Goal: Communication & Community: Answer question/provide support

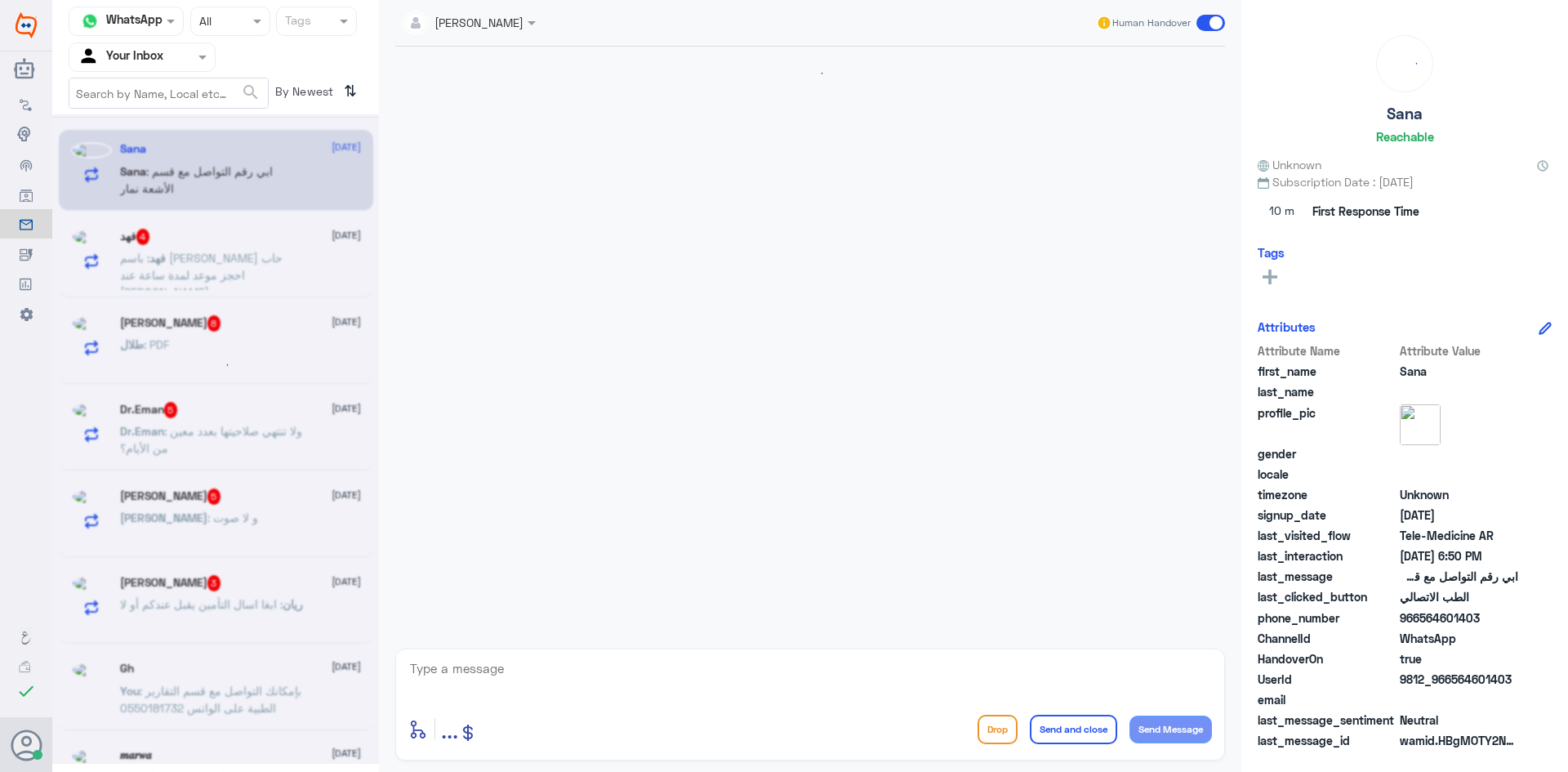
scroll to position [225, 0]
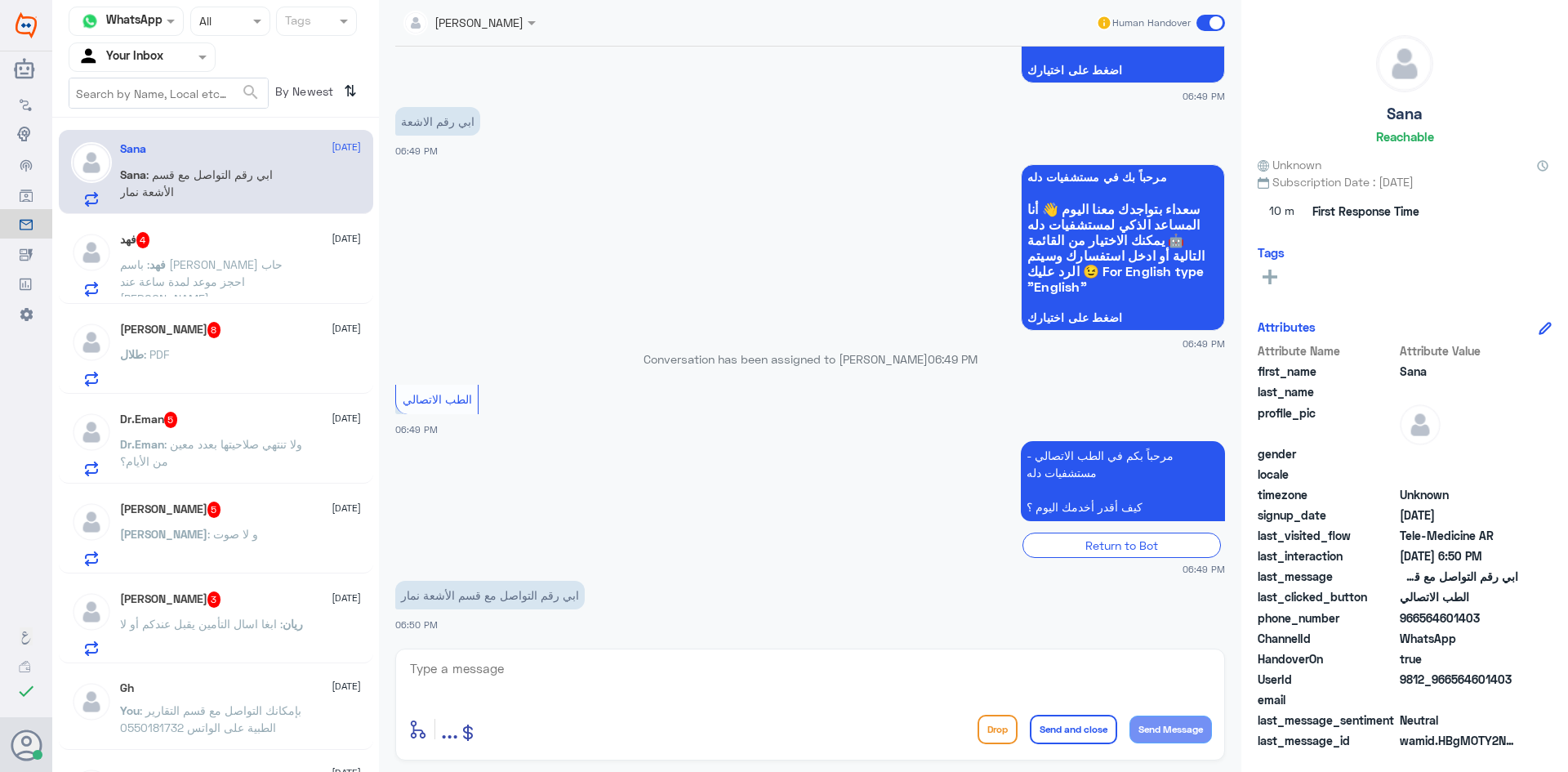
click at [285, 613] on div "ريان الحامد 3 30 September ريان : ابغا اسال التأمين يقبل عندكم أو لا" at bounding box center [241, 623] width 241 height 64
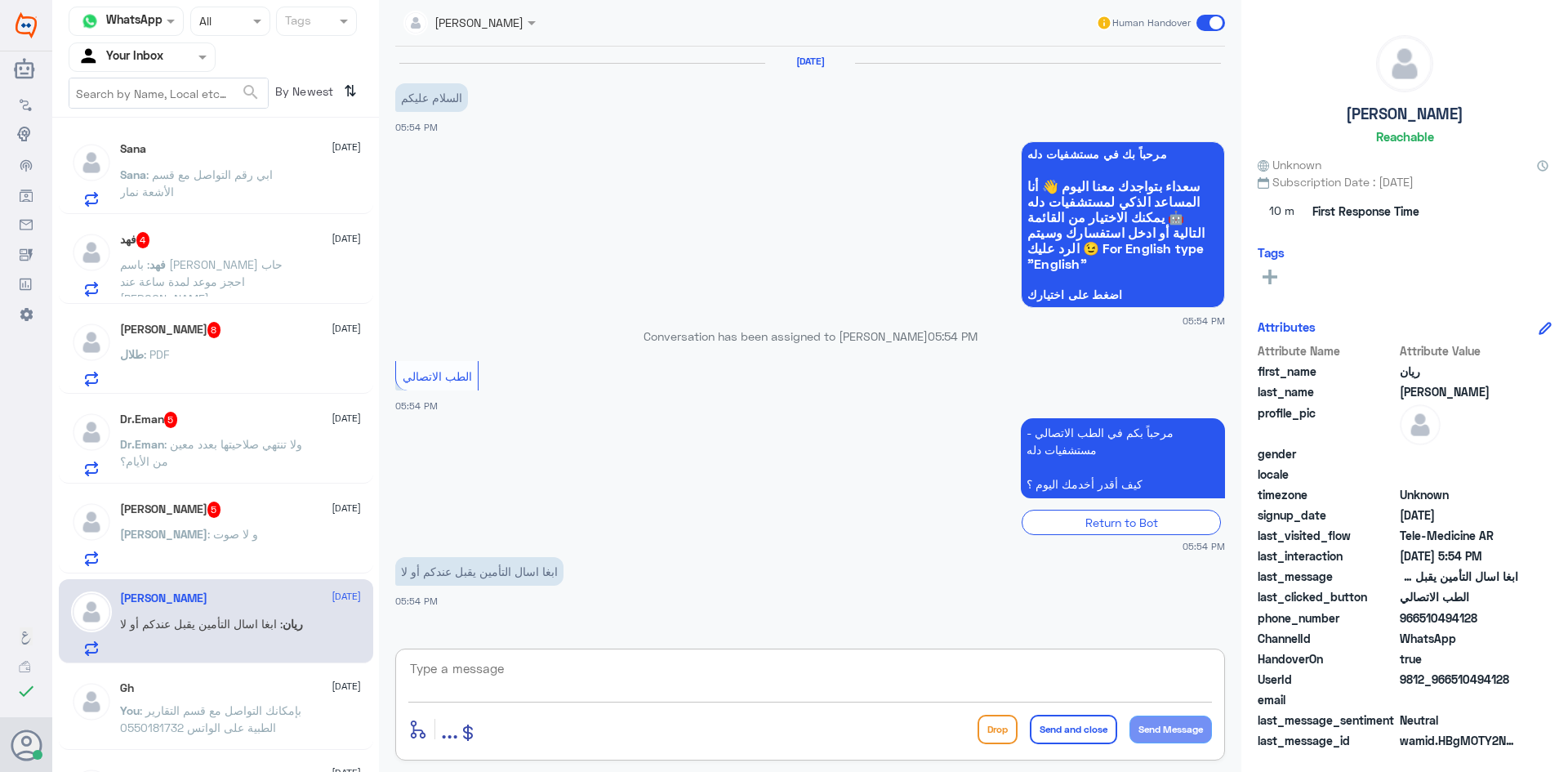
click at [593, 679] on textarea at bounding box center [809, 677] width 803 height 40
paste textarea "مرحبا معك عبدالكريم من الطب الاتصالي"
drag, startPoint x: 1018, startPoint y: 694, endPoint x: 1211, endPoint y: 703, distance: 193.2
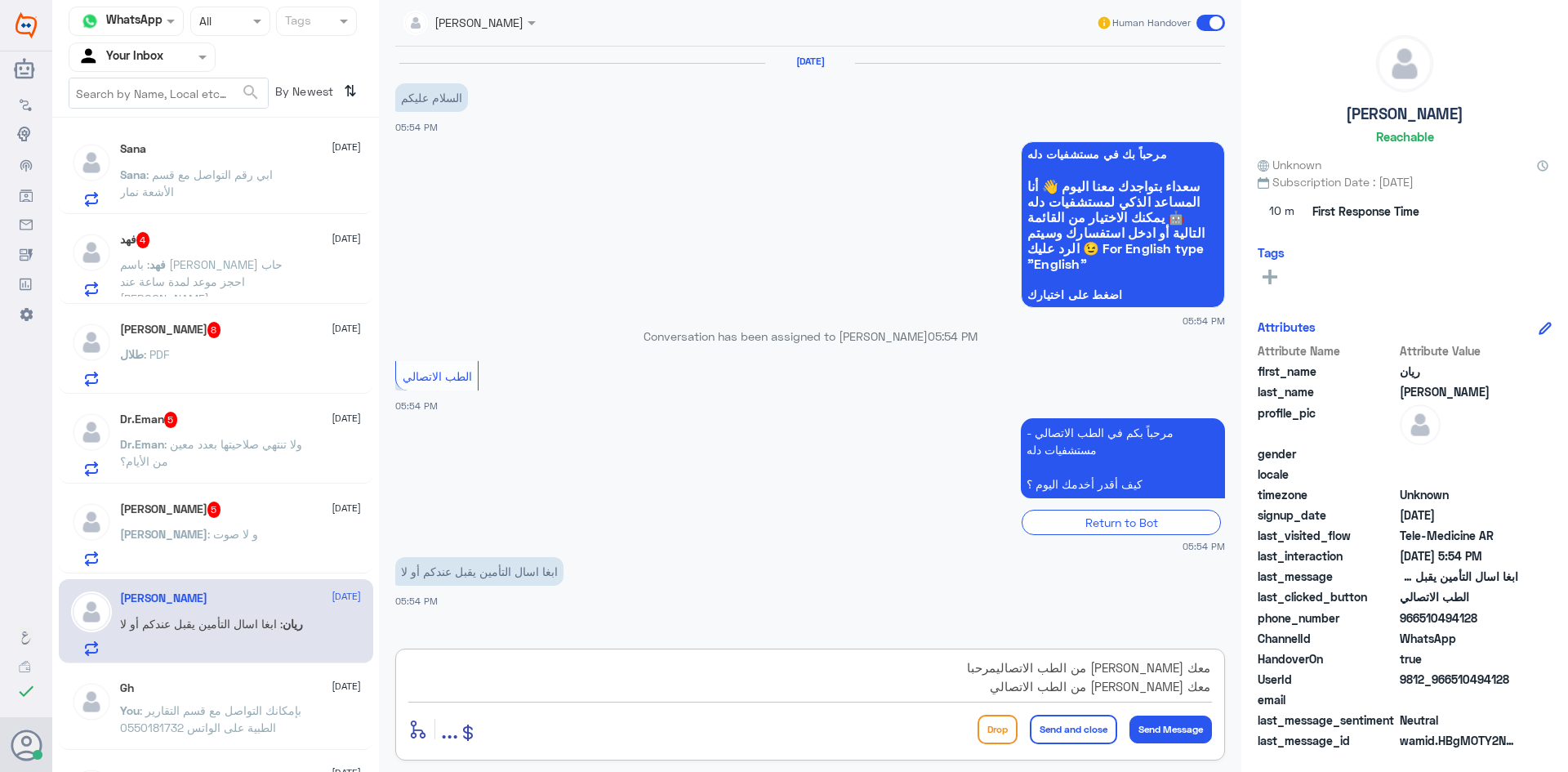
click at [1211, 703] on div "مرحبا معك عبدالكريم من الطب الاتصاليمرحبا معك عبدالكريم من الطب الاتصالي enter …" at bounding box center [810, 705] width 830 height 112
drag, startPoint x: 1004, startPoint y: 673, endPoint x: 1036, endPoint y: 673, distance: 32.0
click at [1036, 673] on textarea "مرحبا معك عبدالكريم من الطب الاتصاليمرحبا" at bounding box center [809, 677] width 803 height 40
type textarea "مرحبا معك عبدالكريم من الطب الاتصالي"
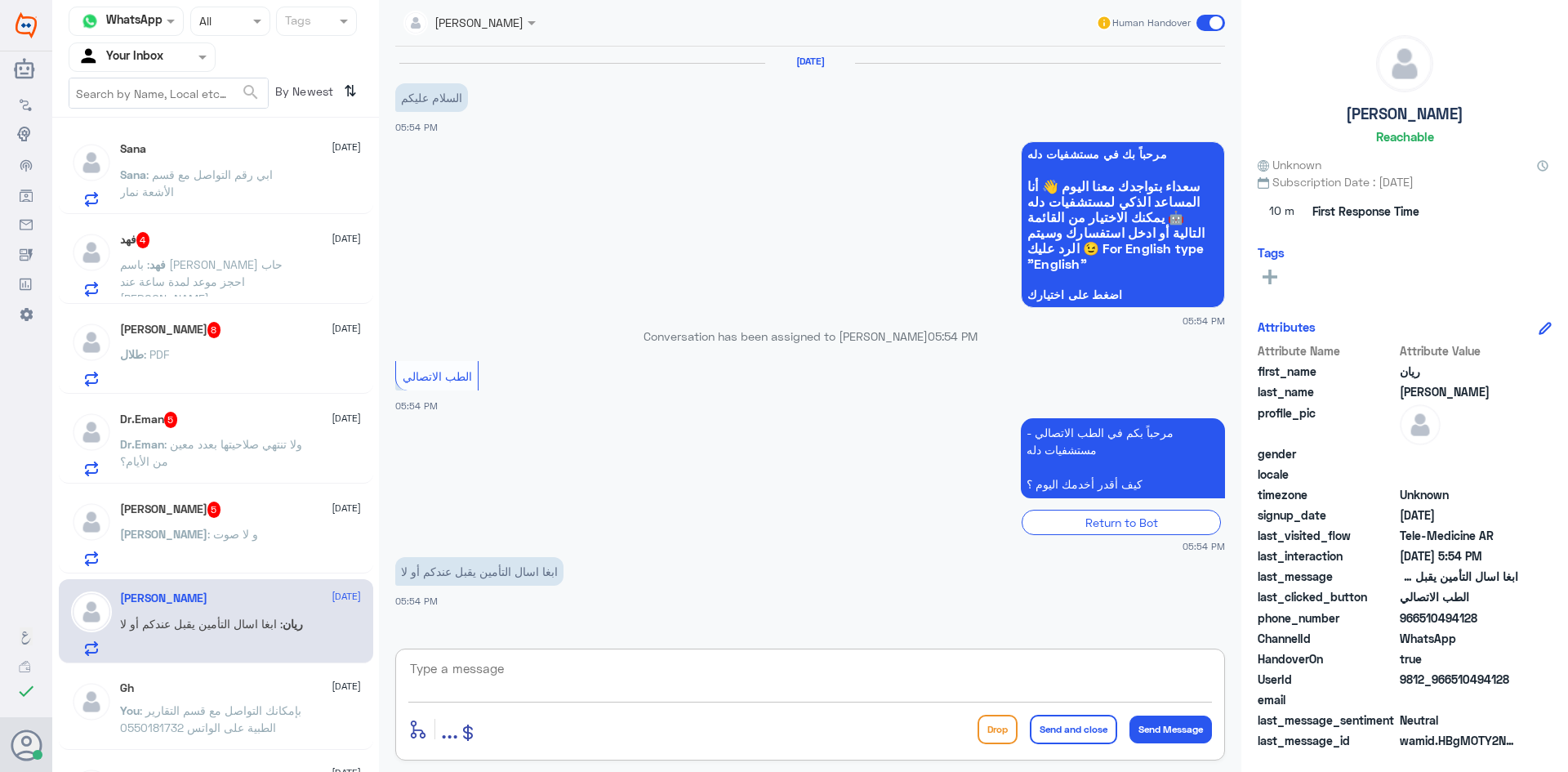
scroll to position [46, 0]
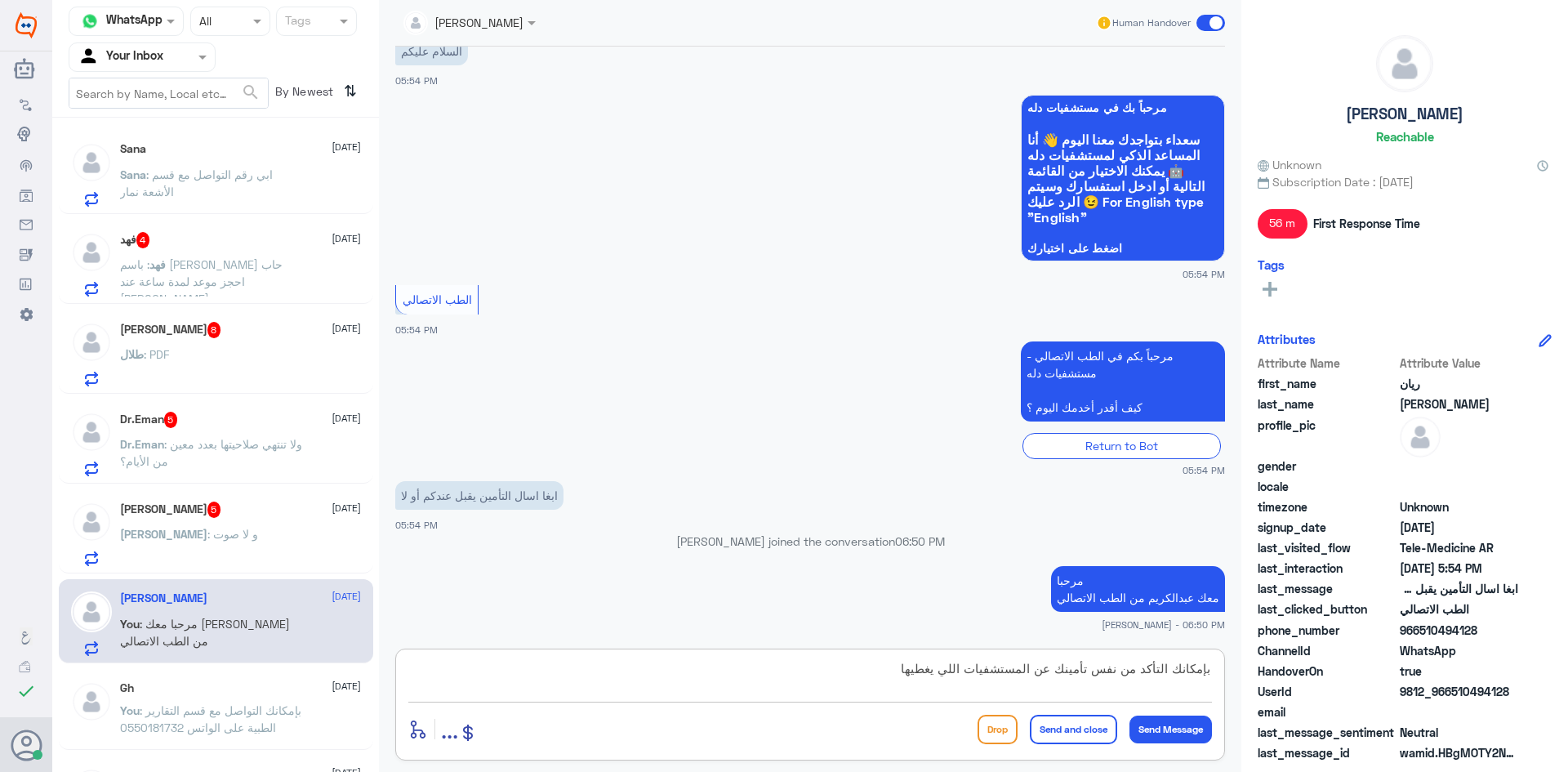
type textarea "بإمكانك التأكد من نفس تأمينك عن المستشفيات اللي يغطيها"
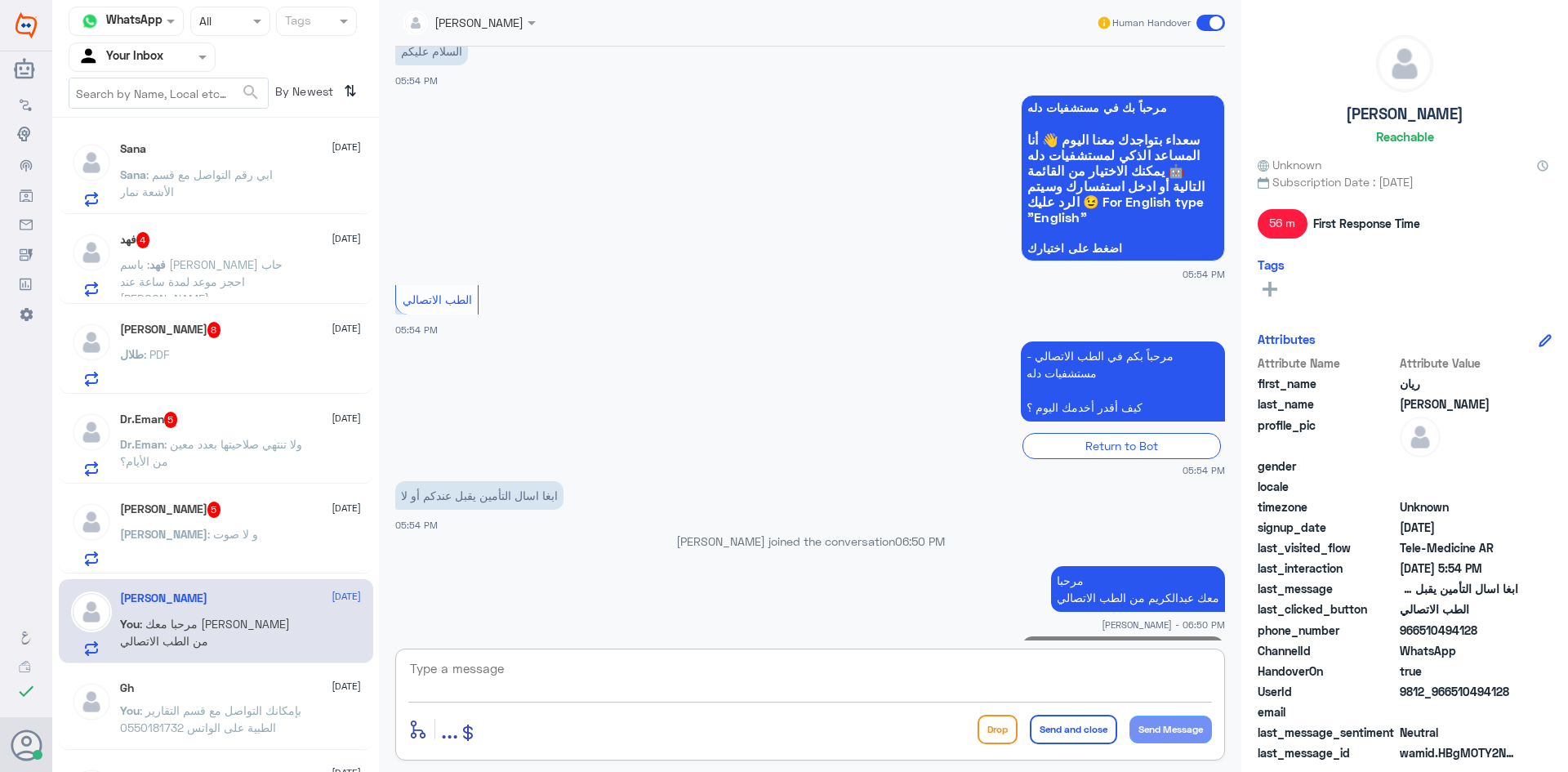
scroll to position [116, 0]
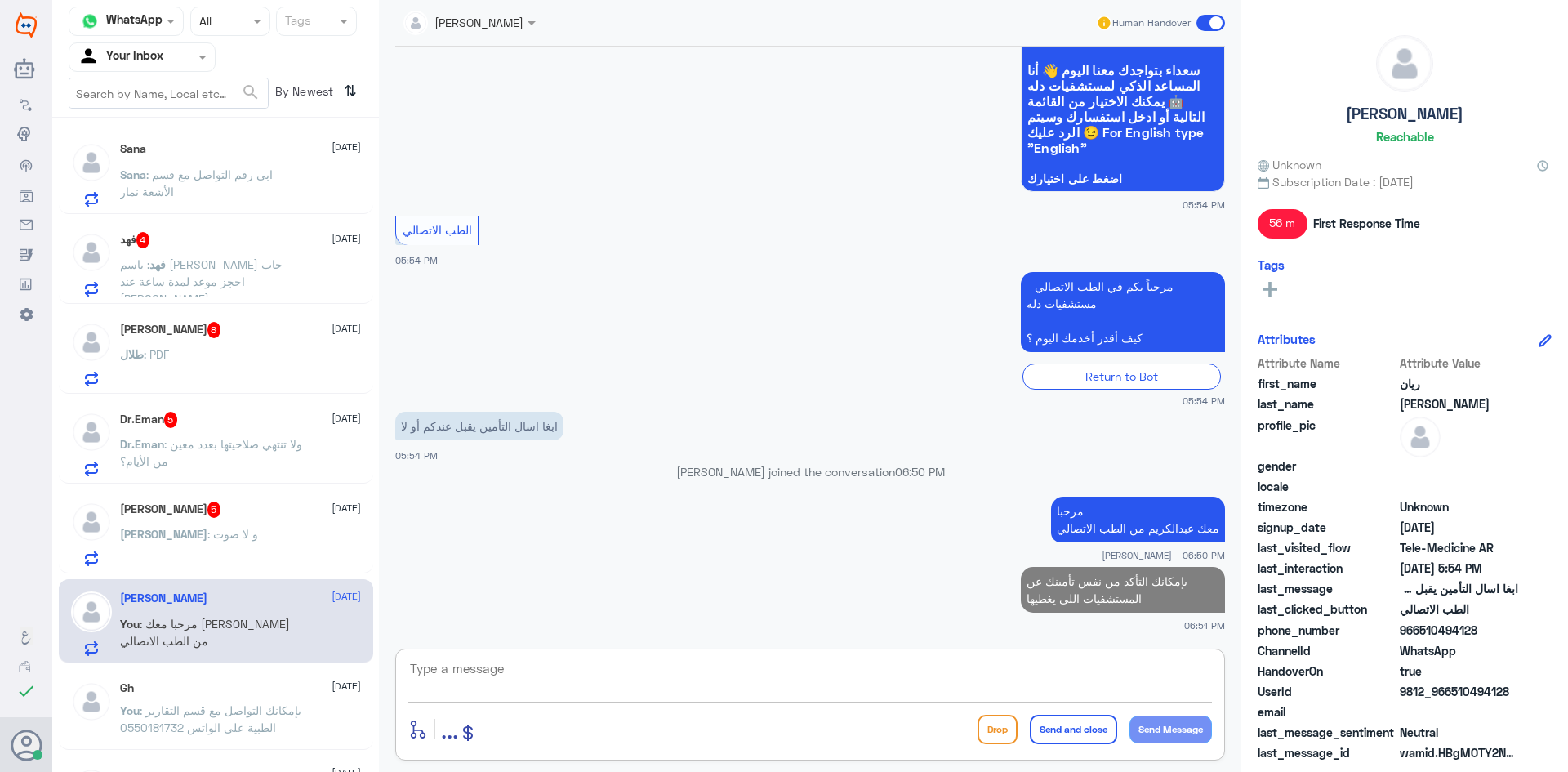
click at [208, 535] on div "Sara : و لا صوت" at bounding box center [241, 547] width 241 height 37
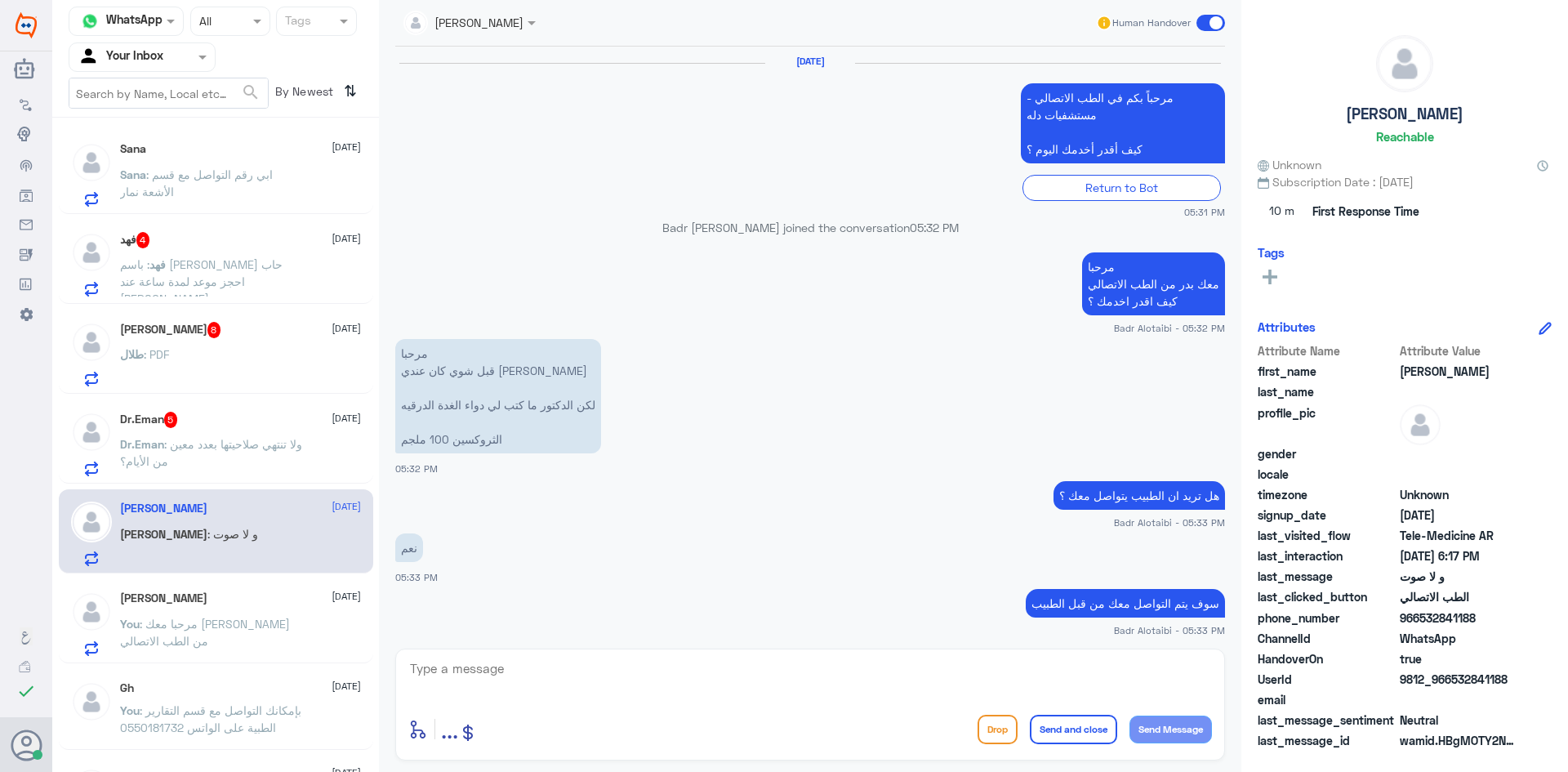
scroll to position [861, 0]
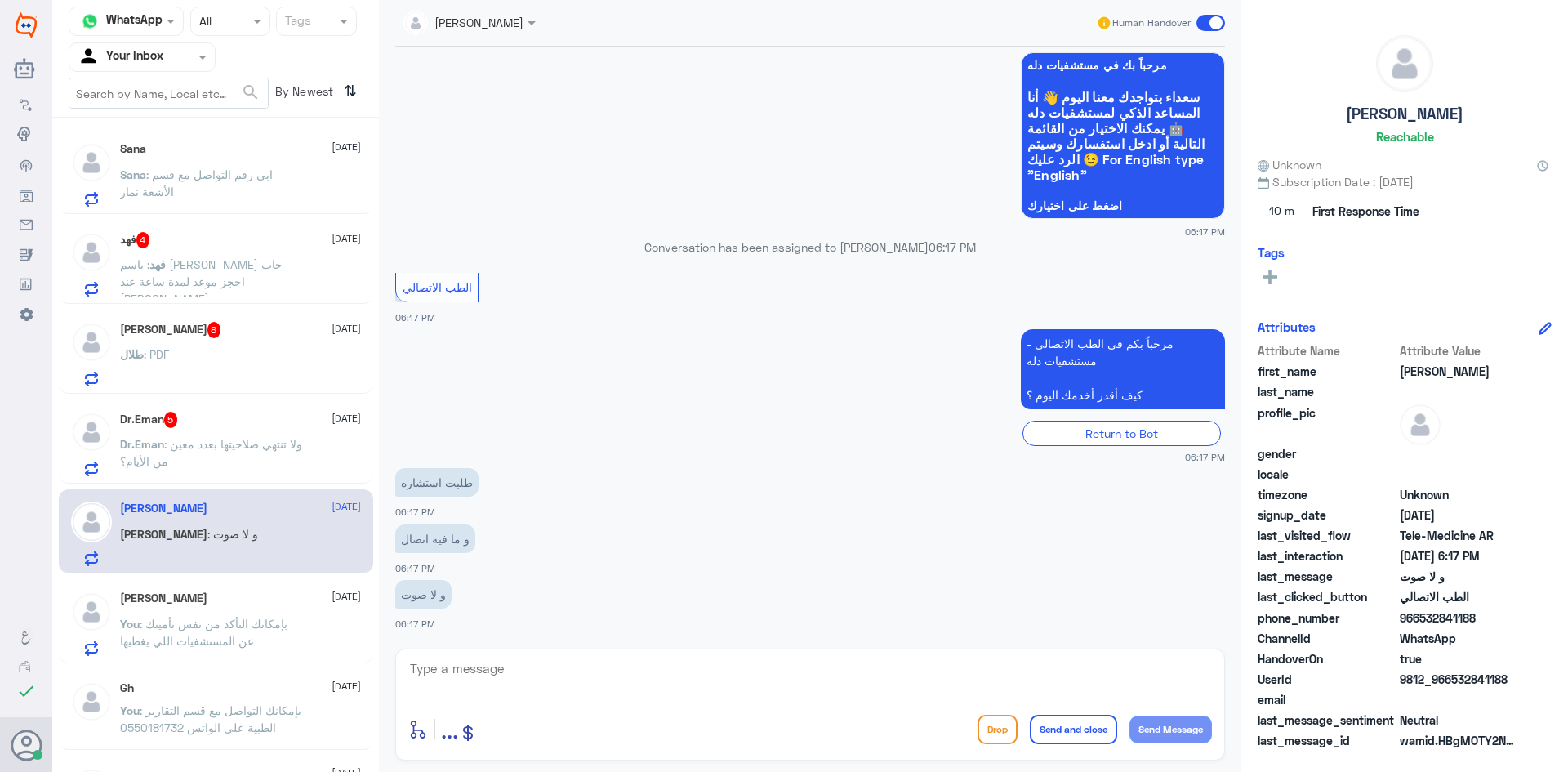
click at [510, 668] on textarea at bounding box center [809, 677] width 803 height 40
paste textarea "مرحبا معك عبدالكريم من الطب الاتصالي"
type textarea "مرحبا معك عبدالكريم من الطب الاتصالي"
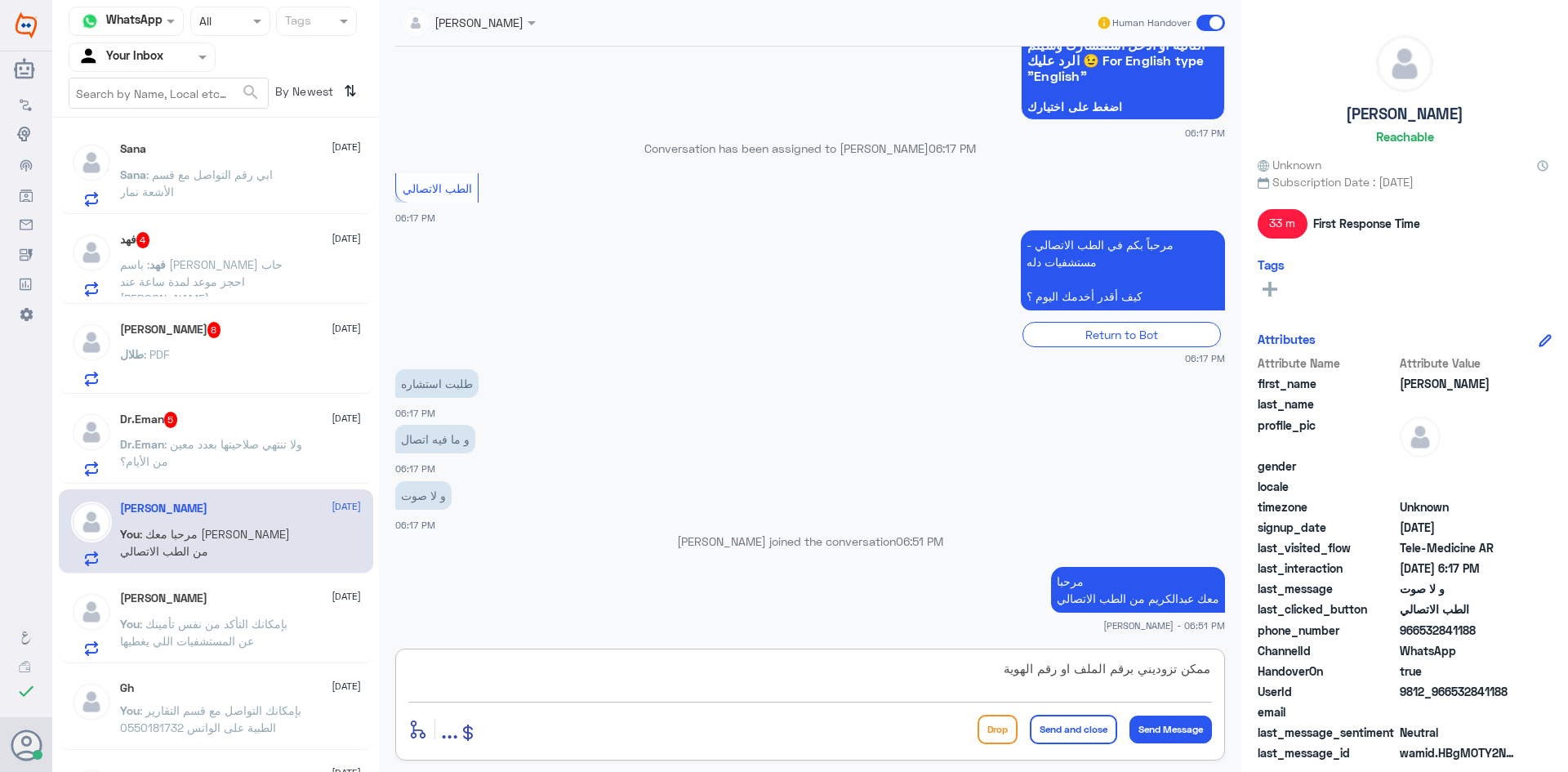
type textarea "ممكن تزوديني برقم الملف او رقم الهوية"
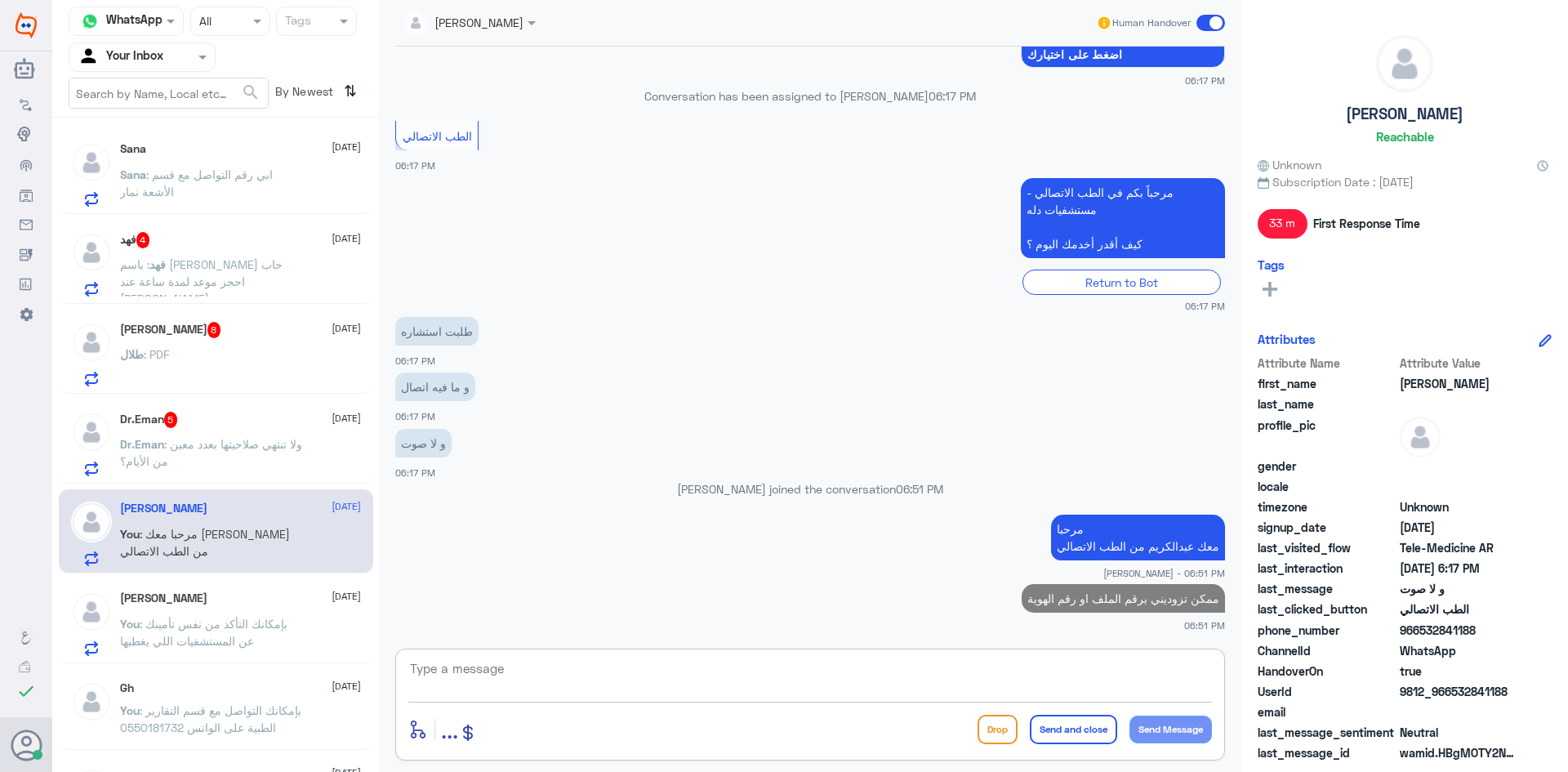
click at [318, 462] on div "Dr.Eman : ولا تنتهي صلاحيتها بعدد معين من الأيام؟" at bounding box center [241, 457] width 241 height 37
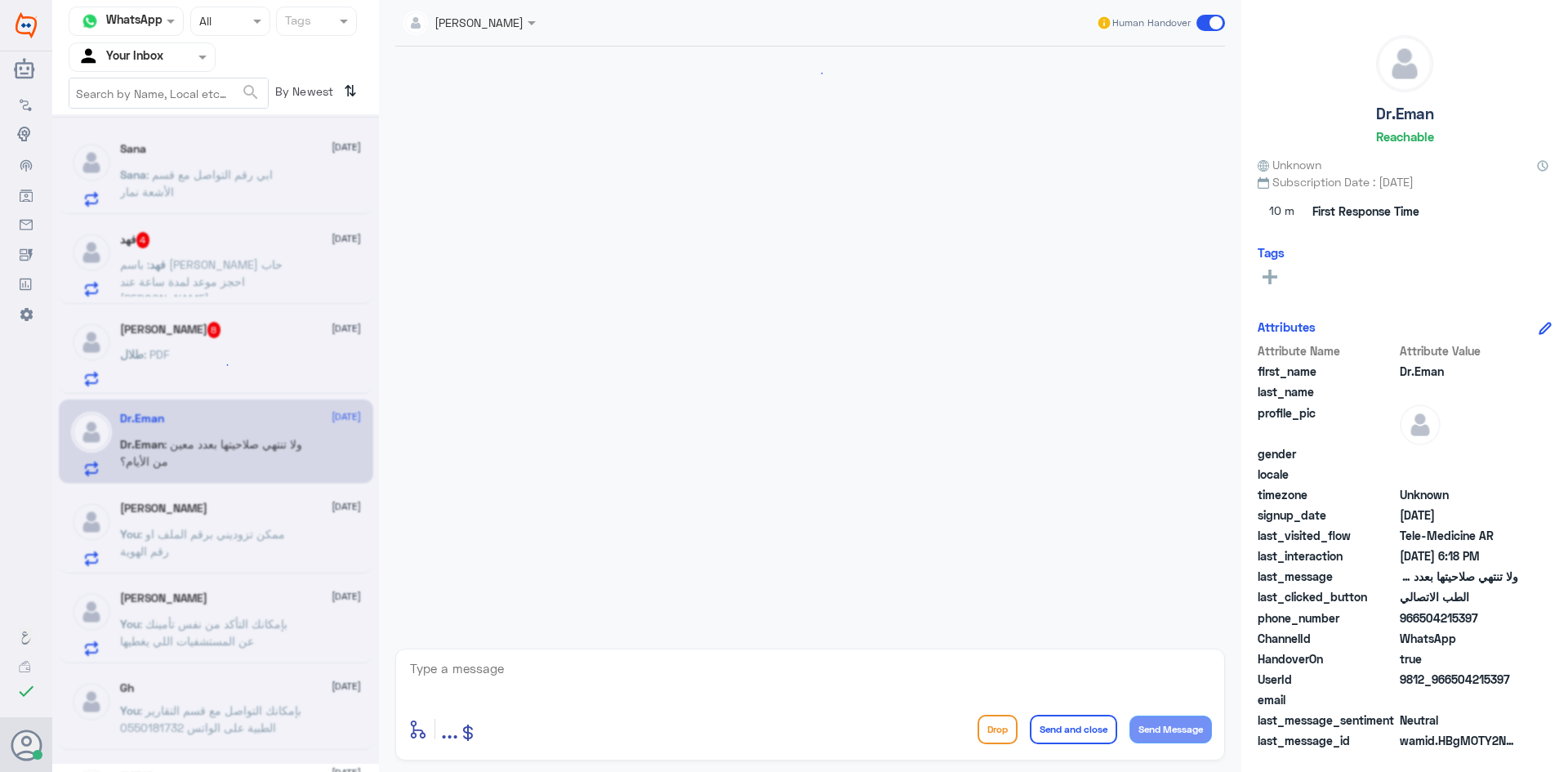
scroll to position [800, 0]
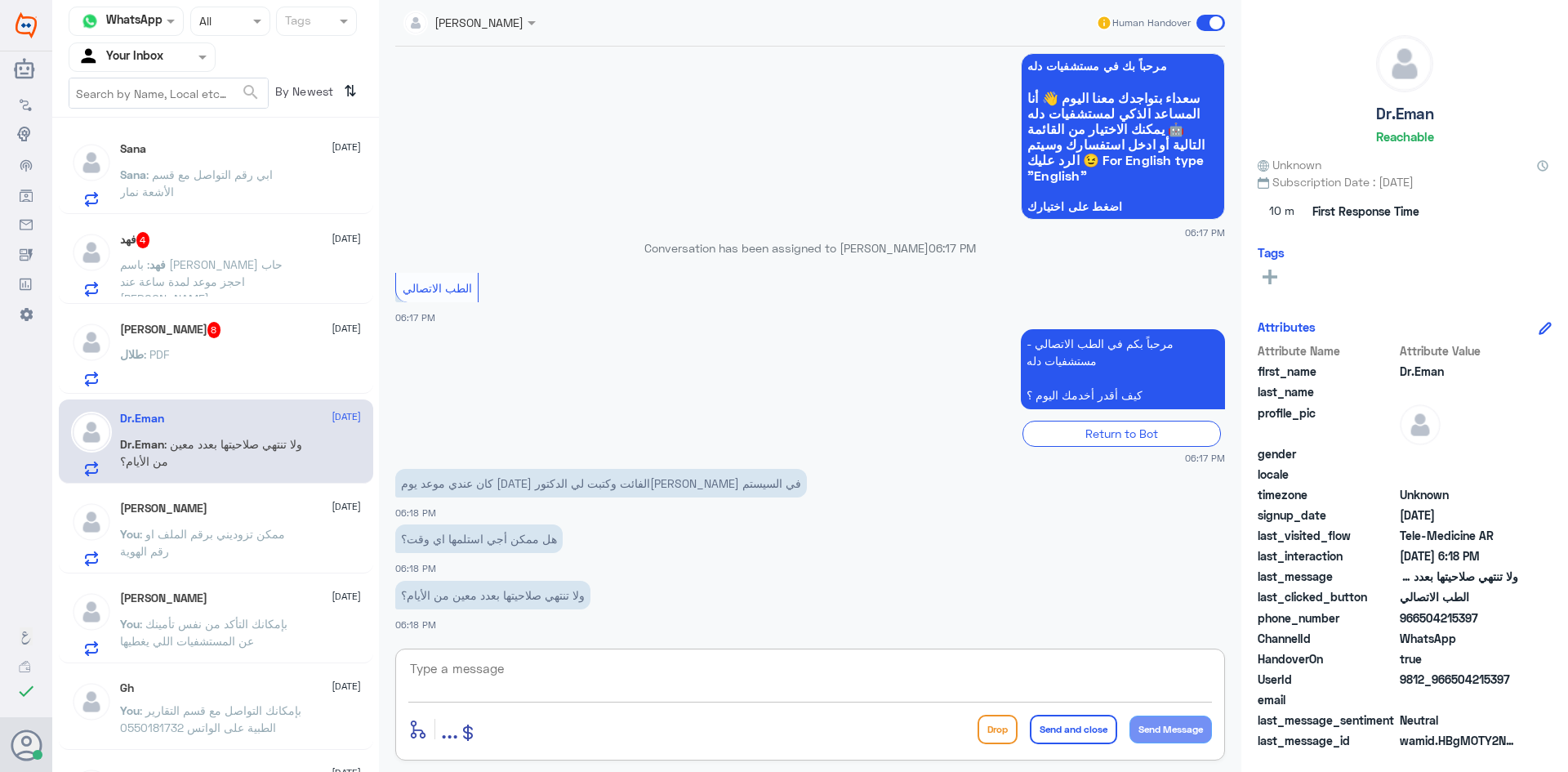
click at [589, 667] on textarea at bounding box center [809, 677] width 803 height 40
paste textarea "مرحبا معك عبدالكريم من الطب الاتصالي"
type textarea "مرحبا معك عبدالكريم من الطب الاتصالي"
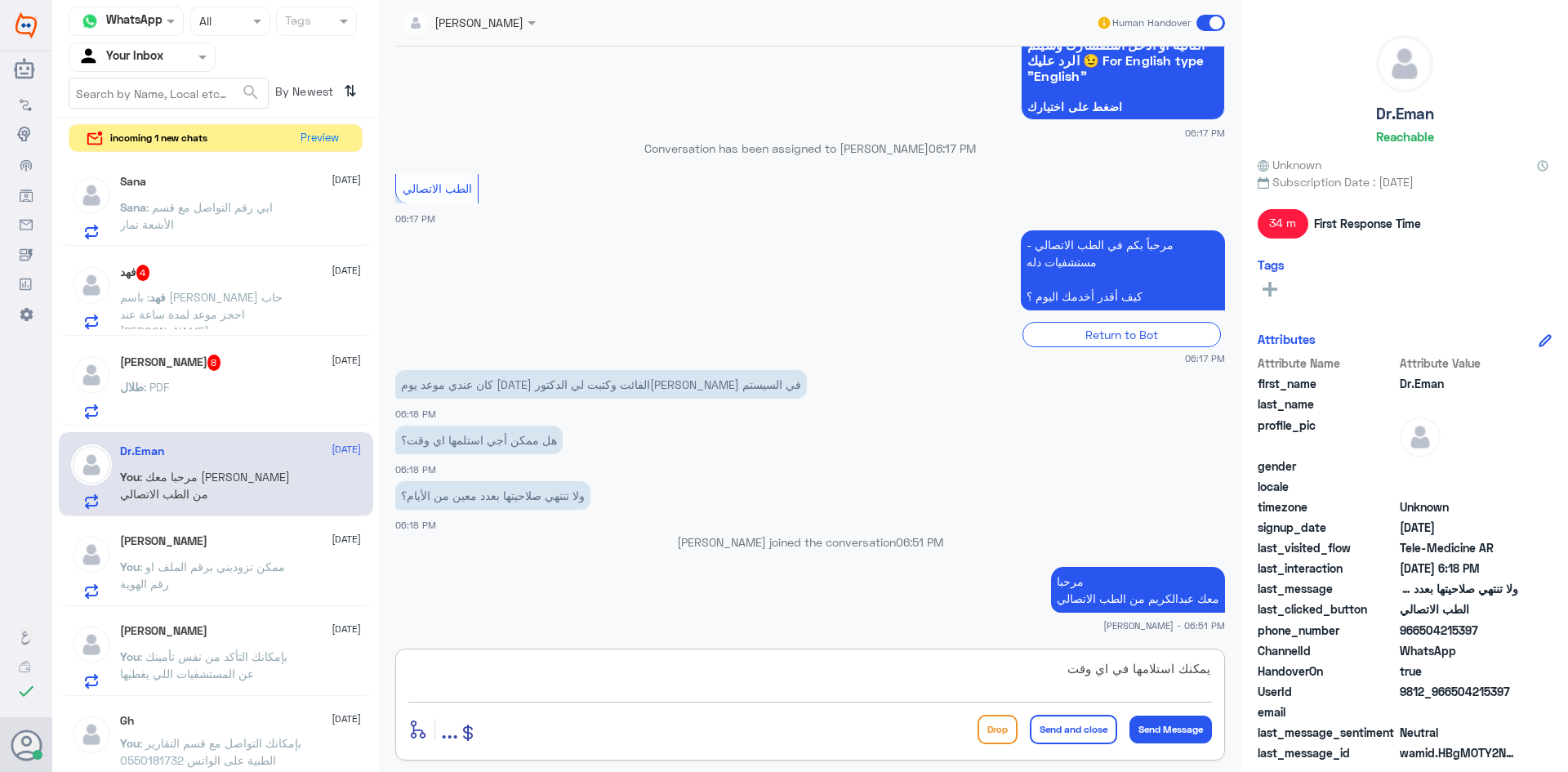
type textarea "يمكنك استلامها في اي وقت"
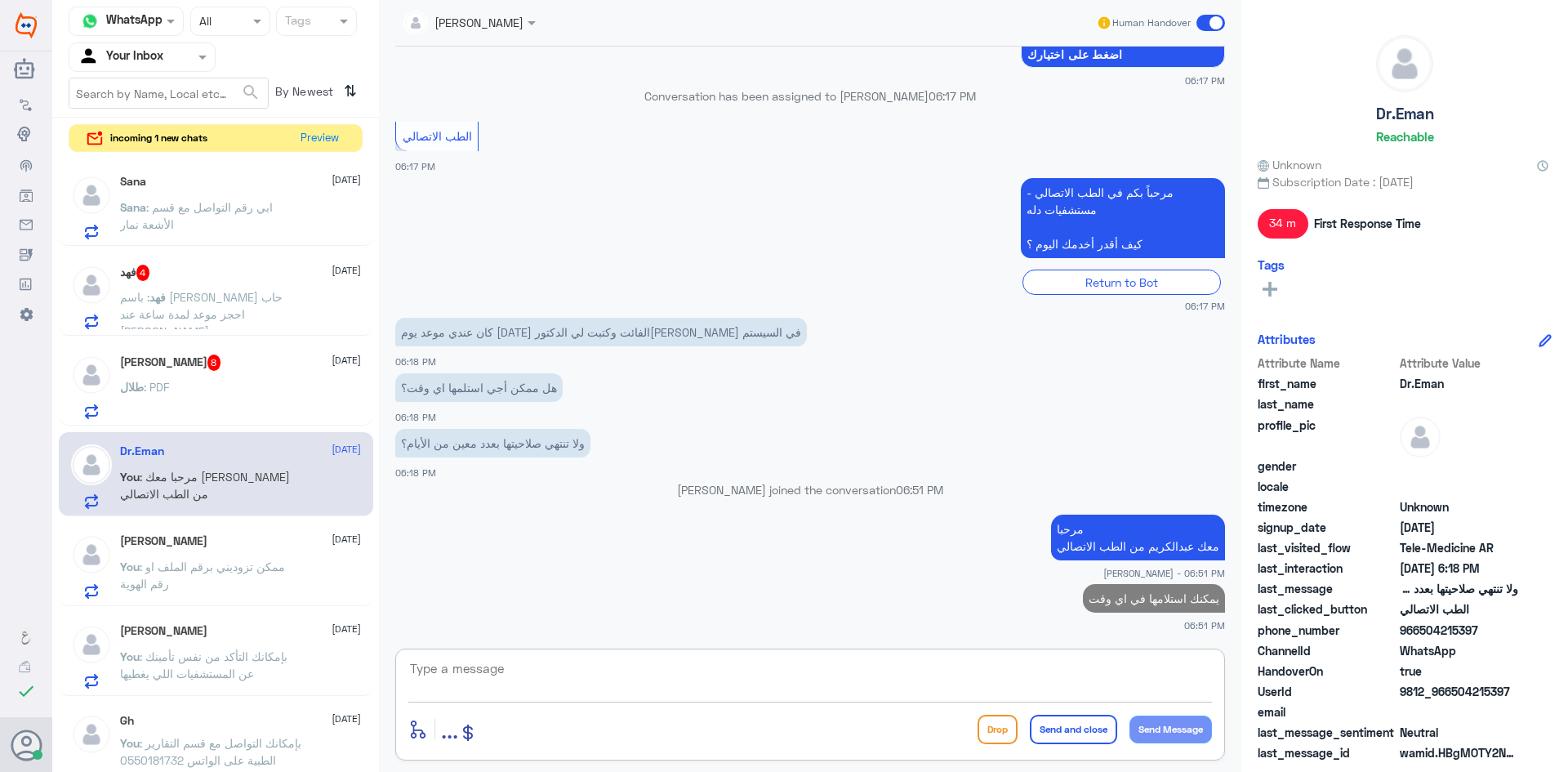
click at [243, 347] on div "طلال الرويشد 8 30 September طلال : PDF" at bounding box center [215, 384] width 314 height 84
click at [255, 361] on div "طلال الرويشد 8 30 September" at bounding box center [241, 362] width 241 height 16
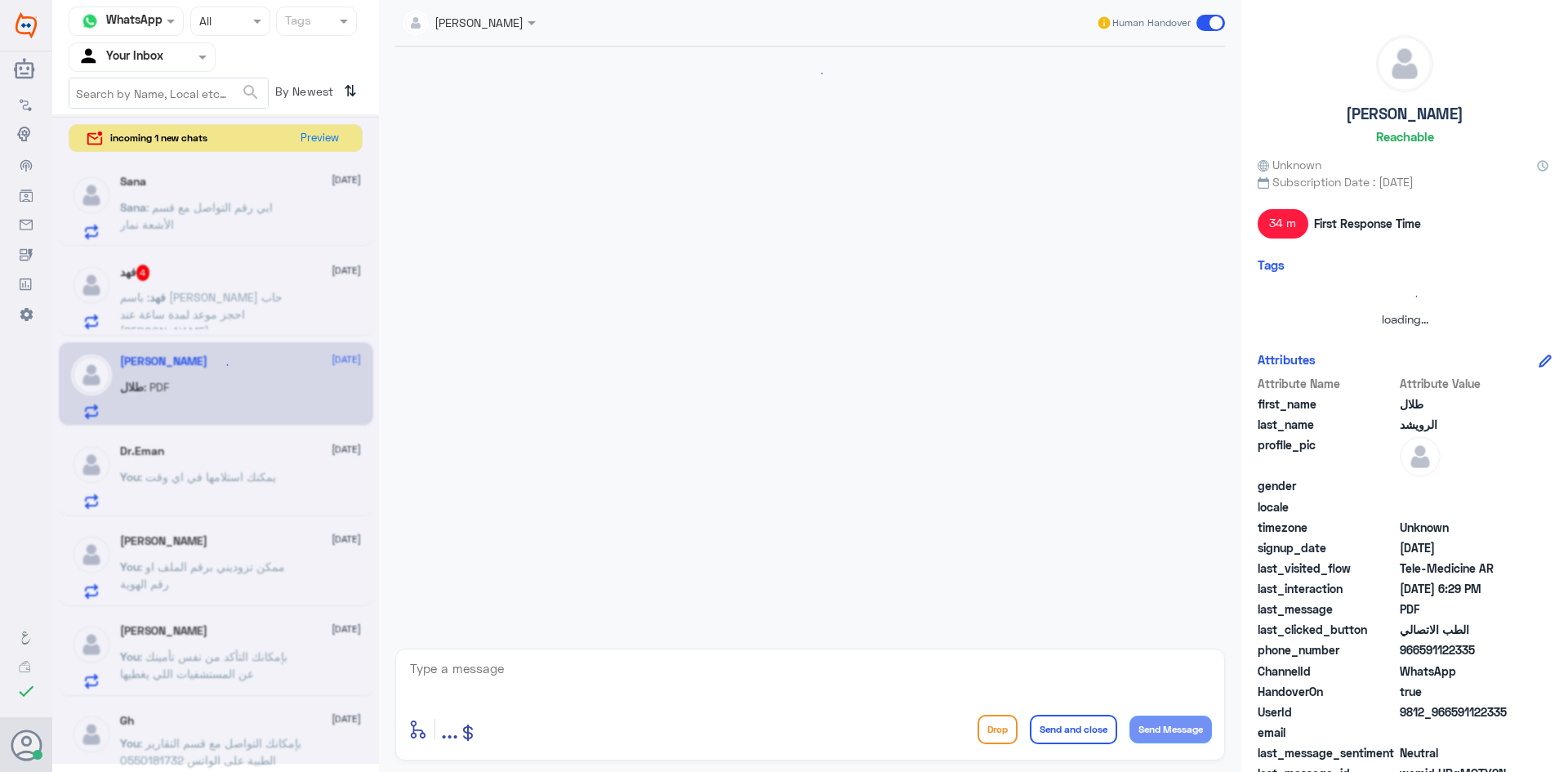
scroll to position [997, 0]
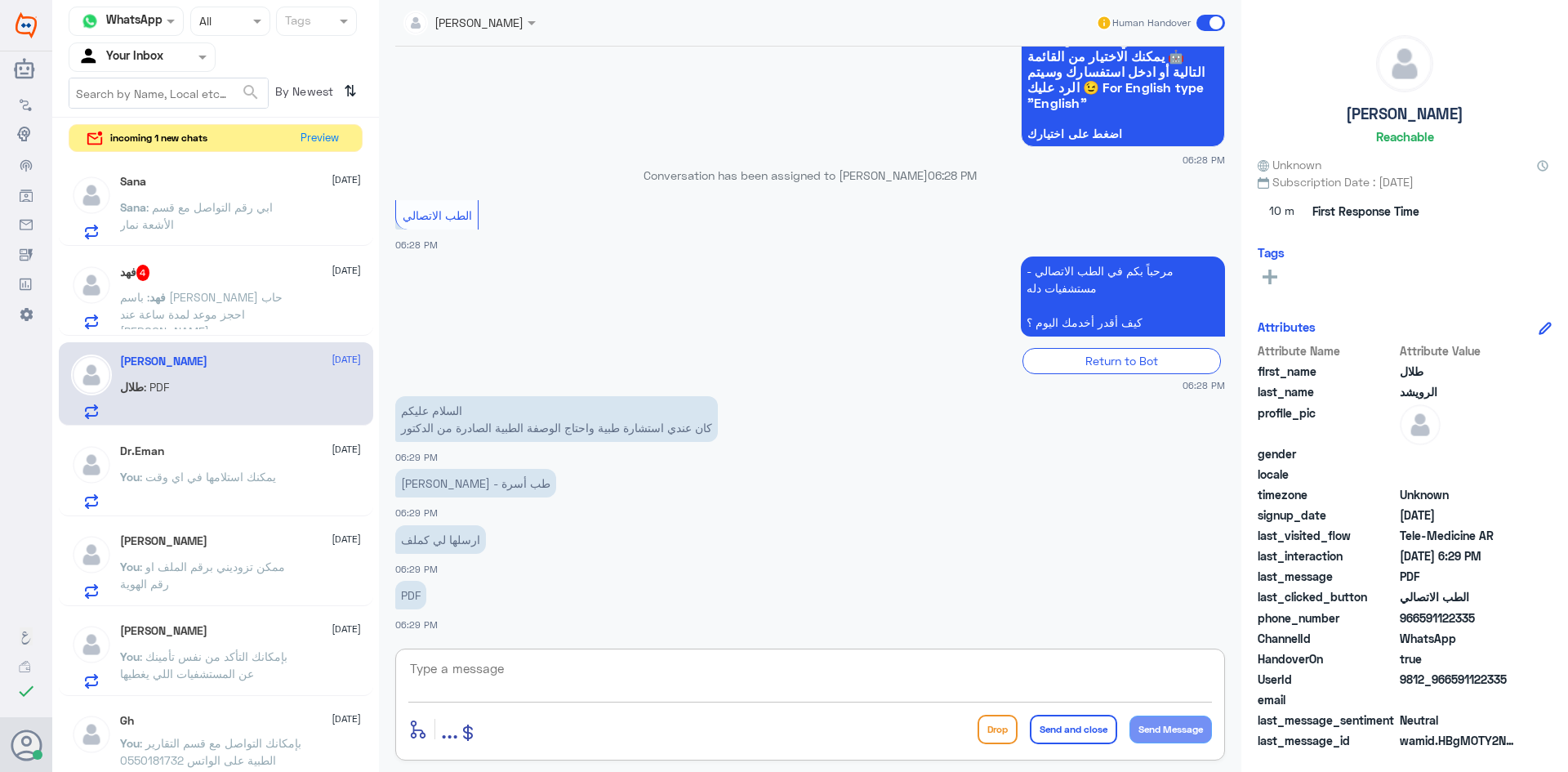
click at [503, 673] on textarea at bounding box center [809, 677] width 803 height 40
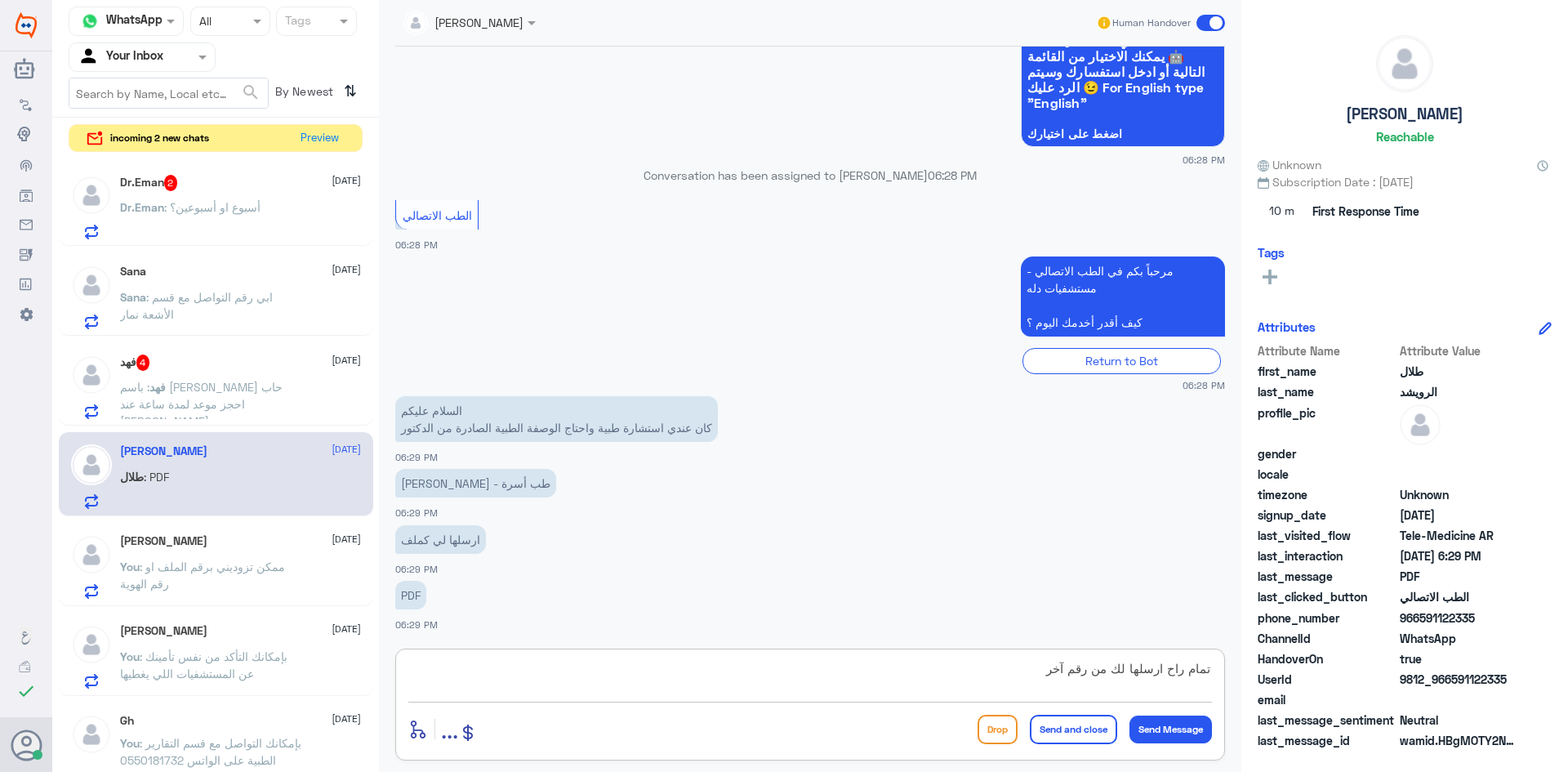
type textarea "تمام راح ارسلها لك من رقم آخر"
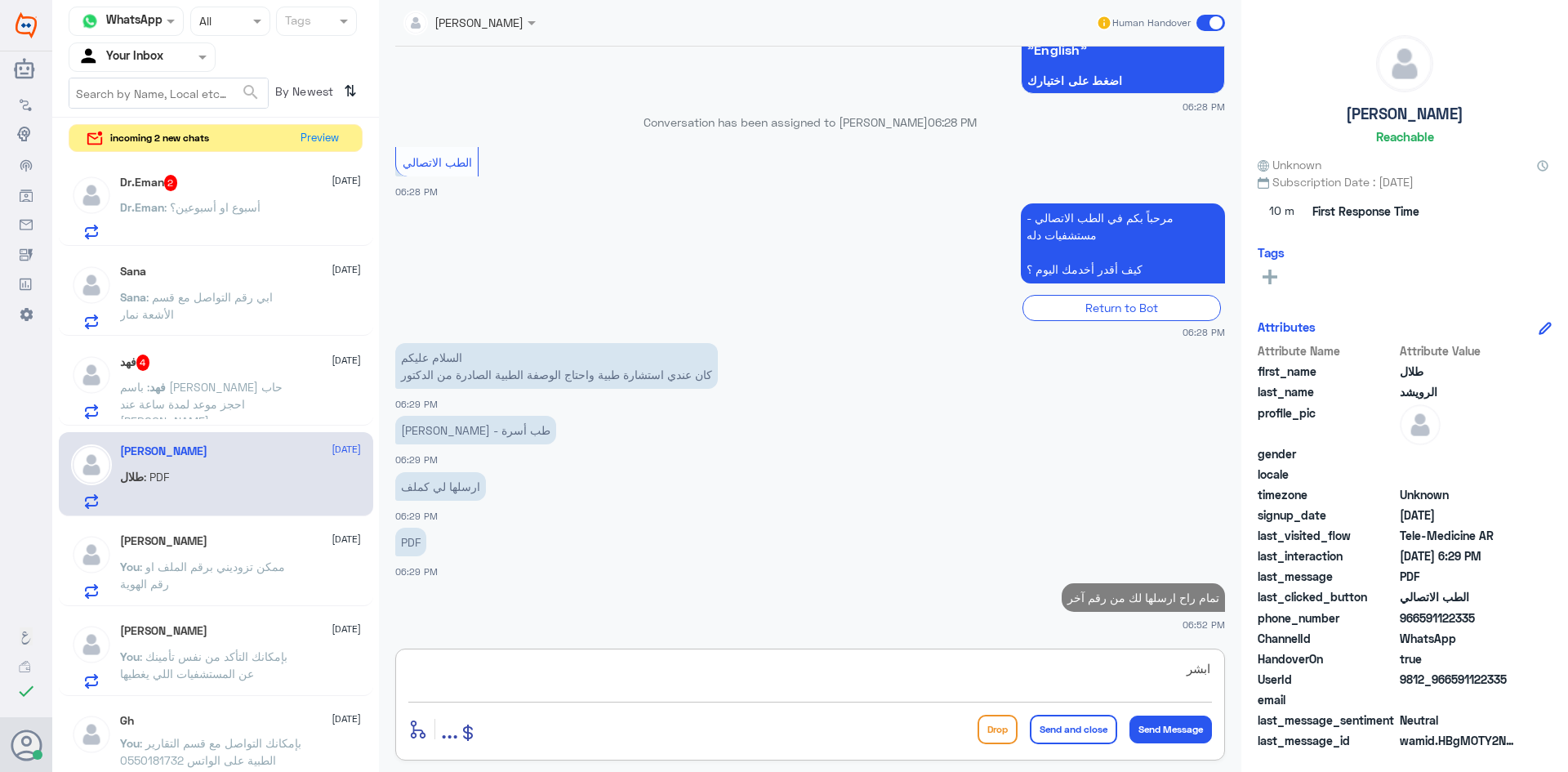
type textarea "ابشر"
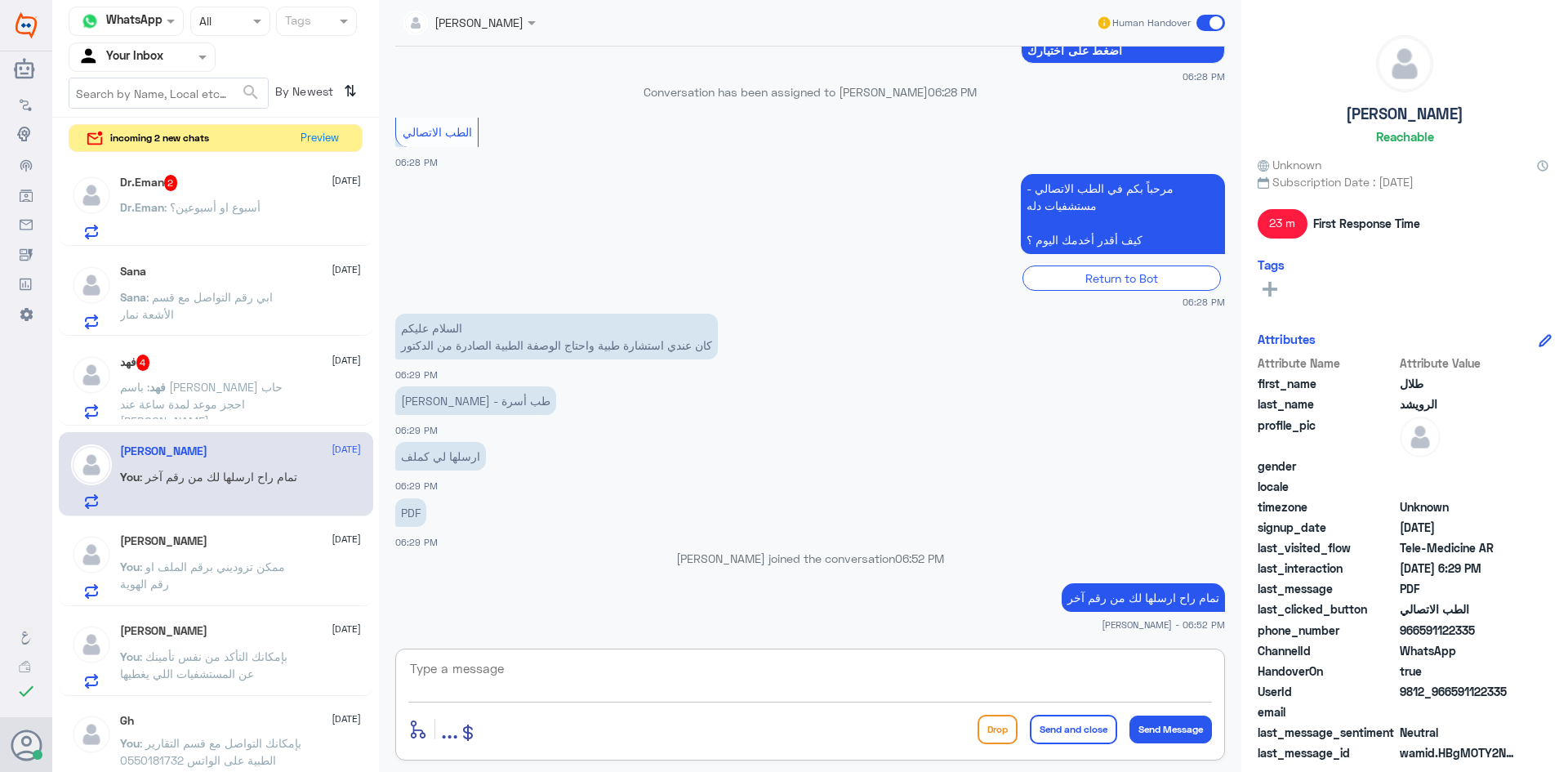
scroll to position [1102, 0]
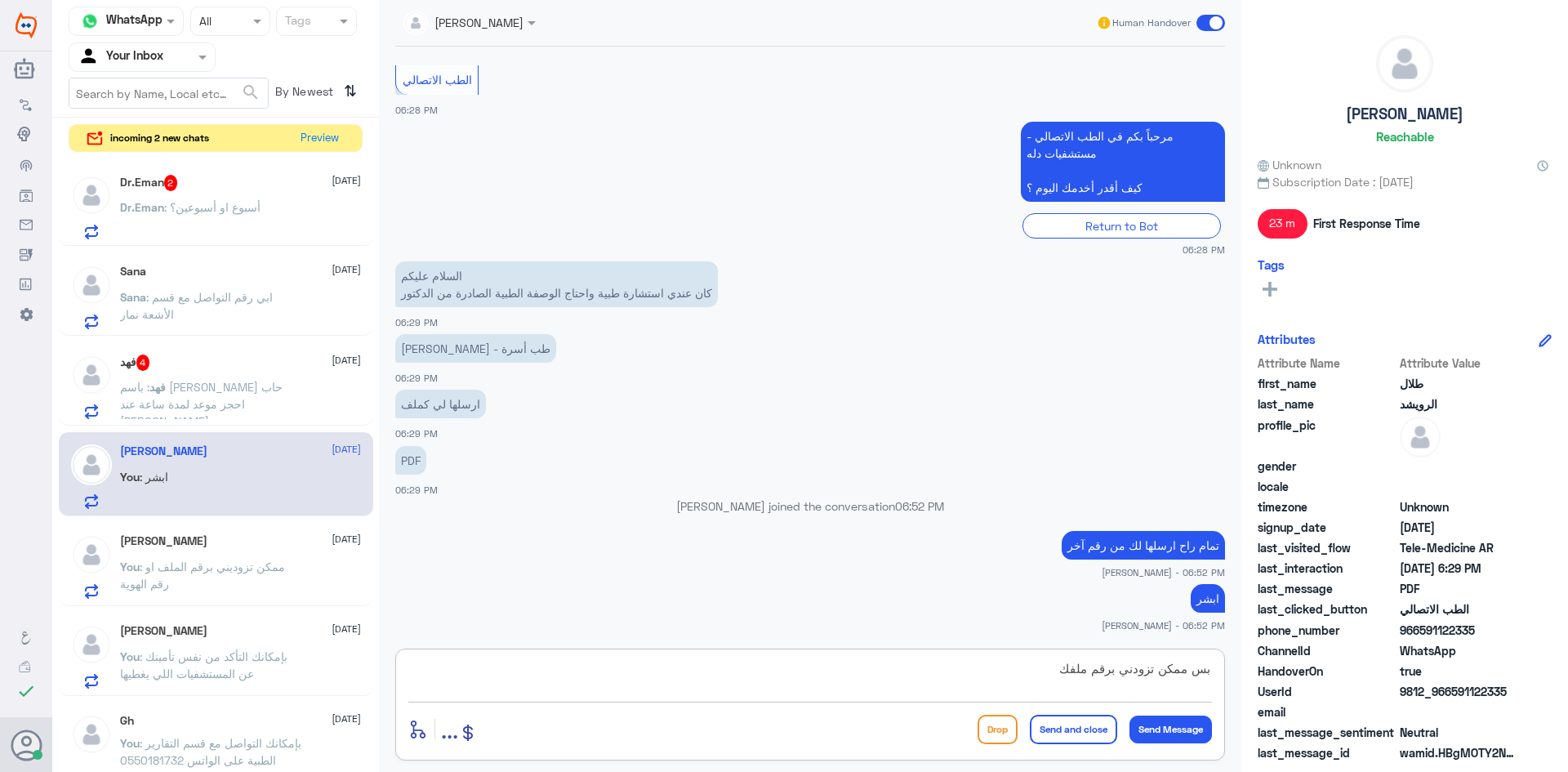
type textarea "بس ممكن تزودني برقم ملفك"
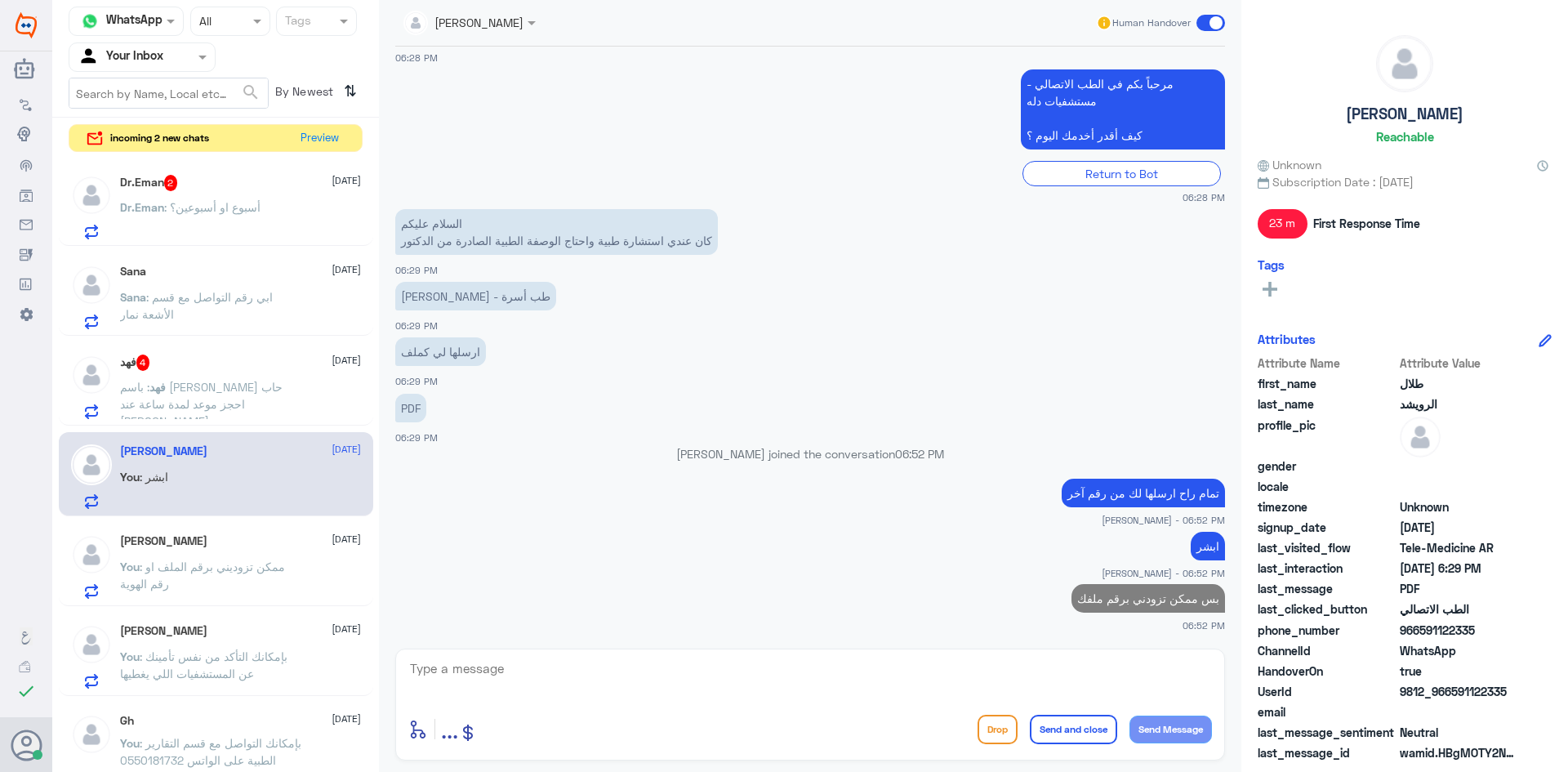
click at [264, 353] on div "فهد 4 30 September فهد : باسم فهد ناصر الفنيس حاب احجز موعد لمدة ساعة عند الدكت…" at bounding box center [215, 384] width 314 height 84
click at [267, 362] on div "فهد 4 30 September" at bounding box center [241, 362] width 241 height 16
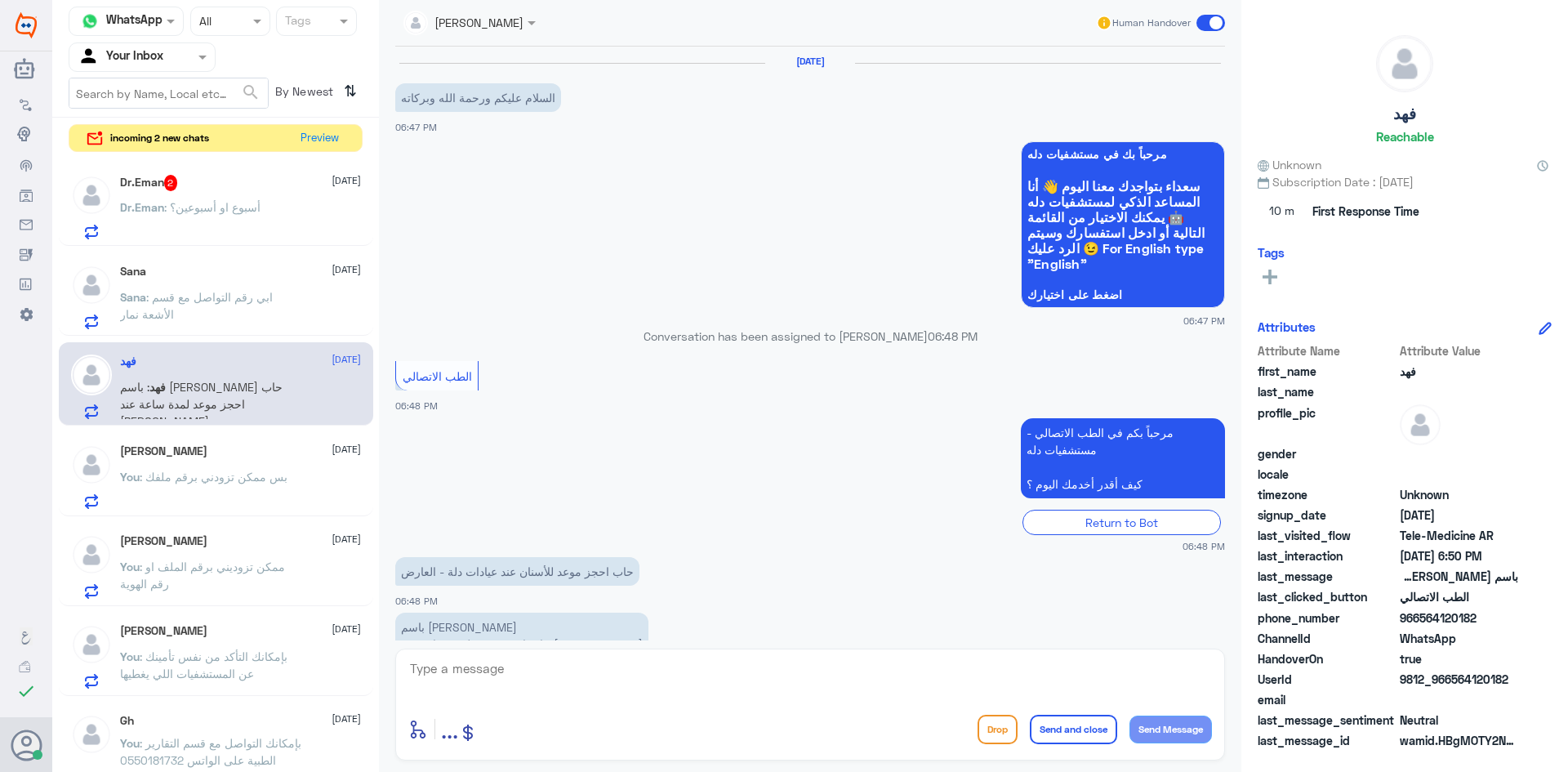
scroll to position [50, 0]
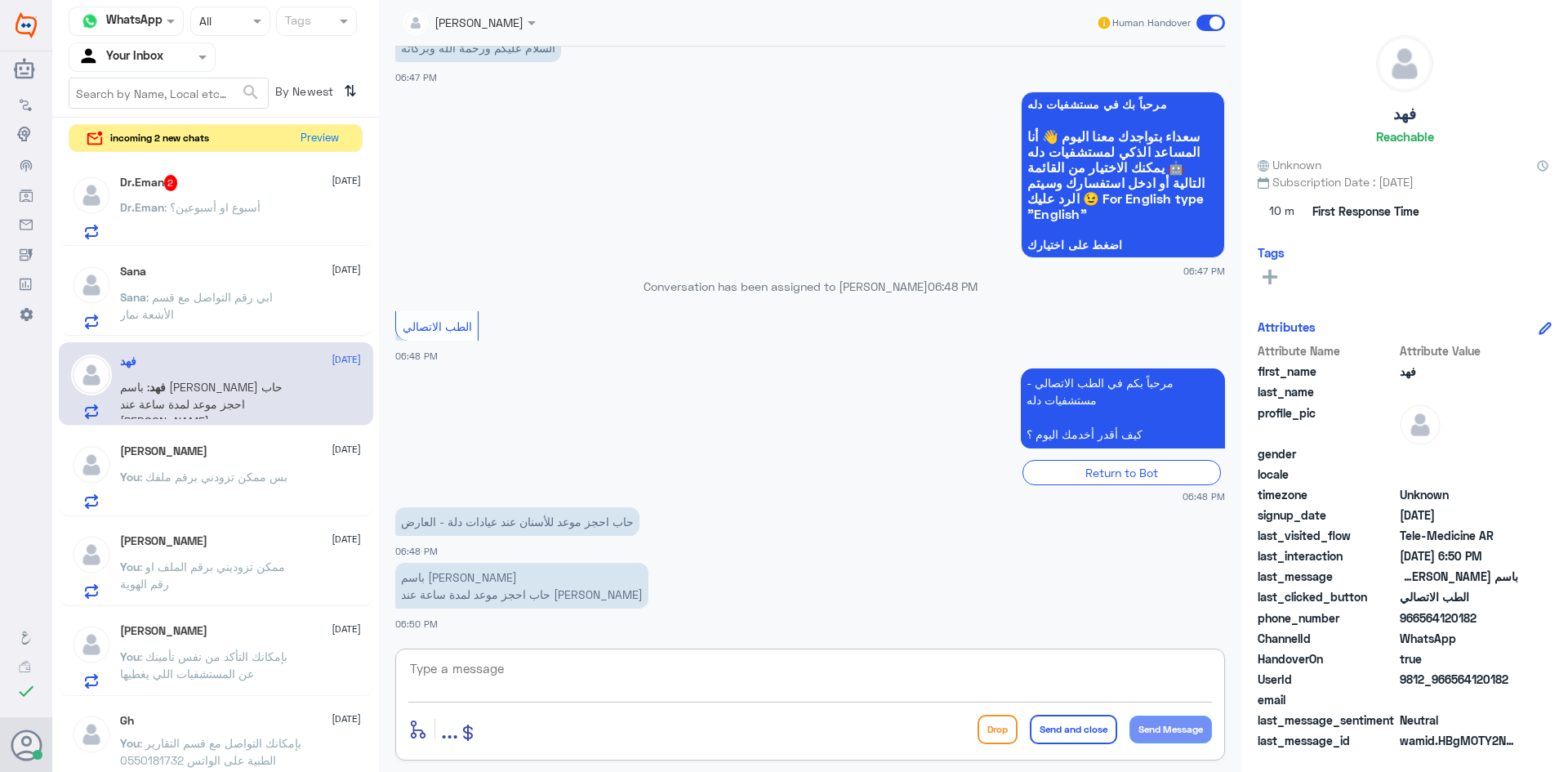
click at [637, 665] on textarea at bounding box center [809, 677] width 803 height 40
paste textarea "مرحبا معك عبدالكريم من الطب الاتصالي"
type textarea "مرحبا معك عبدالكريم من الطب الاتصالي"
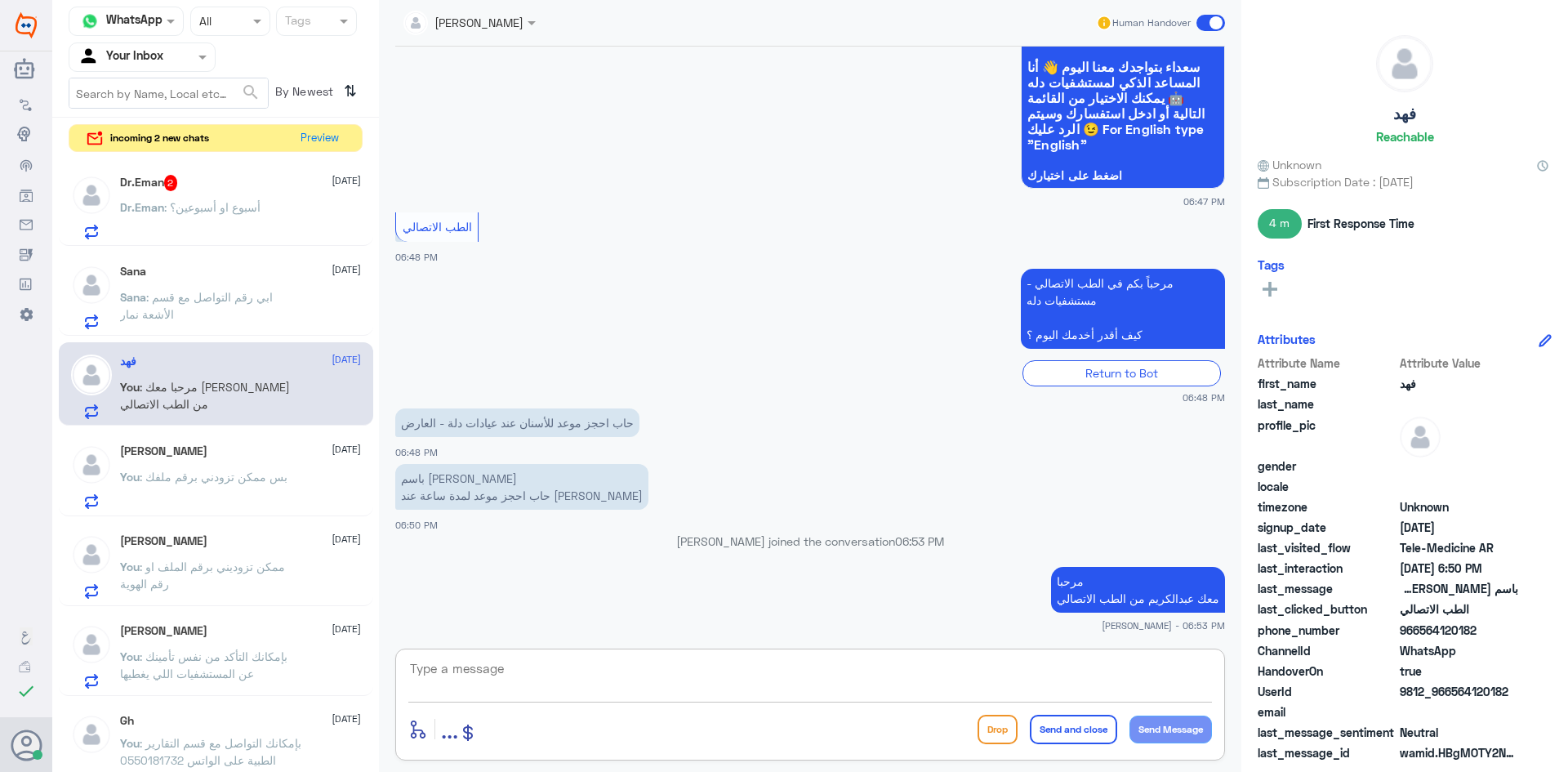
paste textarea "بإمكانك حجز موعد عن طريق التطبيق أو بالاتصال على الرقم الموحد 920012222"
type textarea "بإمكانك حجز موعد عن طريق التطبيق أو بالاتصال على الرقم الموحد 920012222"
click at [1051, 726] on button "Send and close" at bounding box center [1074, 728] width 87 height 29
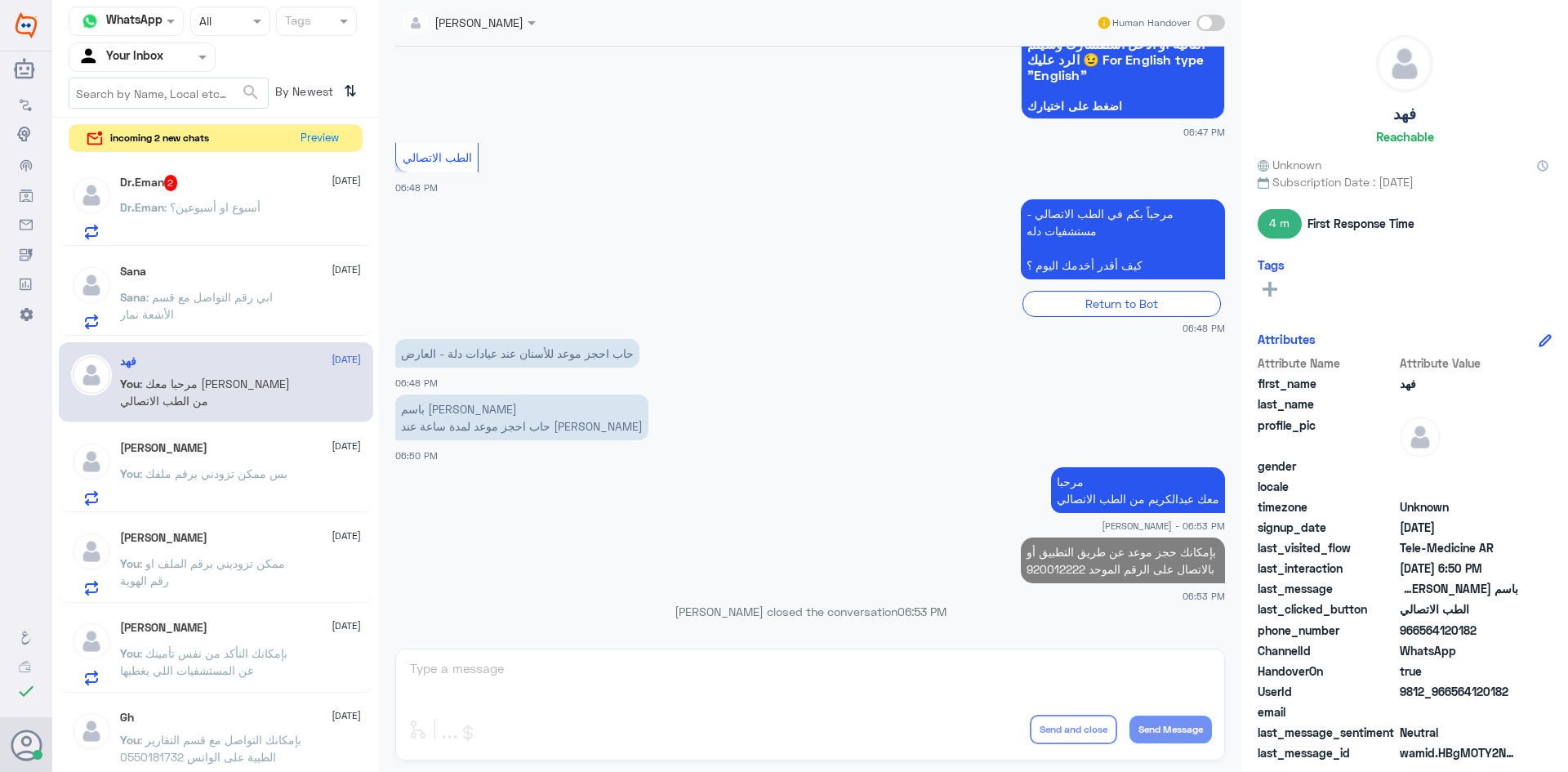
click at [263, 293] on span ": ابي رقم التواصل مع قسم الأشعة نمار" at bounding box center [196, 305] width 153 height 31
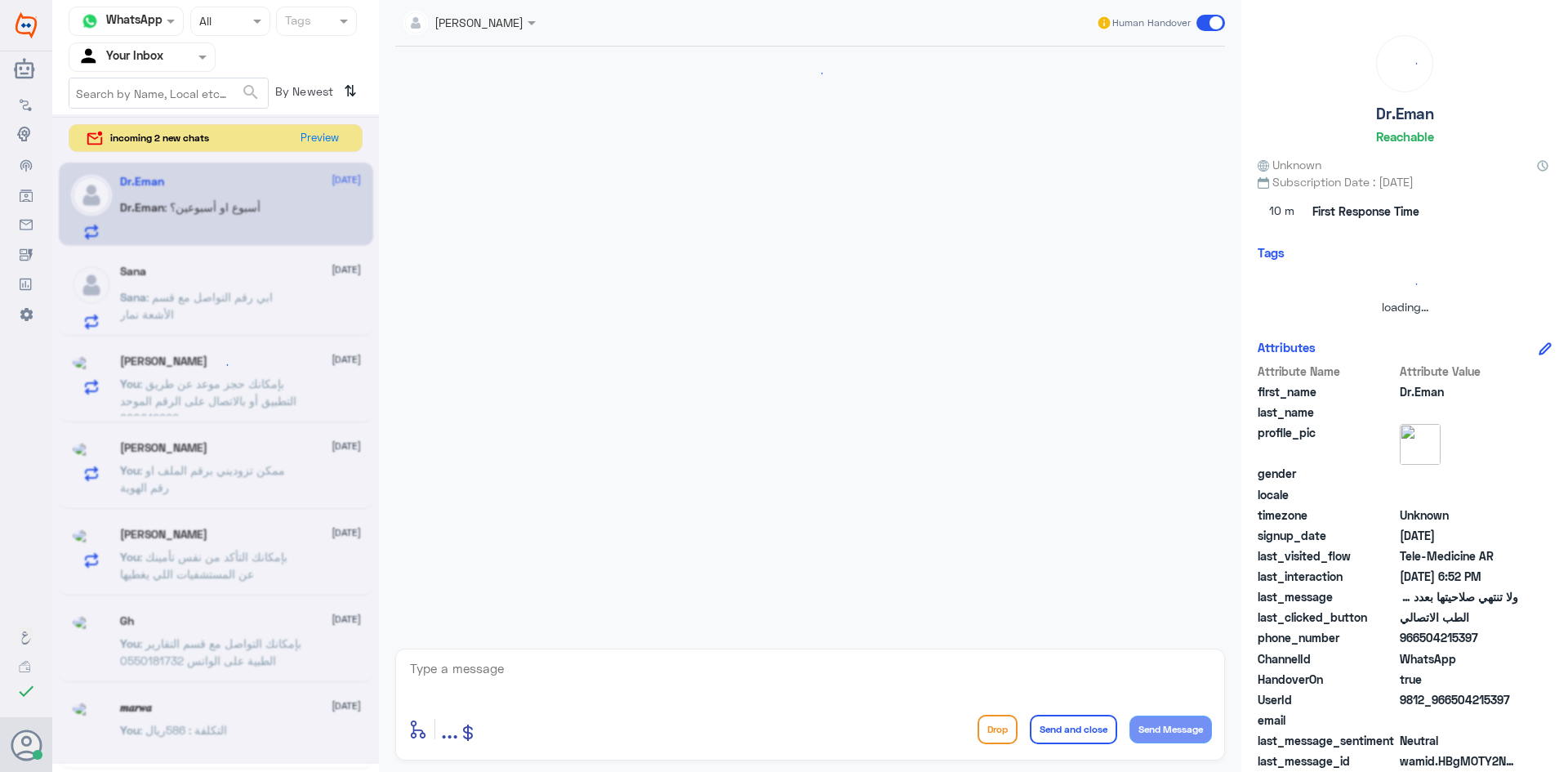
click at [618, 664] on textarea at bounding box center [809, 677] width 803 height 40
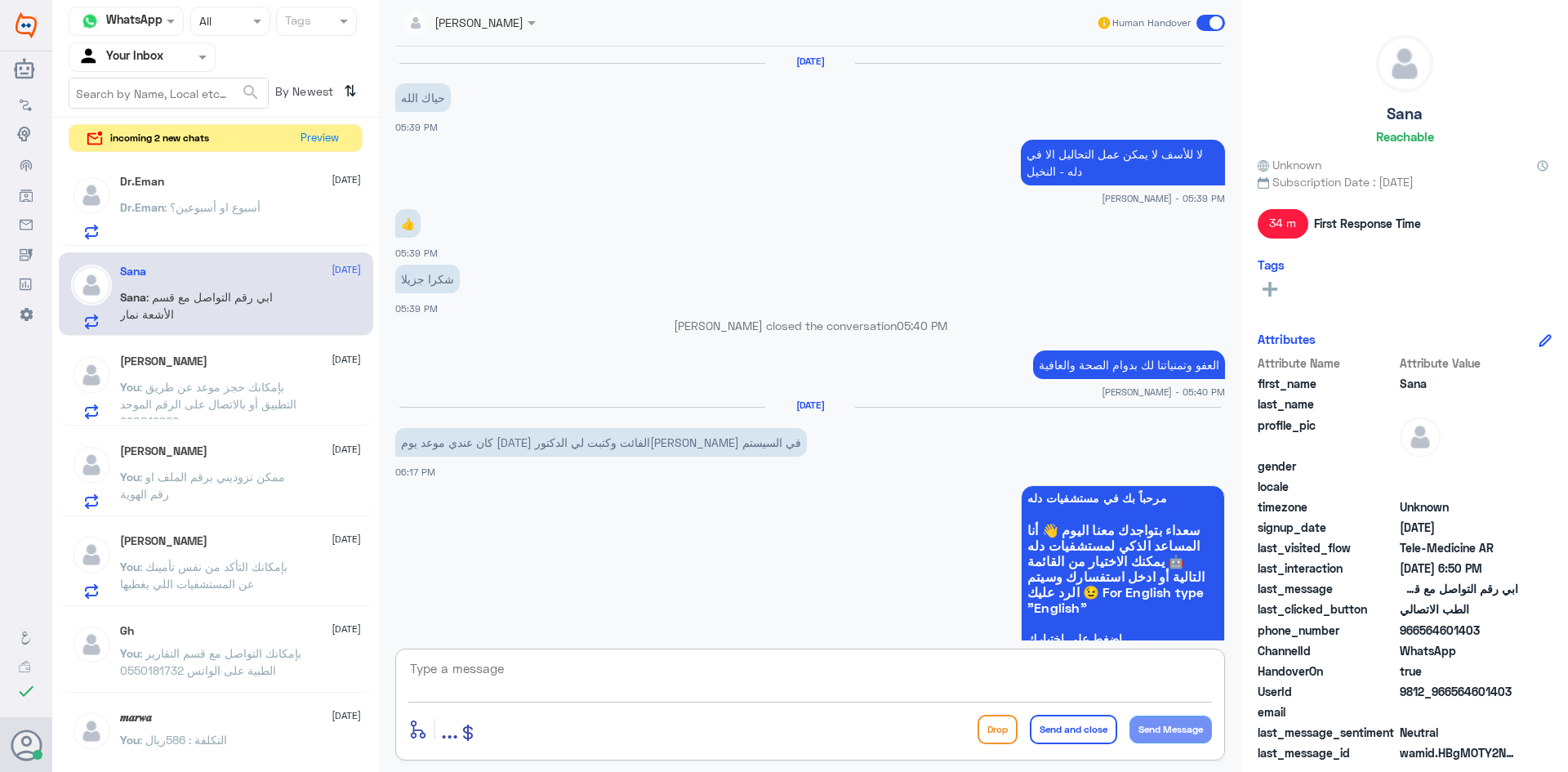
scroll to position [696, 0]
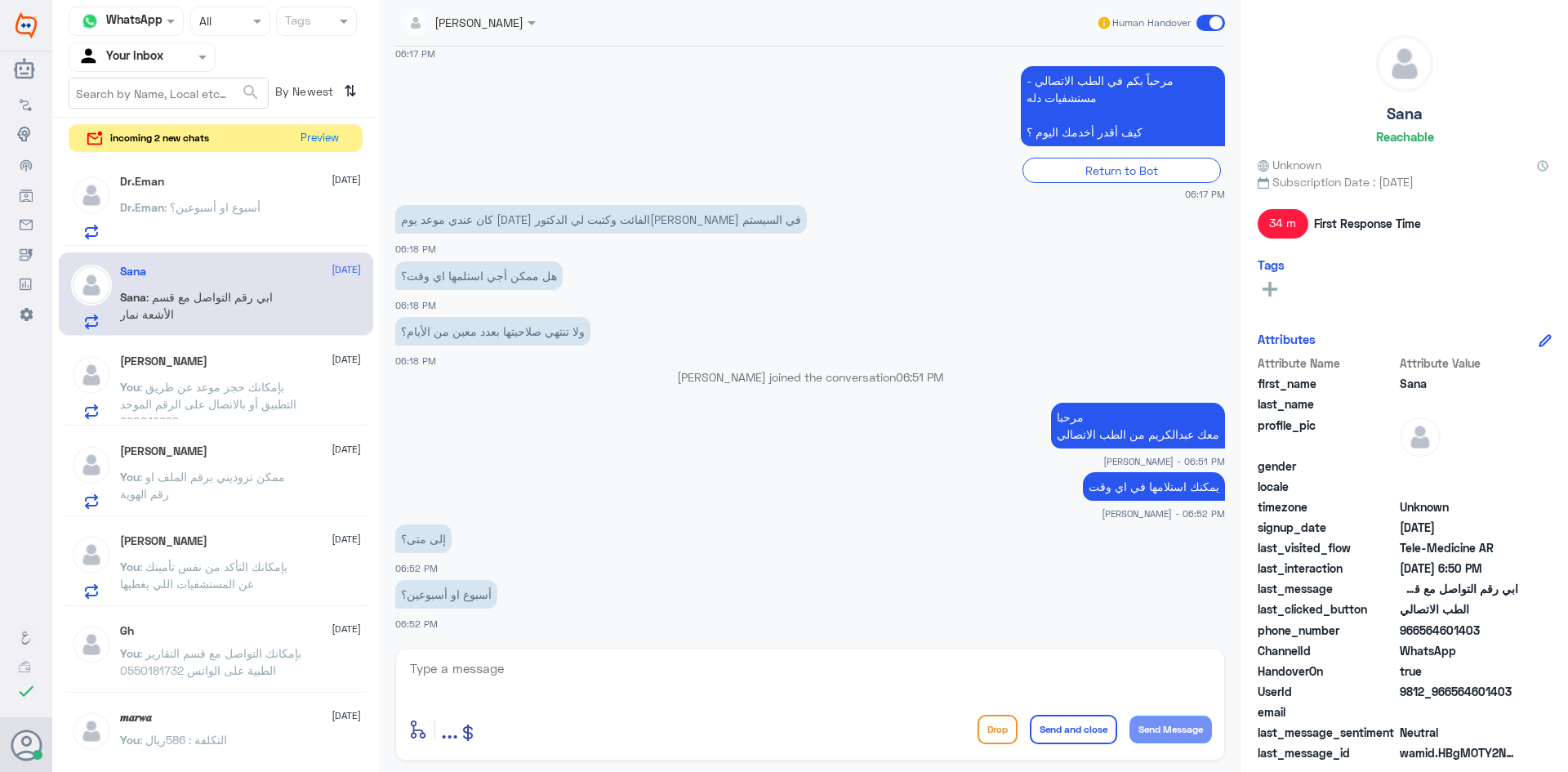
click at [267, 377] on div "طلال الرويشد 30 September You : بإمكانك حجز موعد عن طريق التطبيق أو بالاتصال عل…" at bounding box center [241, 387] width 241 height 64
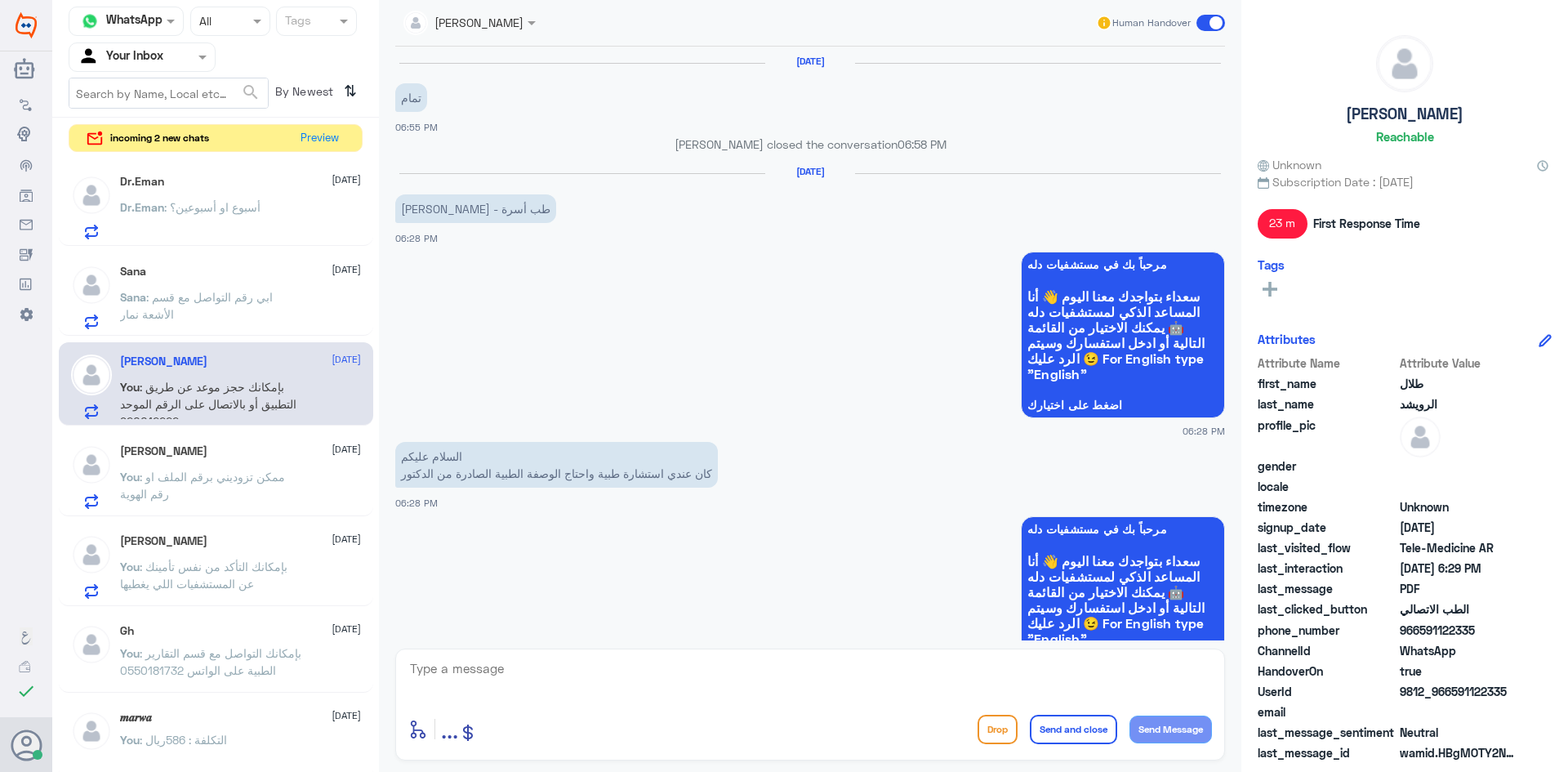
scroll to position [971, 0]
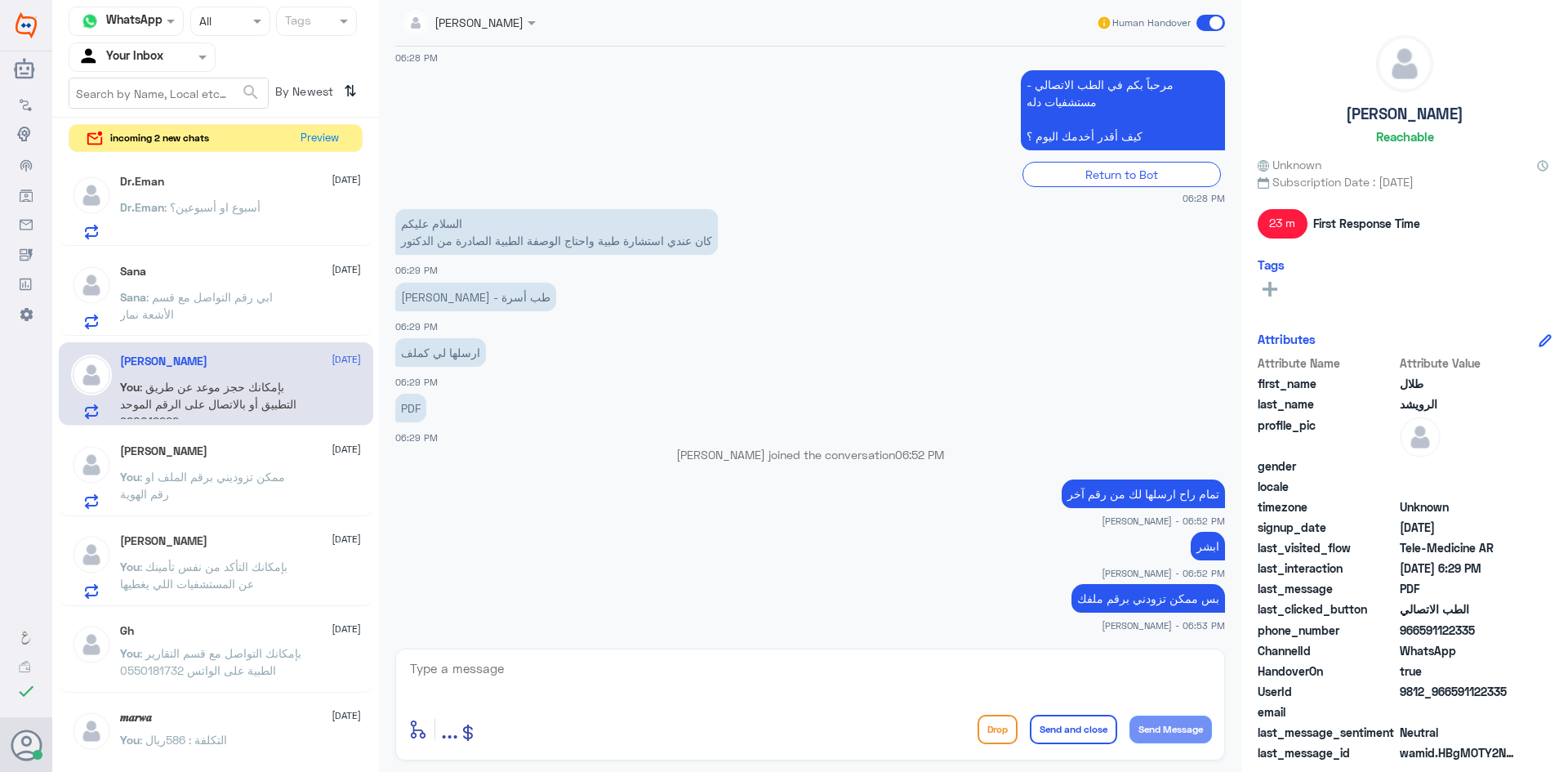
click at [249, 285] on div "Sana 30 September Sana : ابي رقم التواصل مع قسم الأشعة نمار" at bounding box center [241, 297] width 241 height 64
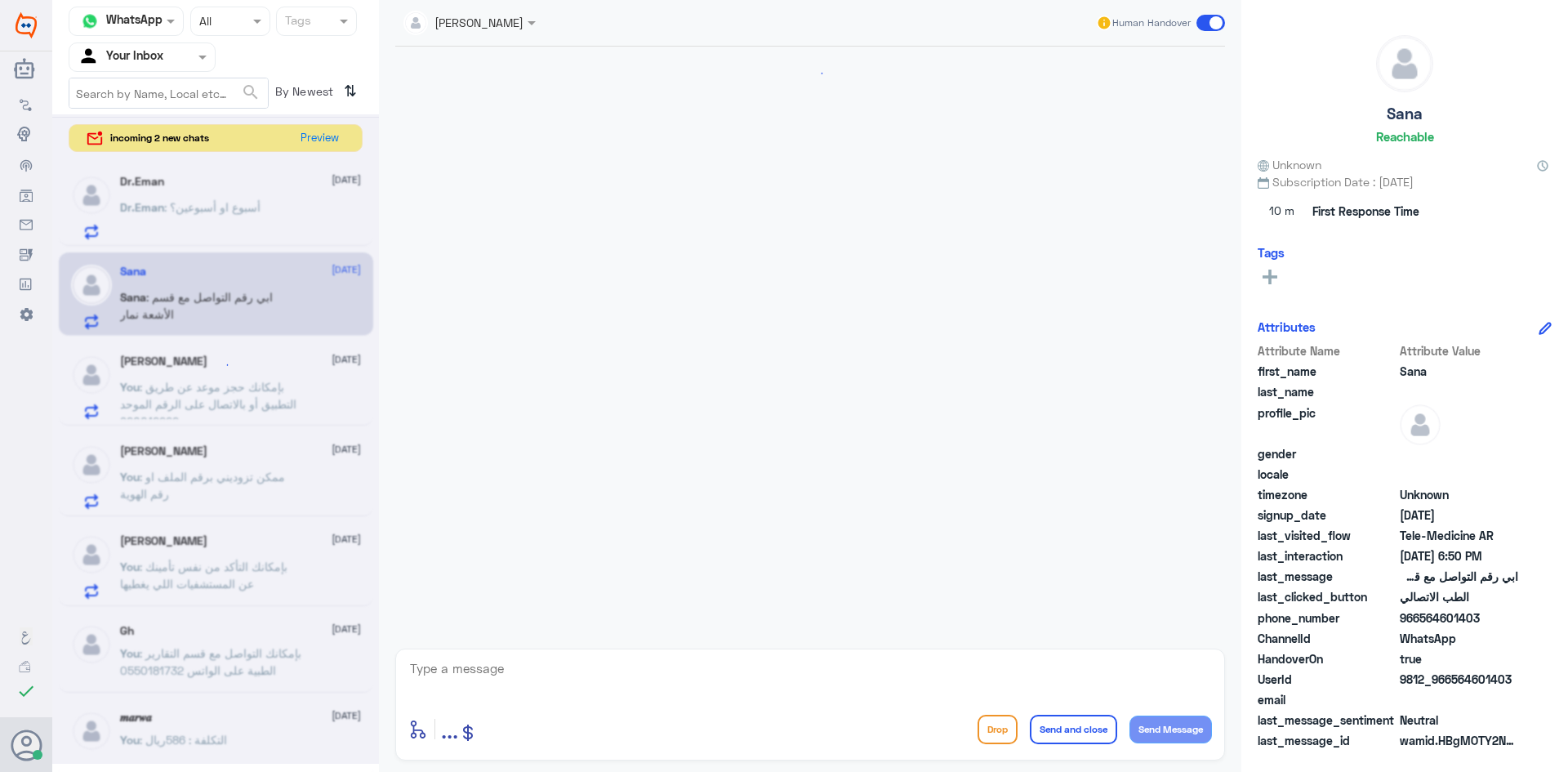
scroll to position [225, 0]
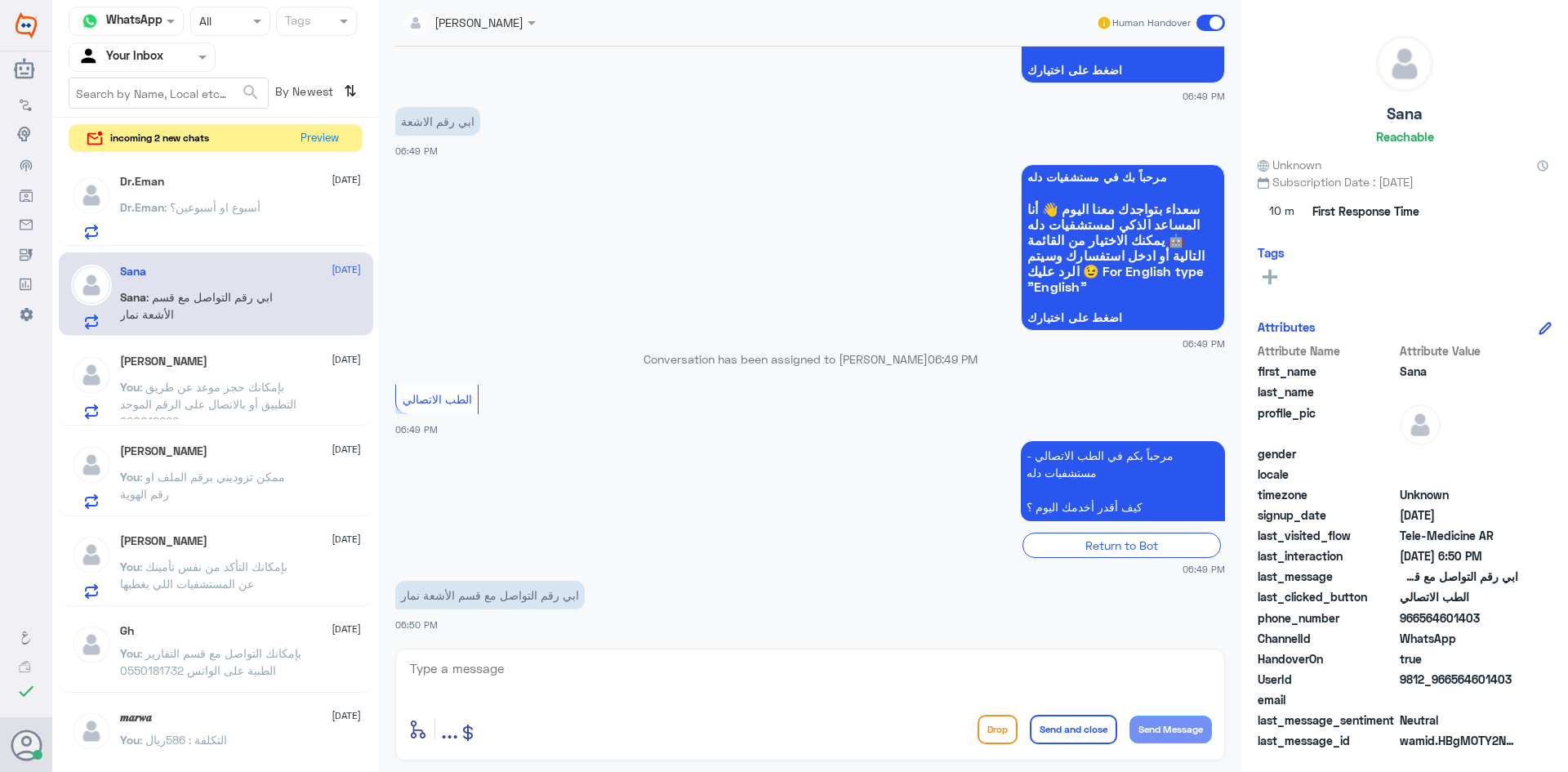
click at [543, 666] on textarea at bounding box center [809, 677] width 803 height 40
paste textarea "مرحبا معك عبدالكريم من الطب الاتصالي"
type textarea "مرحبا معك عبدالكريم من الطب الاتصالي"
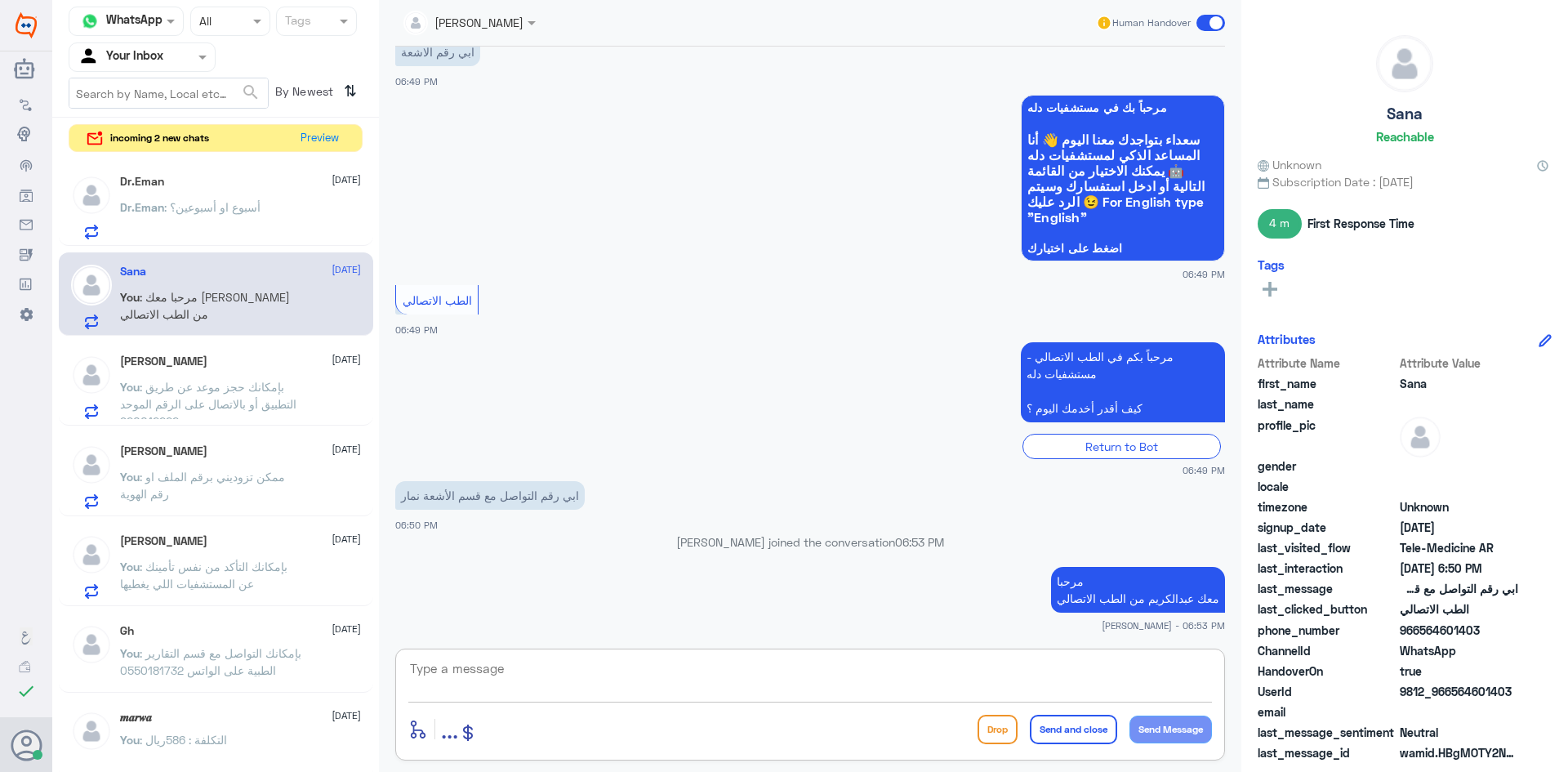
click at [865, 677] on textarea at bounding box center [809, 677] width 803 height 40
type textarea "دله نمار : 0546022896"
click at [1099, 741] on button "Send and close" at bounding box center [1074, 728] width 87 height 29
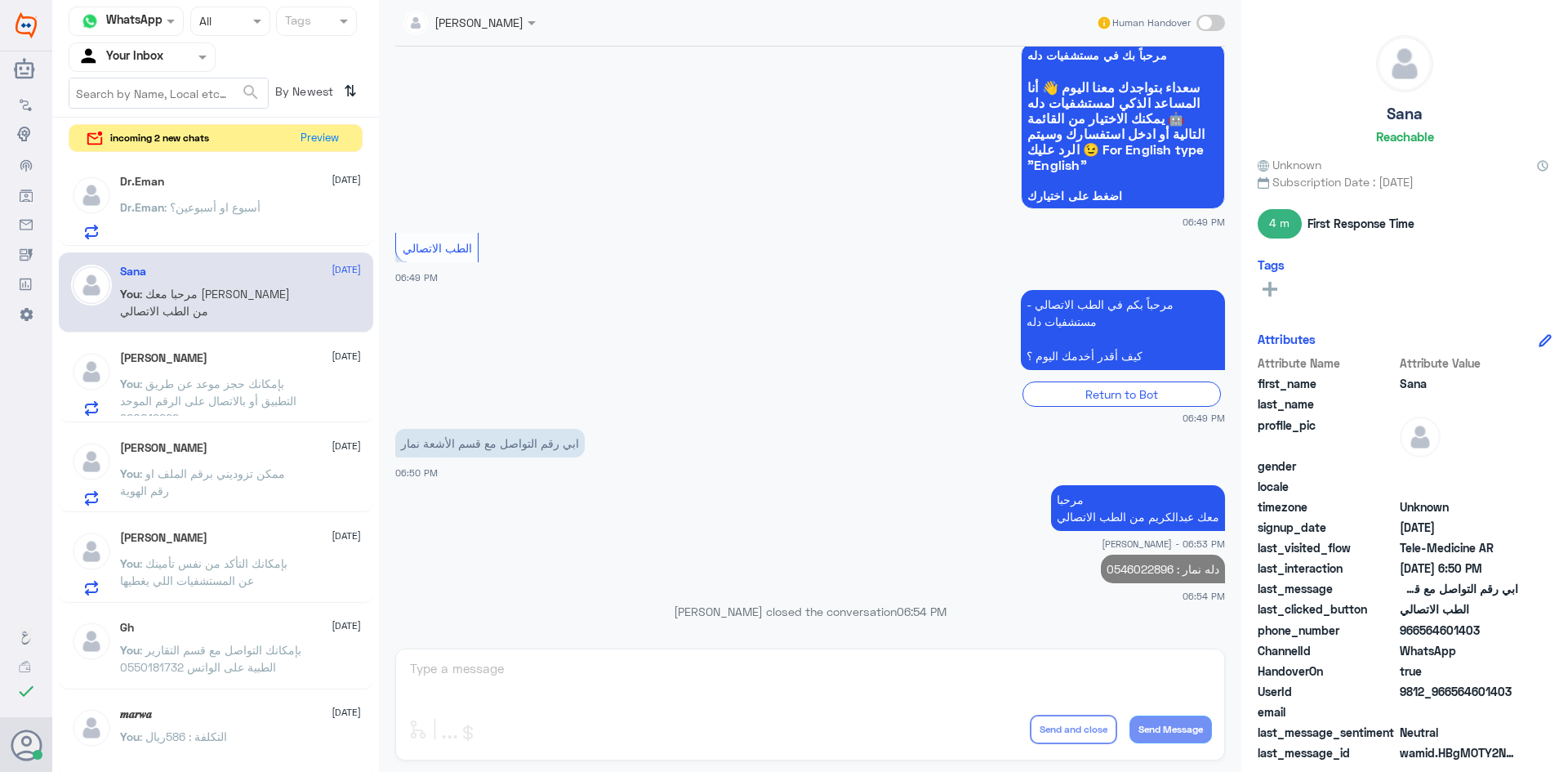
click at [294, 205] on div "Dr.Eman : أسبوع او أسبوعين؟" at bounding box center [241, 221] width 241 height 37
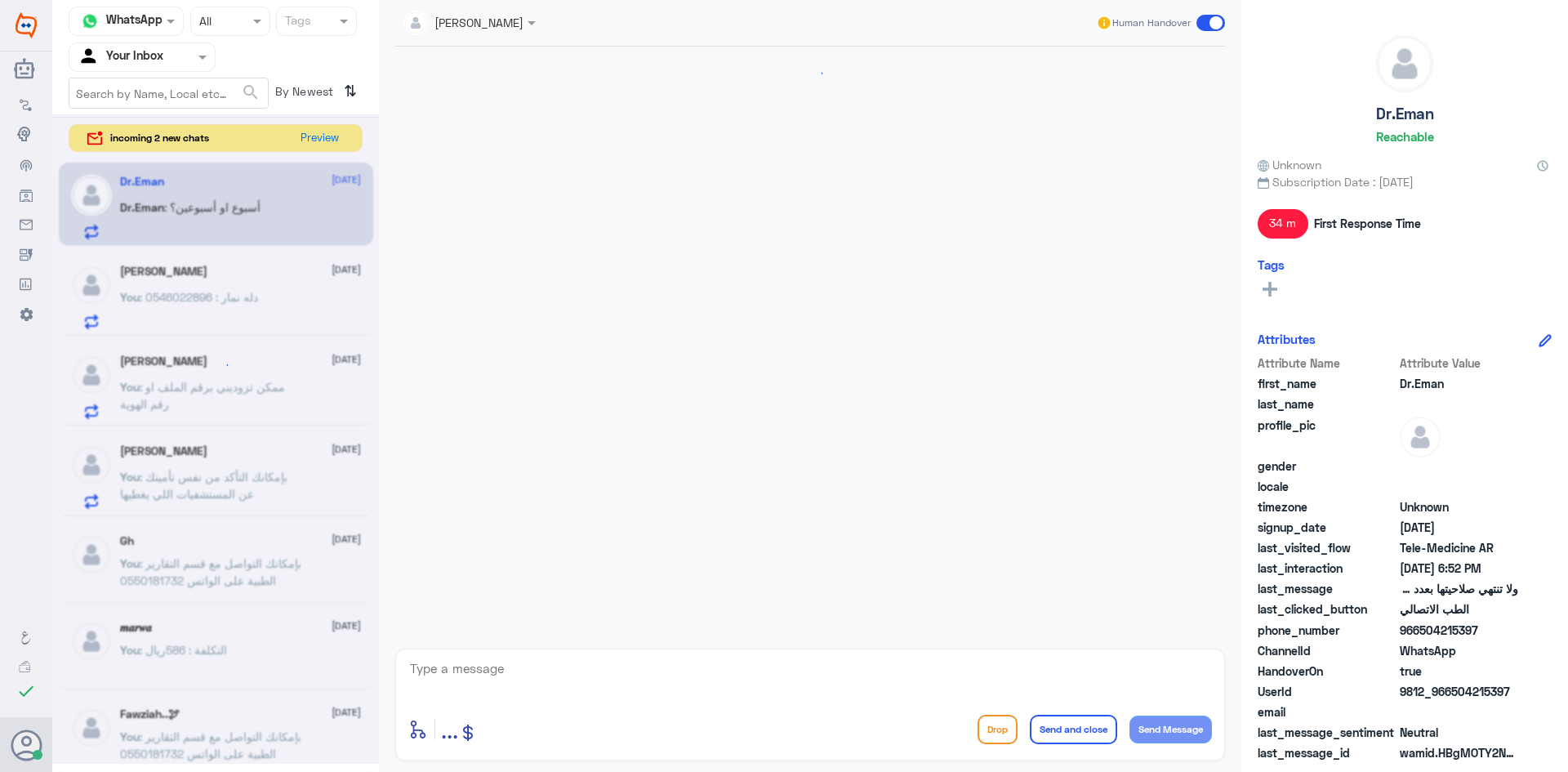
scroll to position [696, 0]
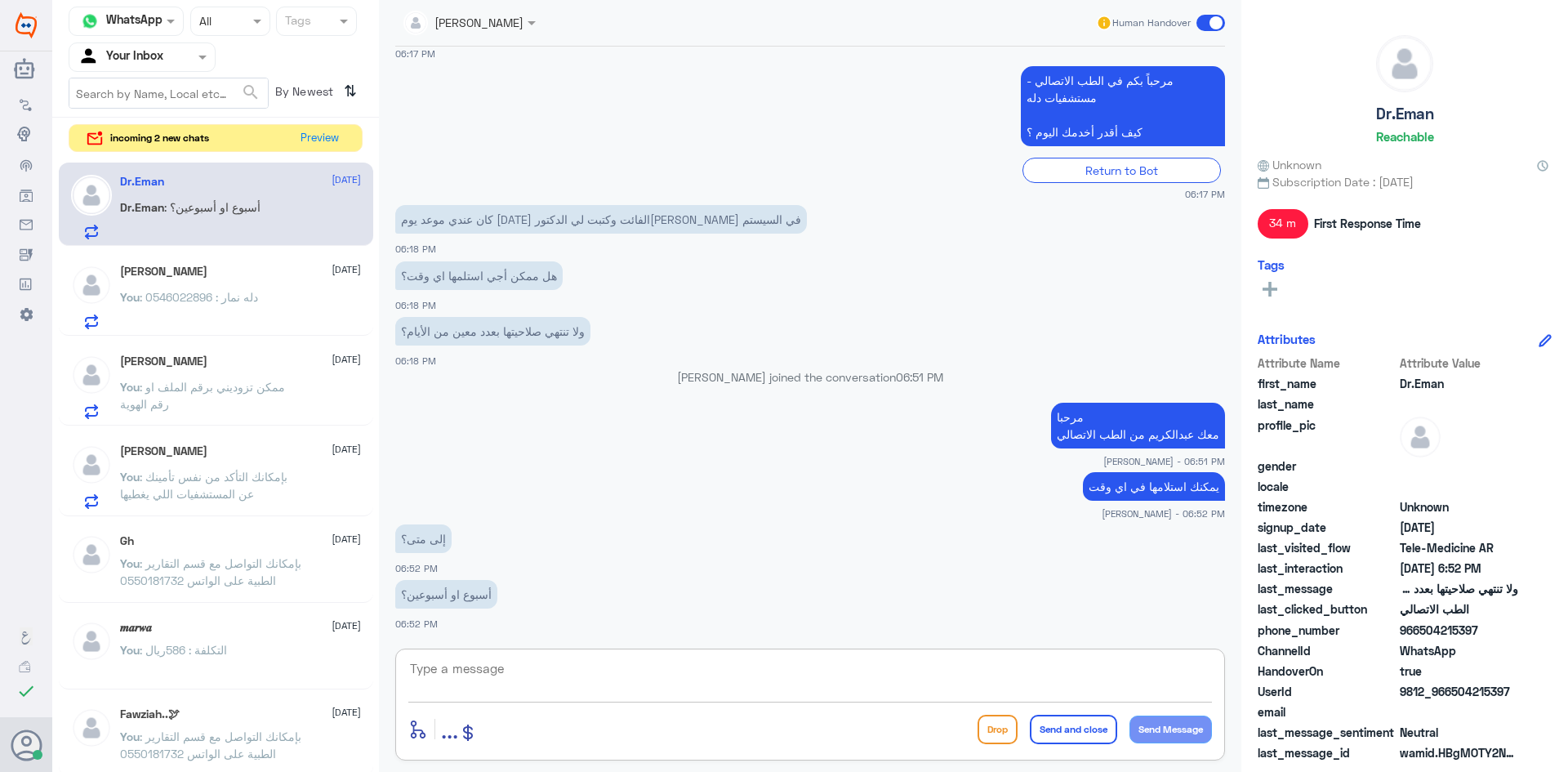
click at [629, 669] on textarea at bounding box center [809, 677] width 803 height 40
type textarea "حتى لو أكثر بإمكانك استلامها بما ان الطبيب كتبها لك"
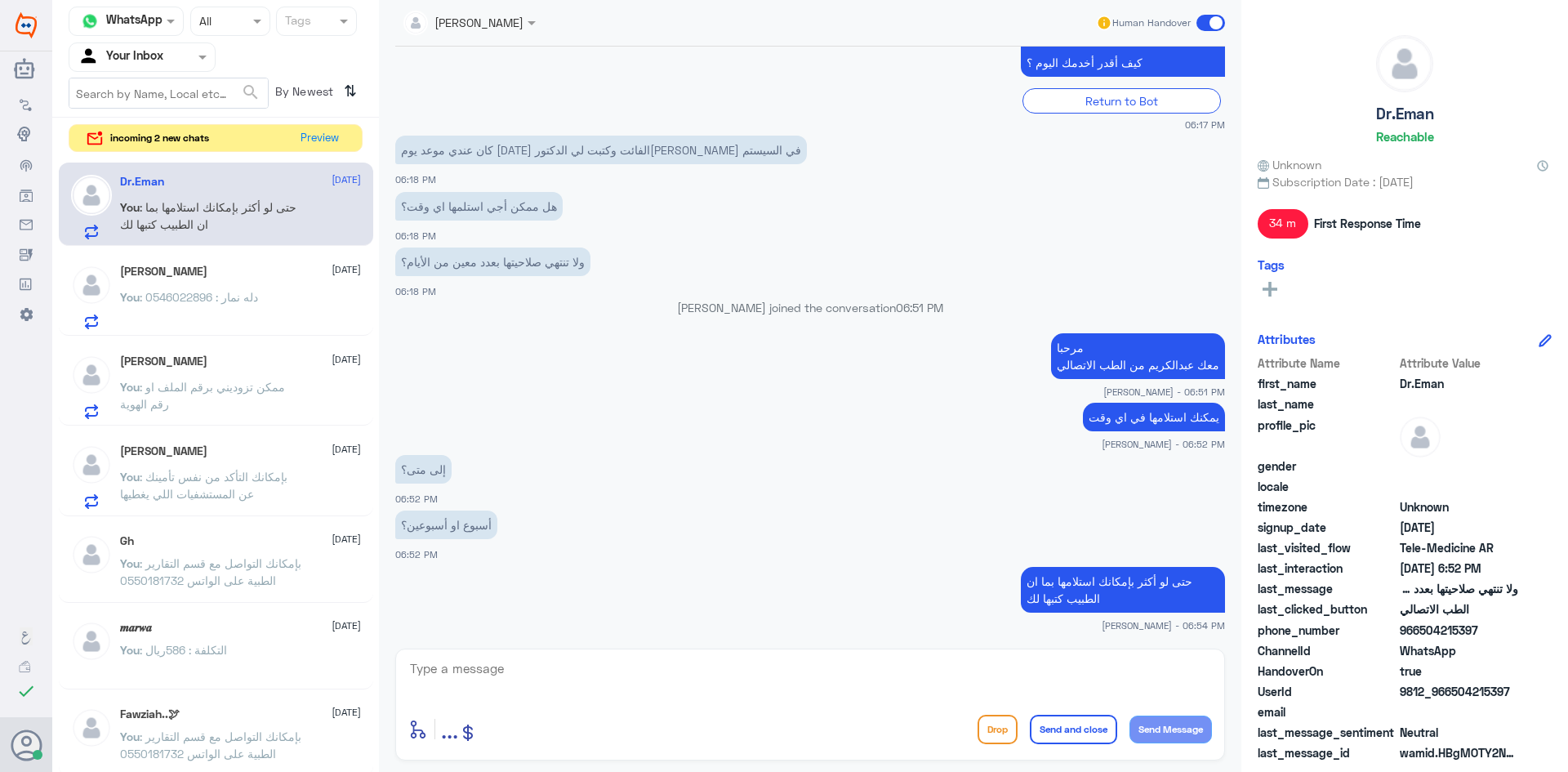
click at [331, 479] on div "You : بإمكانك التأكد من نفس تأمينك عن المستشفيات اللي يغطيها" at bounding box center [241, 490] width 241 height 37
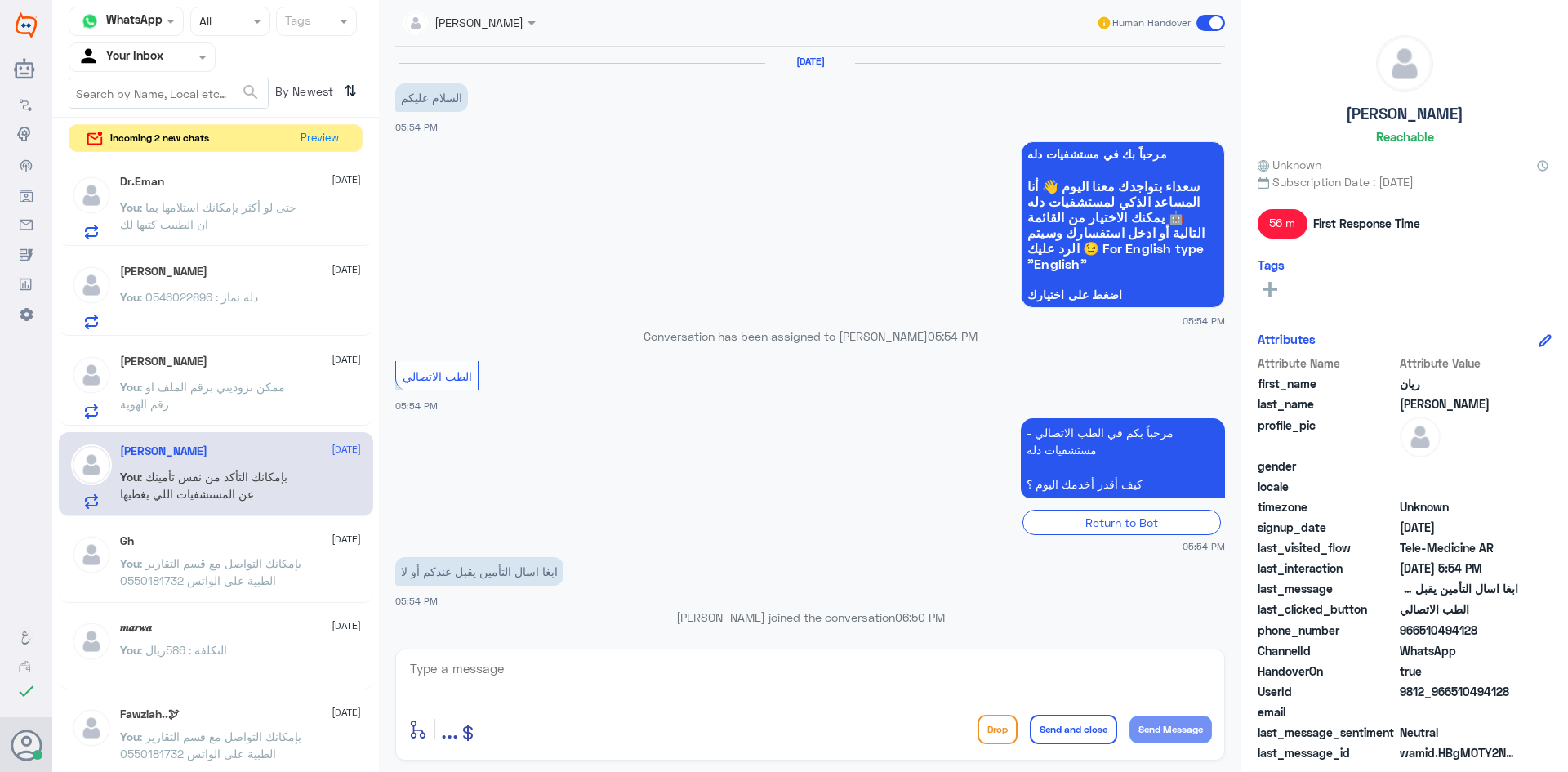
scroll to position [145, 0]
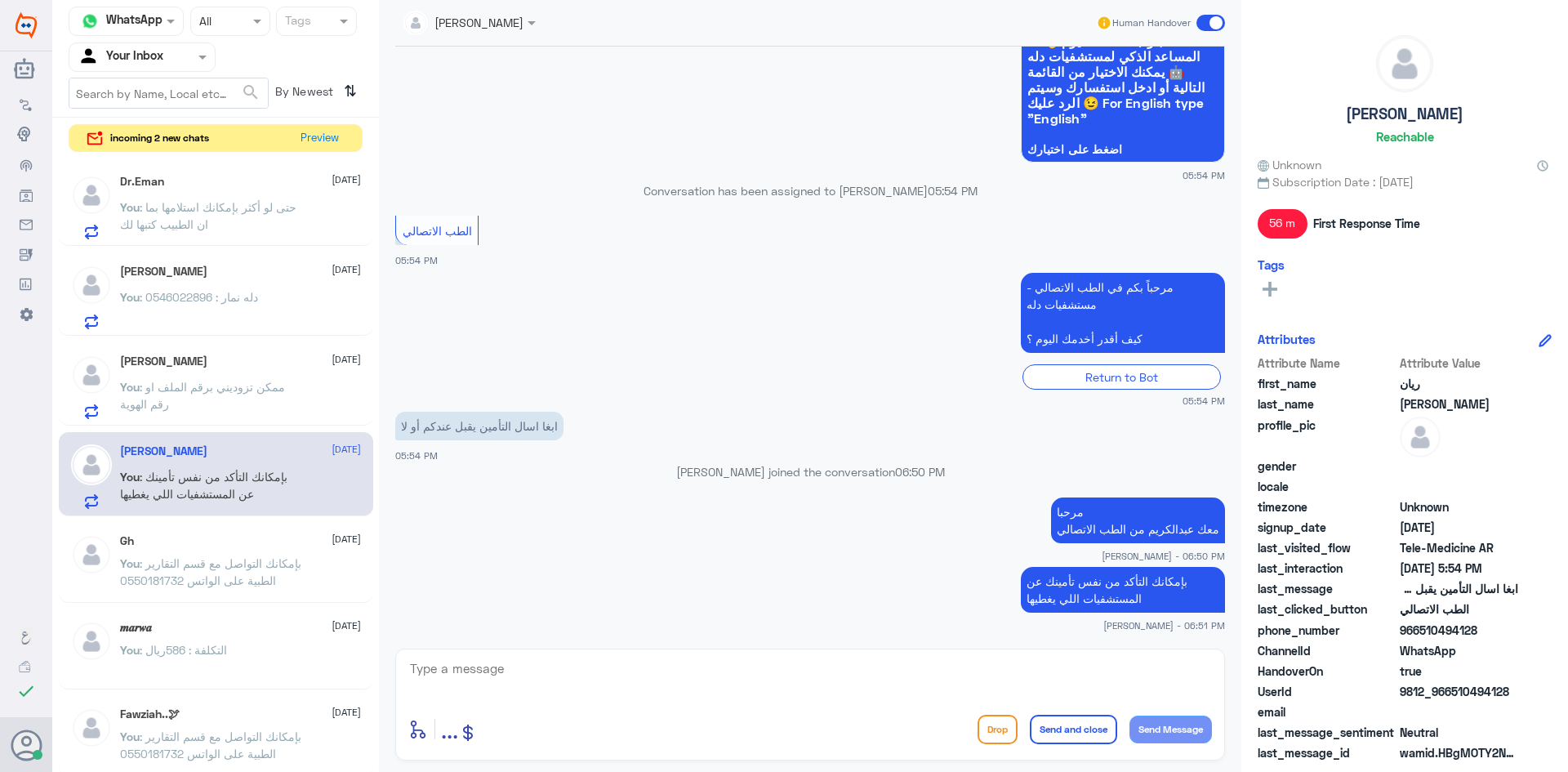
click at [1198, 19] on span at bounding box center [1210, 22] width 28 height 16
click at [0, 0] on input "checkbox" at bounding box center [0, 0] width 0 height 0
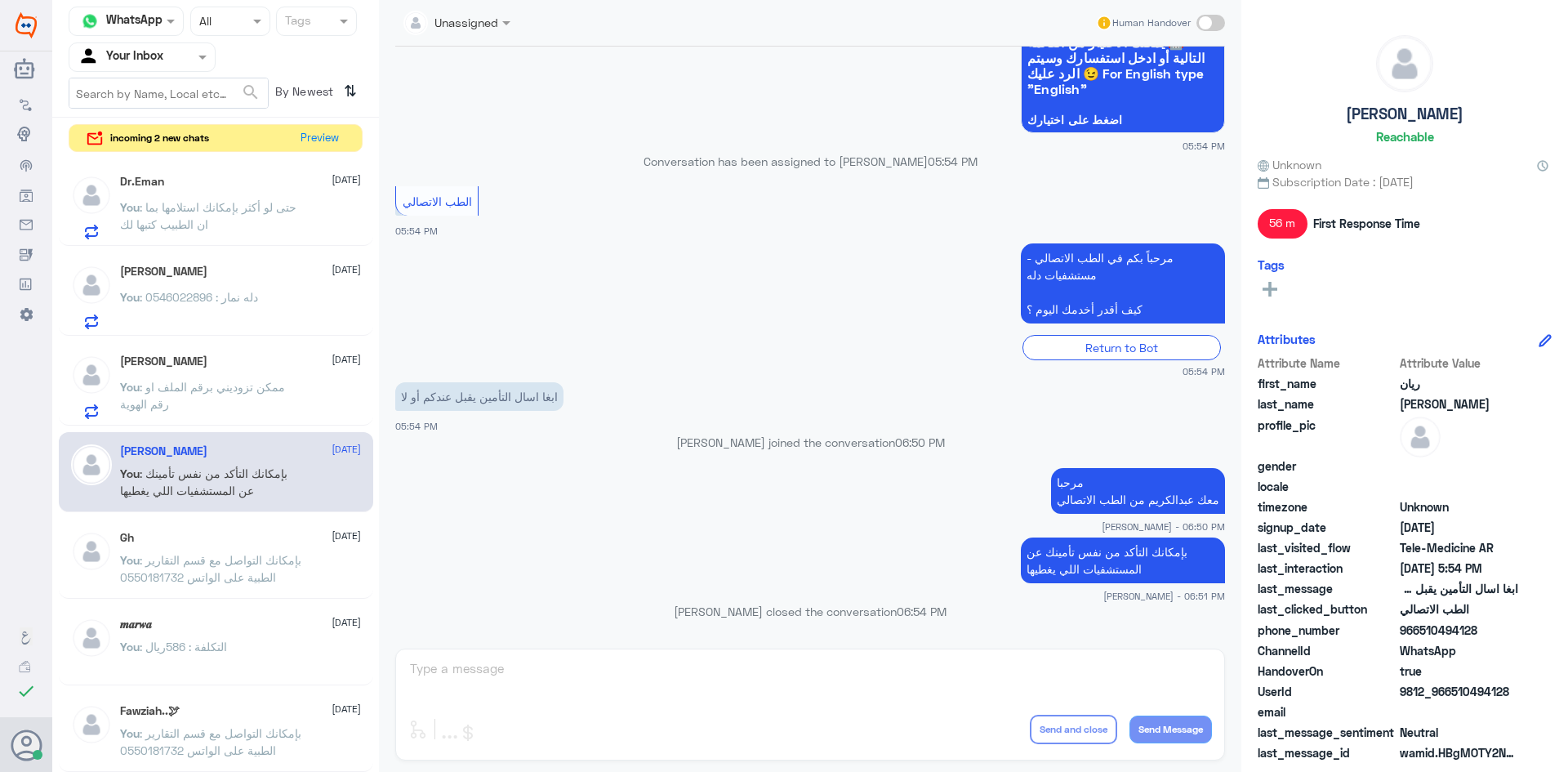
click at [275, 404] on p "You : ممكن تزوديني برقم الملف او رقم الهوية" at bounding box center [212, 398] width 184 height 41
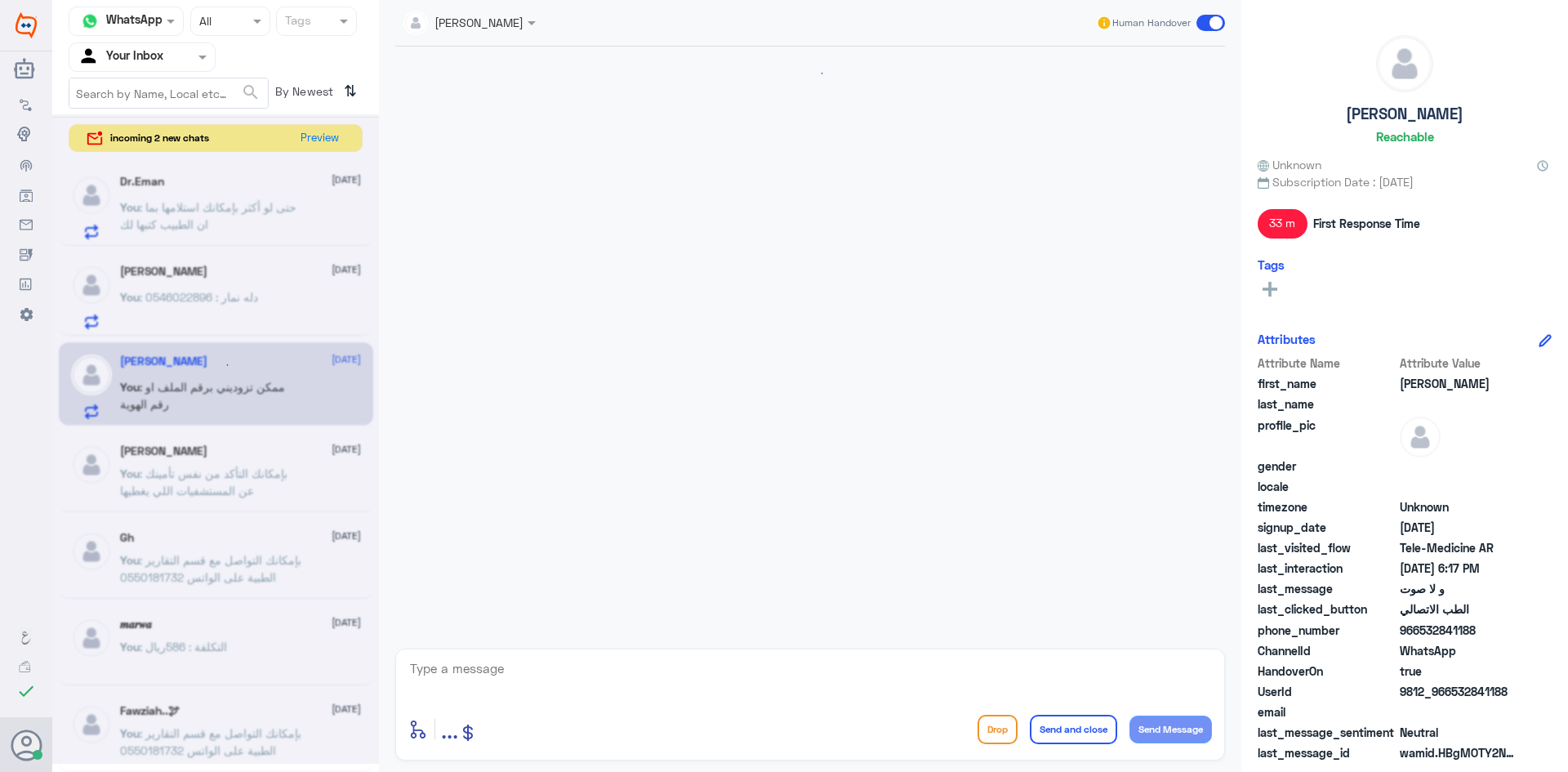
scroll to position [774, 0]
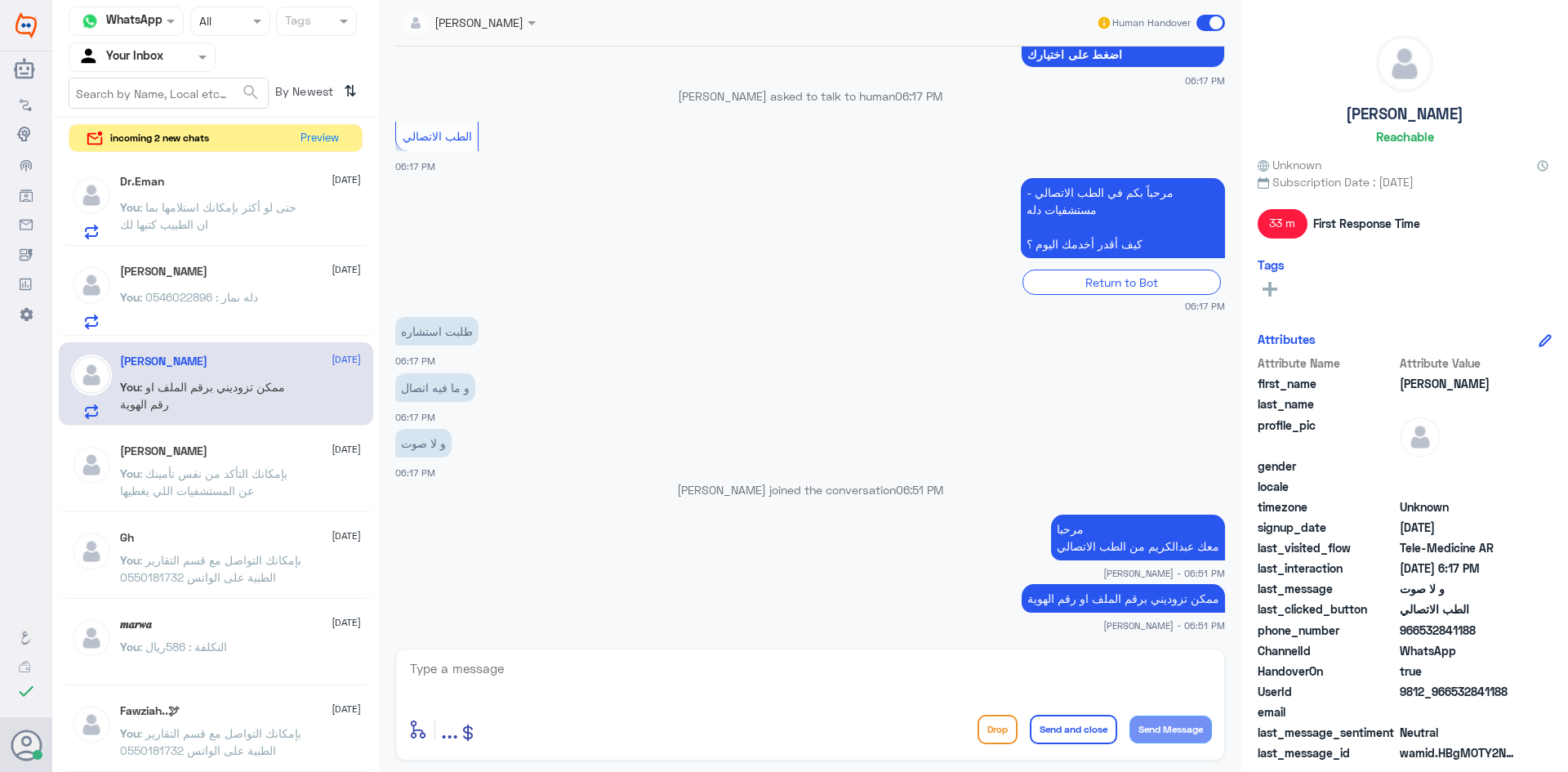
click at [249, 276] on div "طلال الرويشد 30 September" at bounding box center [241, 271] width 241 height 14
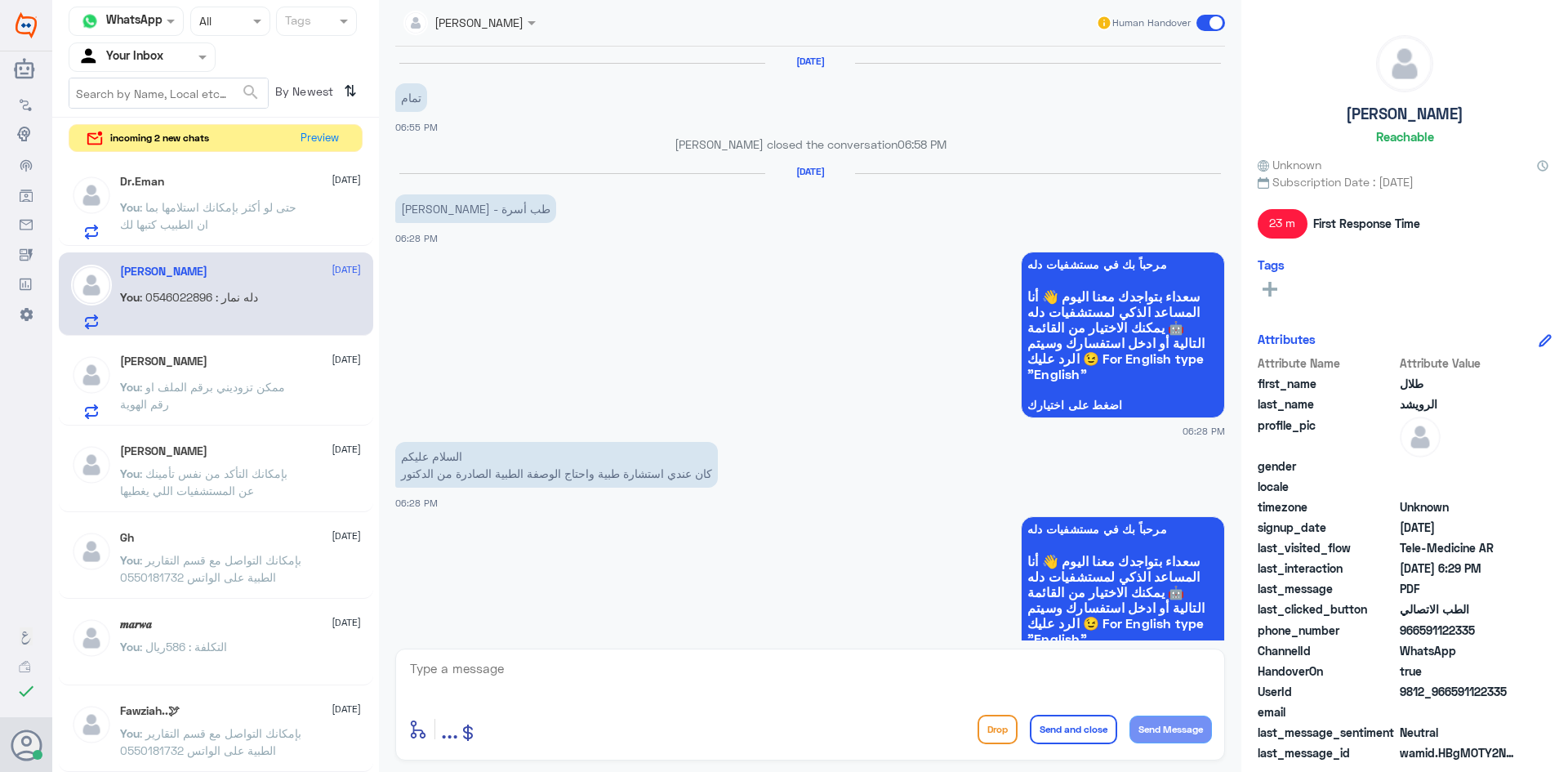
scroll to position [971, 0]
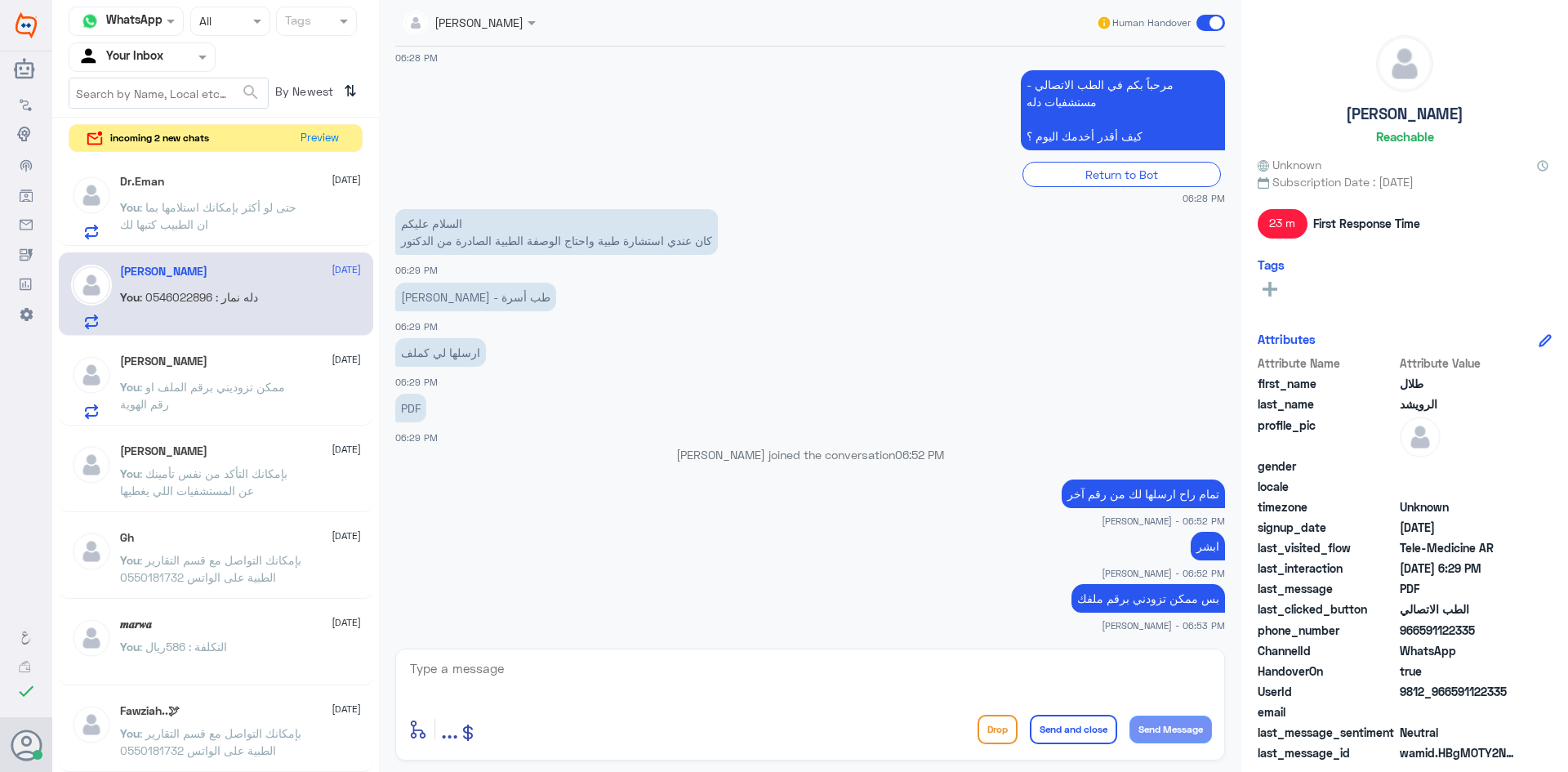
drag, startPoint x: 1476, startPoint y: 632, endPoint x: 1417, endPoint y: 640, distance: 59.5
click at [1417, 640] on div "phone_number 966591122335" at bounding box center [1405, 632] width 294 height 21
copy span "591122335"
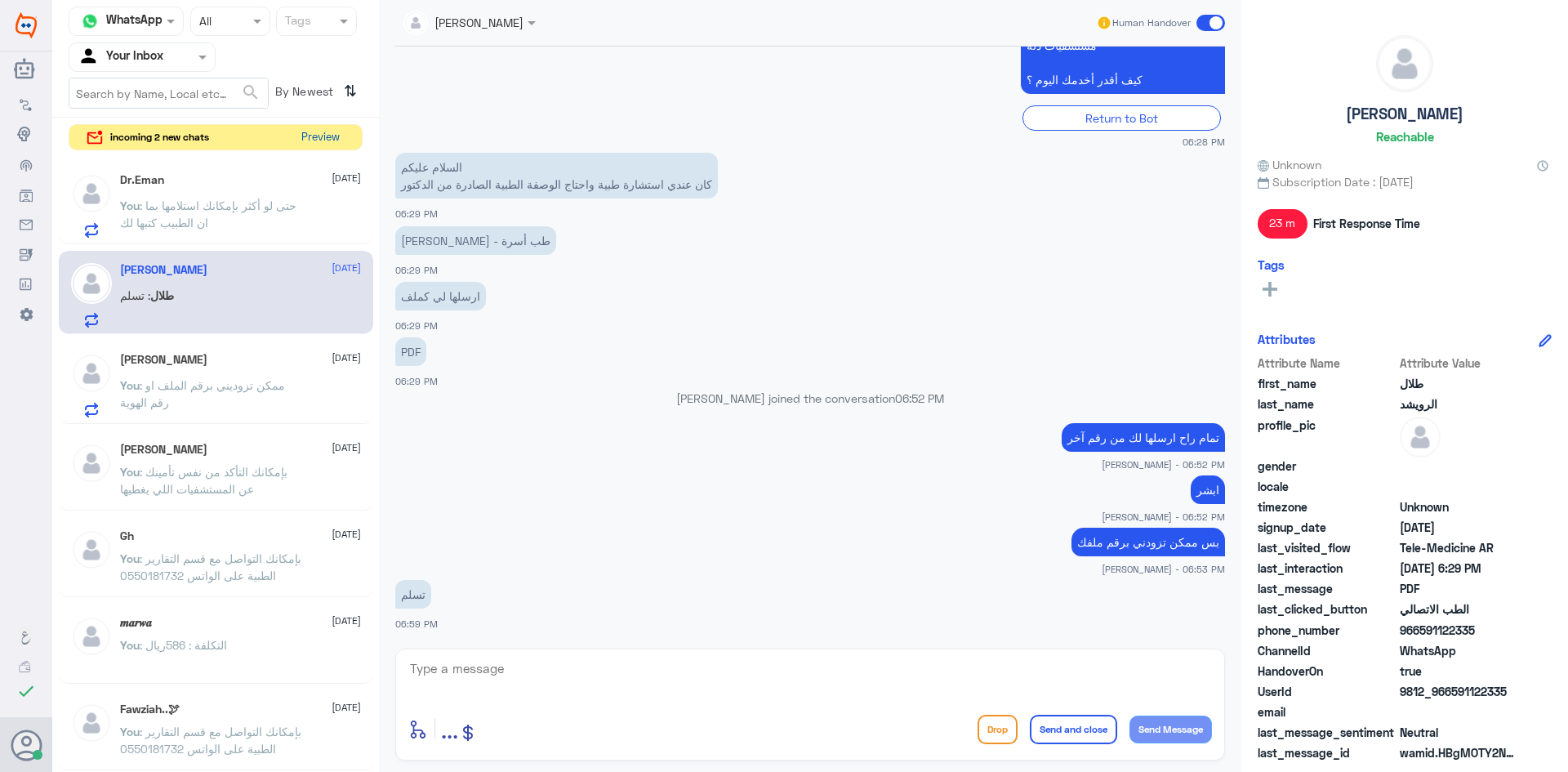
click at [310, 135] on button "Preview" at bounding box center [320, 138] width 50 height 26
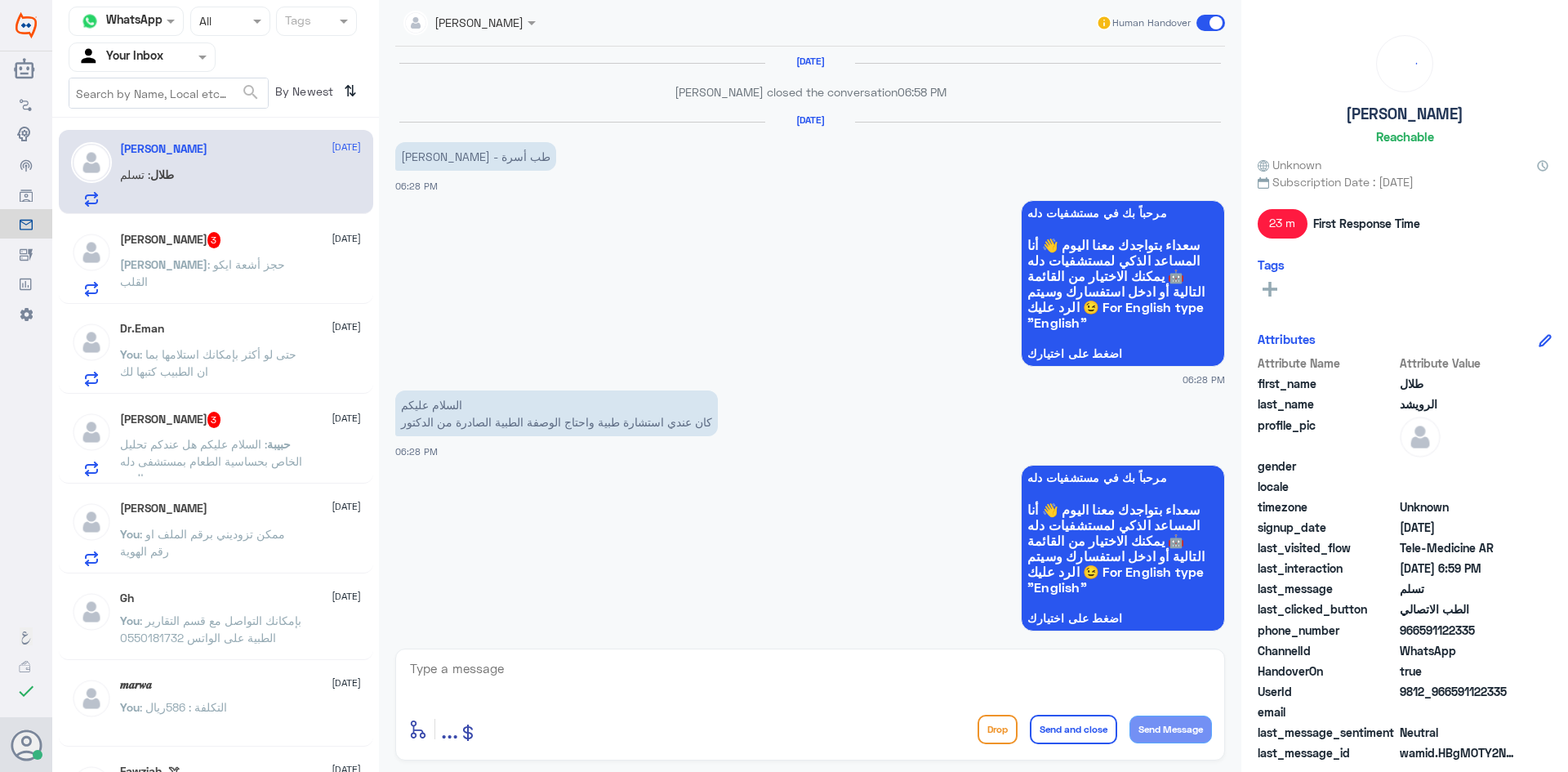
scroll to position [975, 0]
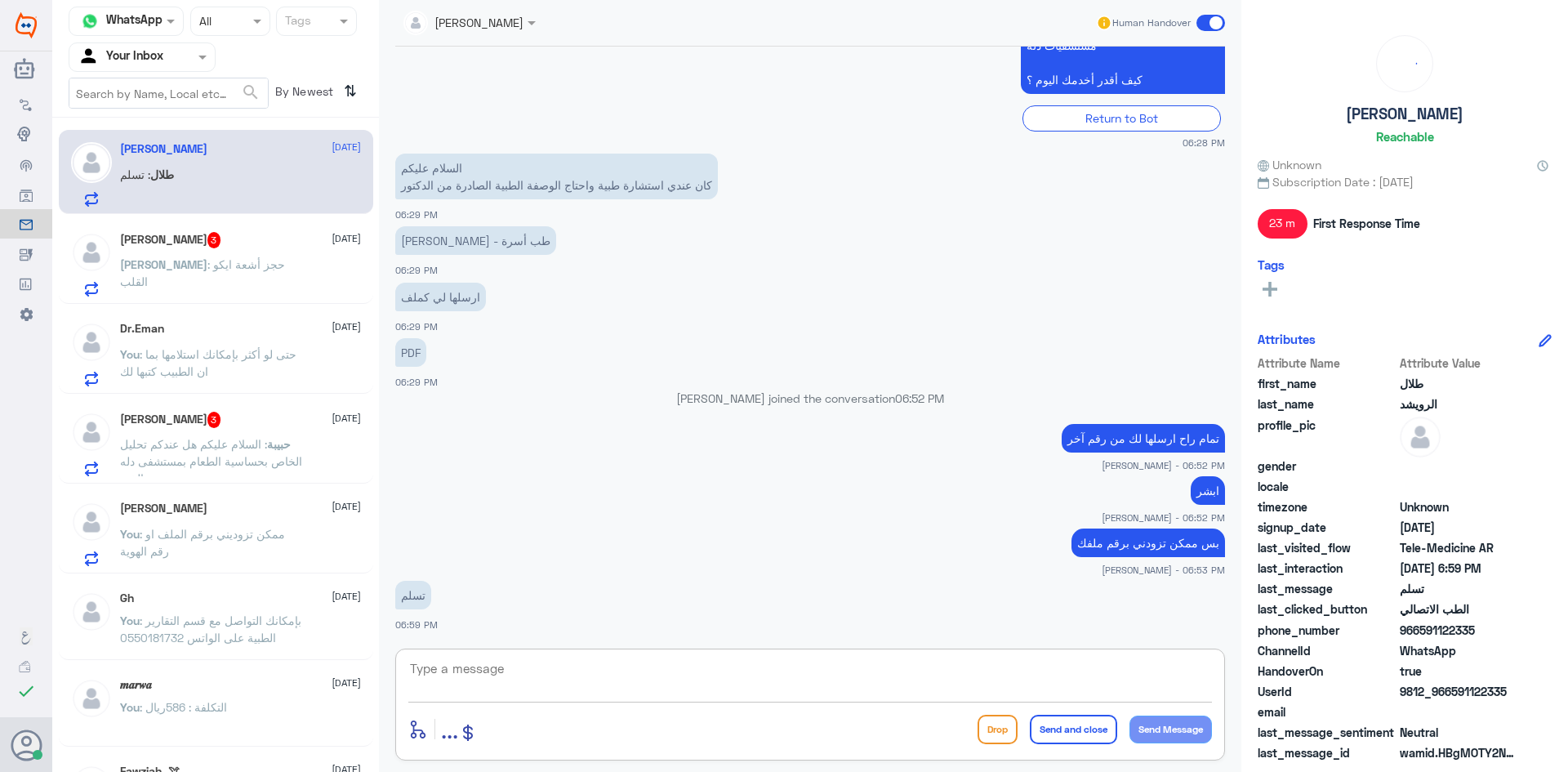
click at [778, 669] on textarea at bounding box center [809, 677] width 803 height 40
type textarea "يسلم قلبك"
click at [1063, 740] on button "Send and close" at bounding box center [1074, 728] width 87 height 29
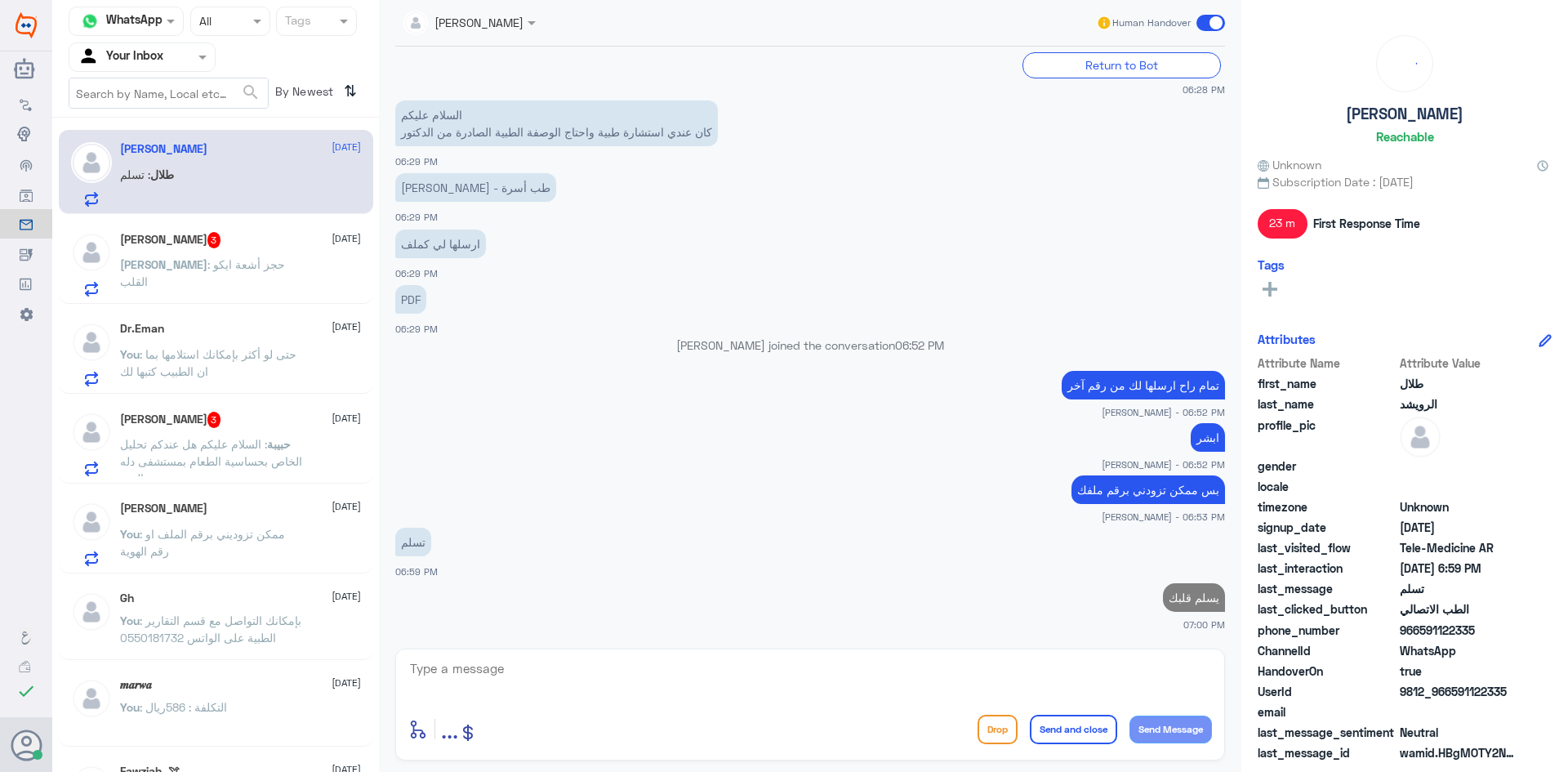
scroll to position [999, 0]
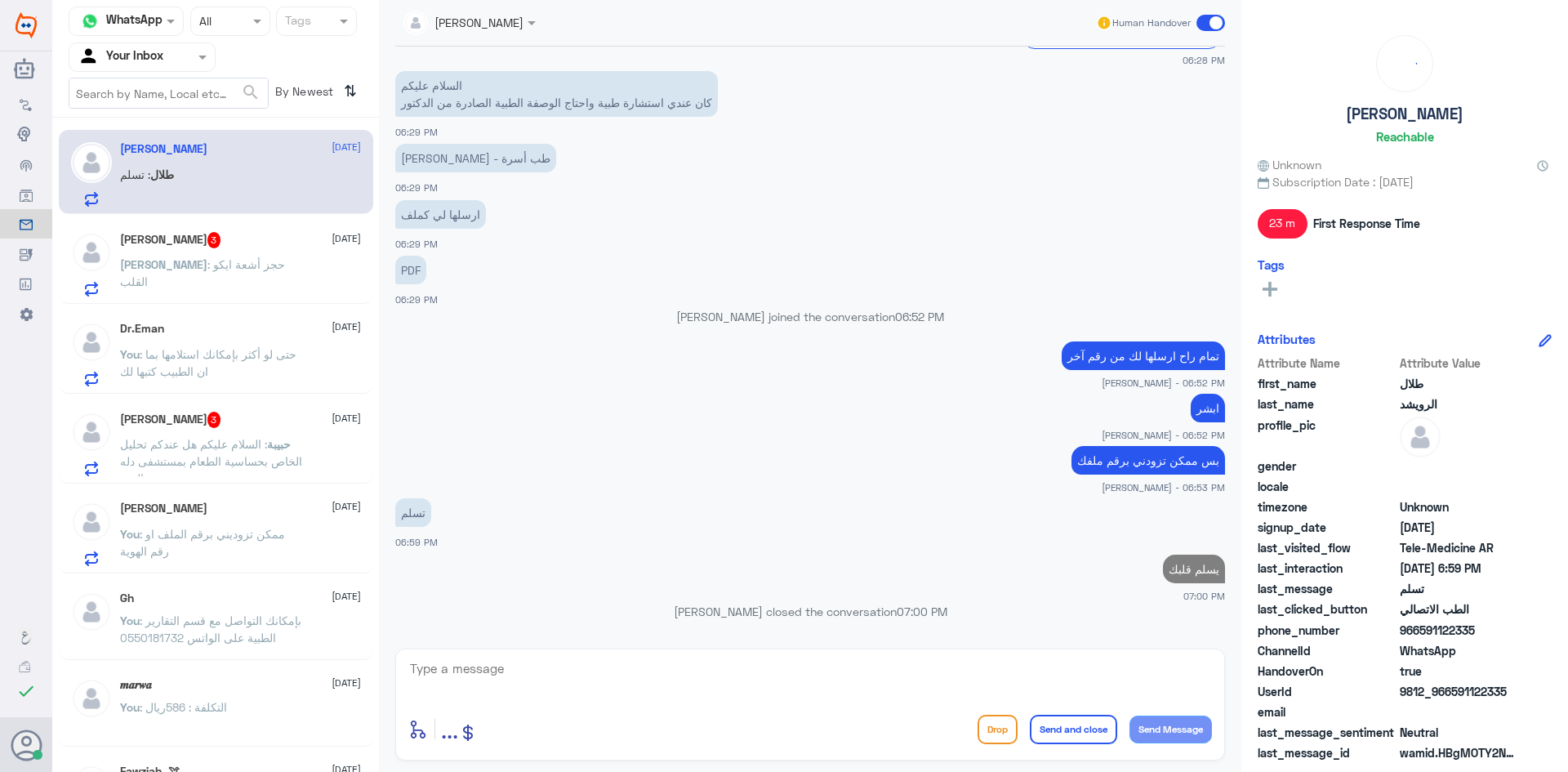
click at [252, 262] on span ": حجز أشعة ايكو القلب" at bounding box center [203, 272] width 165 height 31
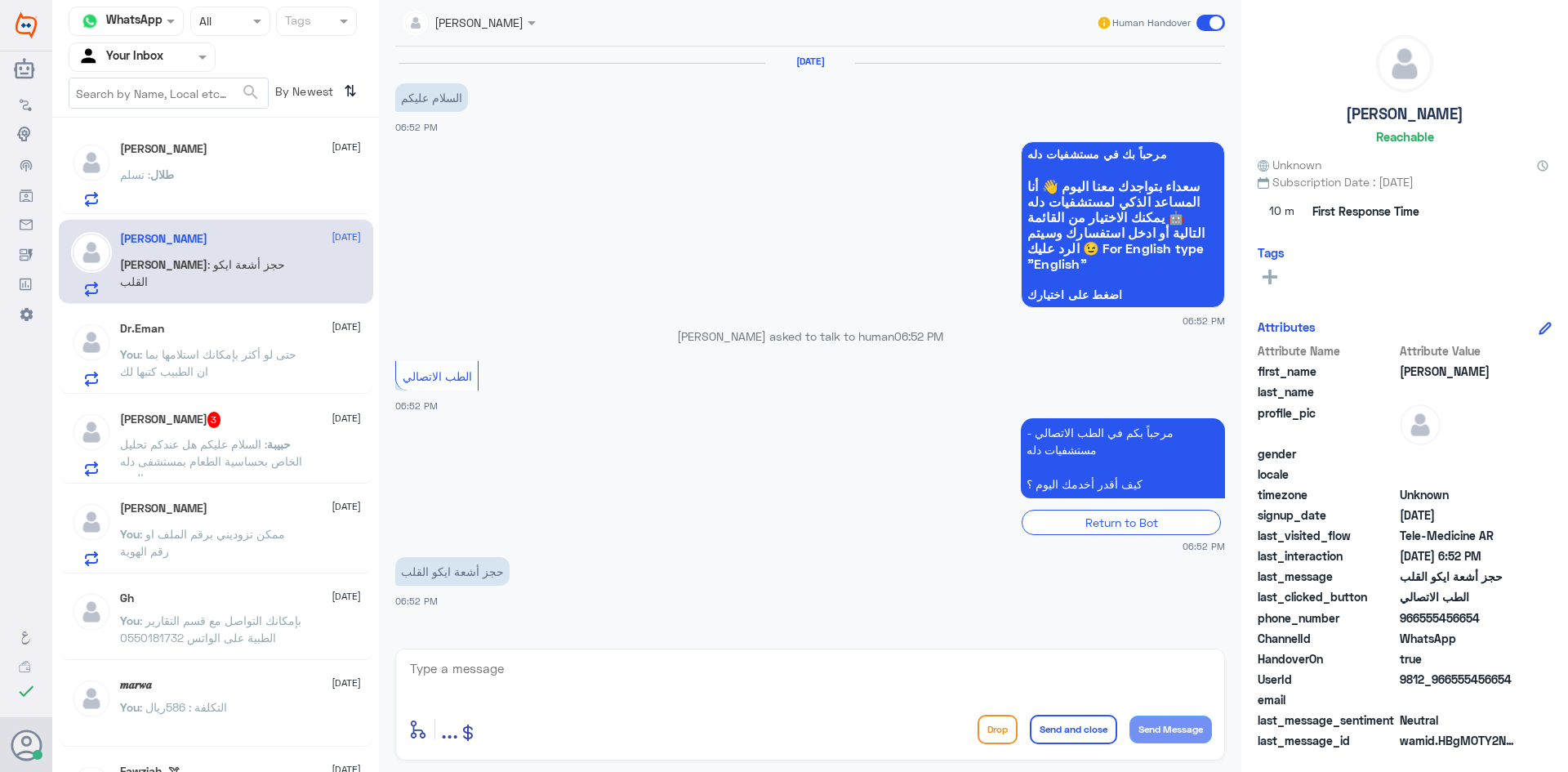
click at [690, 684] on textarea at bounding box center [809, 677] width 803 height 40
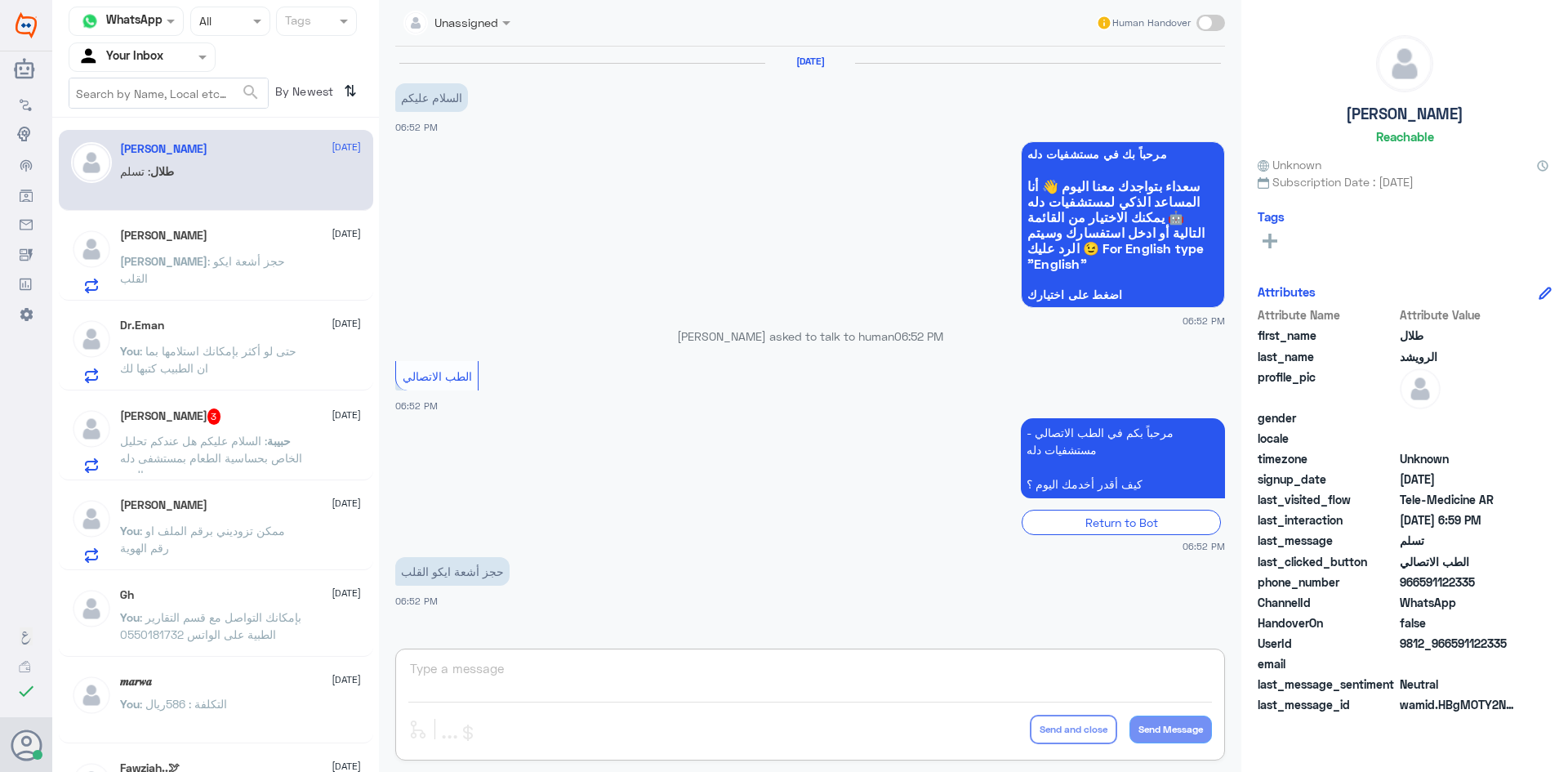
paste textarea "مرحبا معك عبدالكريم من الطب الاتصالي"
type textarea "مرحبا معك عبدالكريم من الطب الاتصالي"
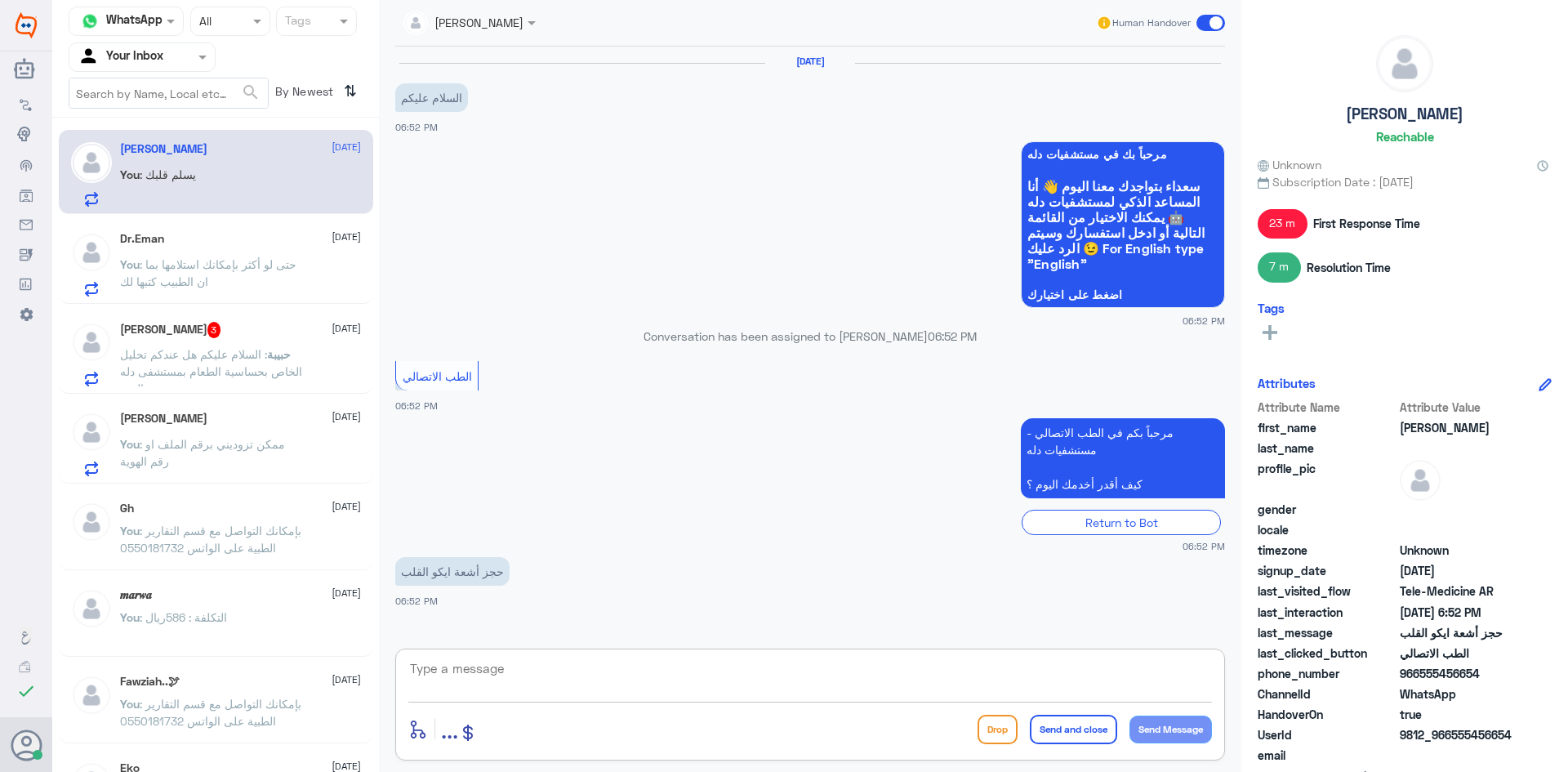
click at [568, 671] on textarea at bounding box center [809, 677] width 803 height 40
paste textarea "مرحبا معك عبدالكريم من الطب الاتصالي"
type textarea "مرحبا معك عبدالكريم من الطب الاتصالي"
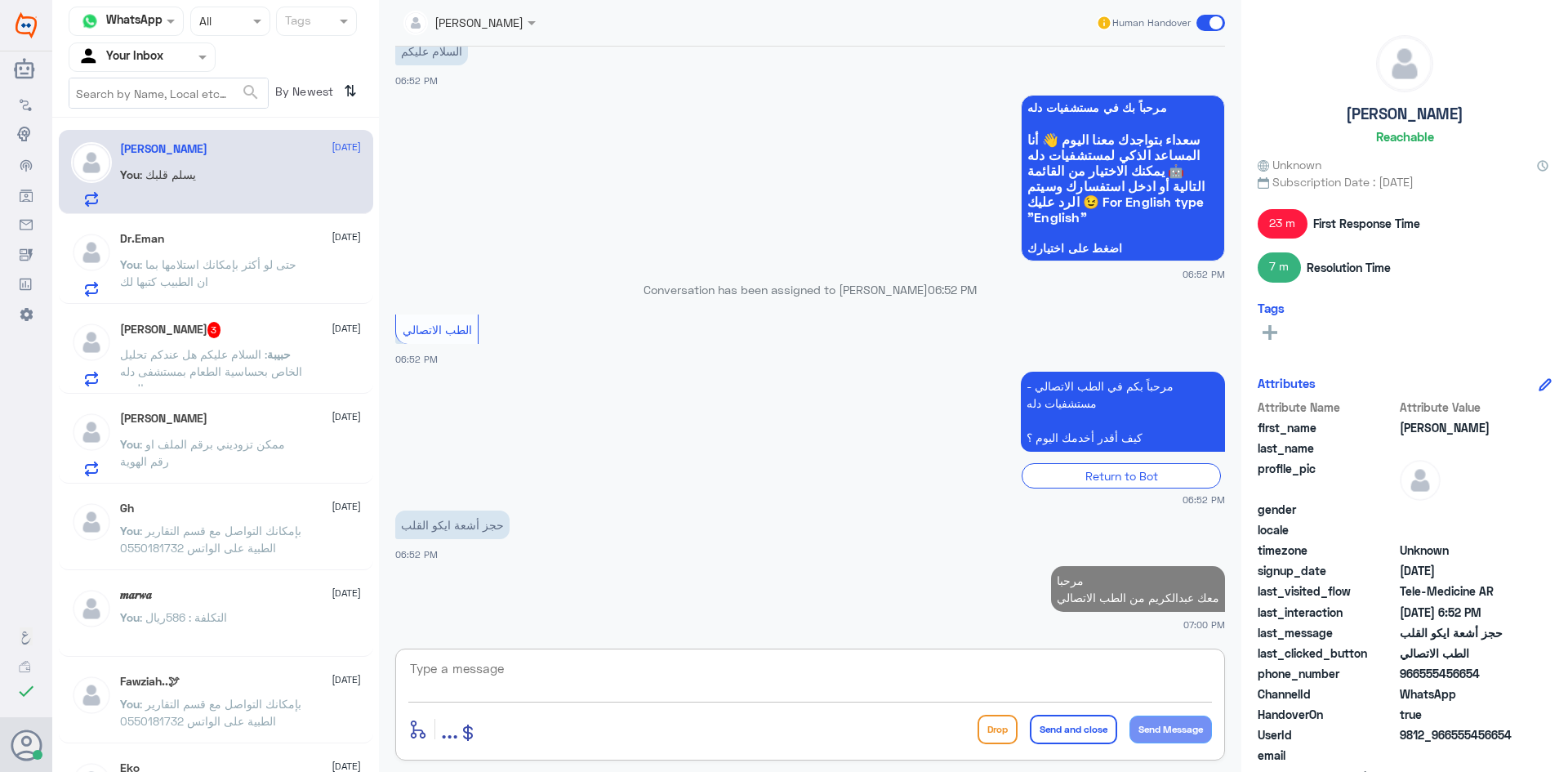
click at [722, 675] on textarea at bounding box center [809, 677] width 803 height 40
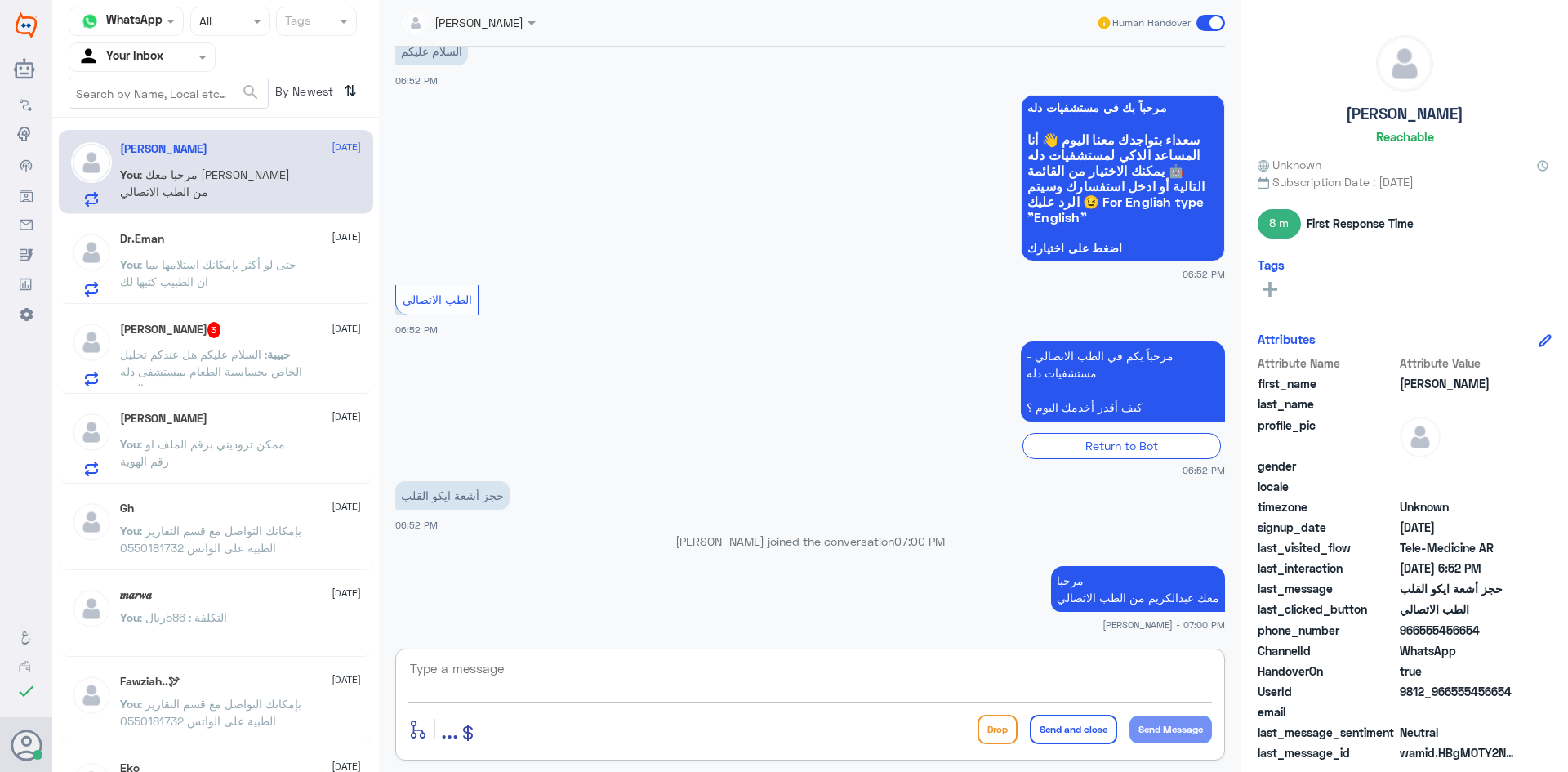
paste textarea "بإمكانك حجز موعد عن طريق التطبيق أو بالاتصال على الرقم الموحد 920012222"
type textarea "بإمكانك حجز موعد عن طريق التطبيق أو بالاتصال على الرقم الموحد 920012222"
click at [1071, 736] on button "Send and close" at bounding box center [1074, 728] width 87 height 29
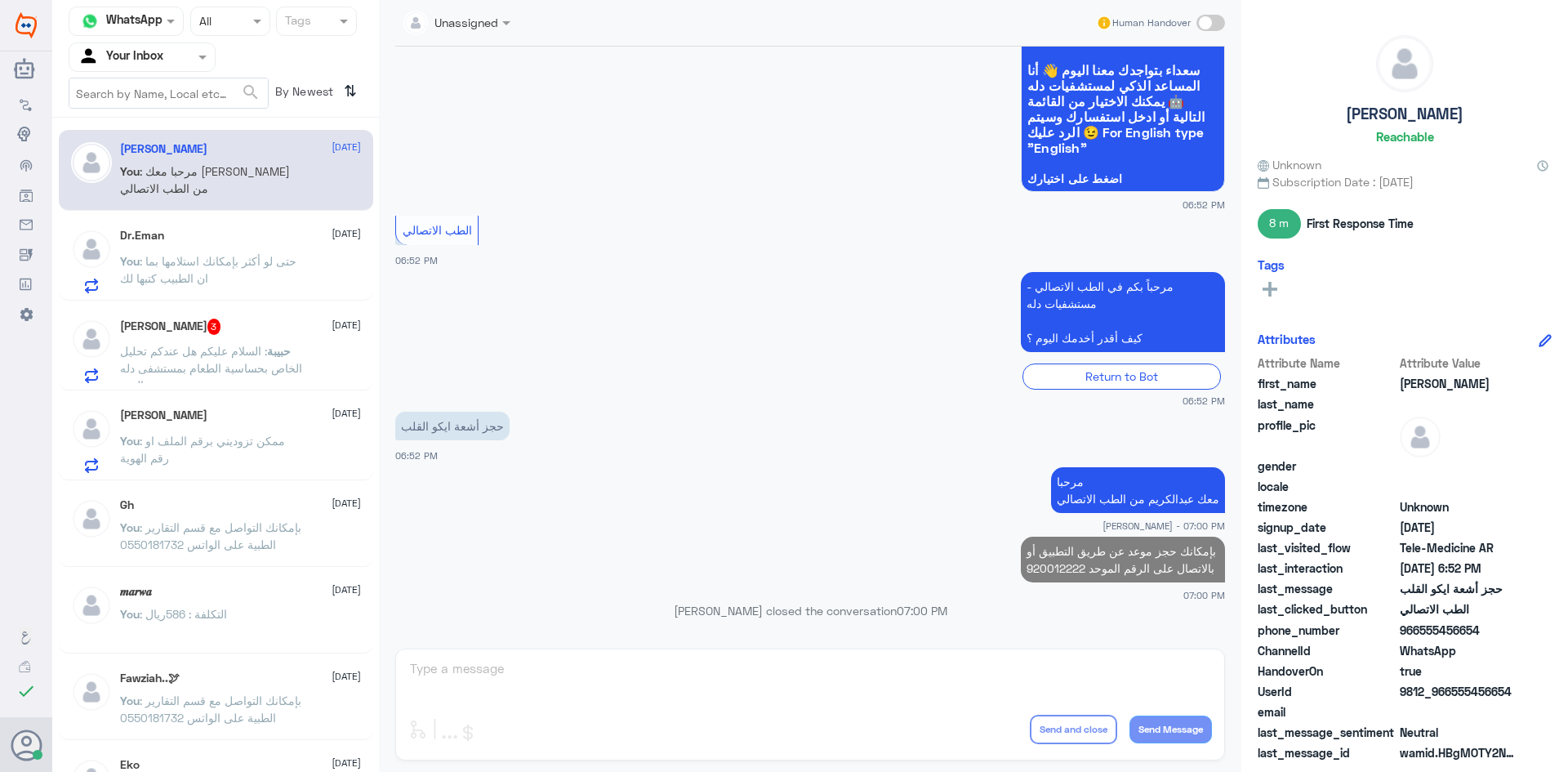
click at [261, 331] on div "حبيبة الرحمن 3 30 September" at bounding box center [241, 326] width 241 height 16
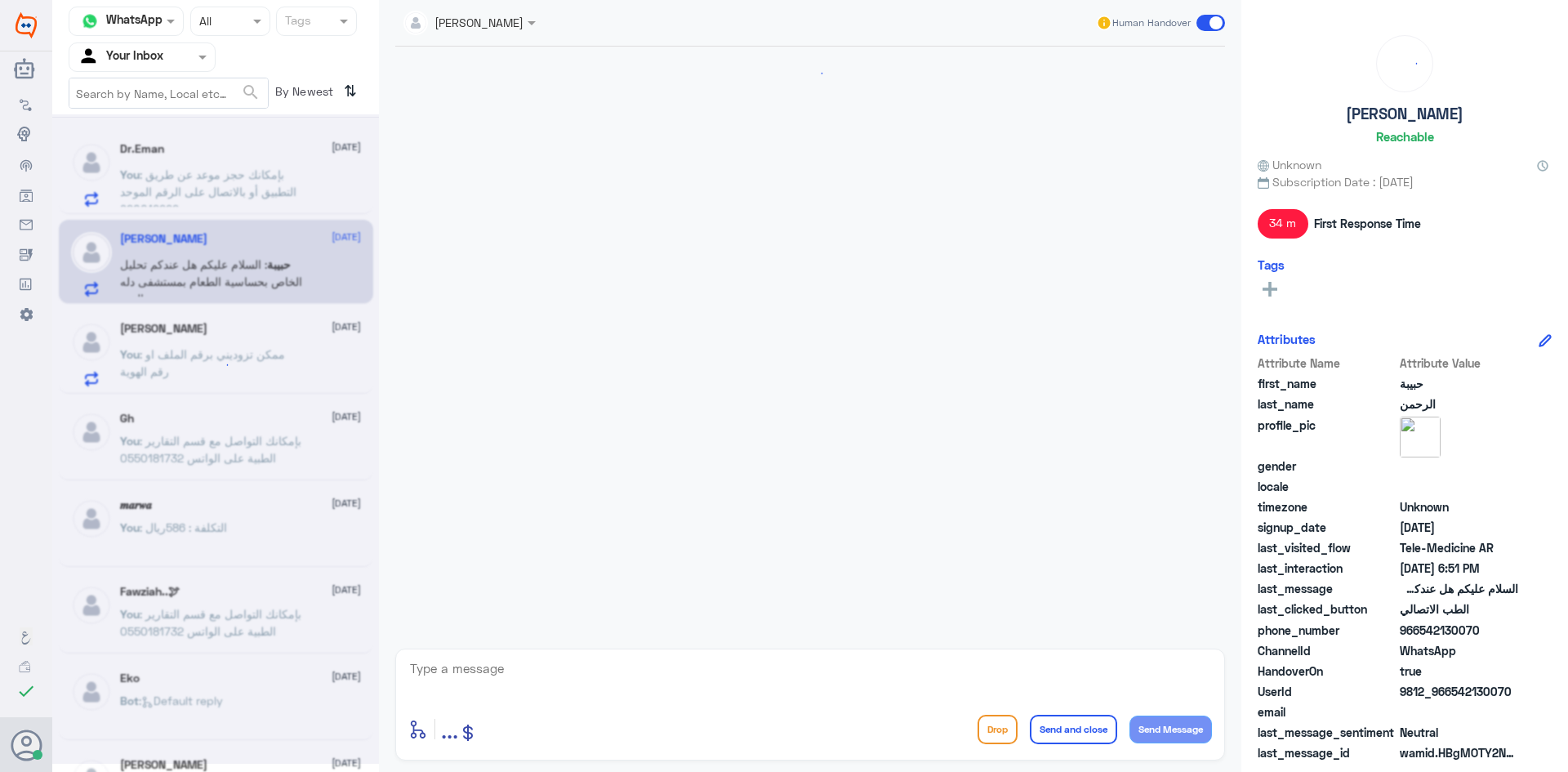
scroll to position [708, 0]
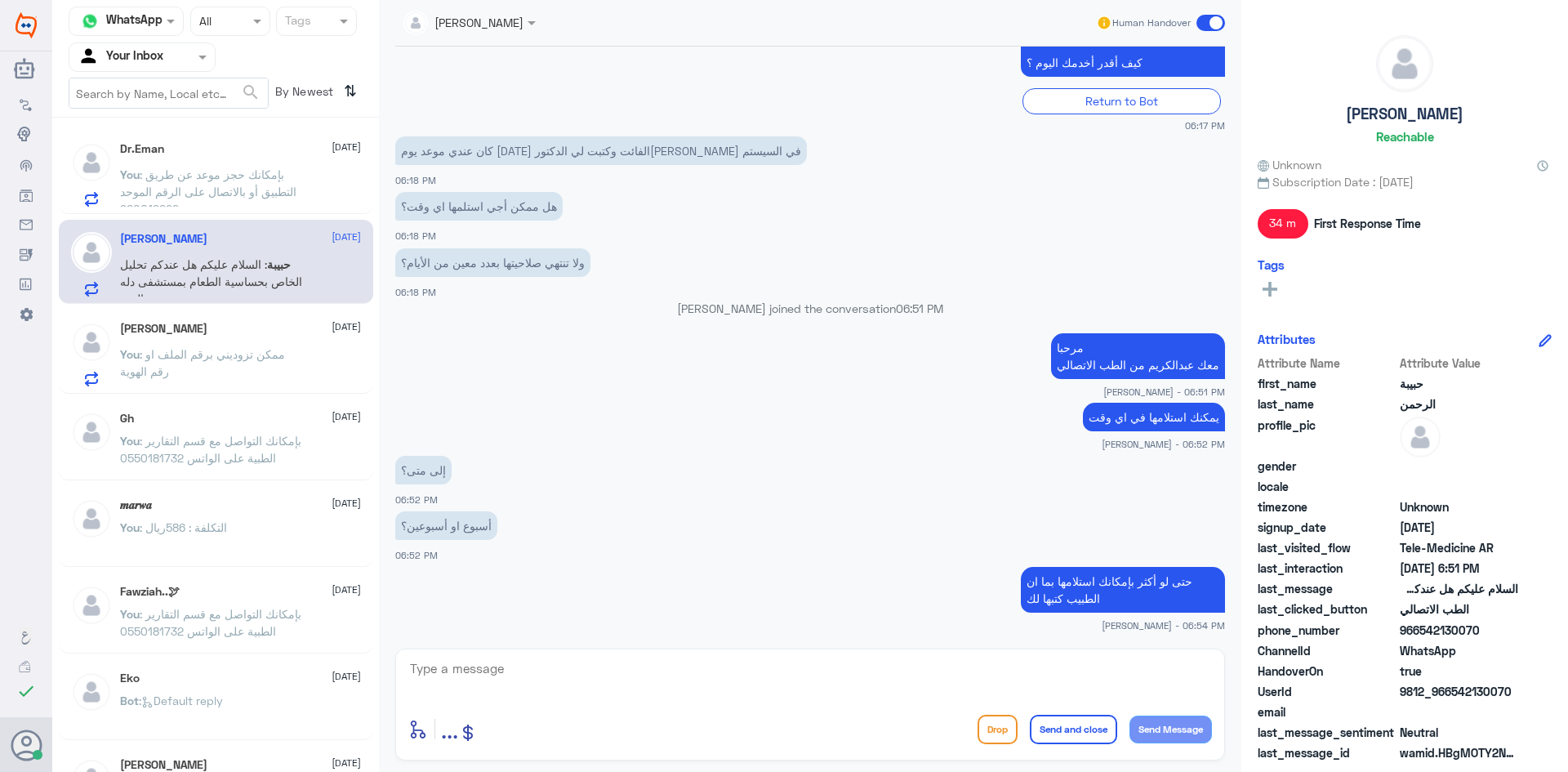
click at [218, 170] on span ": بإمكانك حجز موعد عن طريق التطبيق أو بالاتصال على الرقم الموحد 920012222" at bounding box center [209, 191] width 176 height 48
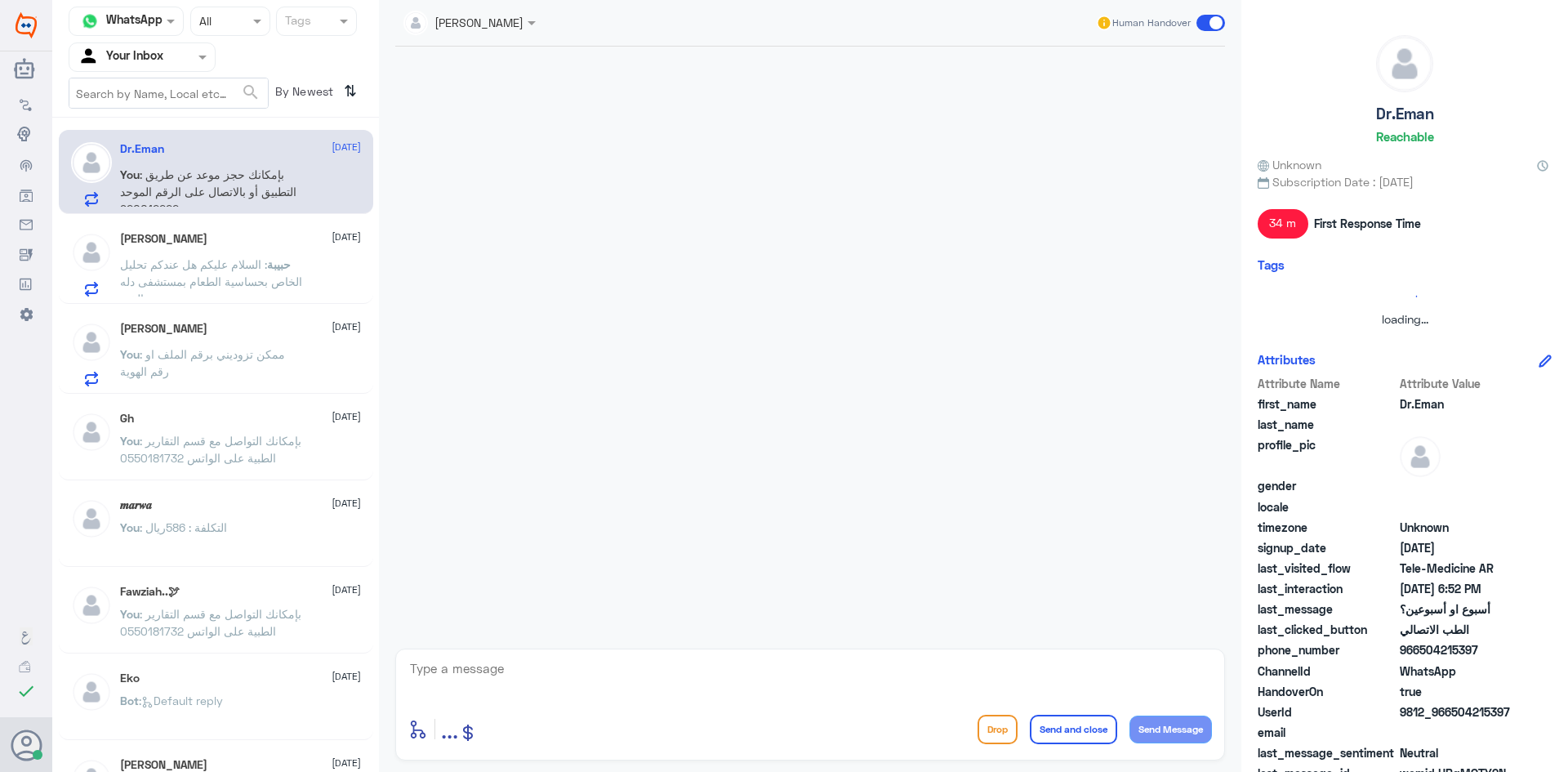
click at [253, 272] on p "حبيبة : السلام عليكم هل عندكم تحليل الخاص بحساسية الطعام بمستشفى دله الخبر" at bounding box center [212, 275] width 184 height 41
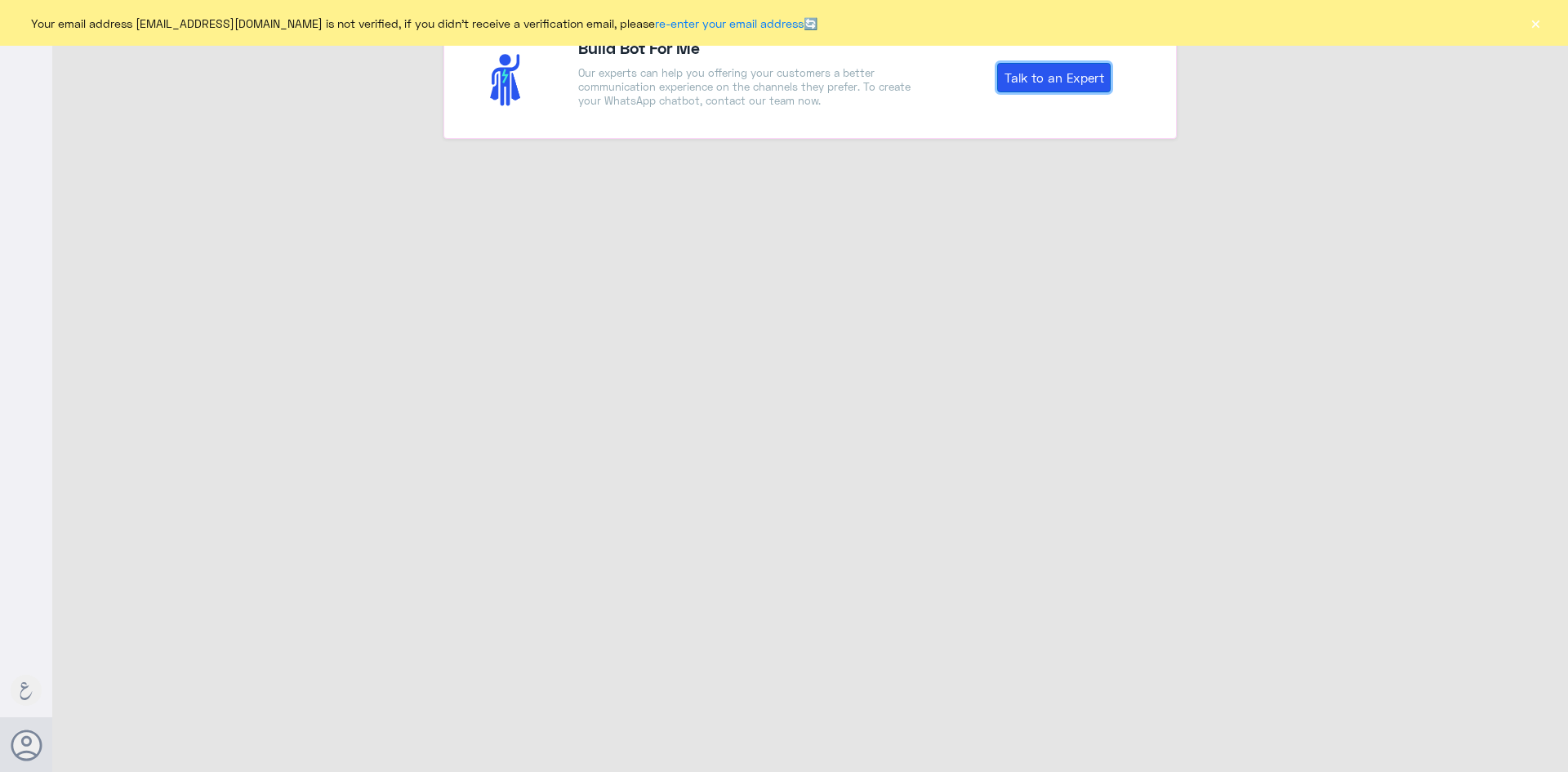
click at [1024, 82] on link "Talk to an Expert" at bounding box center [1054, 77] width 114 height 29
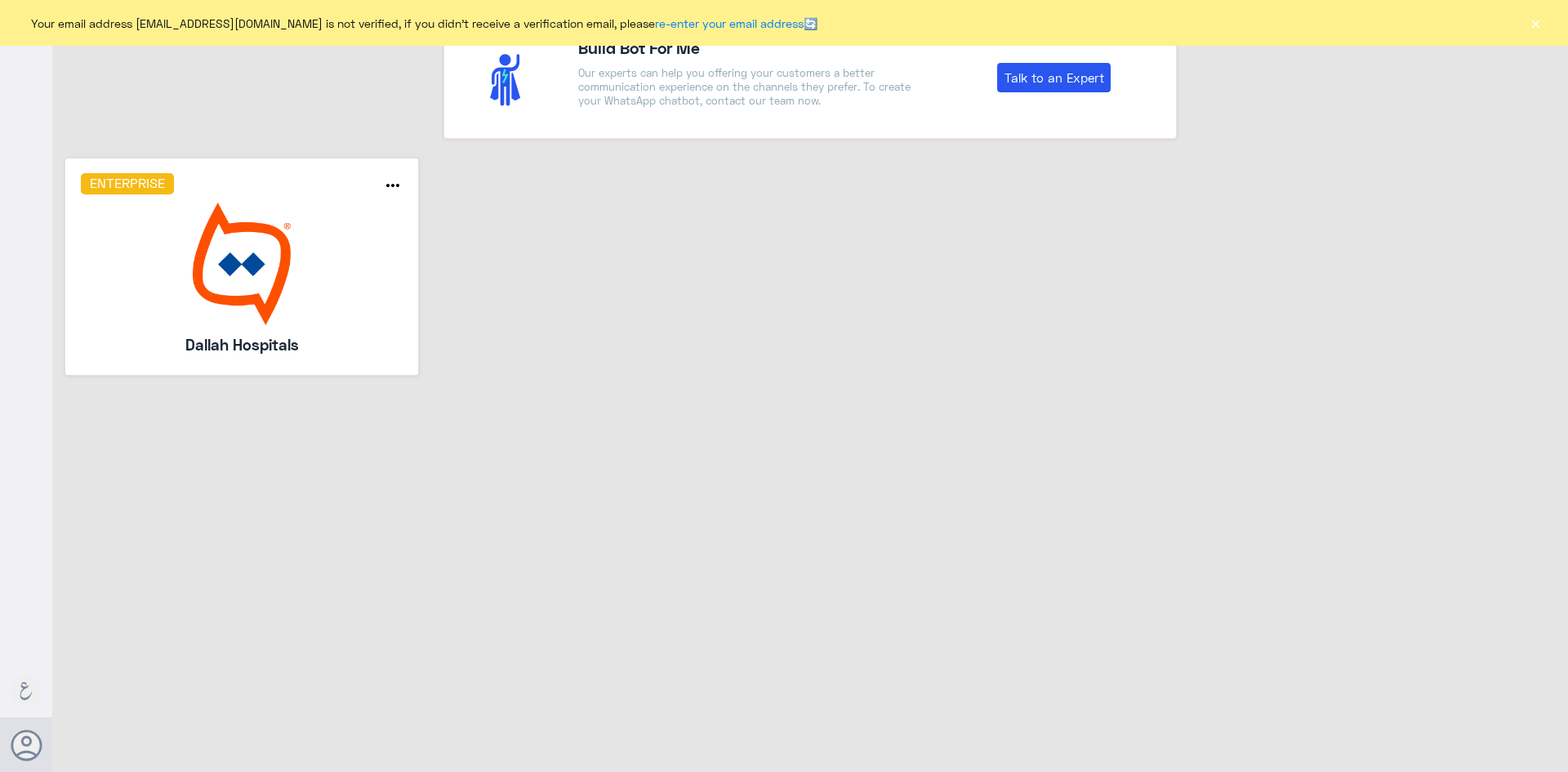
click at [217, 256] on img at bounding box center [242, 264] width 323 height 122
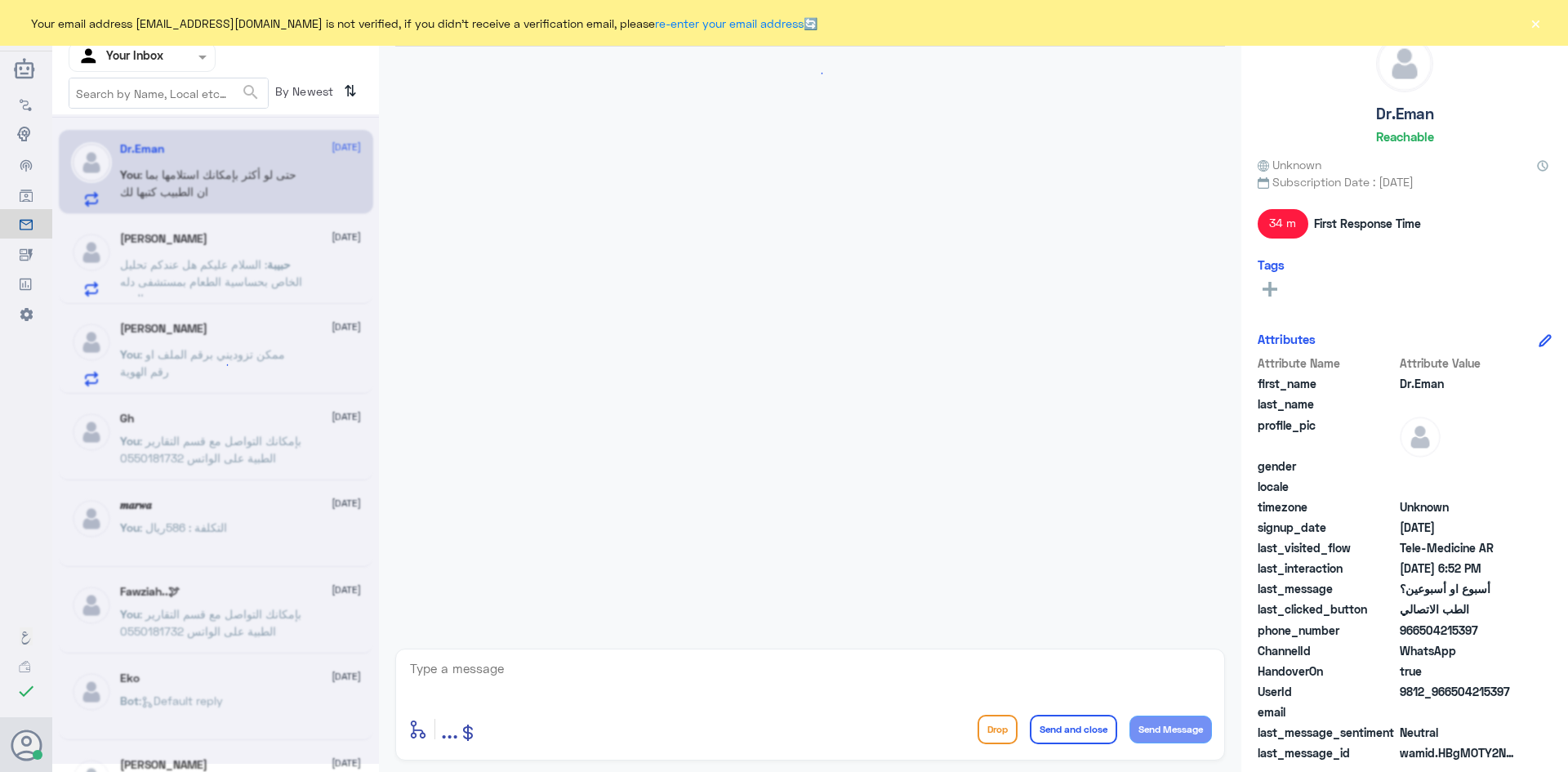
scroll to position [708, 0]
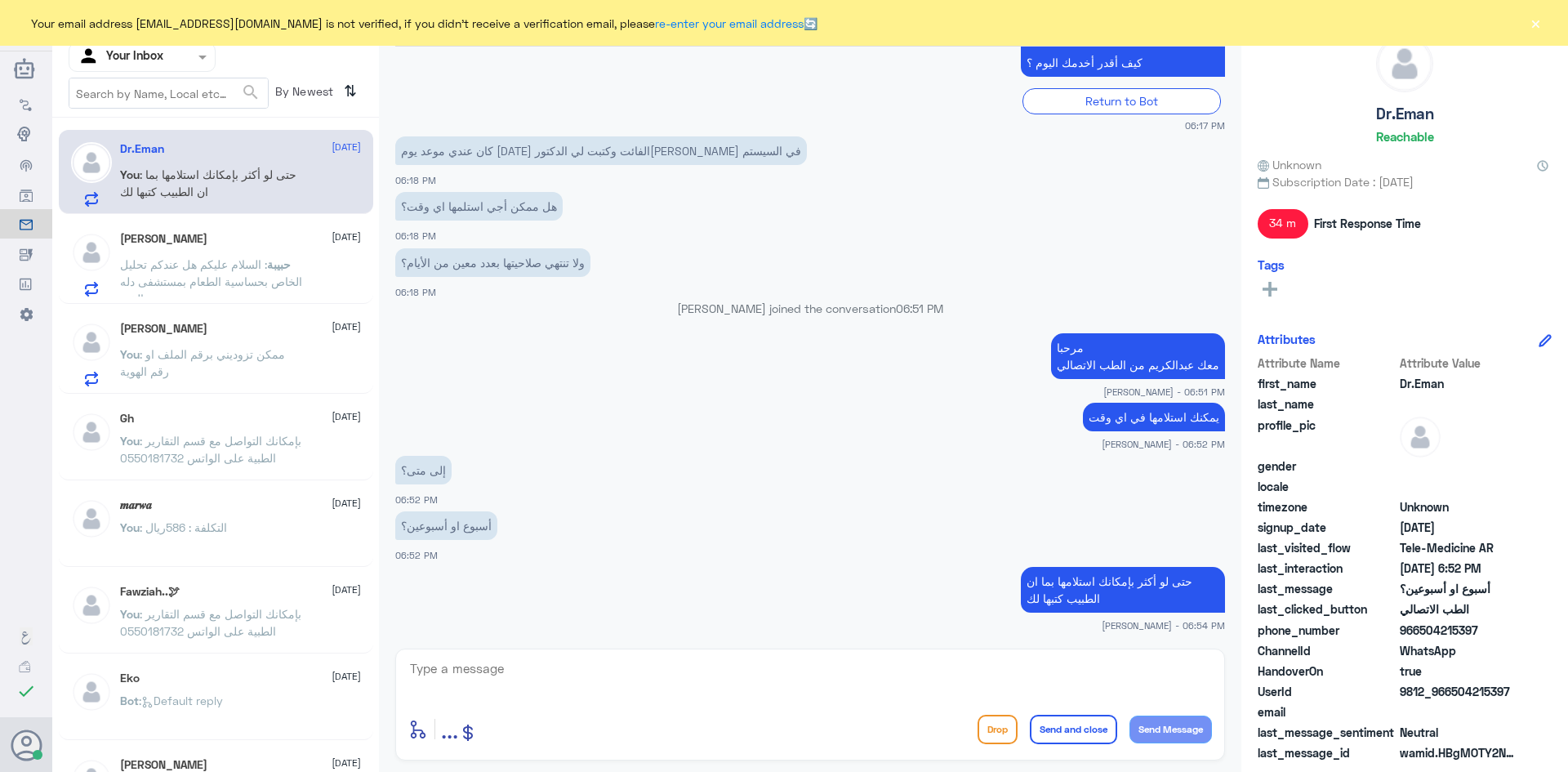
click at [254, 242] on div "حبيبة الرحمن 30 September" at bounding box center [241, 239] width 241 height 14
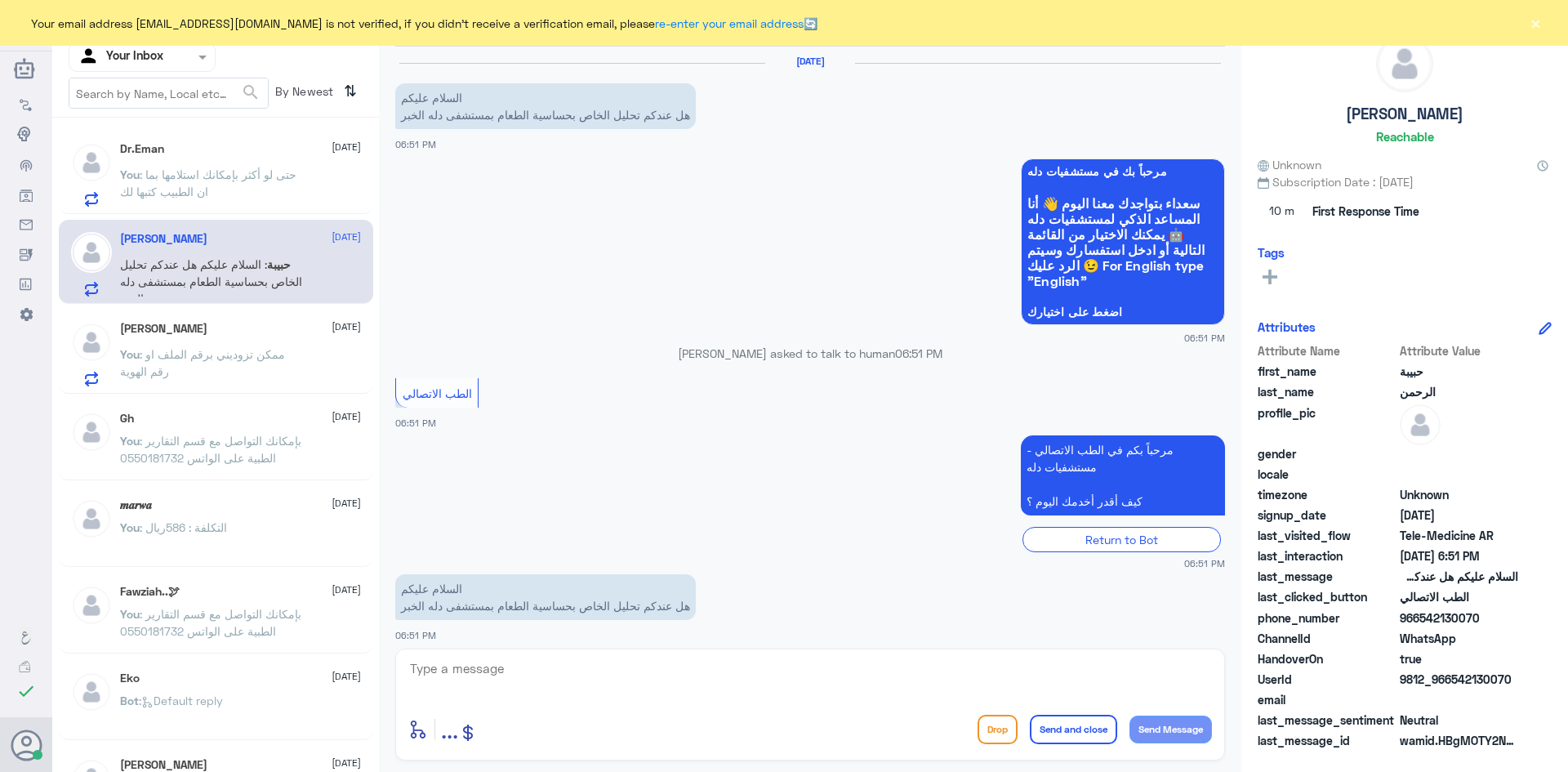
scroll to position [10, 0]
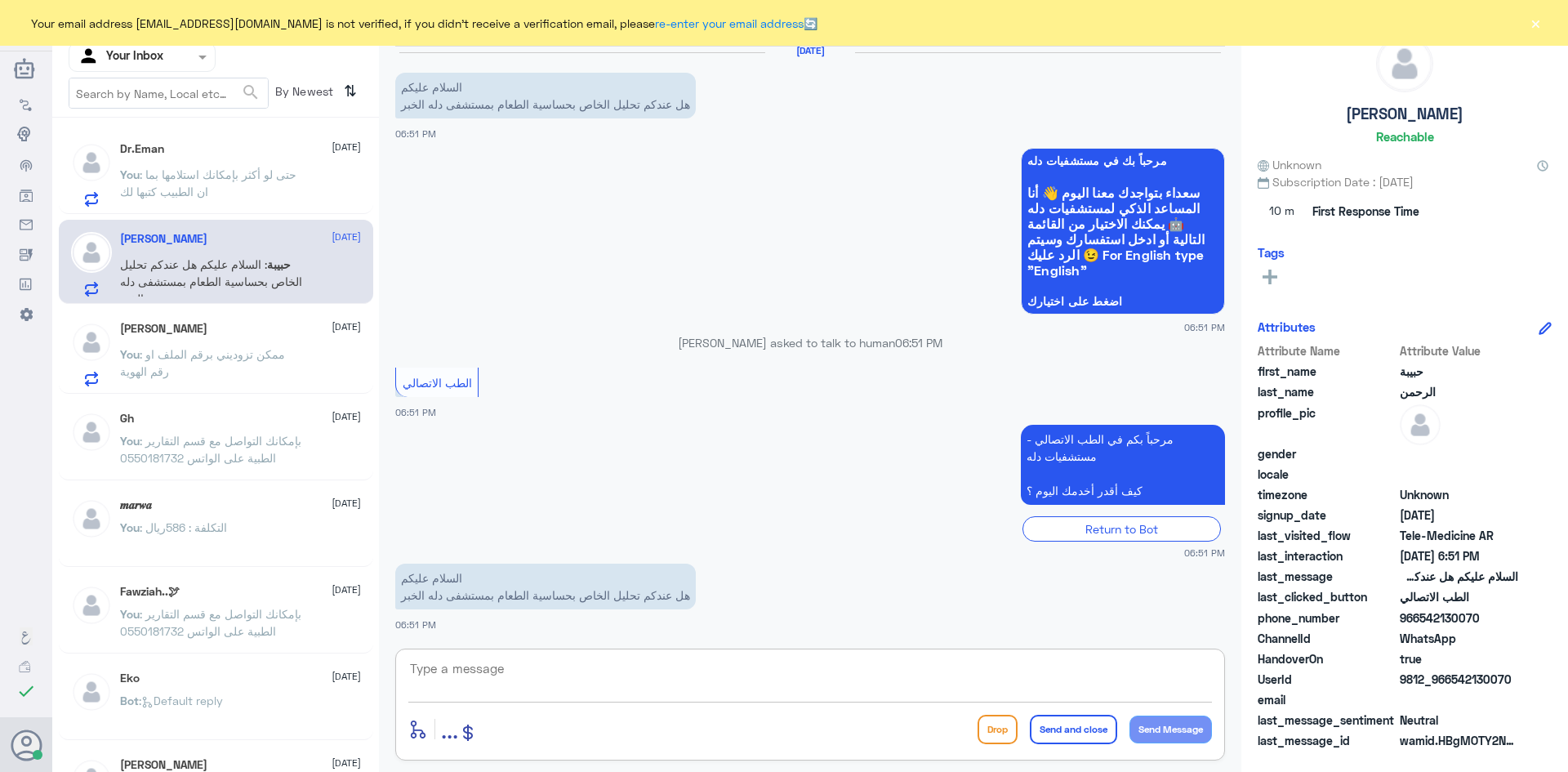
click at [697, 657] on textarea at bounding box center [809, 677] width 803 height 40
paste textarea "مرحبا معك عبدالكريم من الطب الاتصالي"
type textarea "مرحبا معك عبدالكريم من الطب الاتصالي"
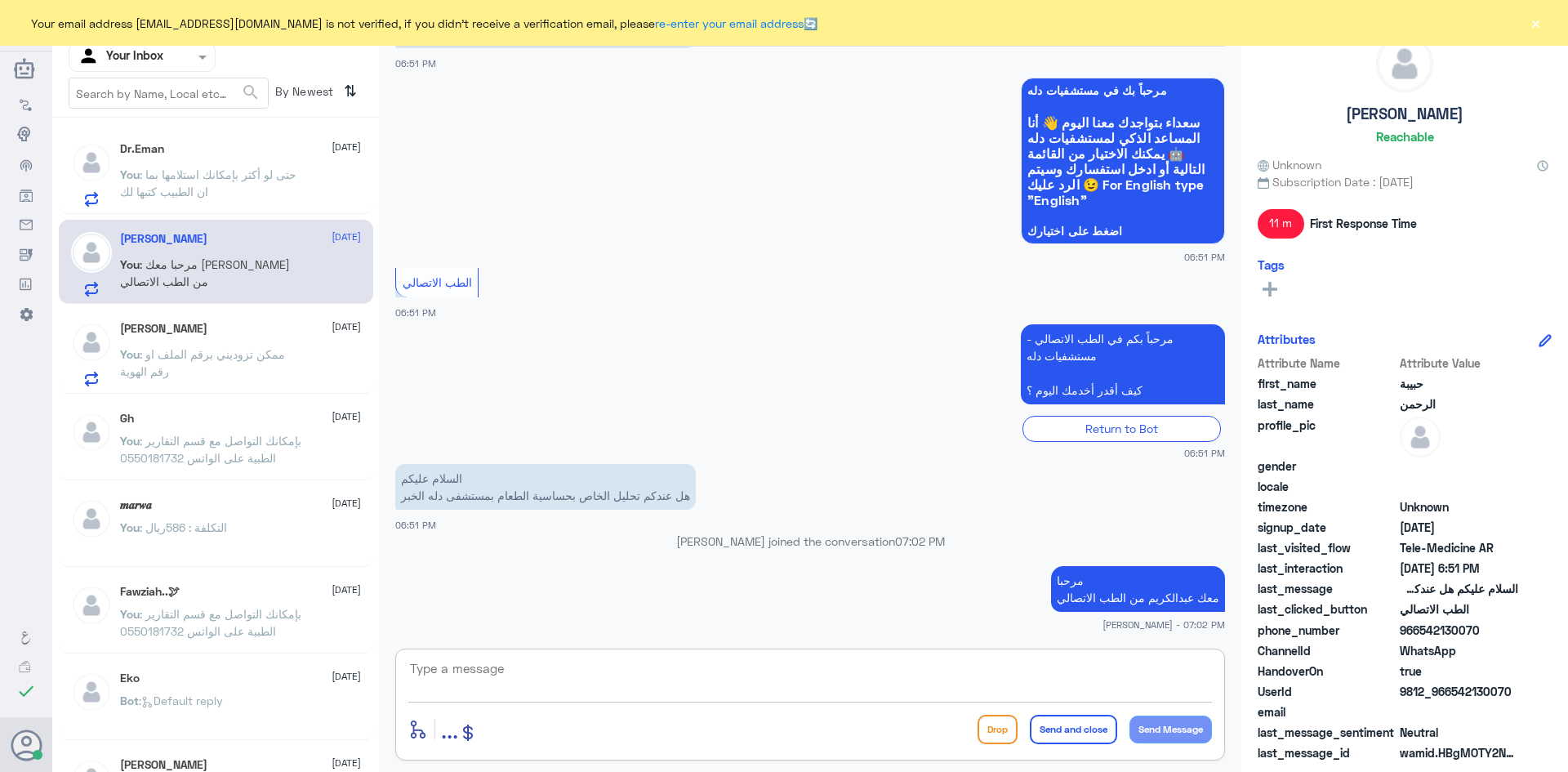
click at [856, 668] on textarea at bounding box center [809, 677] width 803 height 40
click at [1543, 22] on div "Your email address A_almasou@dallahhealth.com is not verified, if you didn't re…" at bounding box center [784, 23] width 1568 height 46
click at [1540, 23] on button "×" at bounding box center [1535, 22] width 16 height 16
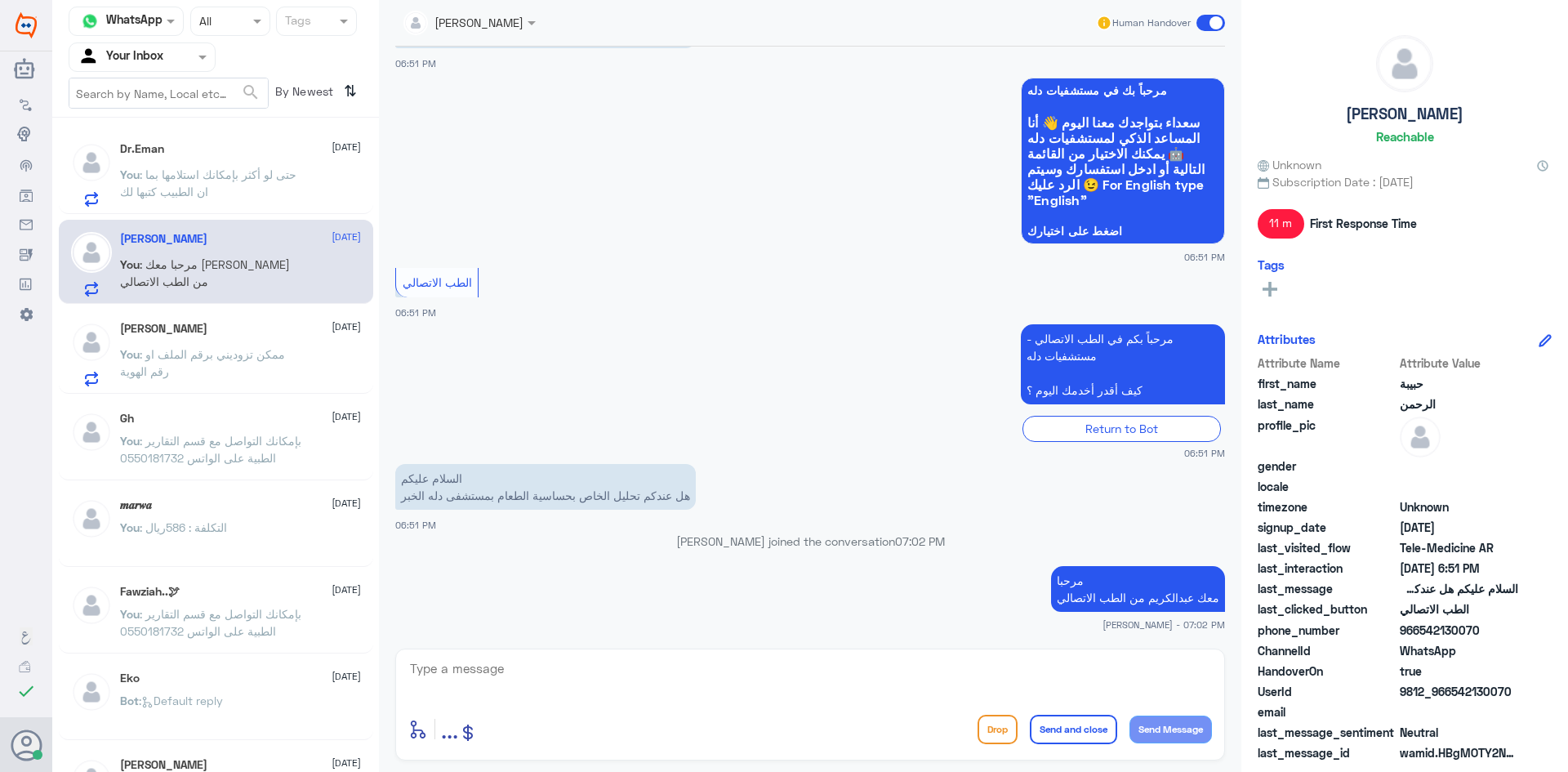
click at [760, 682] on textarea at bounding box center [809, 677] width 803 height 40
type textarea "بإمكانك التأكد عن طريق التواصل على الرقم الموحد لمستشفى دله - الخبر : 920020005"
click at [1071, 731] on button "Send and close" at bounding box center [1074, 728] width 87 height 29
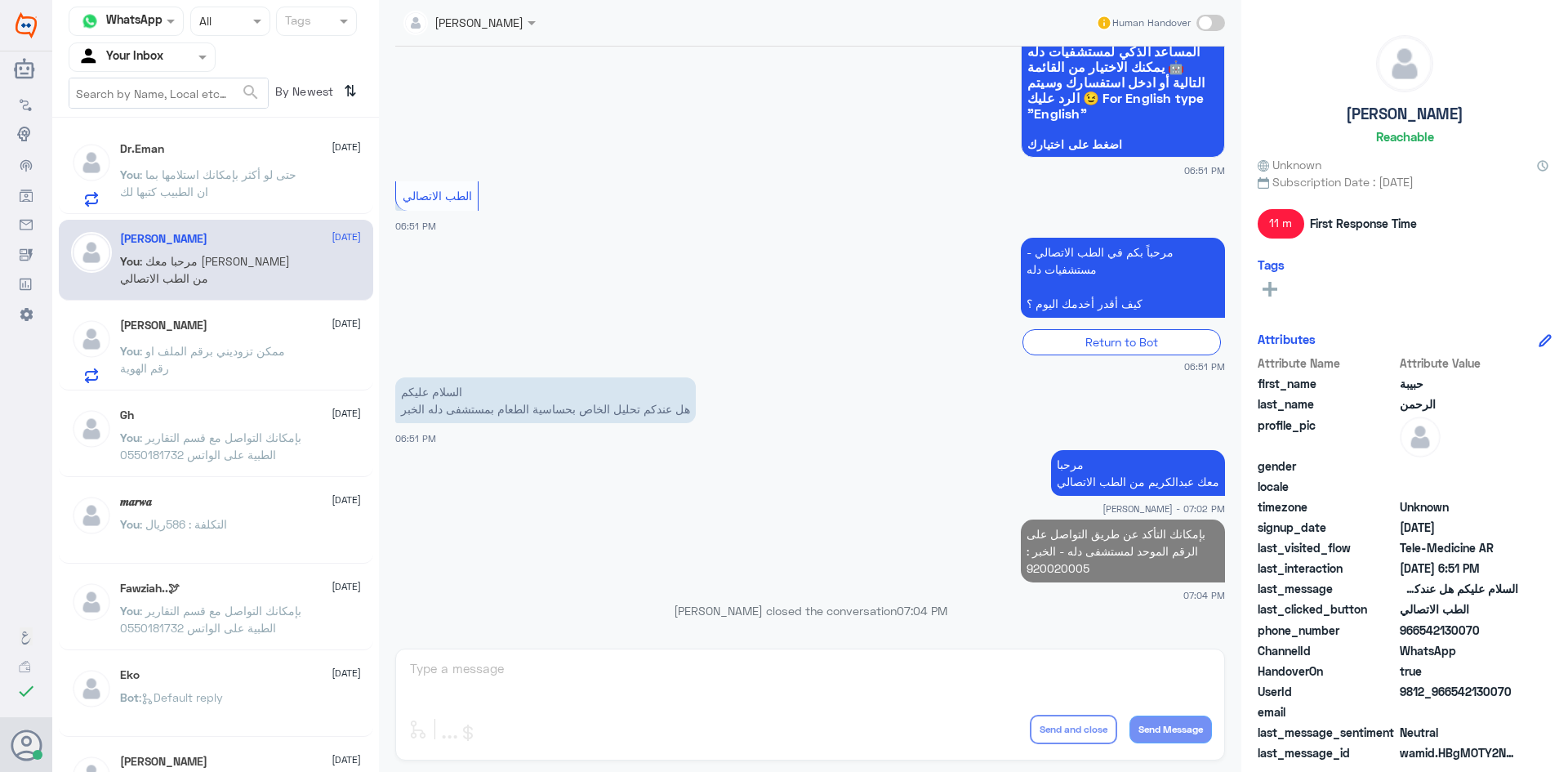
click at [217, 162] on div "Dr.Eman 30 September You : حتى لو أكثر بإمكانك استلامها بما ان الطبيب كتبها لك" at bounding box center [241, 175] width 241 height 64
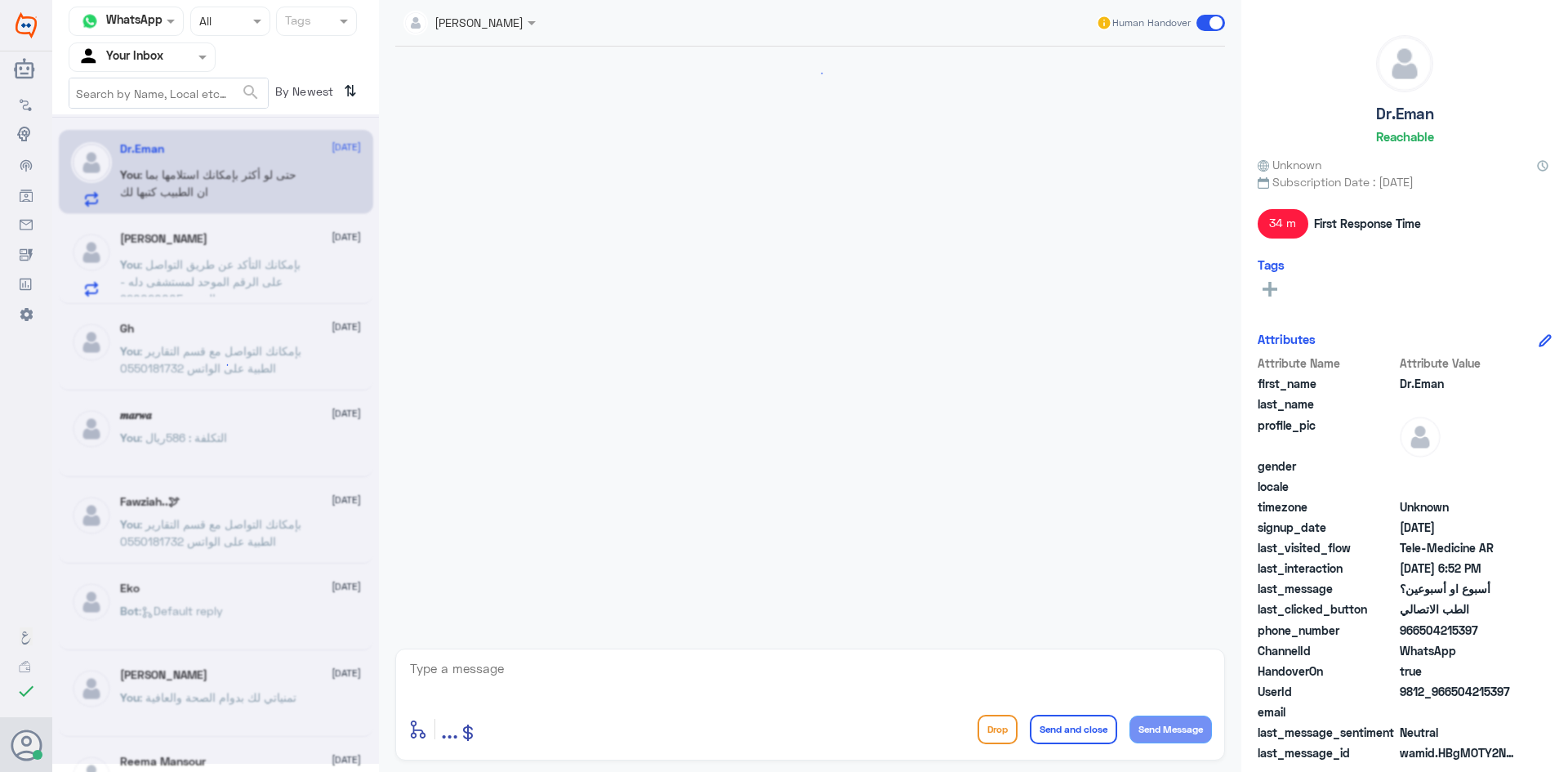
scroll to position [708, 0]
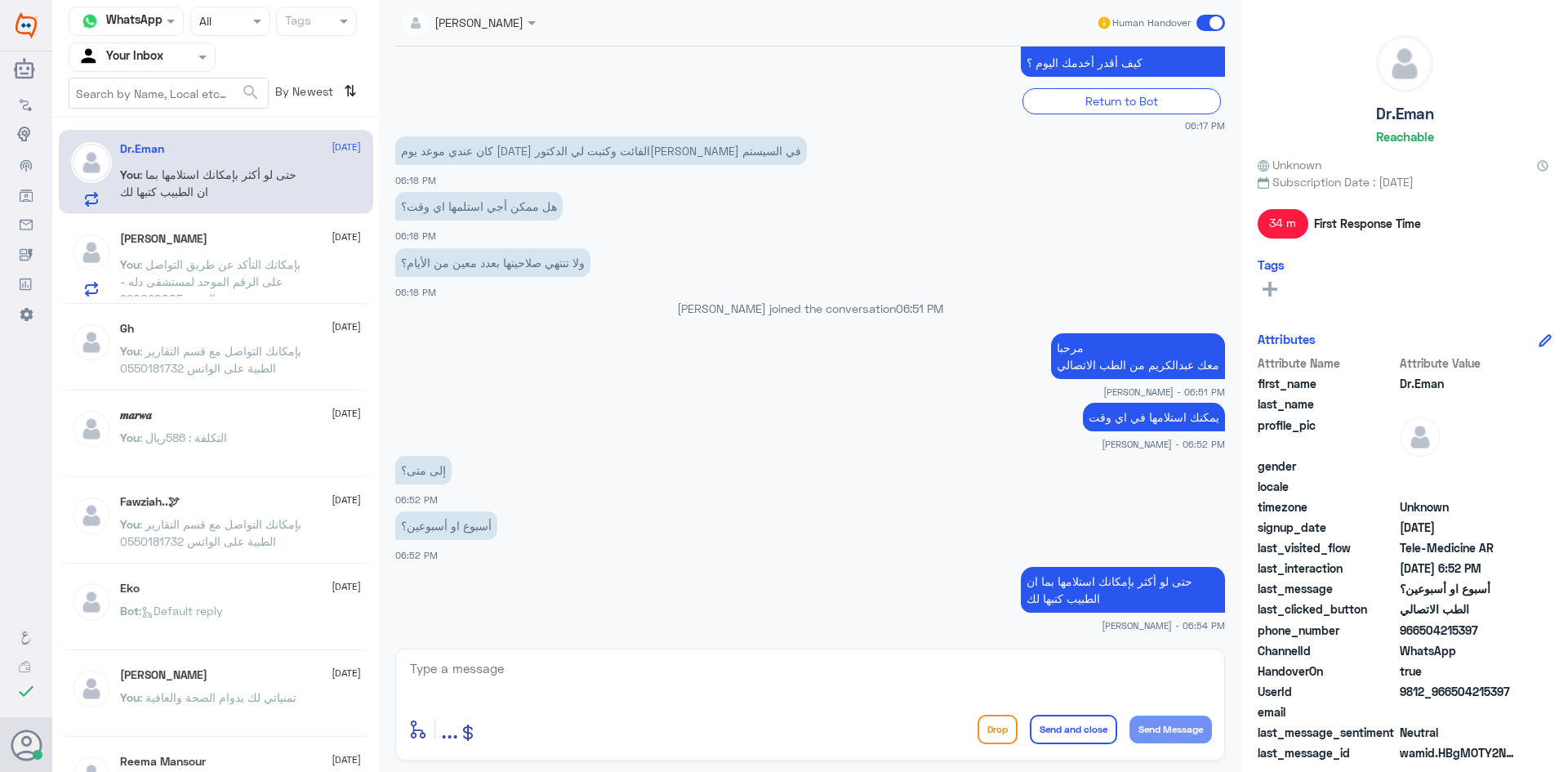
click at [290, 276] on p "You : بإمكانك التأكد عن طريق التواصل على الرقم الموحد لمستشفى دله - الخبر : 920…" at bounding box center [212, 275] width 184 height 41
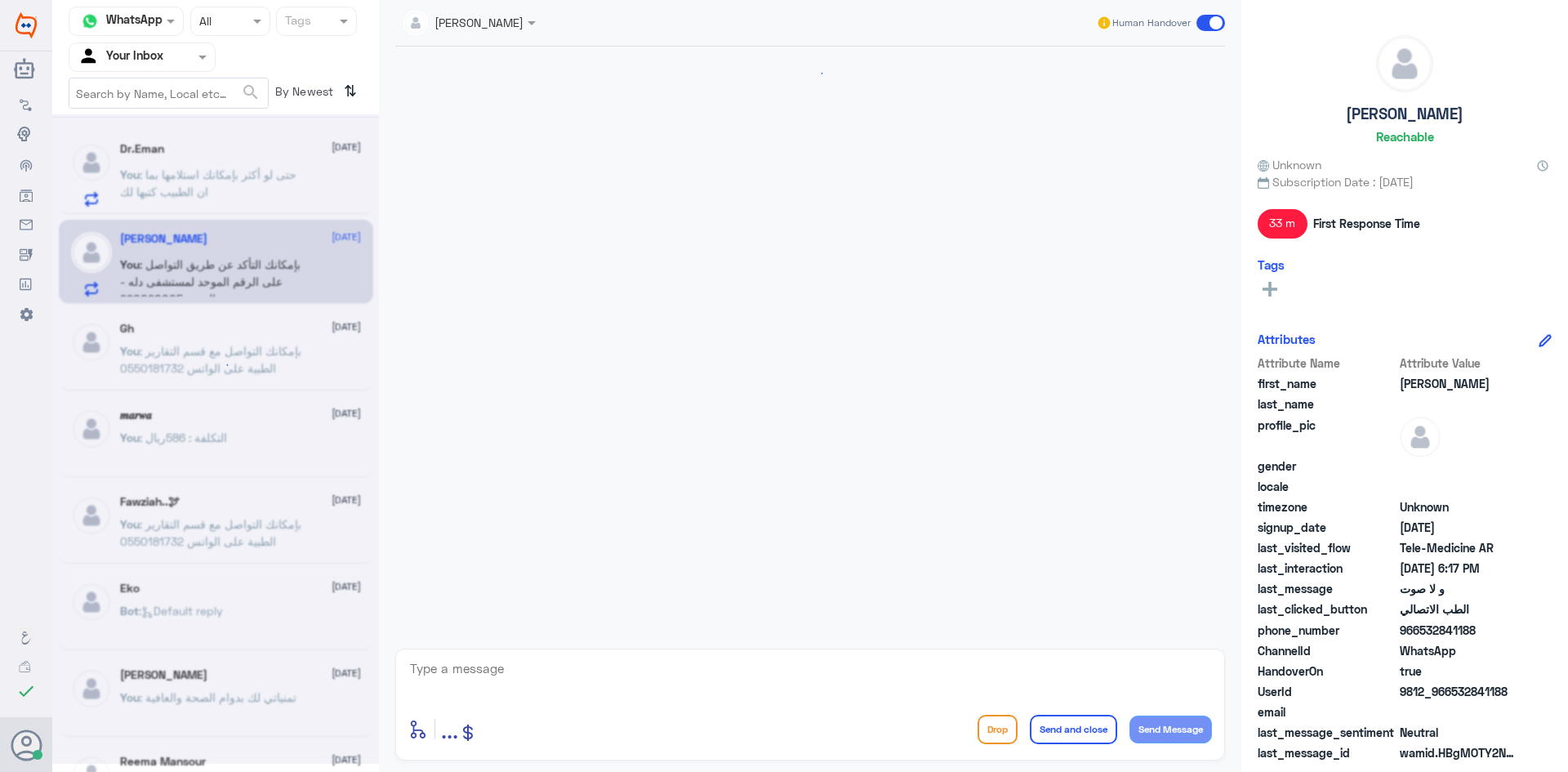
scroll to position [774, 0]
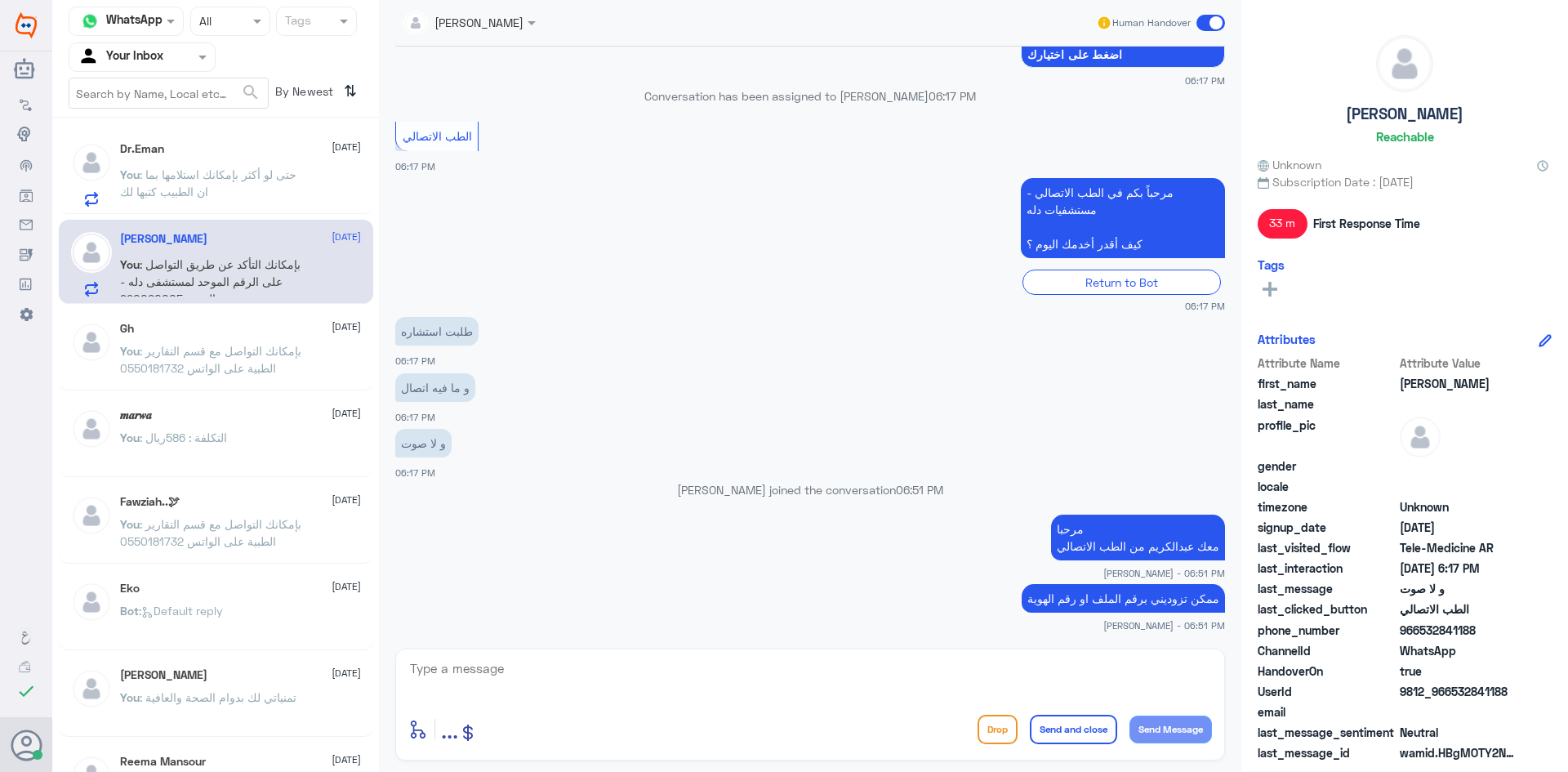
drag, startPoint x: 1512, startPoint y: 694, endPoint x: 1452, endPoint y: 695, distance: 60.0
click at [1452, 695] on span "9812_966532841188" at bounding box center [1459, 691] width 119 height 17
copy span "532841188"
click at [1206, 25] on span at bounding box center [1210, 22] width 28 height 16
click at [0, 0] on input "checkbox" at bounding box center [0, 0] width 0 height 0
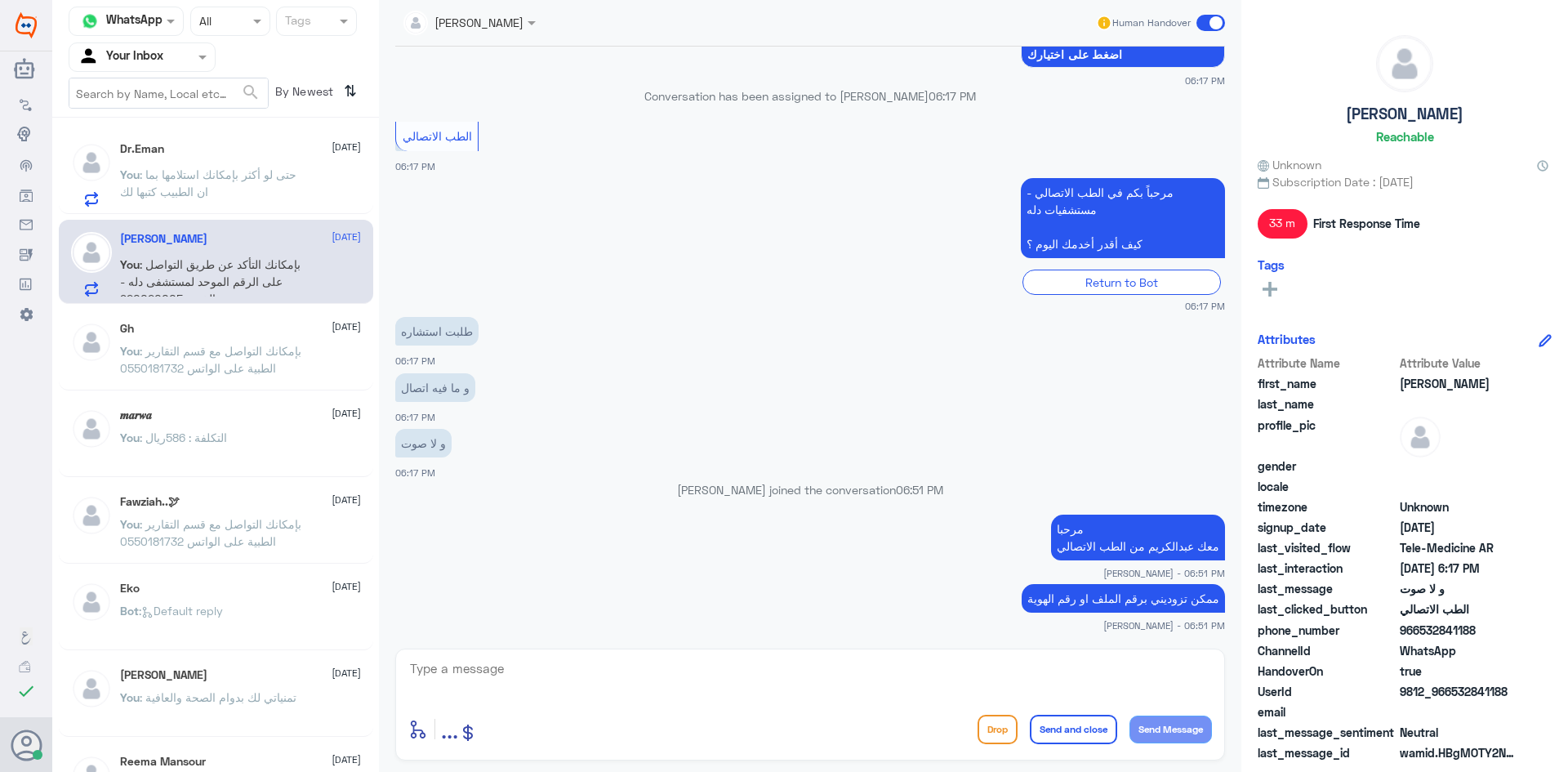
scroll to position [804, 0]
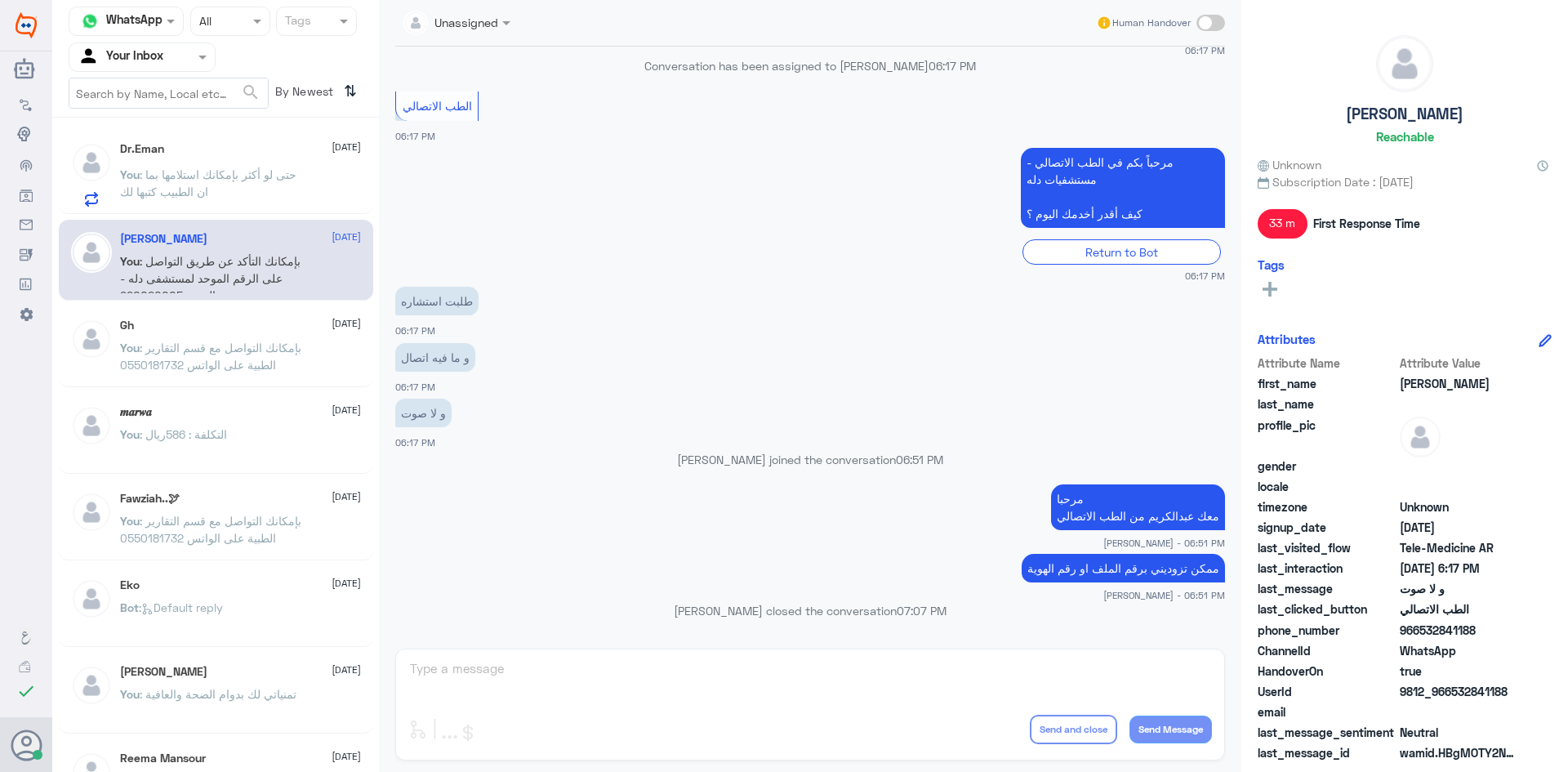
click at [225, 213] on div "Dr.Eman 30 September You : حتى لو أكثر بإمكانك استلامها بما ان الطبيب كتبها لك" at bounding box center [215, 172] width 314 height 84
click at [240, 202] on p "You : حتى لو أكثر بإمكانك استلامها بما ان الطبيب كتبها لك" at bounding box center [212, 186] width 184 height 41
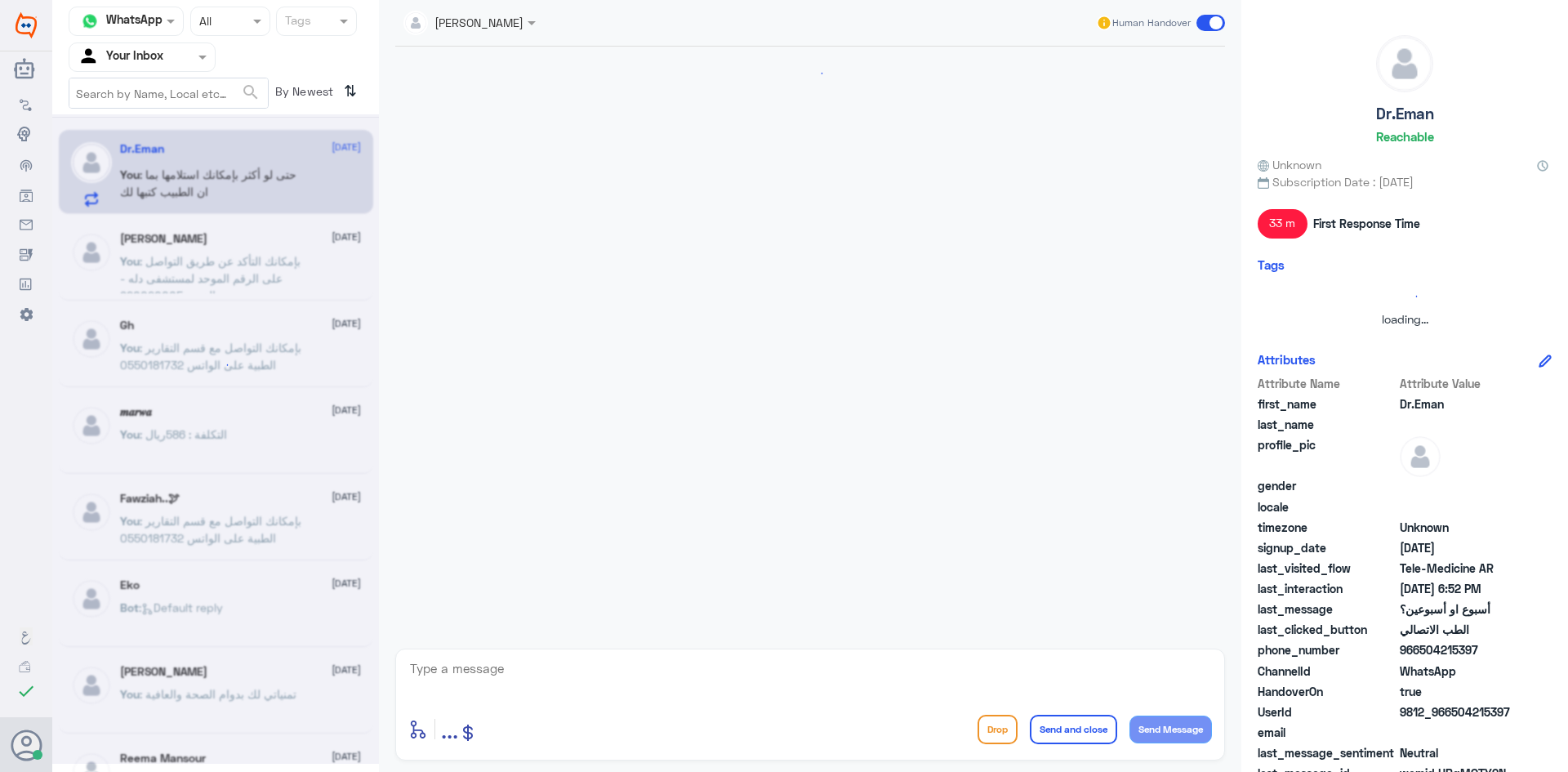
scroll to position [708, 0]
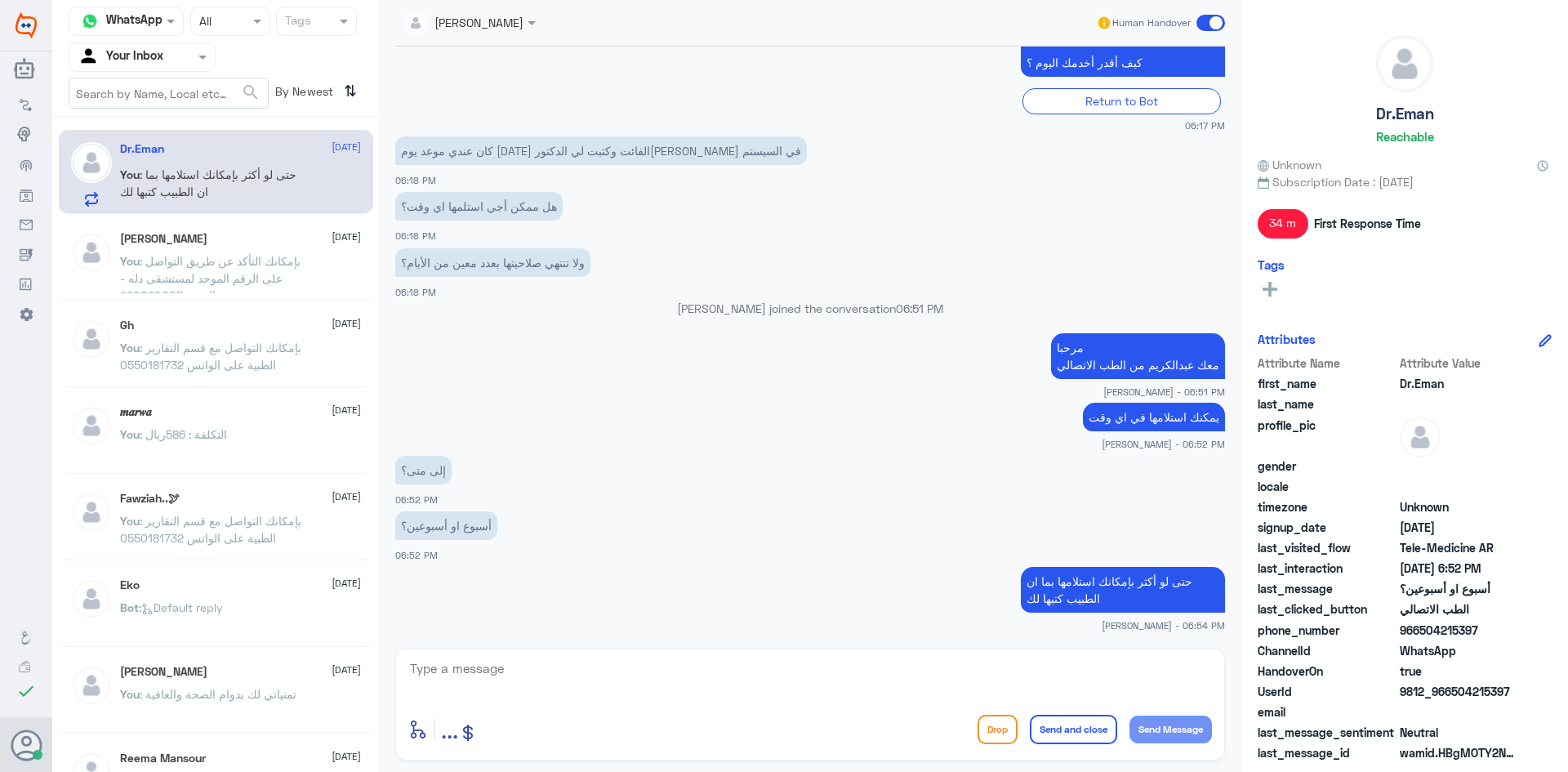
click at [1207, 21] on span at bounding box center [1210, 22] width 28 height 16
click at [0, 0] on input "checkbox" at bounding box center [0, 0] width 0 height 0
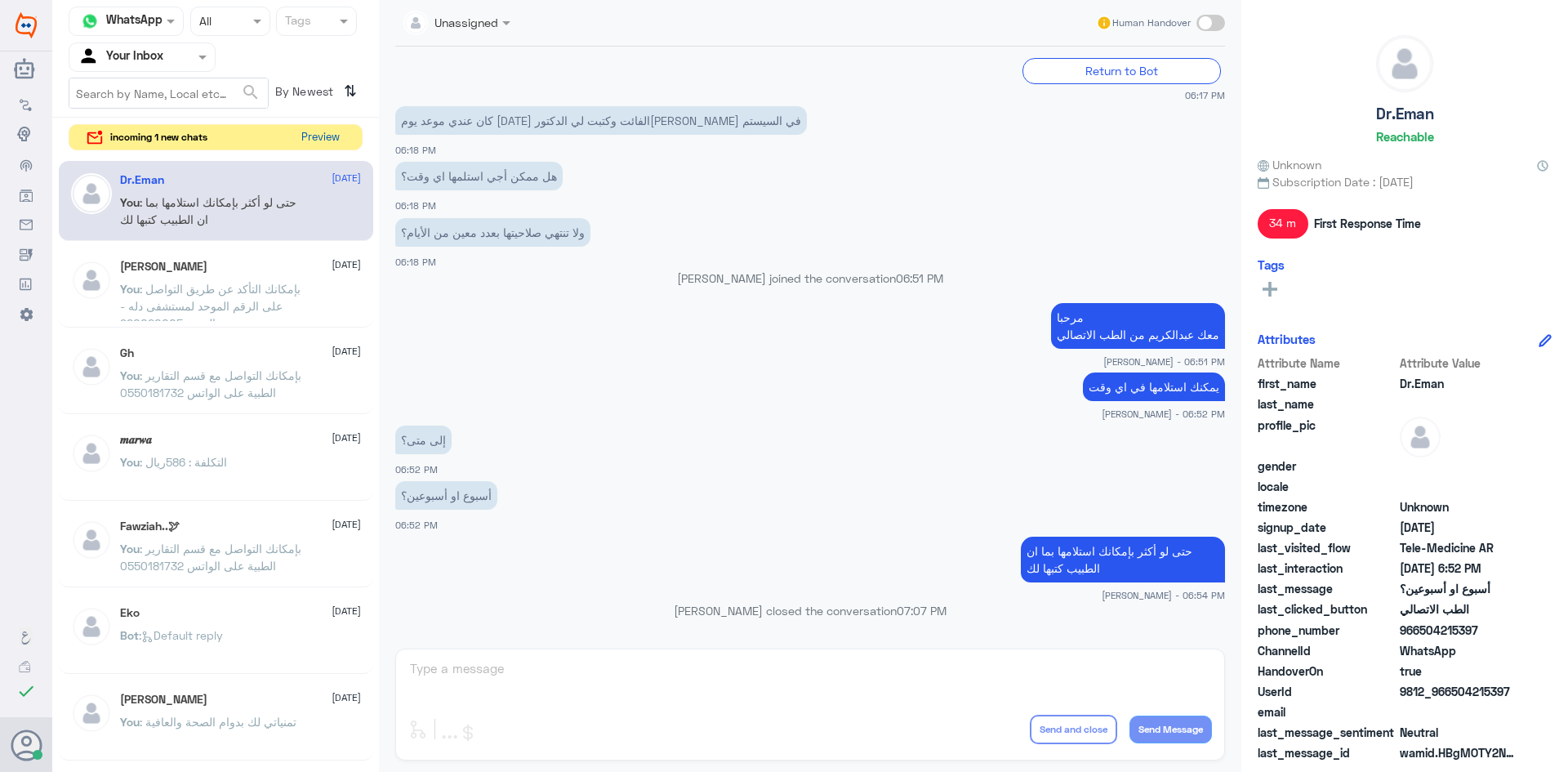
click at [313, 142] on button "Preview" at bounding box center [320, 138] width 50 height 26
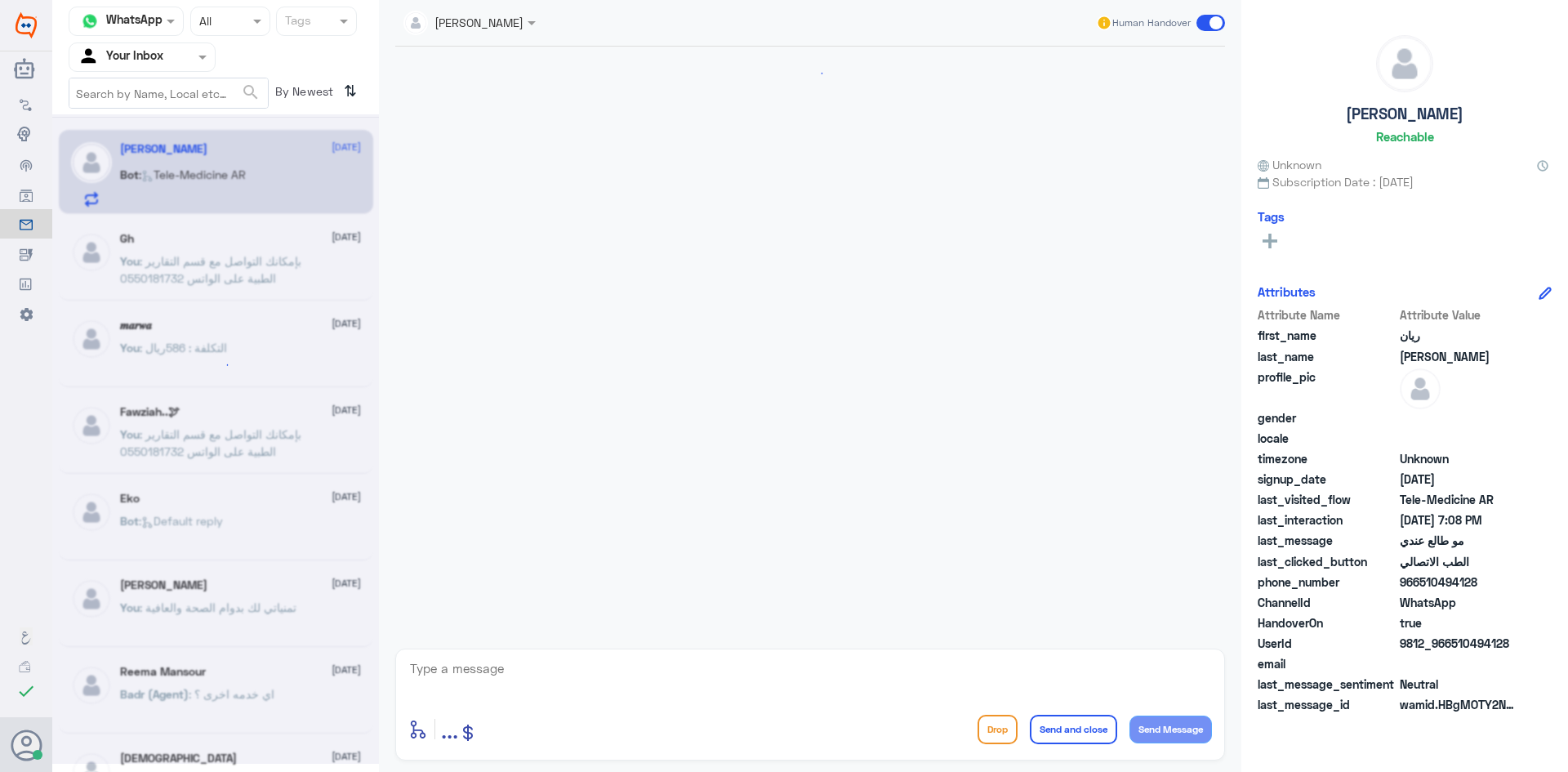
scroll to position [649, 0]
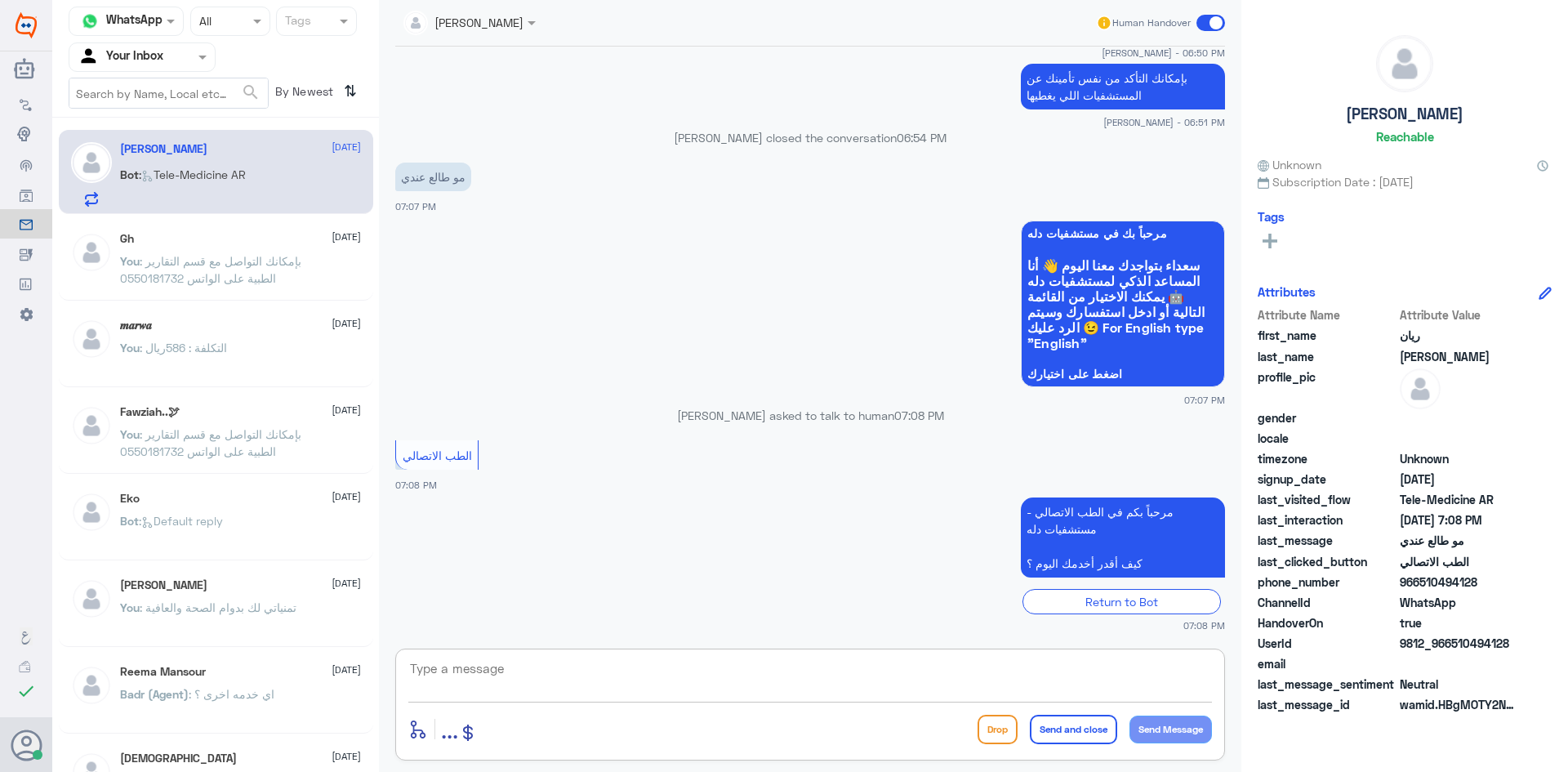
click at [563, 684] on textarea at bounding box center [809, 677] width 803 height 40
paste textarea "مرحبا معك عبدالكريم من الطب الاتصالي"
type textarea "مرحبا معك عبدالكريم من الطب الاتصالي"
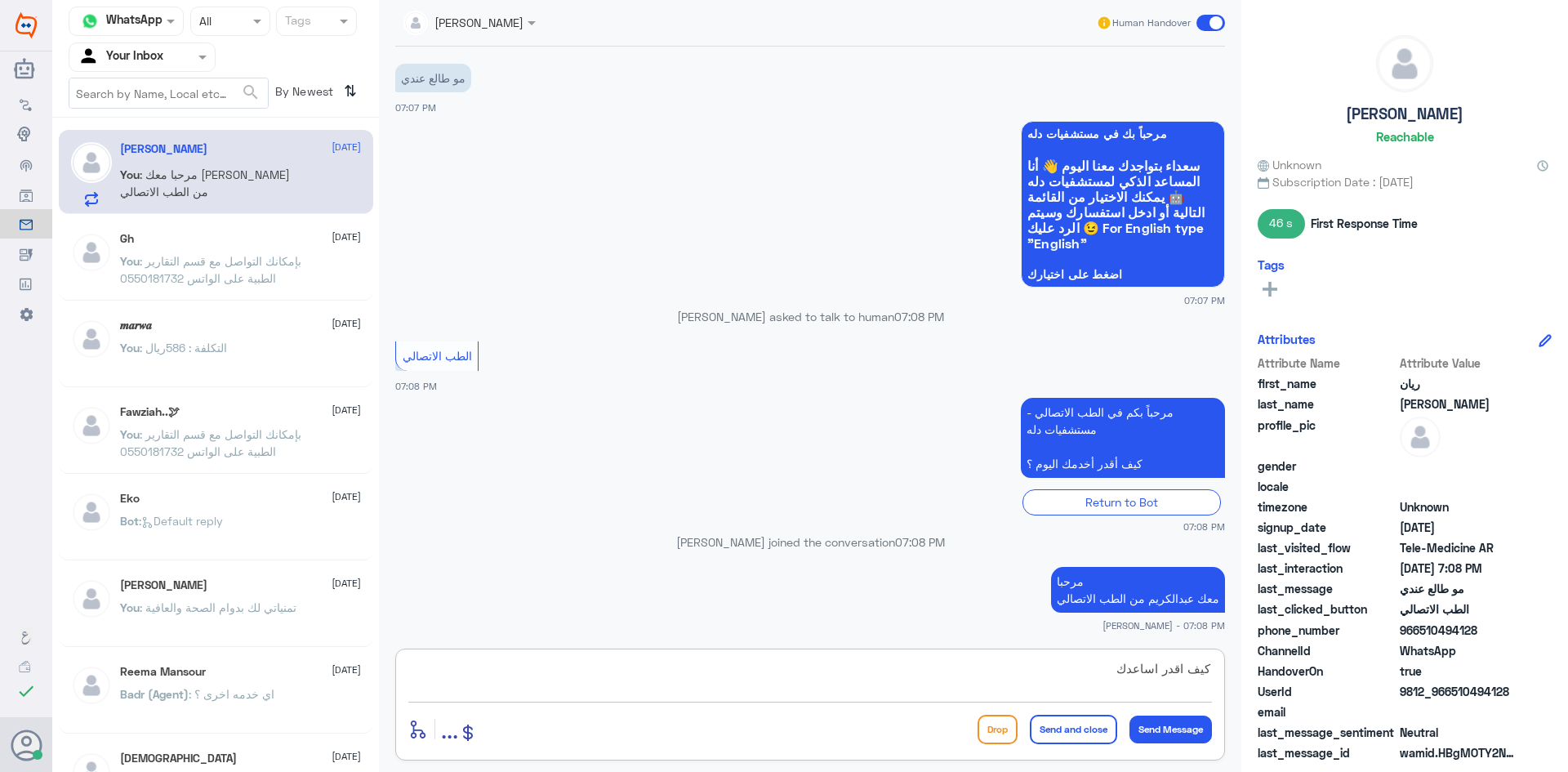
type textarea "كيف اقدر اساعدك"
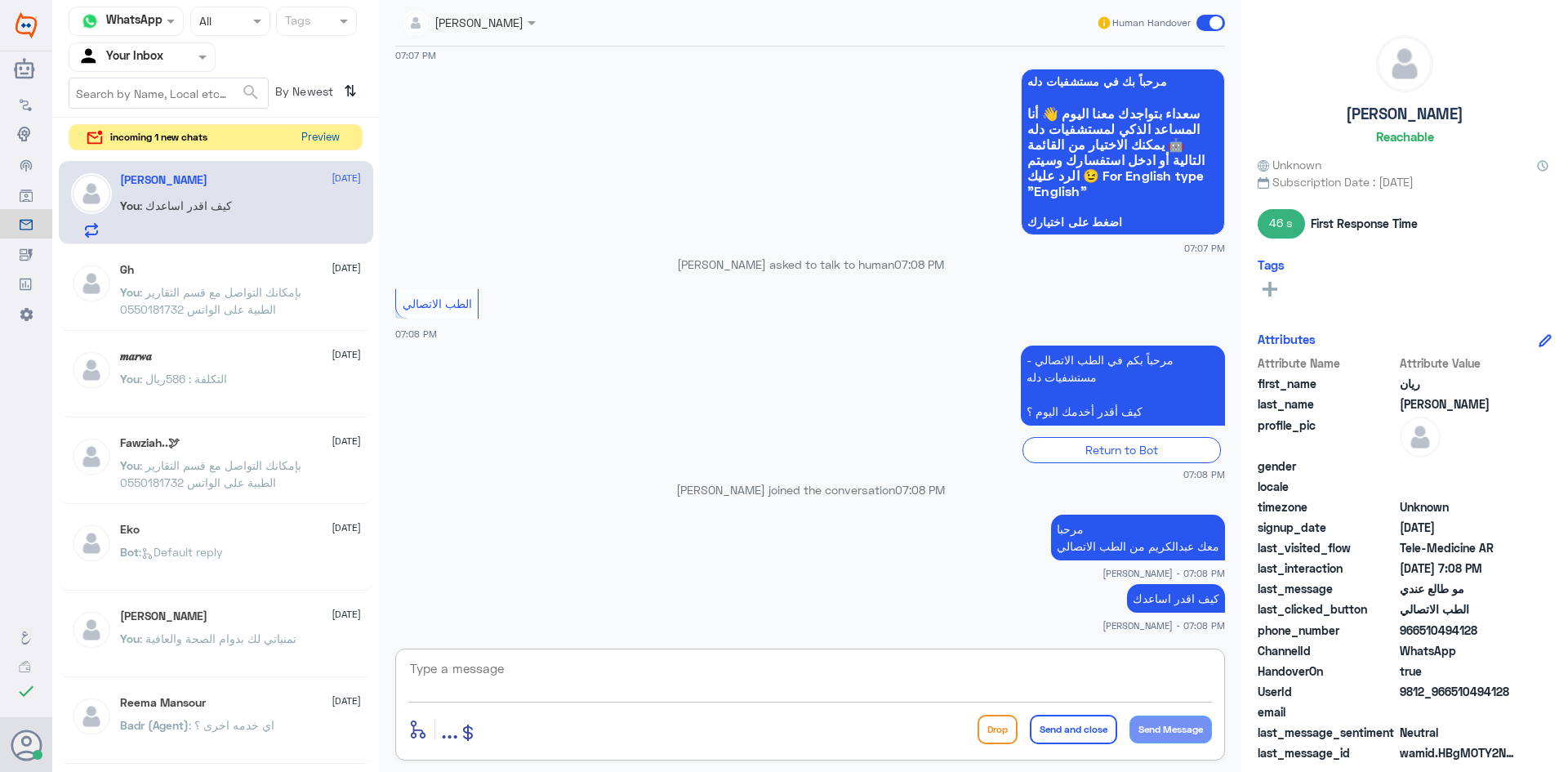
click at [331, 132] on button "Preview" at bounding box center [320, 138] width 50 height 26
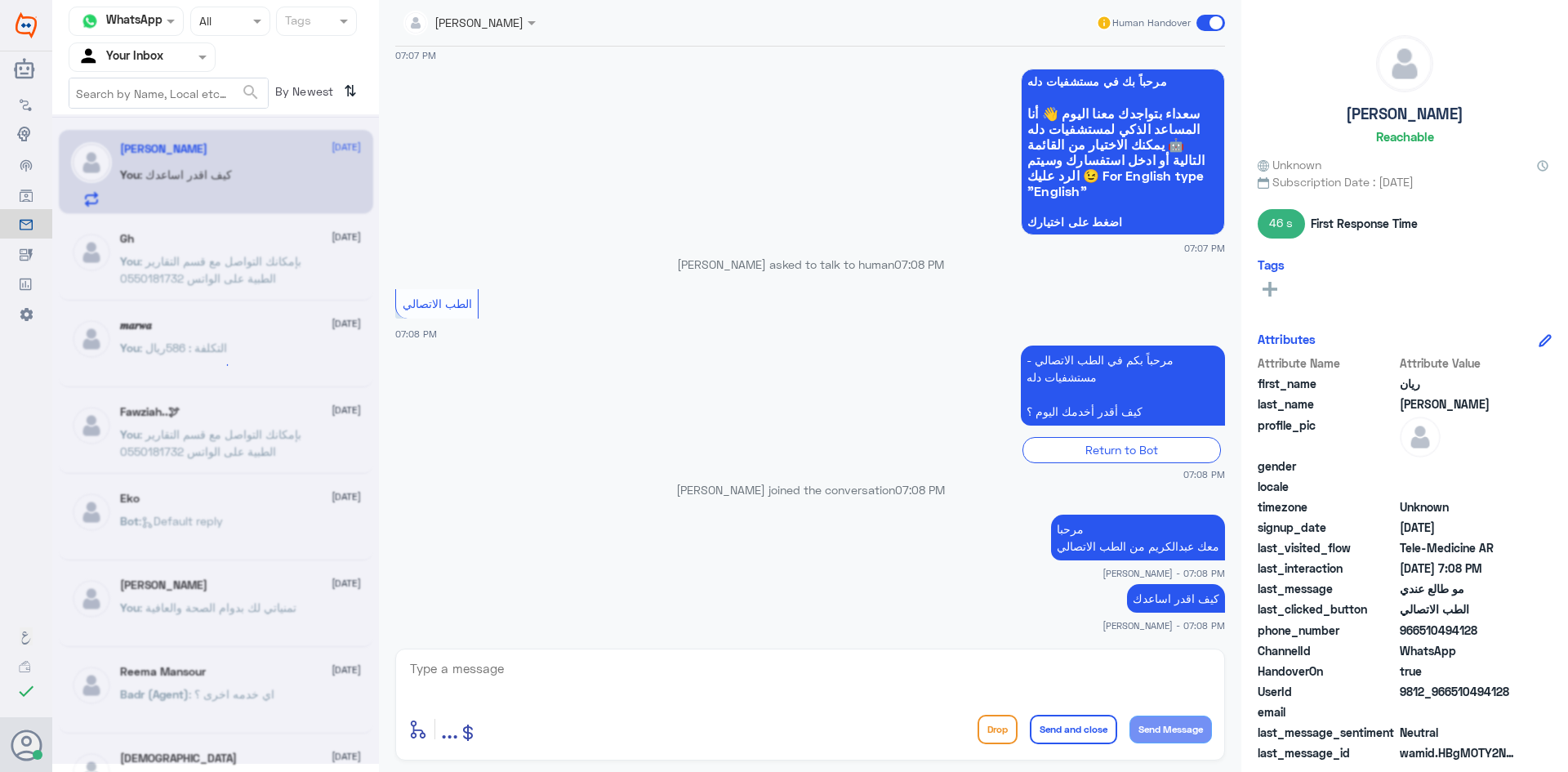
scroll to position [0, 0]
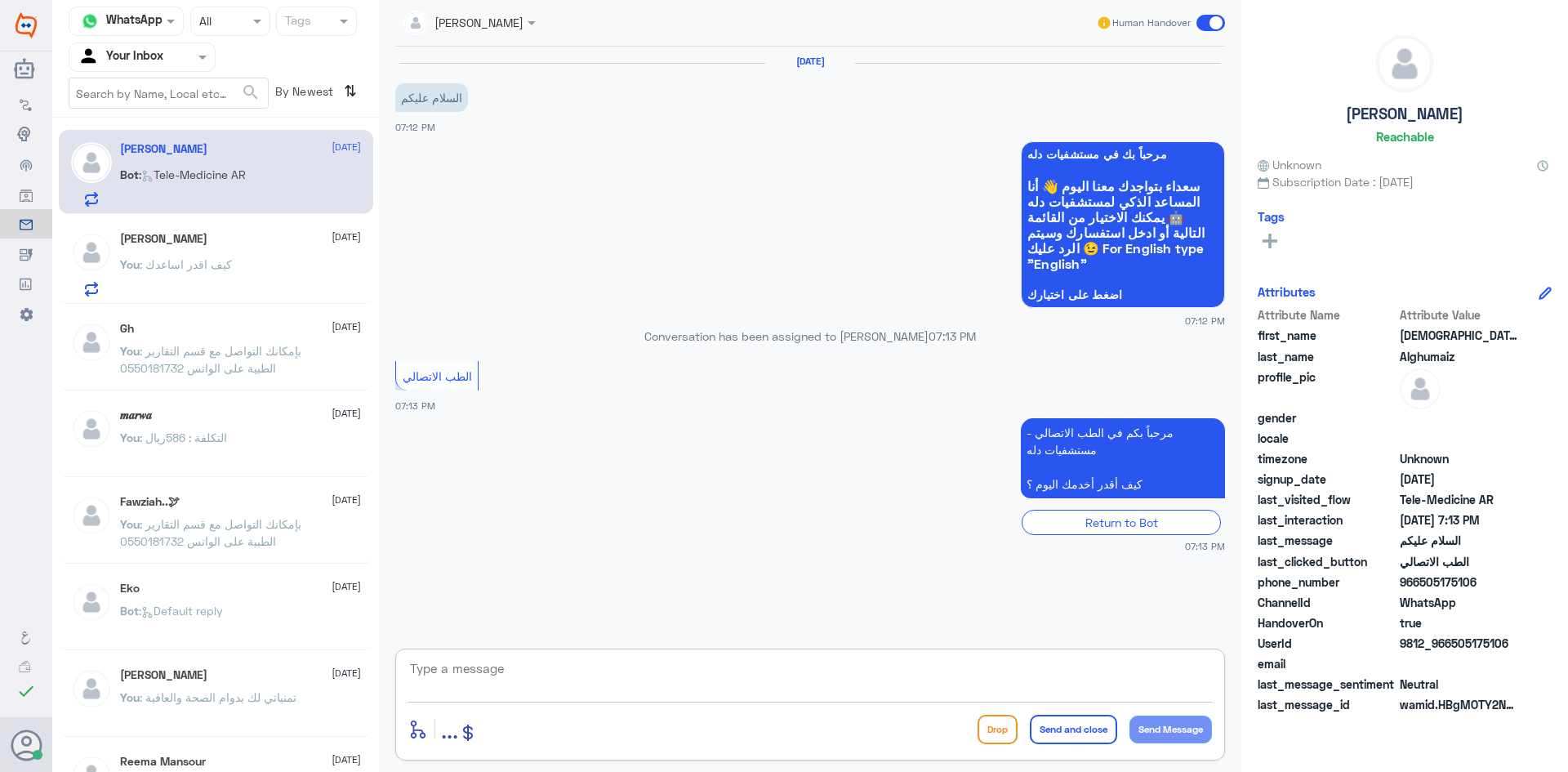
click at [678, 672] on textarea at bounding box center [809, 677] width 803 height 40
paste textarea "مرحبا معك عبدالكريم من الطب الاتصالي"
type textarea "مرحبا معك عبدالكريم من الطب الاتصالي"
click at [1118, 682] on textarea at bounding box center [809, 677] width 803 height 40
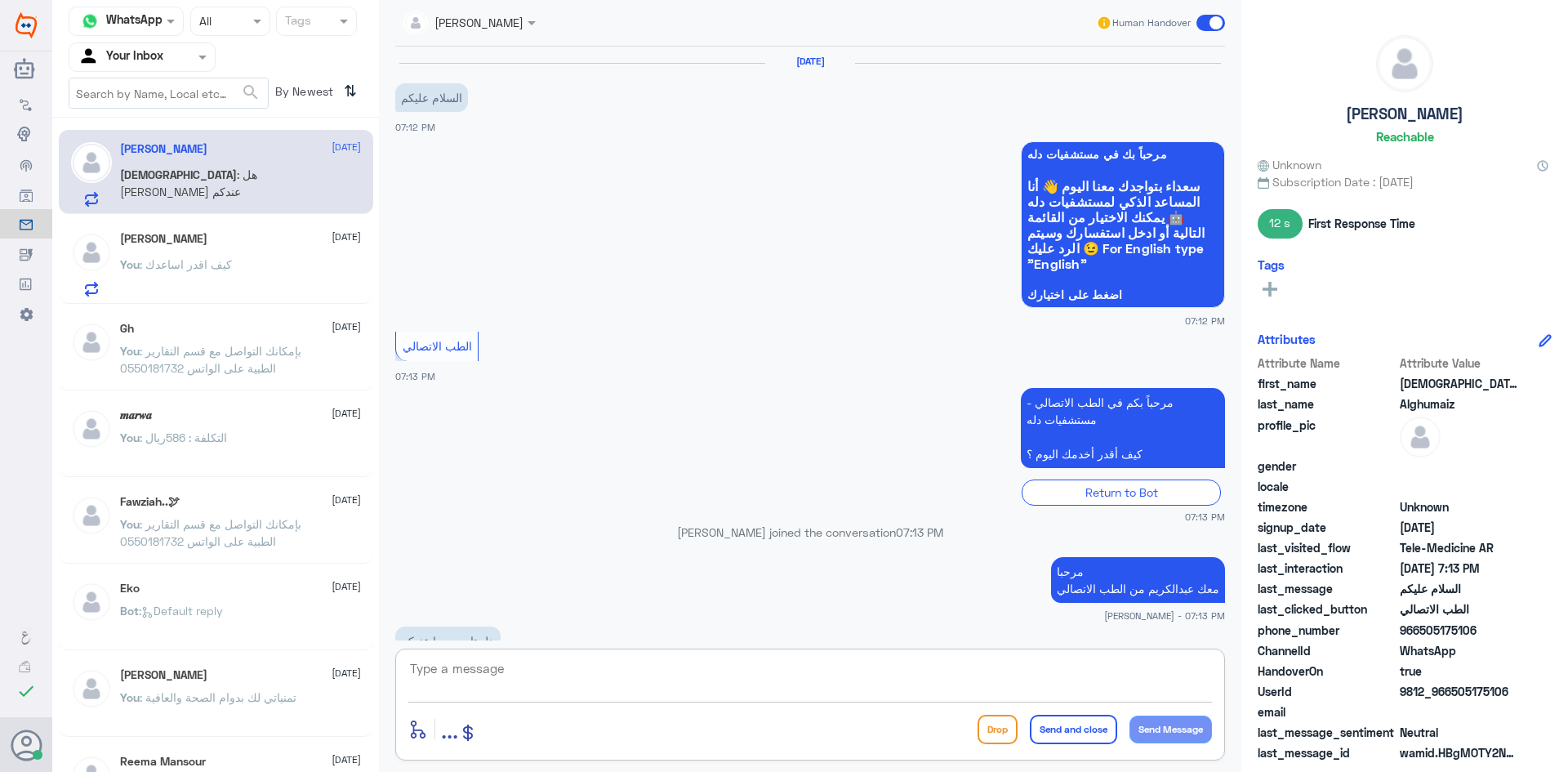
scroll to position [46, 0]
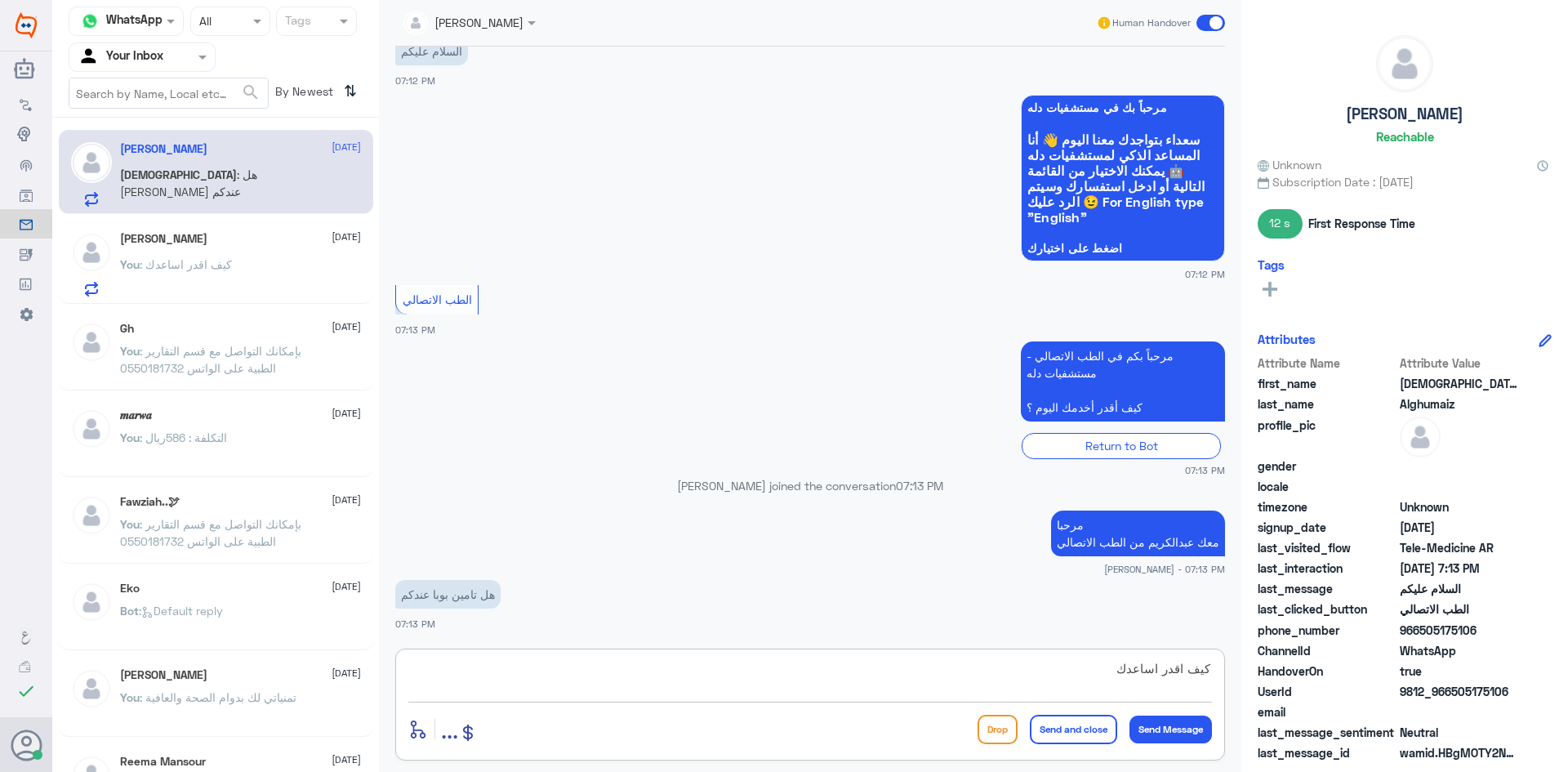
type textarea "كيف اقدر اساعدك"
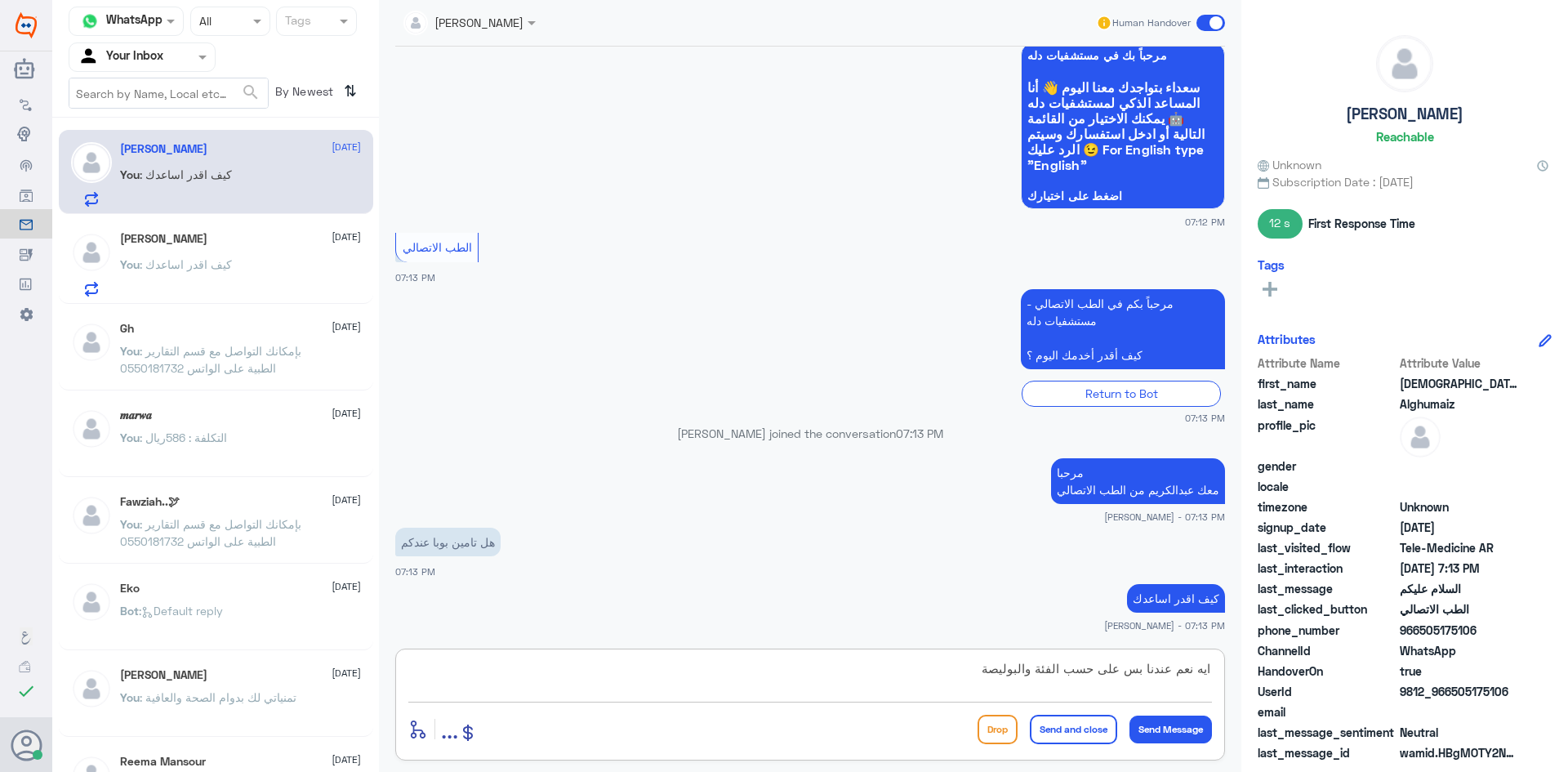
type textarea "ايه نعم عندنا بس على حسب الفئة والبوليصة"
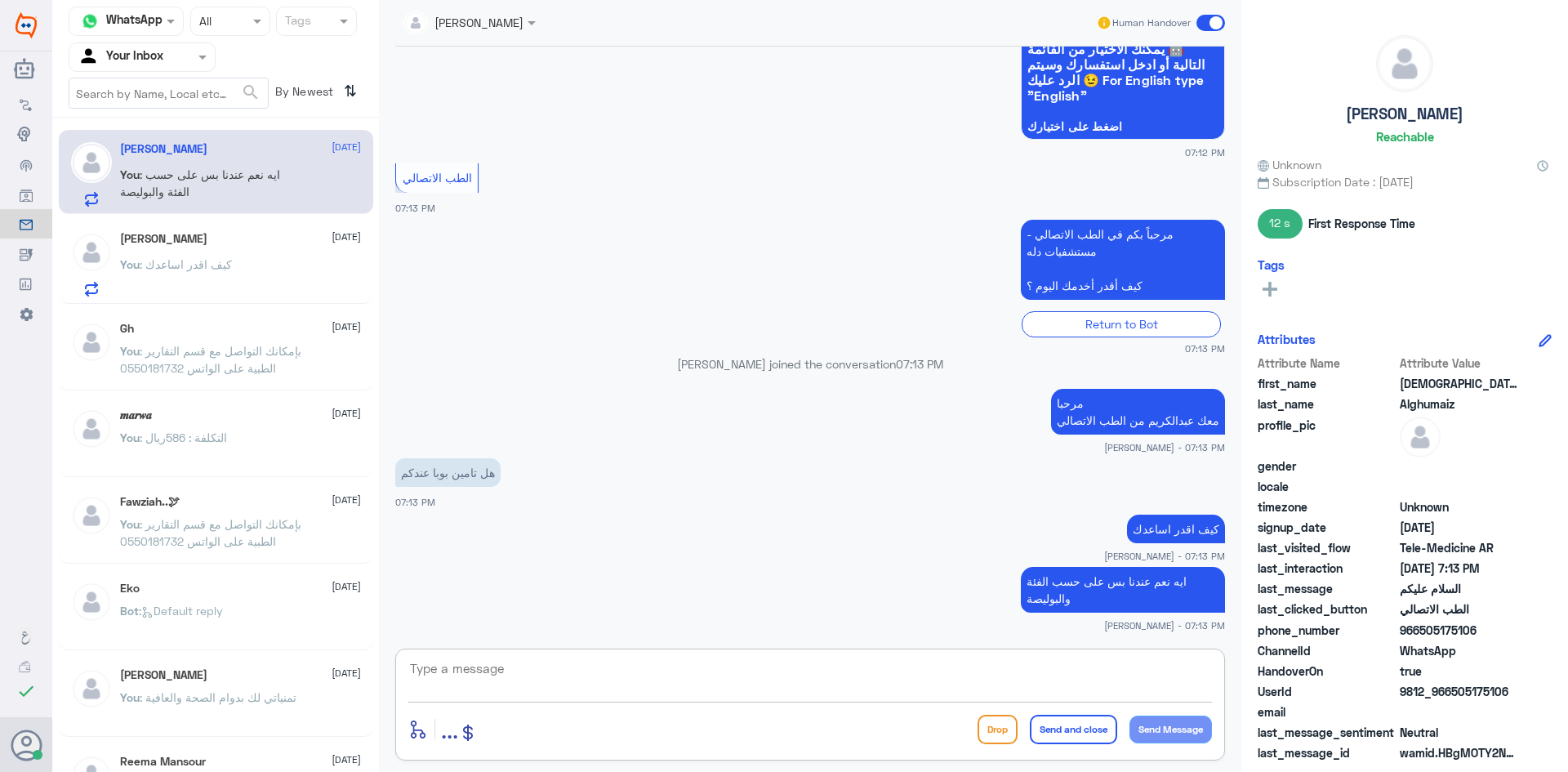
scroll to position [224, 0]
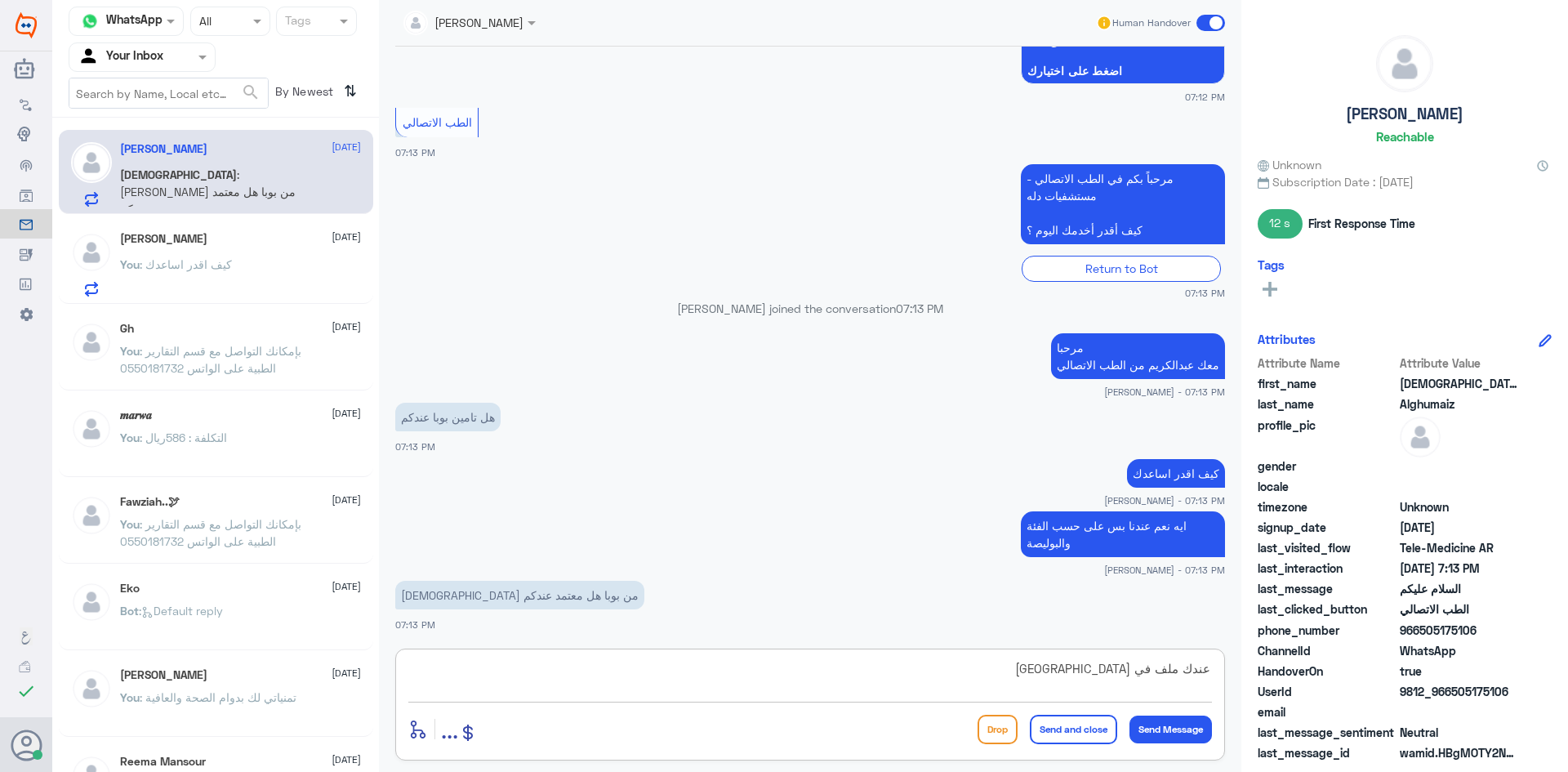
type textarea "عندك ملف في مستشفى دله ؟"
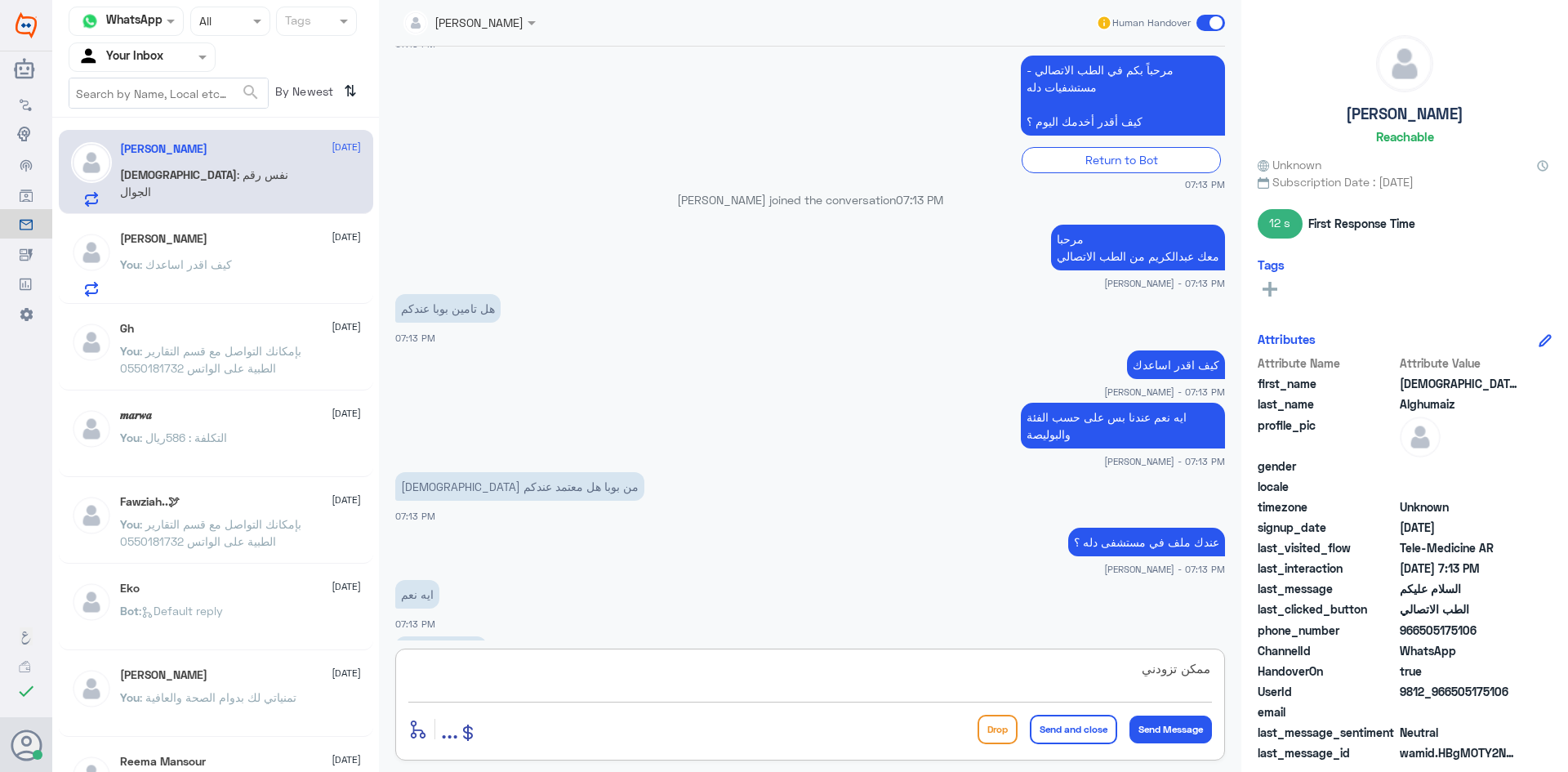
scroll to position [388, 0]
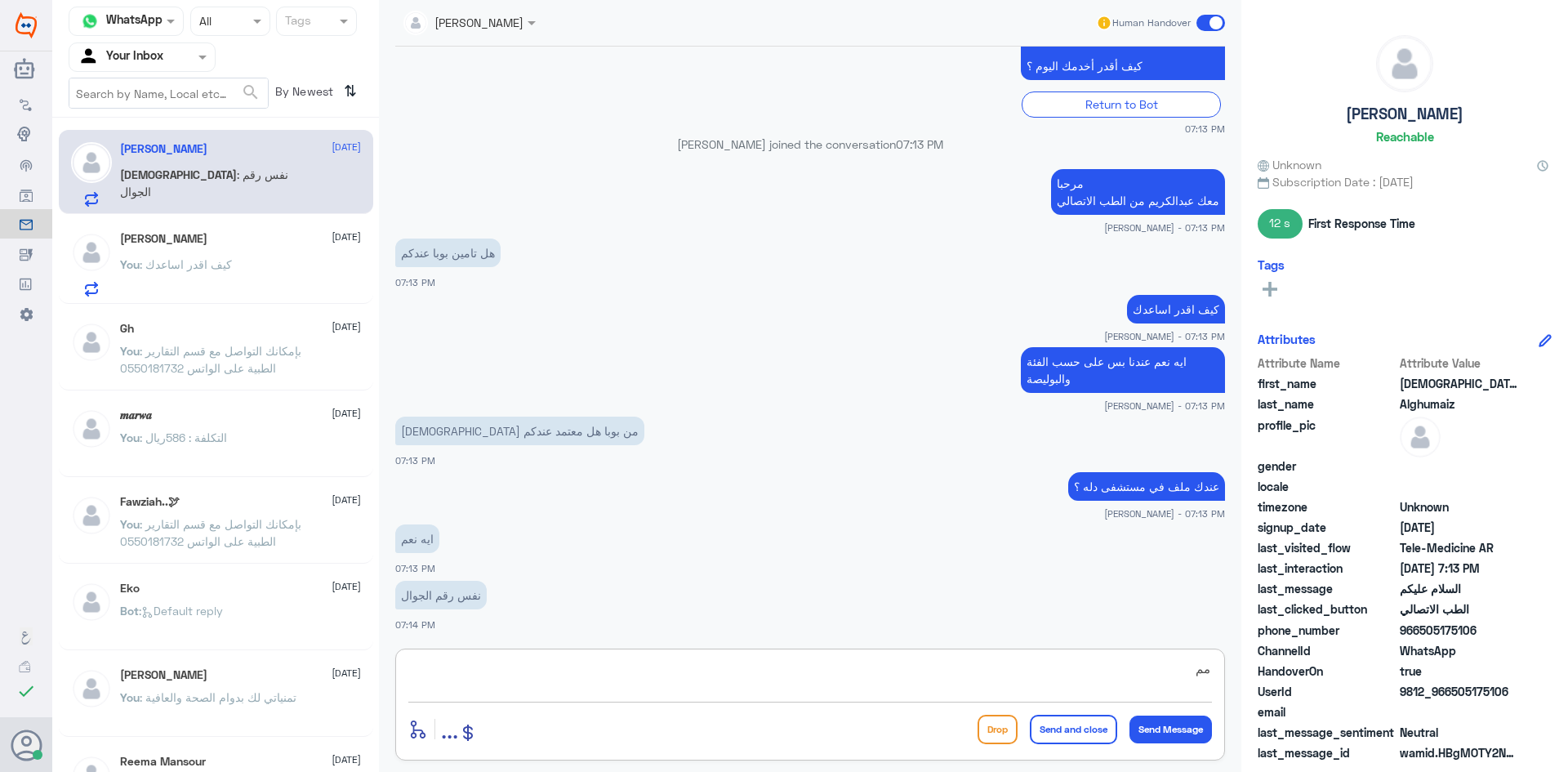
type textarea "م"
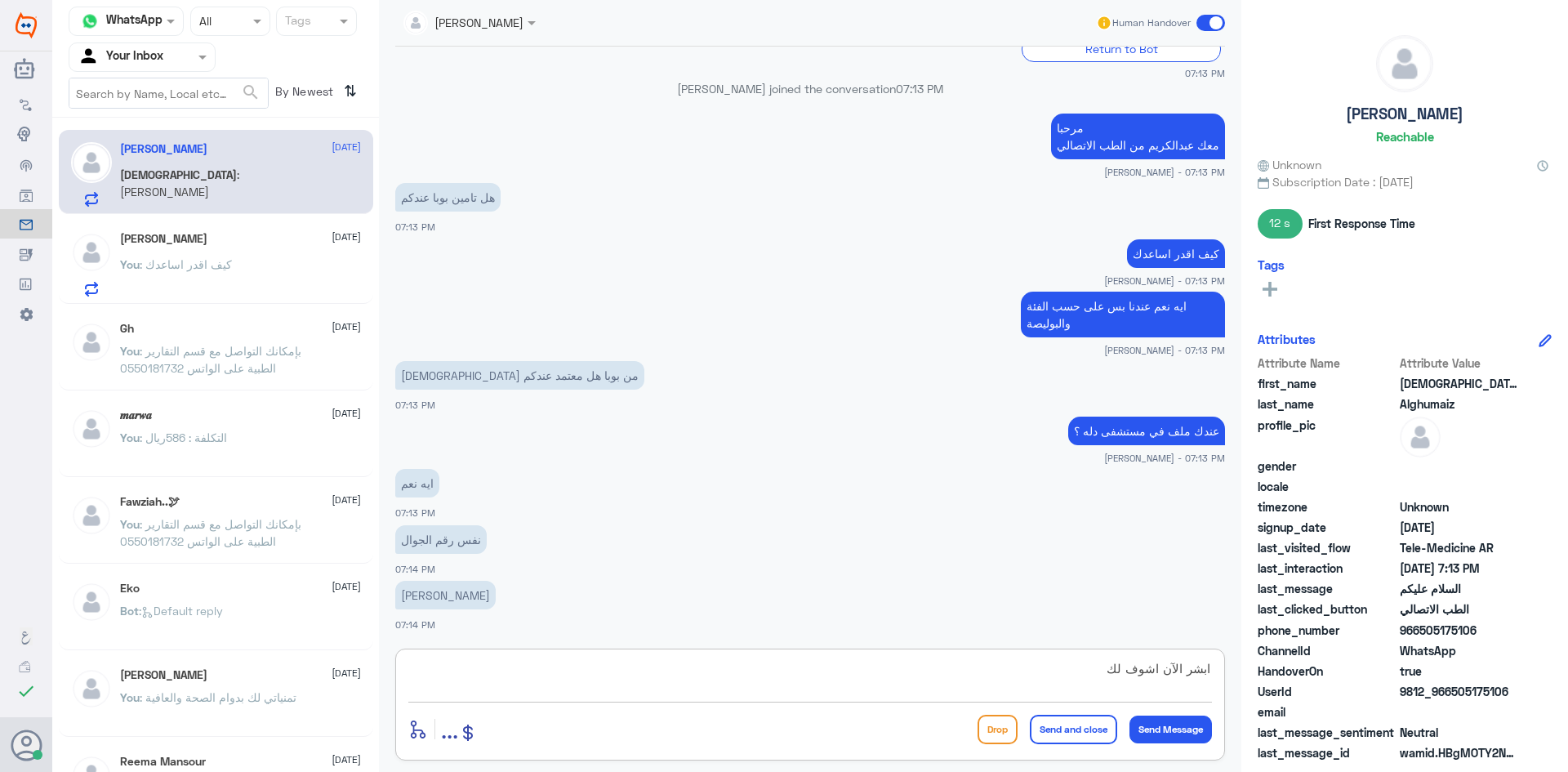
type textarea "ابشر الآن اشوف لك"
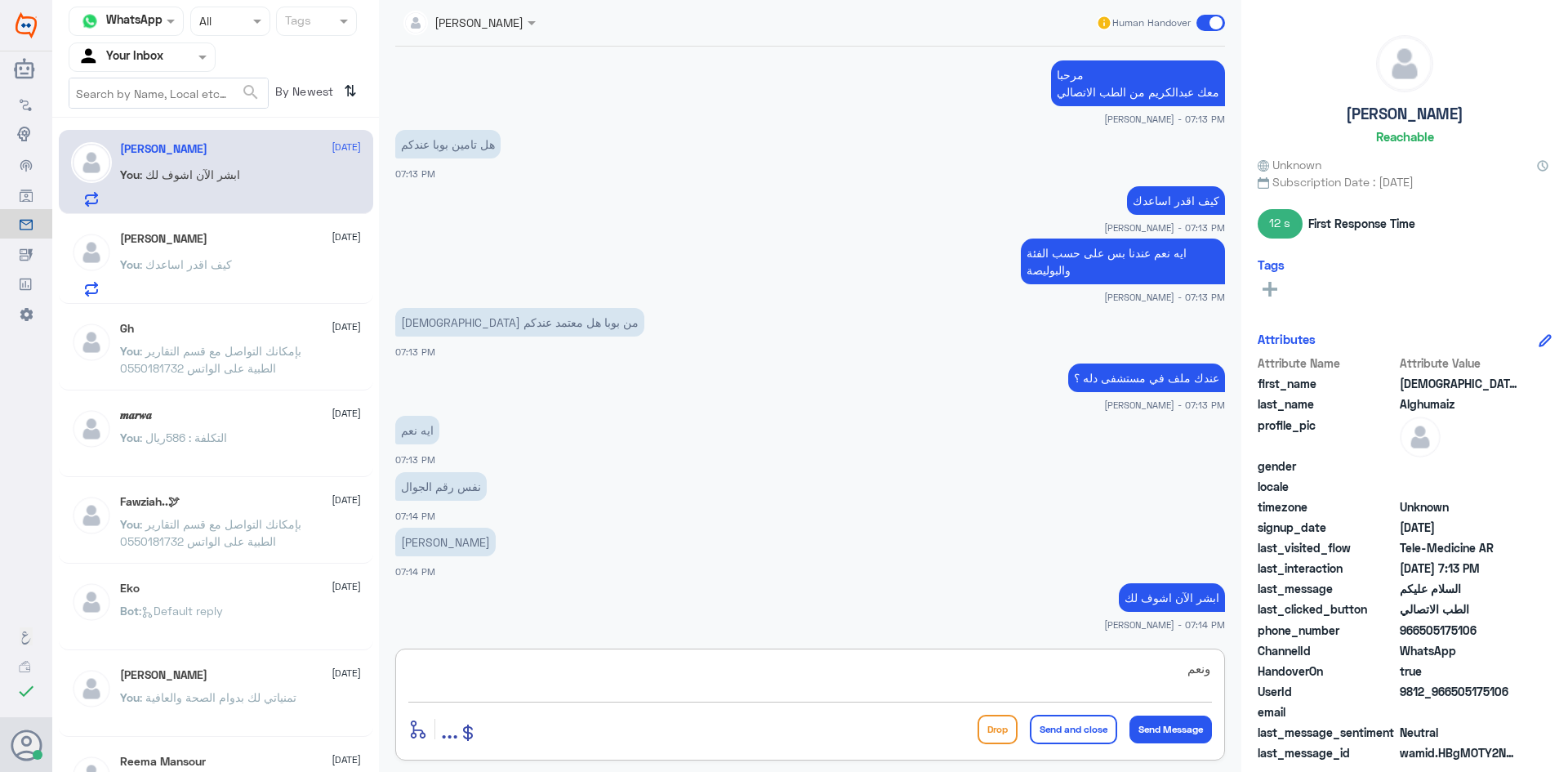
type textarea "ونعم"
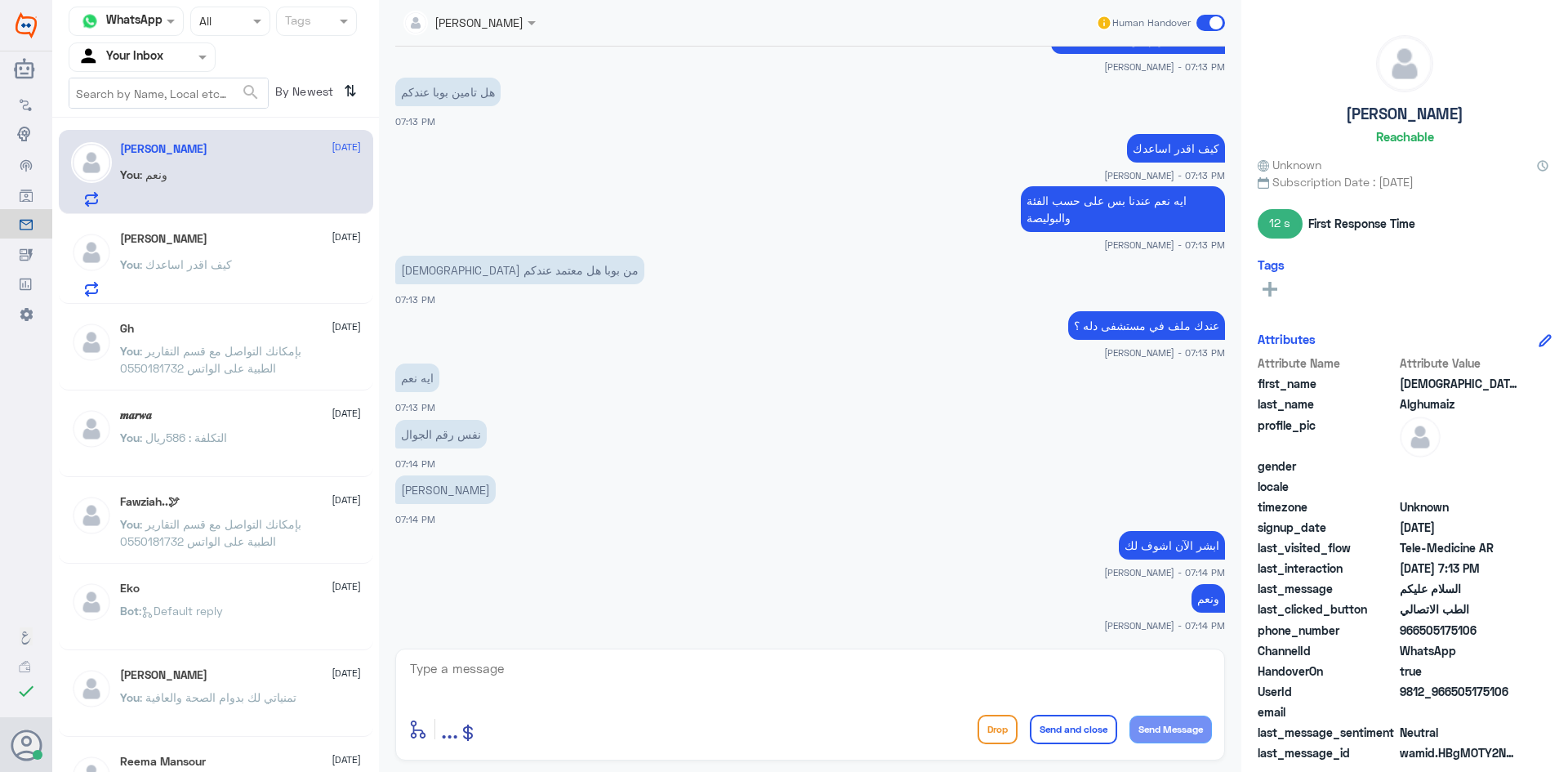
drag, startPoint x: 1475, startPoint y: 625, endPoint x: 1423, endPoint y: 633, distance: 52.6
click at [1423, 633] on span "966505175106" at bounding box center [1459, 630] width 119 height 17
copy span "505175106"
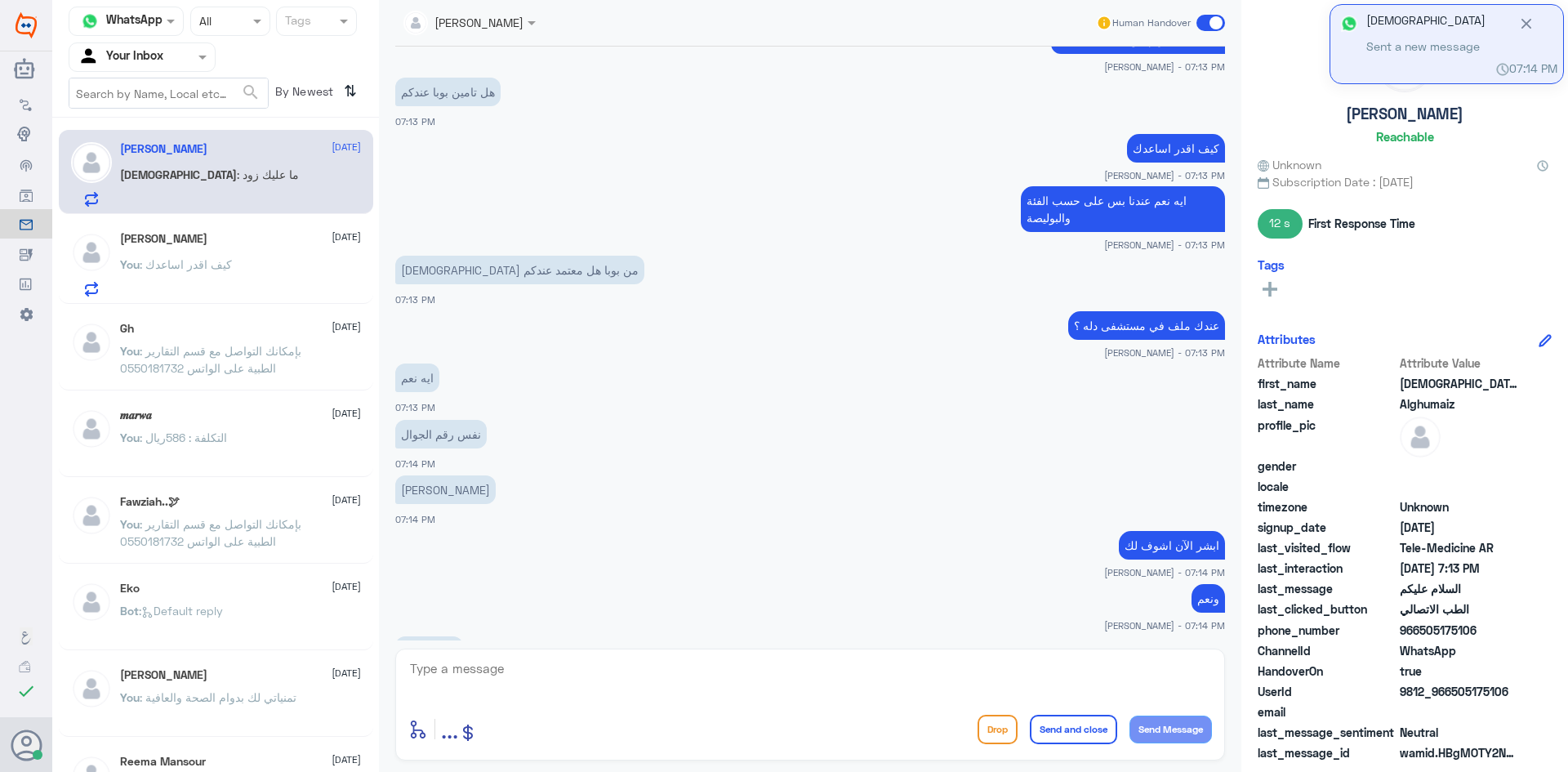
scroll to position [604, 0]
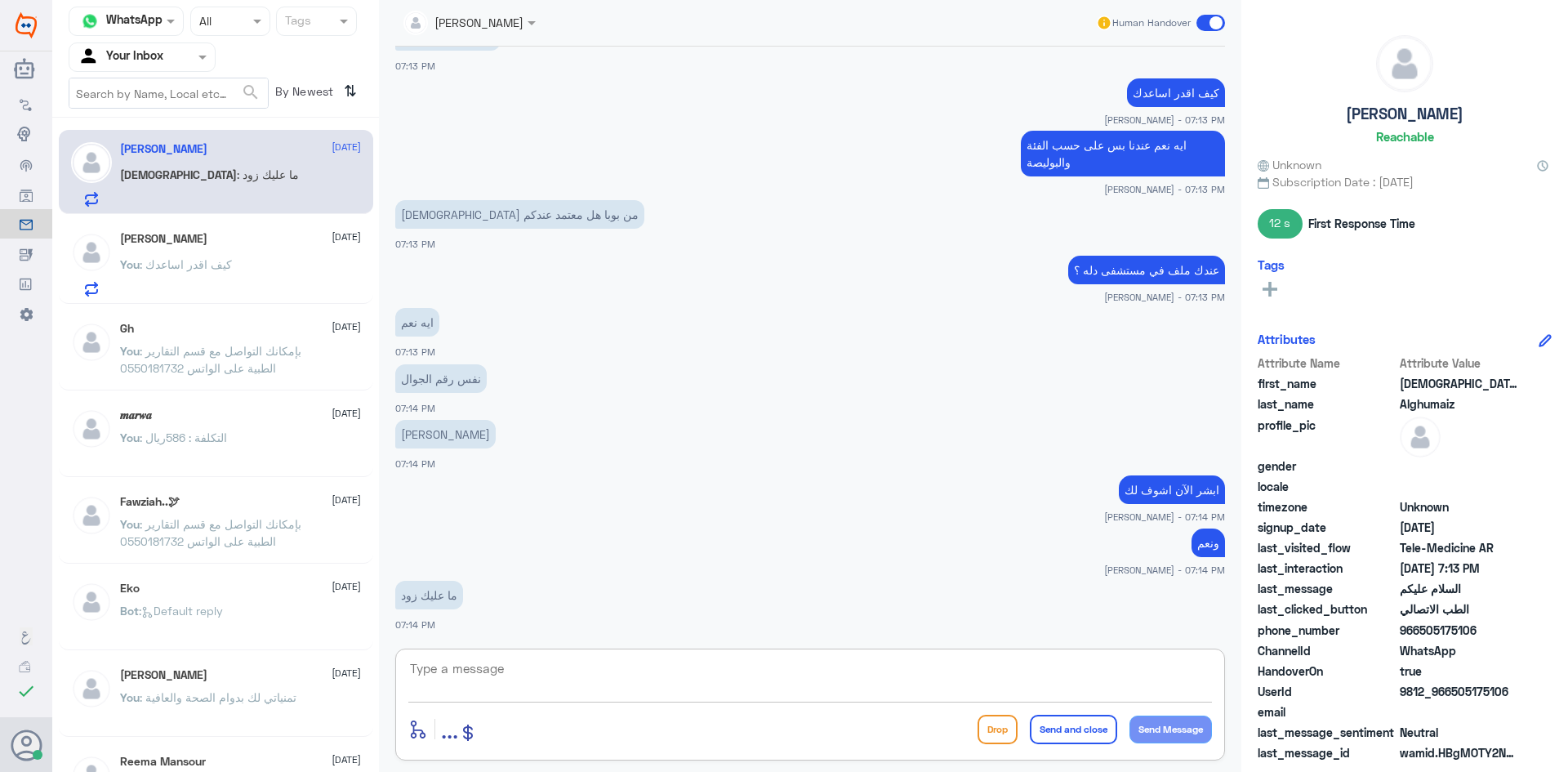
click at [721, 672] on textarea at bounding box center [809, 677] width 803 height 40
type textarea "تأمينك مربوط بملفك ومافيه اشكالية"
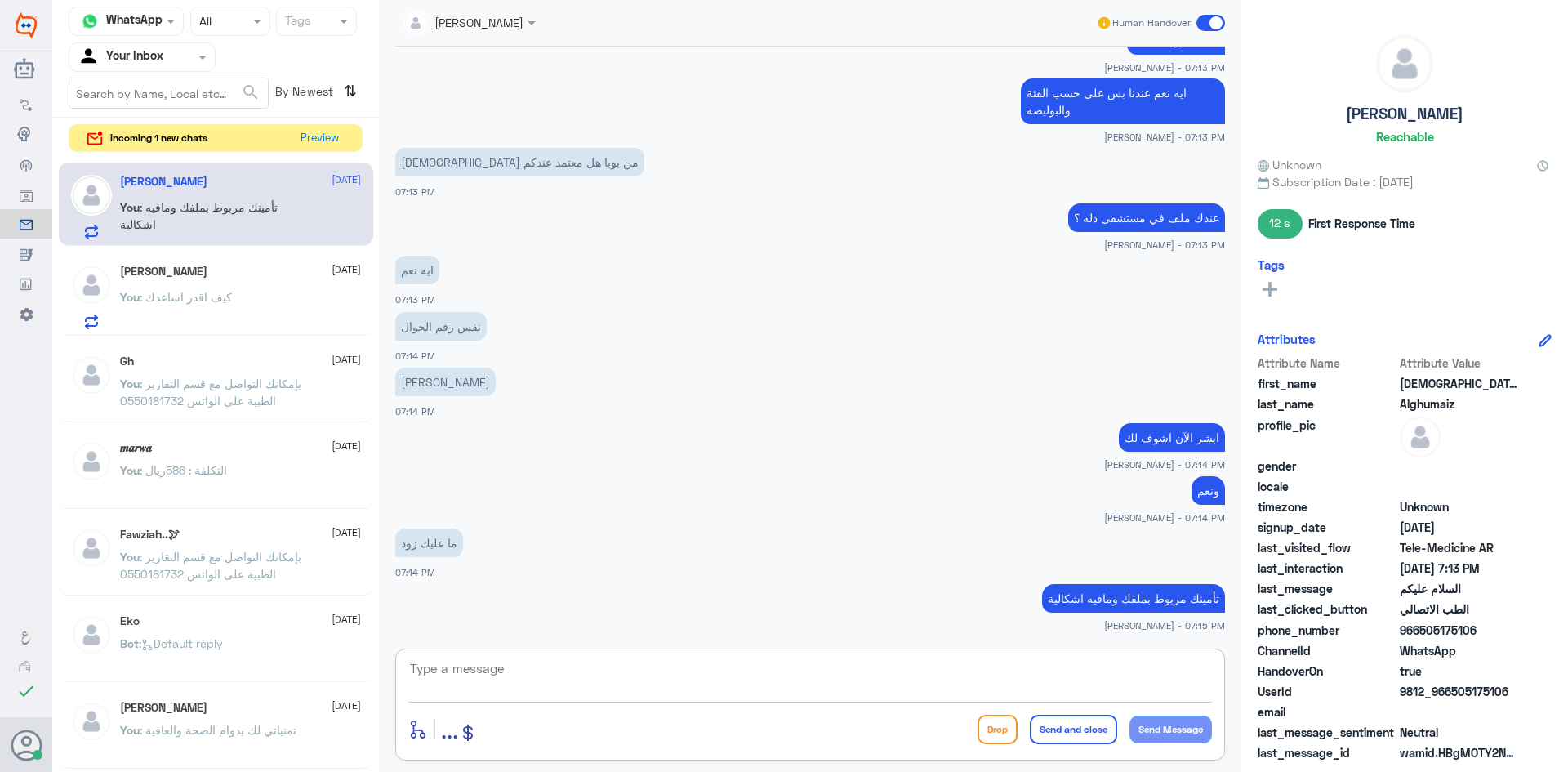
click at [668, 676] on textarea at bounding box center [809, 677] width 803 height 40
type textarea "ثواني بس احدثه لك"
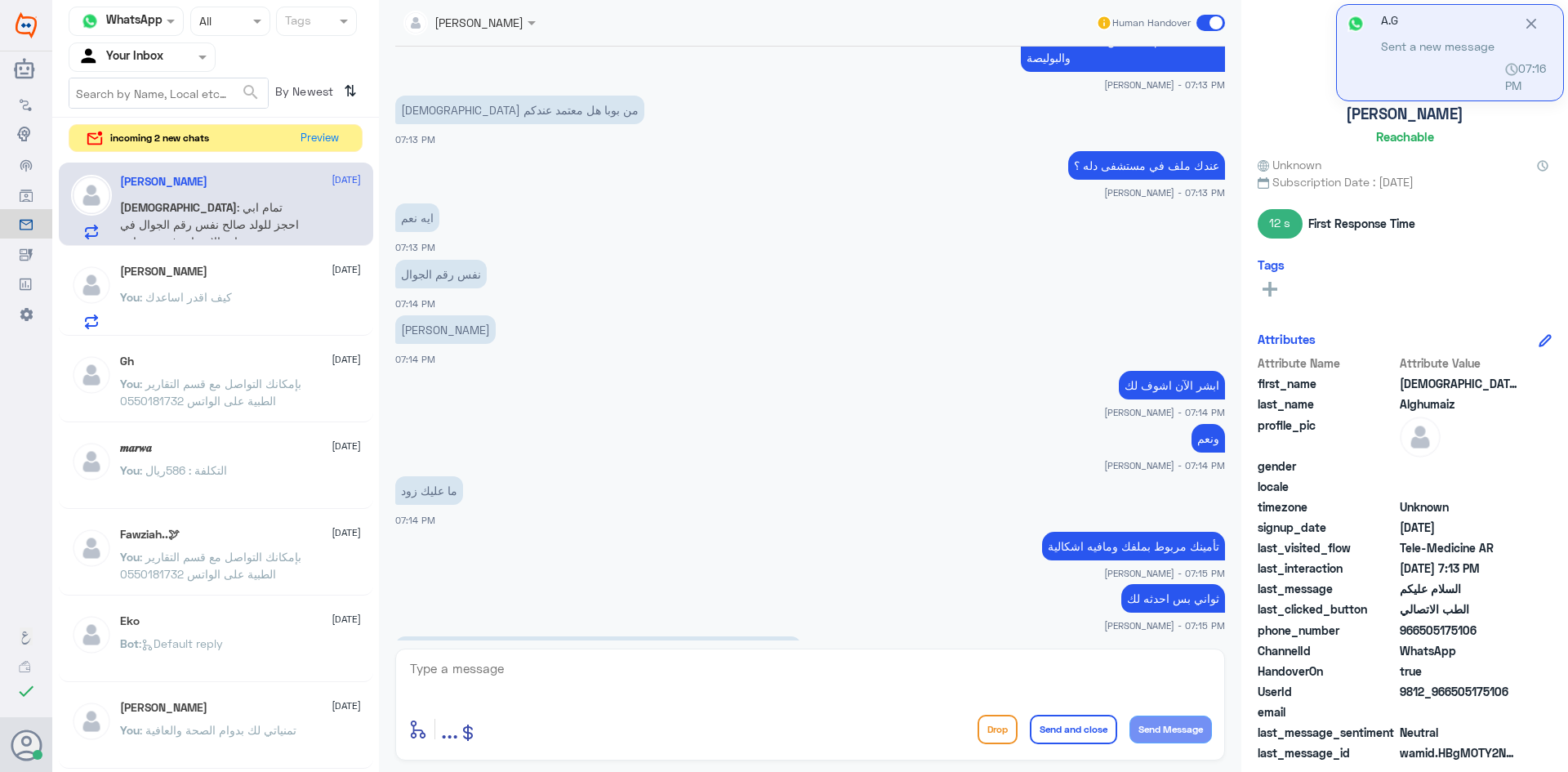
scroll to position [782, 0]
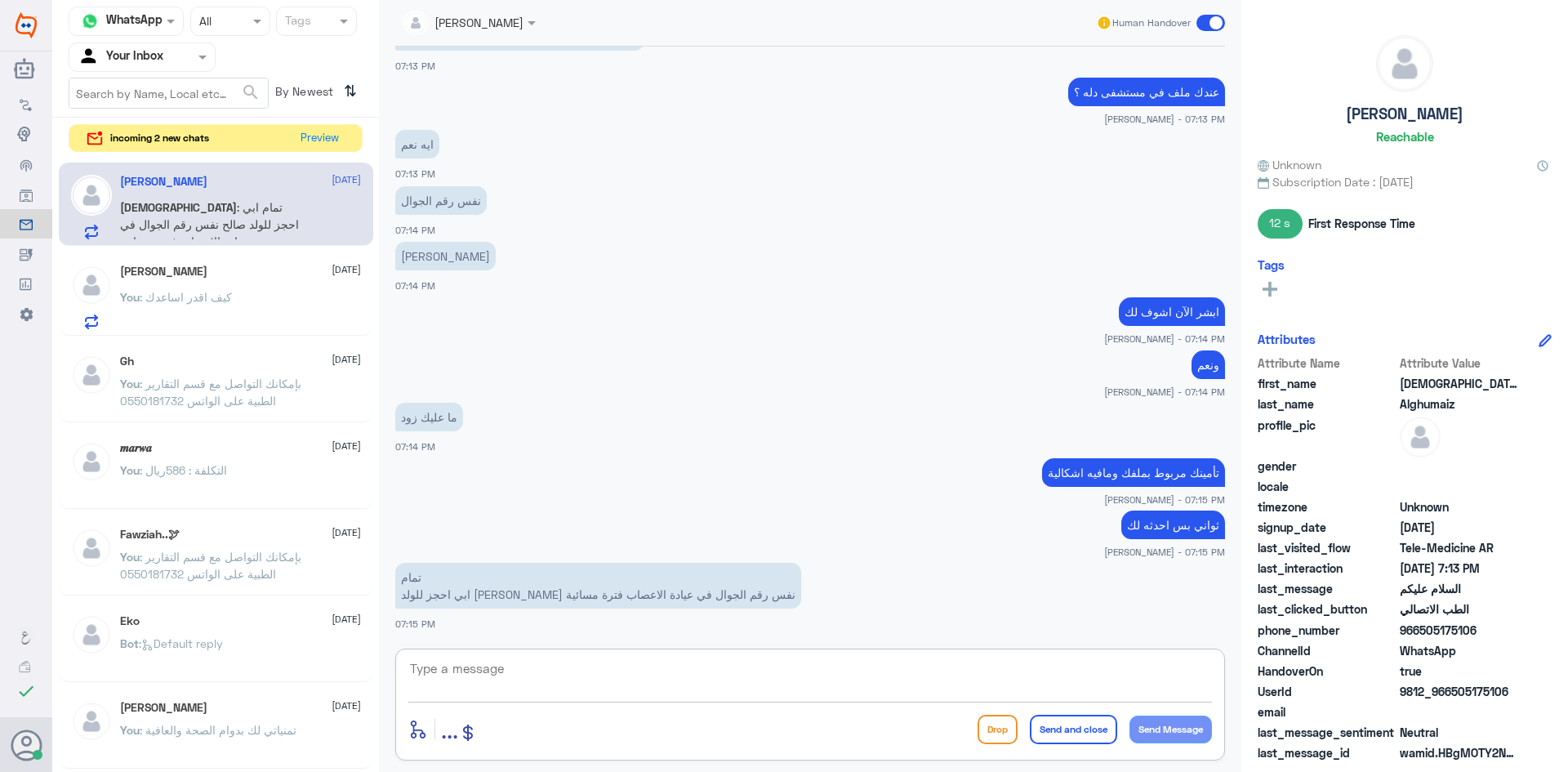
click at [884, 679] on textarea at bounding box center [809, 677] width 803 height 40
type textarea "تم تحديث تأمينك الآن"
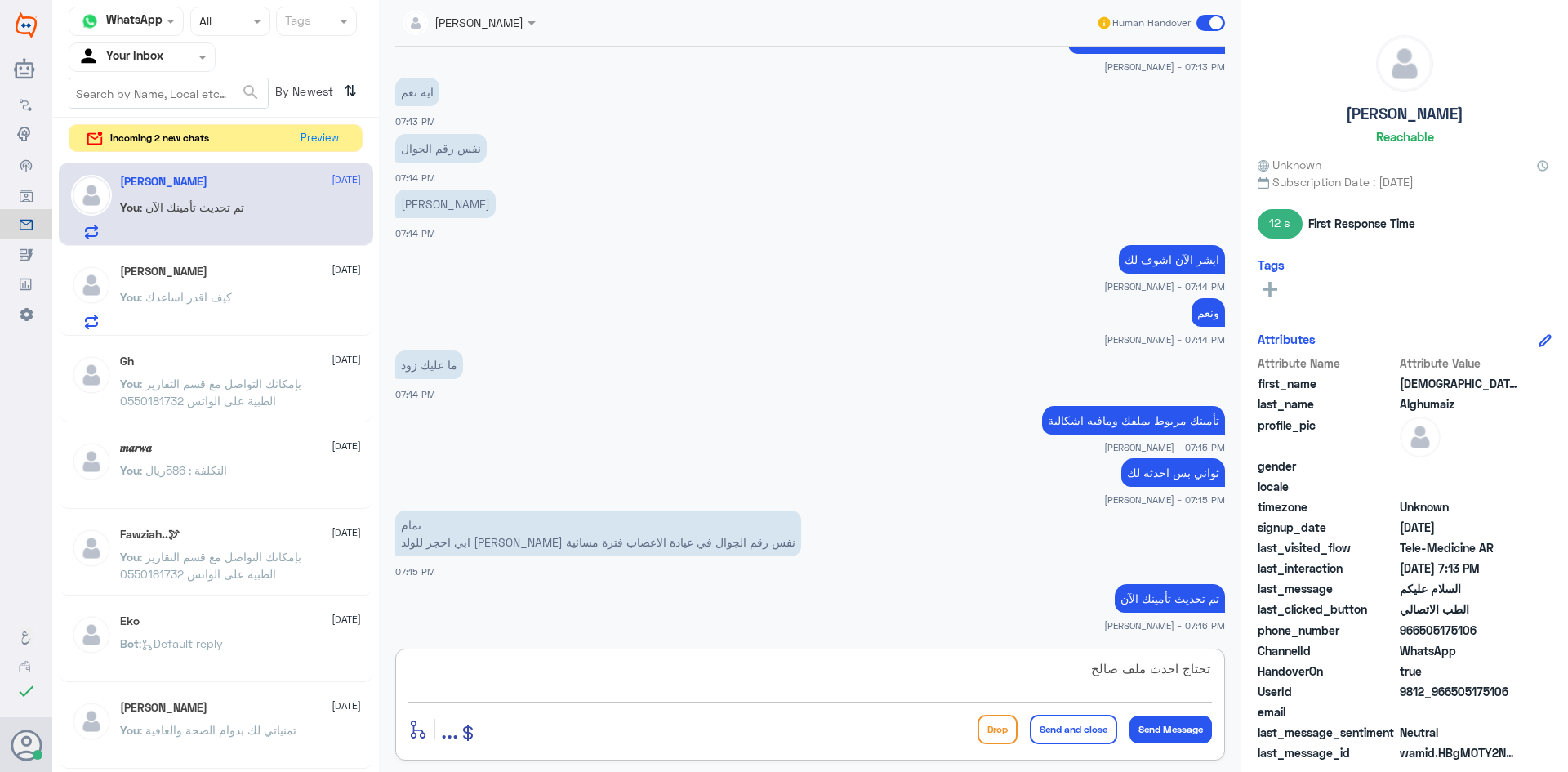
type textarea "تحتاج احدث ملف صالح ؟"
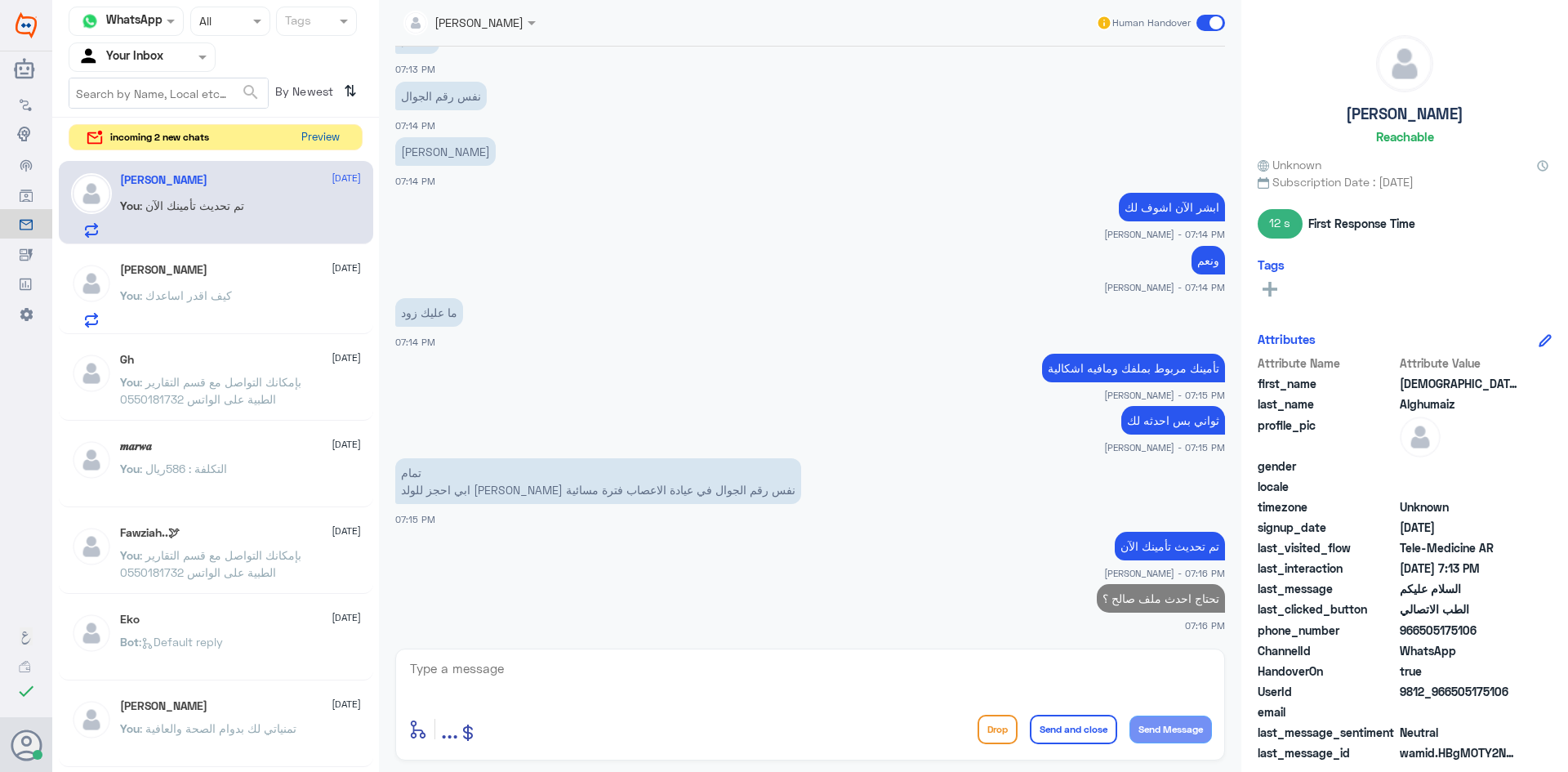
click at [309, 134] on button "Preview" at bounding box center [320, 138] width 50 height 26
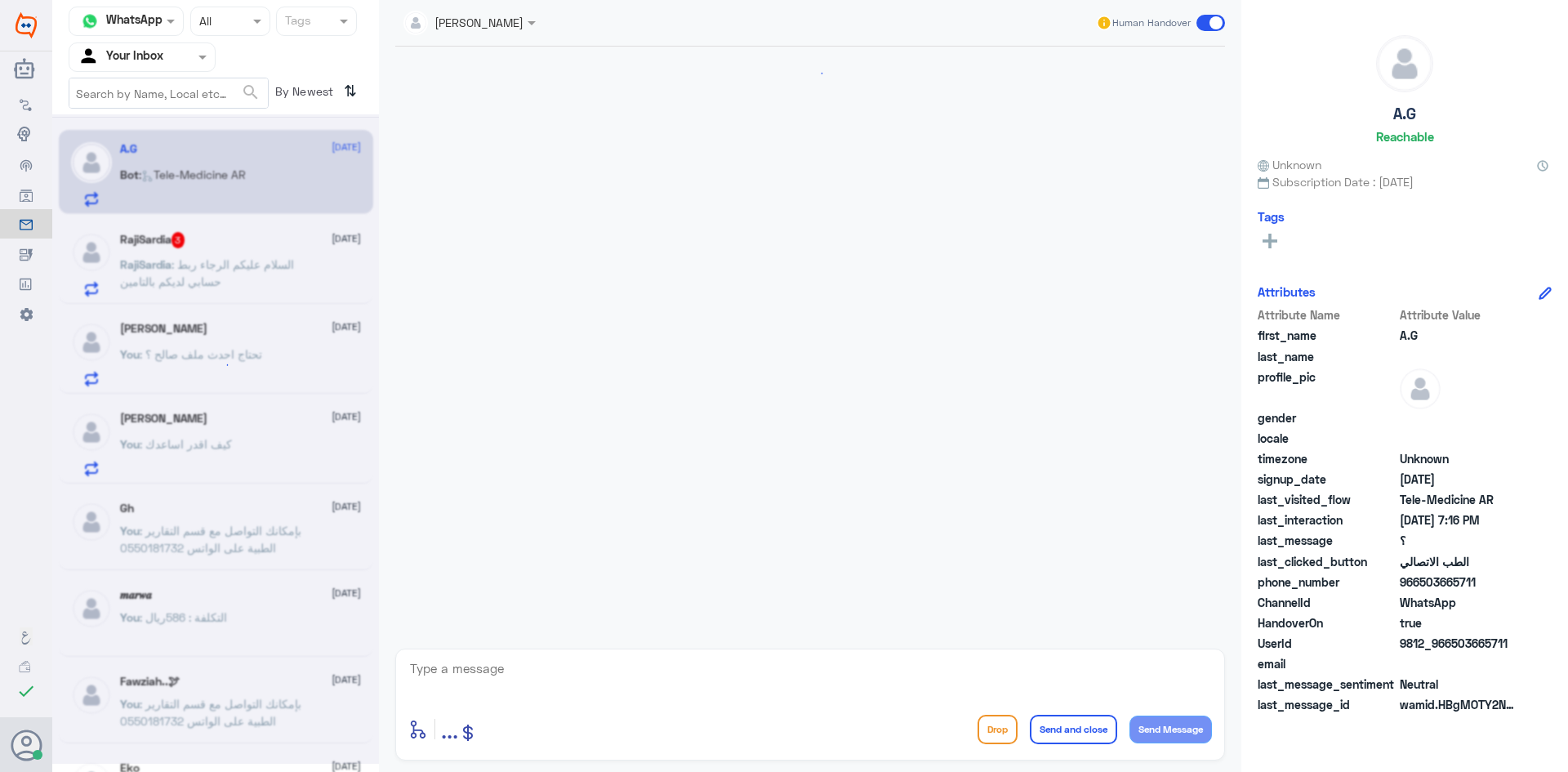
scroll to position [766, 0]
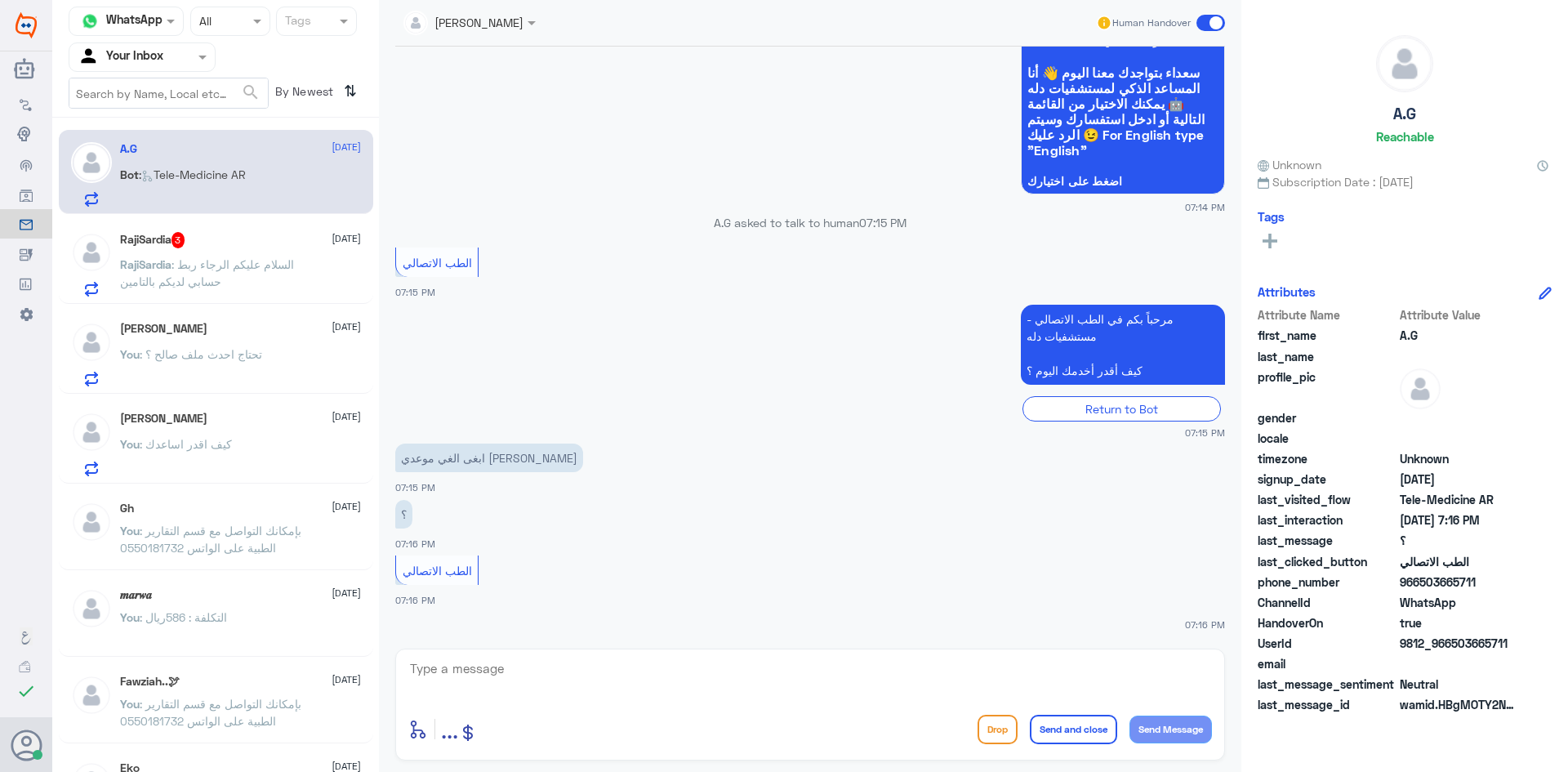
click at [266, 280] on p "RajiSardia : السلام عليكم الرجاء ربط حسابي لديكم بالتامين" at bounding box center [212, 275] width 184 height 41
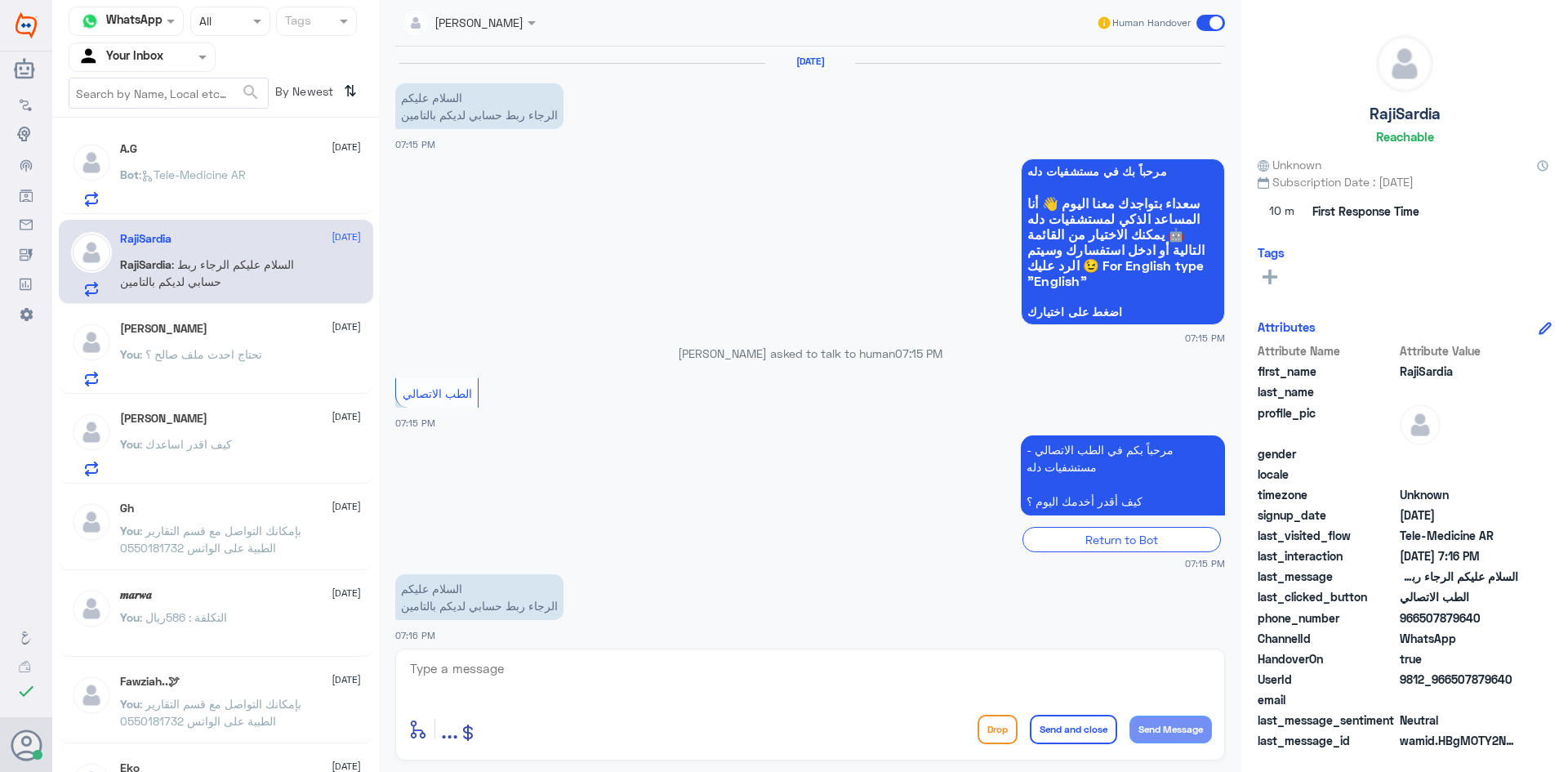
scroll to position [10, 0]
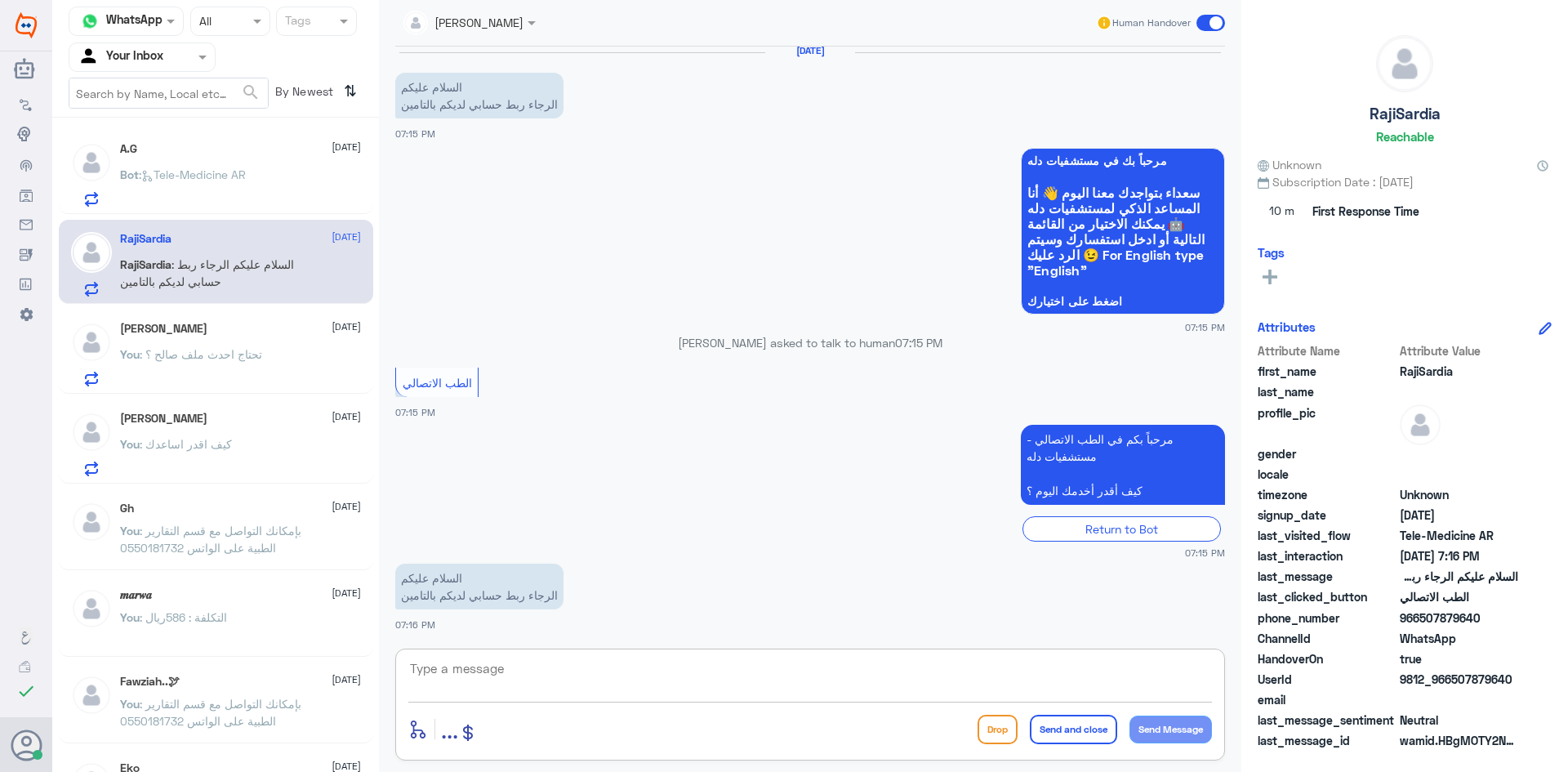
click at [613, 671] on textarea at bounding box center [809, 677] width 803 height 40
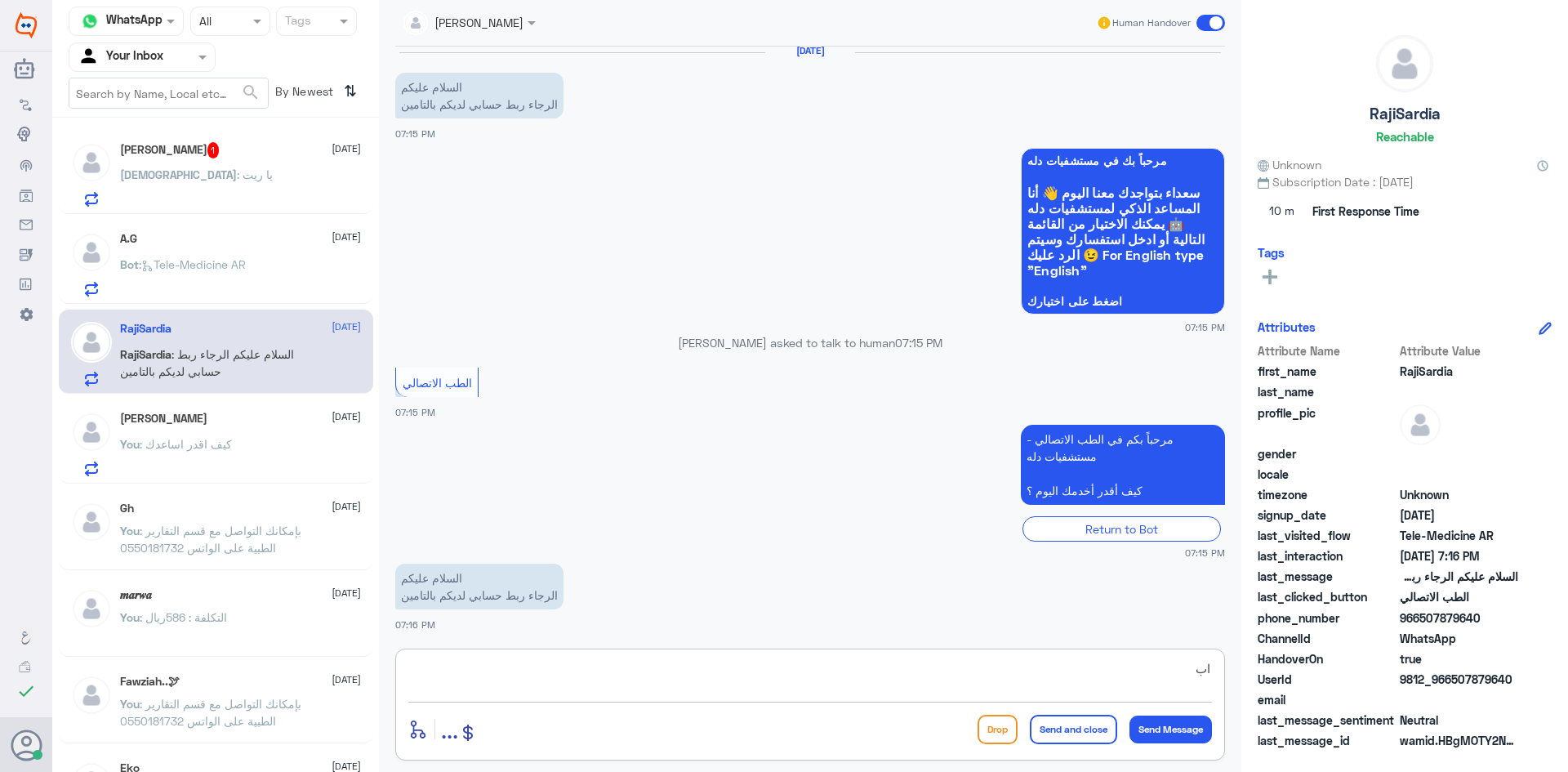
type textarea "ا"
paste textarea "مرحبا معك عبدالكريم من الطب الاتصالي"
type textarea "مرحبا معك عبدالكريم من الطب الاتصالي"
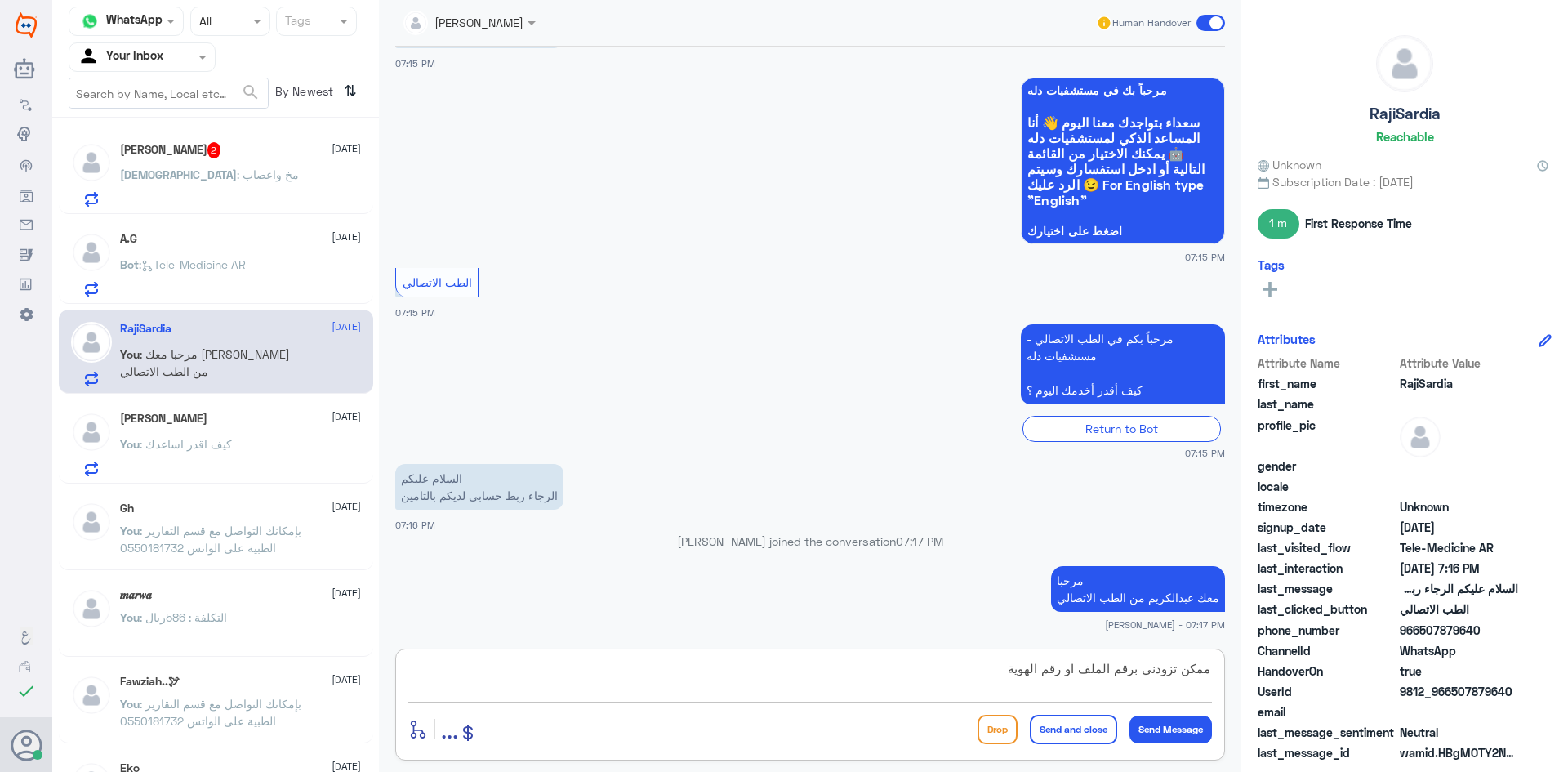
type textarea "ممكن تزودني برقم الملف او رقم الهوية"
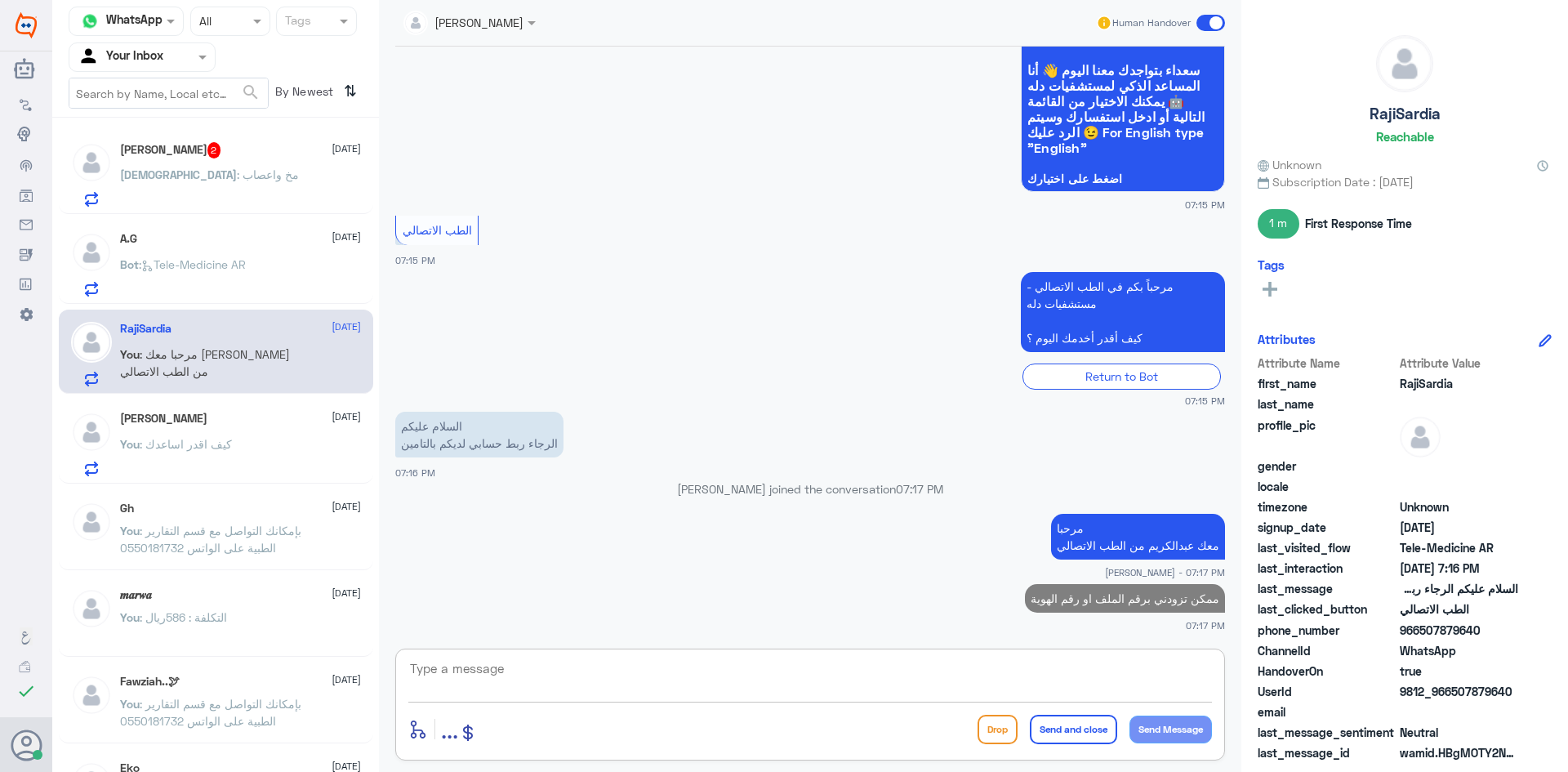
click at [269, 193] on div "Mohammed : مخ واعصاب" at bounding box center [241, 188] width 241 height 37
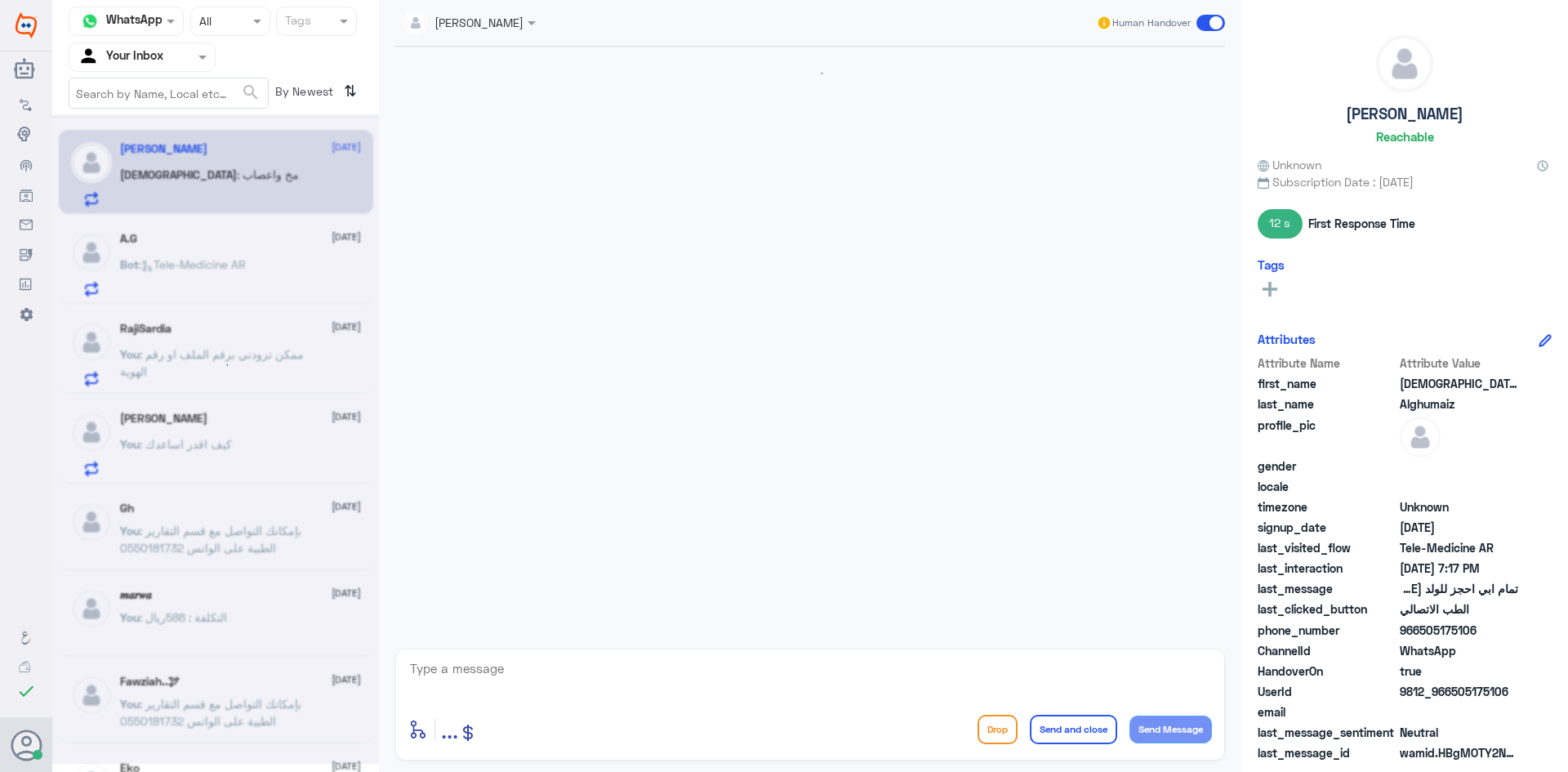
scroll to position [559, 0]
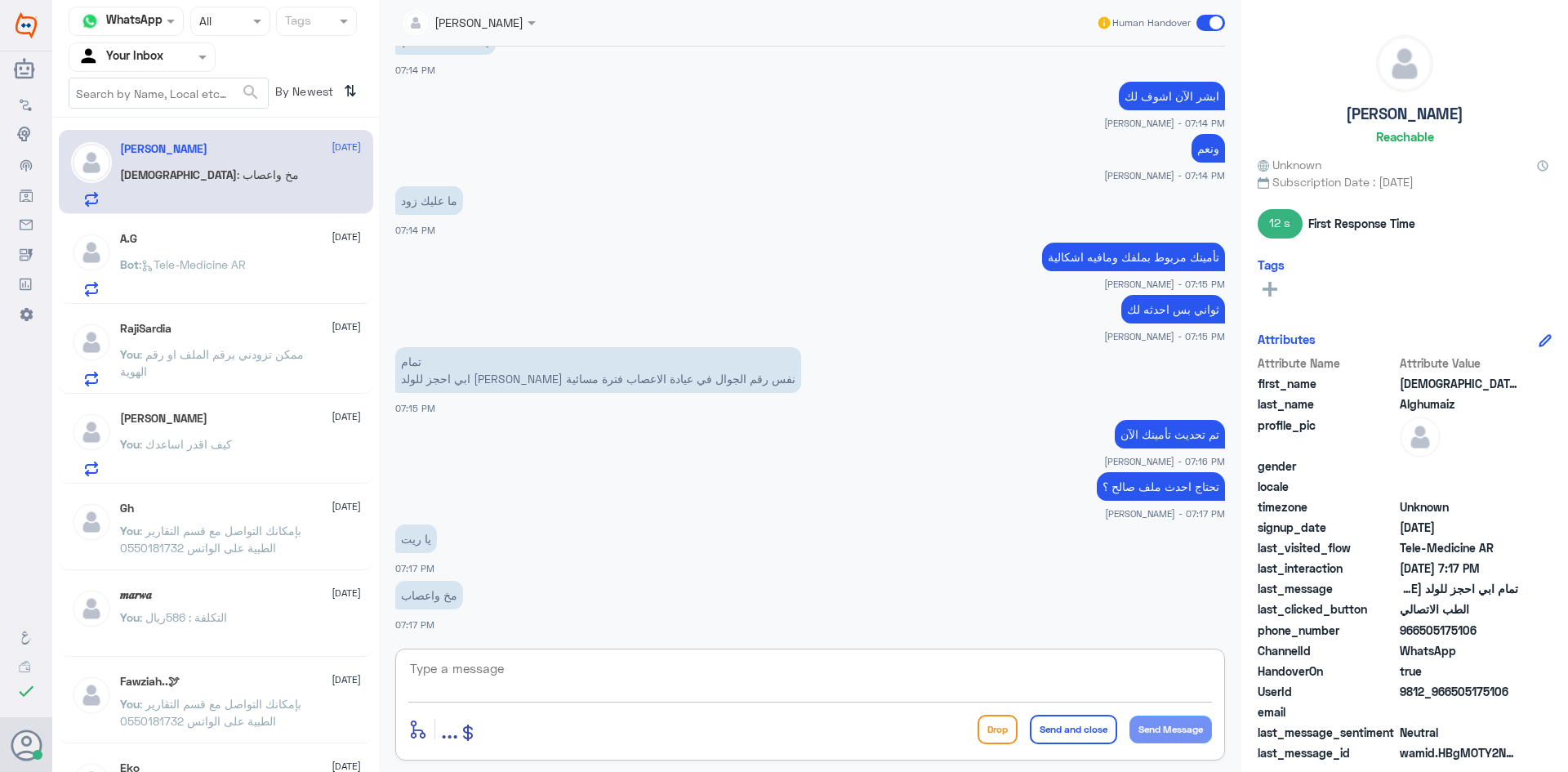
click at [603, 678] on textarea at bounding box center [809, 677] width 803 height 40
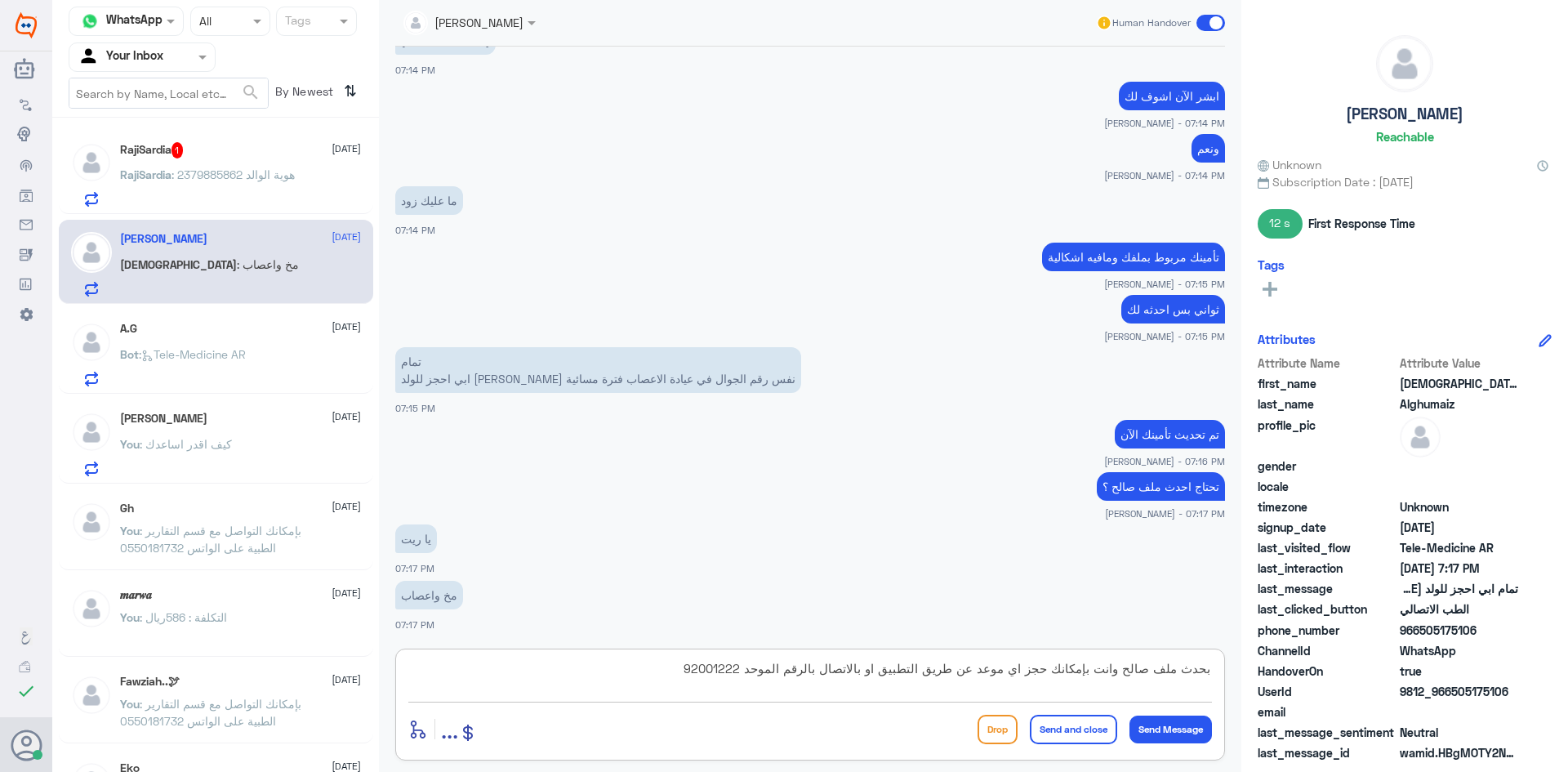
type textarea "بحدث ملف صالح وانت بإمكانك حجز اي موعد عن طريق التطبيق او بالاتصال بالرقم الموح…"
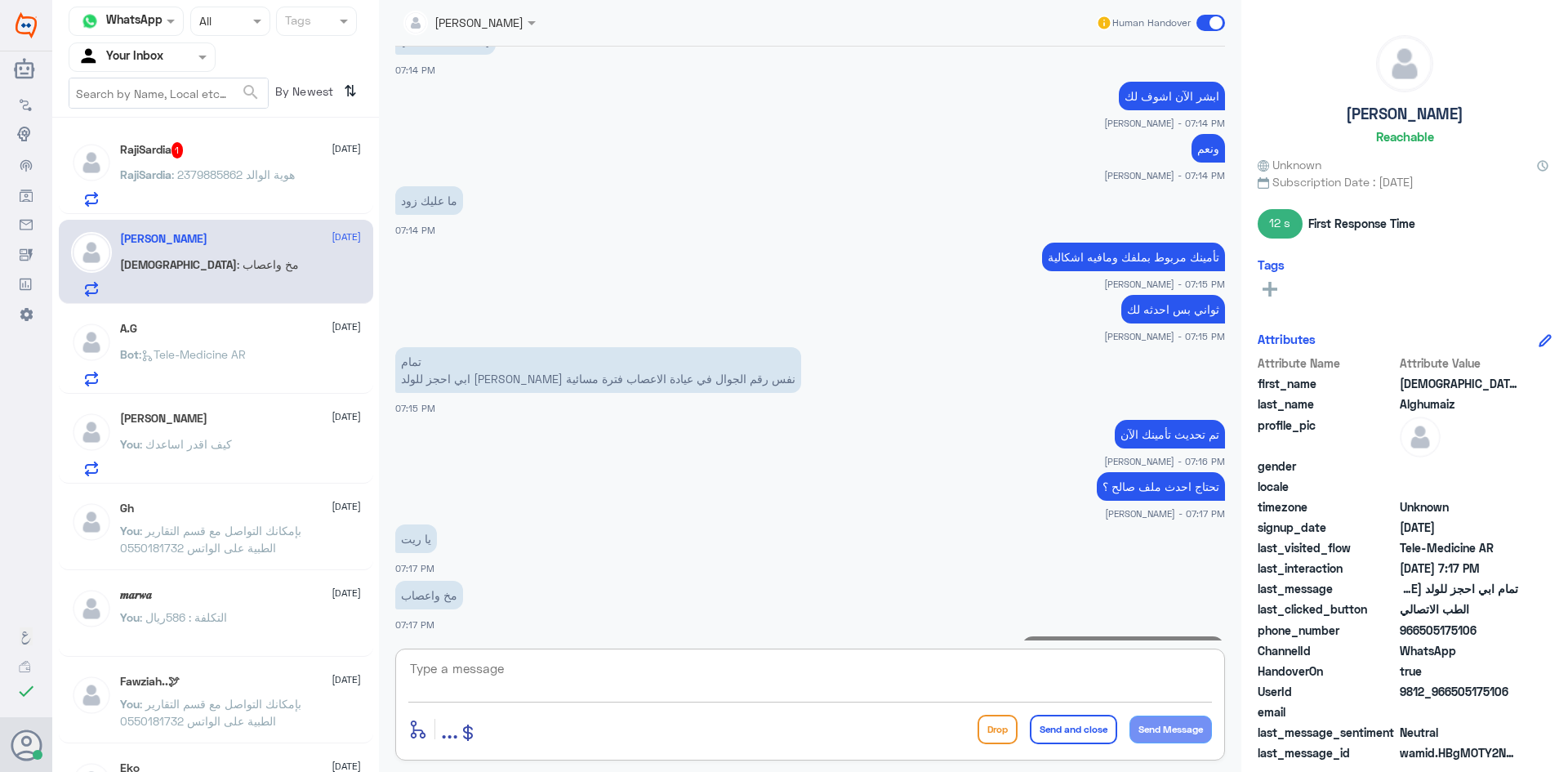
scroll to position [645, 0]
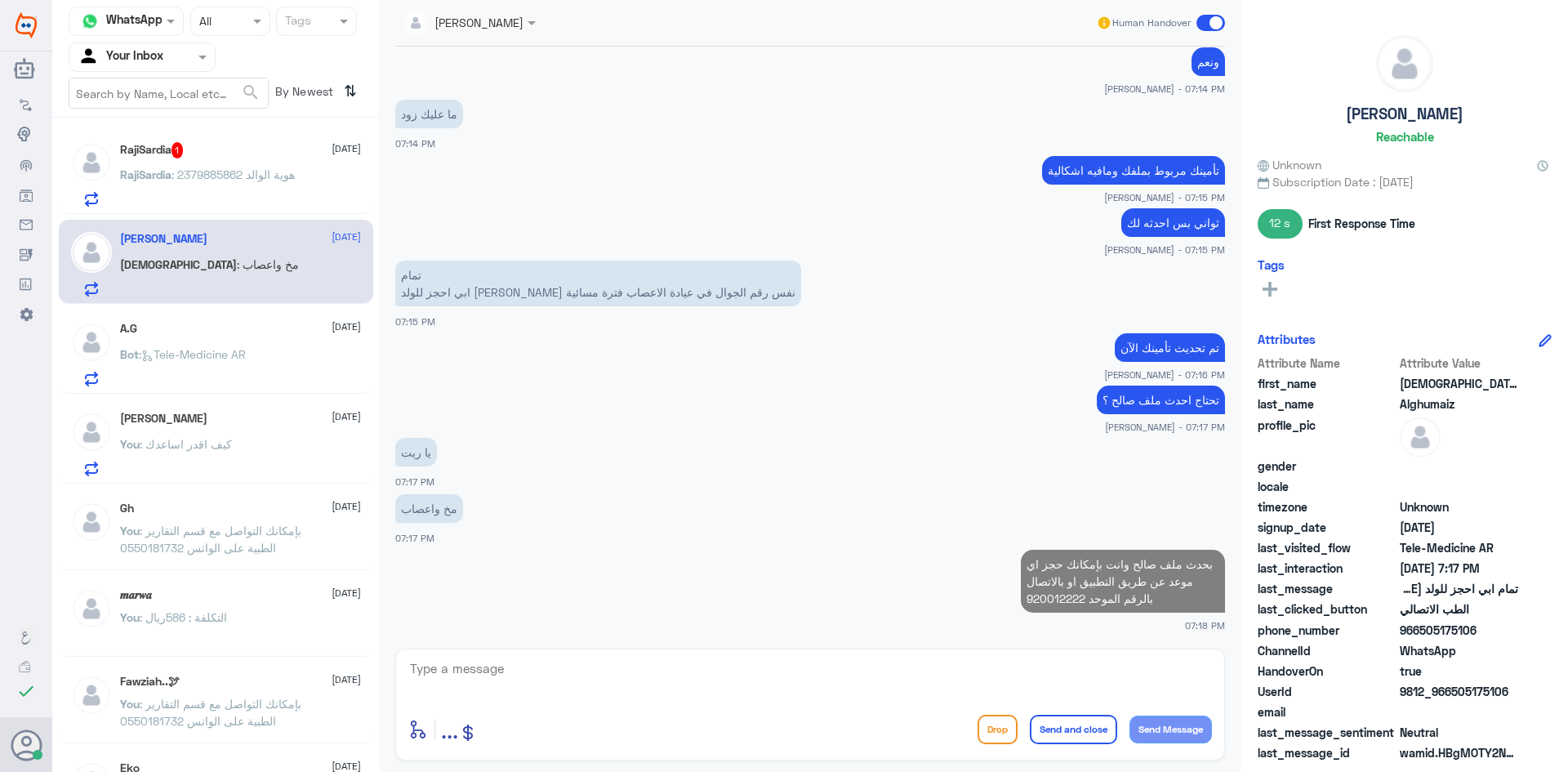
drag, startPoint x: 318, startPoint y: 176, endPoint x: 309, endPoint y: 179, distance: 9.5
click at [309, 179] on div "RajiSardia : هوية الوالد 2379885862" at bounding box center [241, 188] width 241 height 37
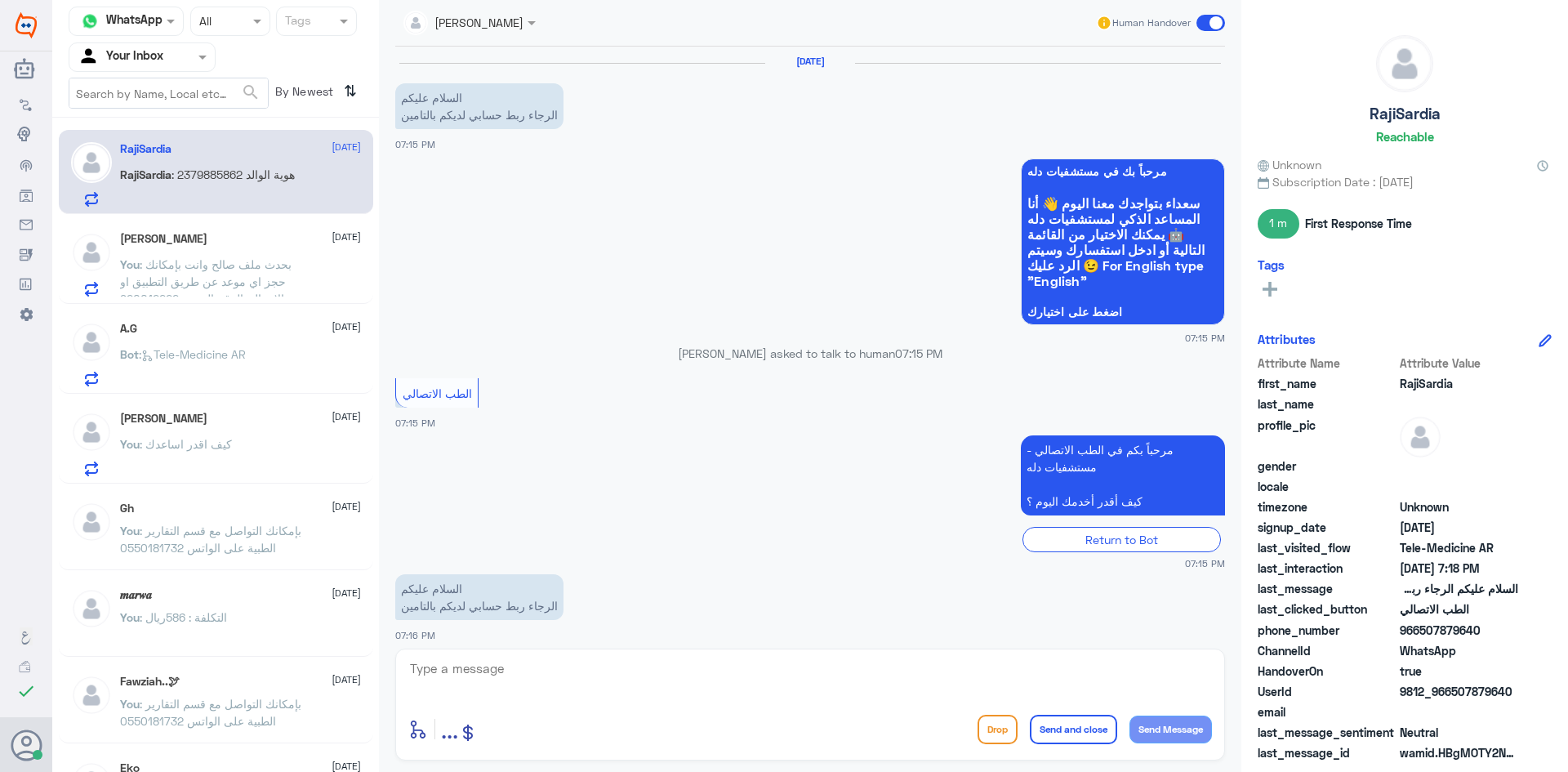
scroll to position [218, 0]
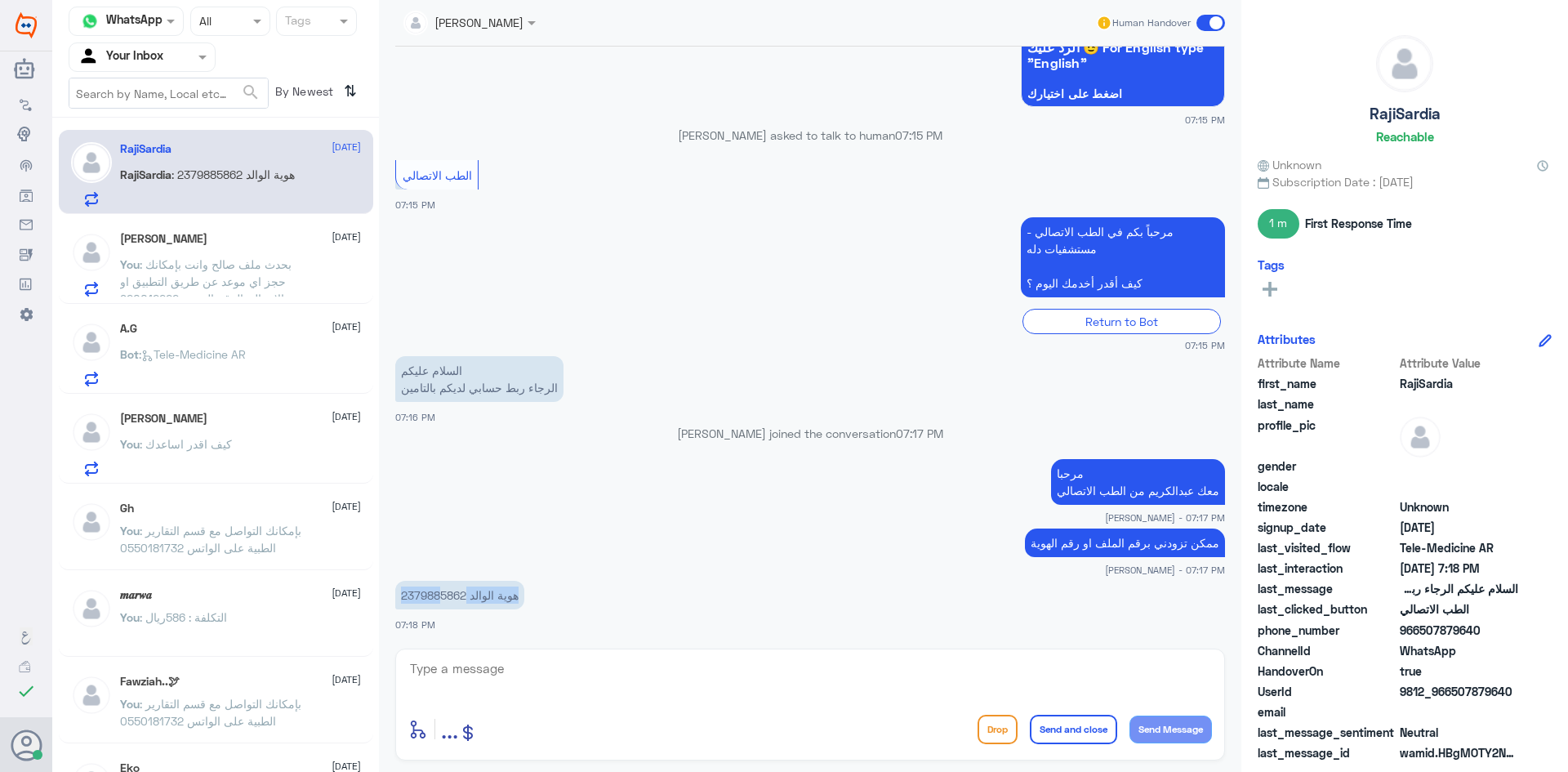
drag, startPoint x: 467, startPoint y: 596, endPoint x: 439, endPoint y: 596, distance: 28.0
click at [439, 596] on p "هوية الوالد 2379885862" at bounding box center [460, 595] width 129 height 28
click at [438, 596] on p "هوية الوالد 2379885862" at bounding box center [460, 595] width 129 height 28
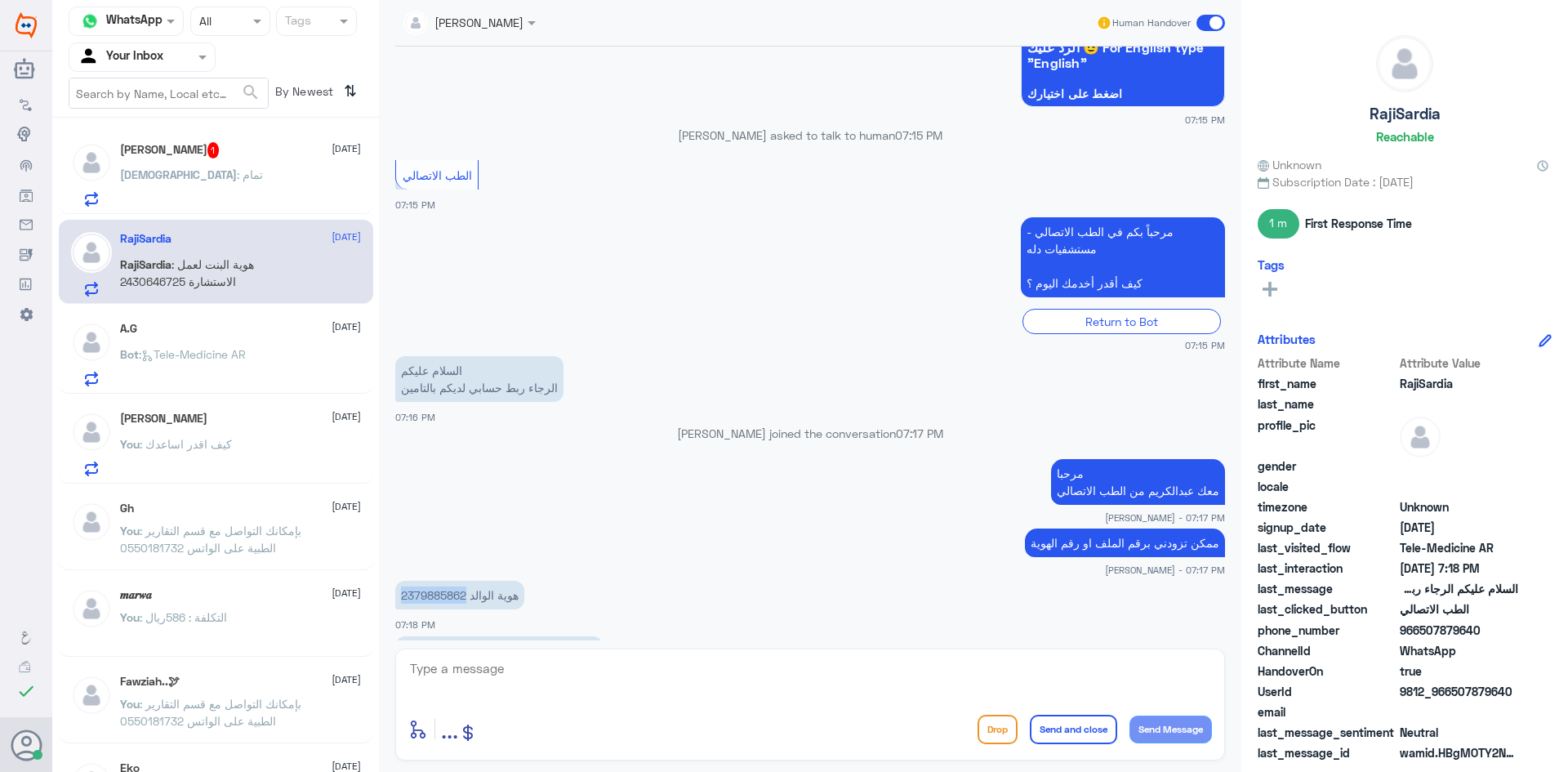
scroll to position [274, 0]
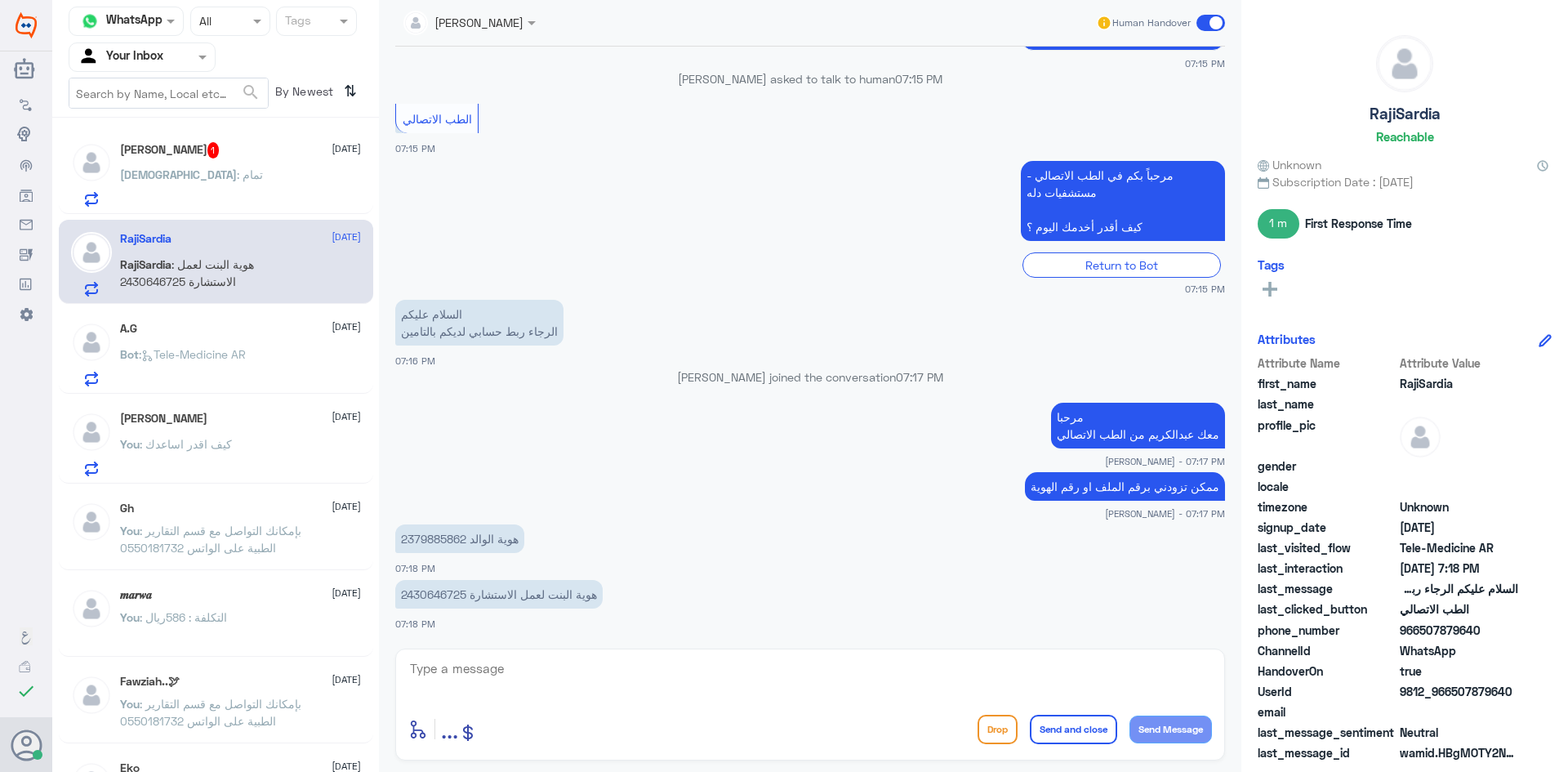
click at [665, 652] on div "enter flow name ... Drop Send and close Send Message" at bounding box center [810, 705] width 830 height 112
click at [628, 667] on textarea at bounding box center [809, 677] width 803 height 40
type textarea "ايش التأمين"
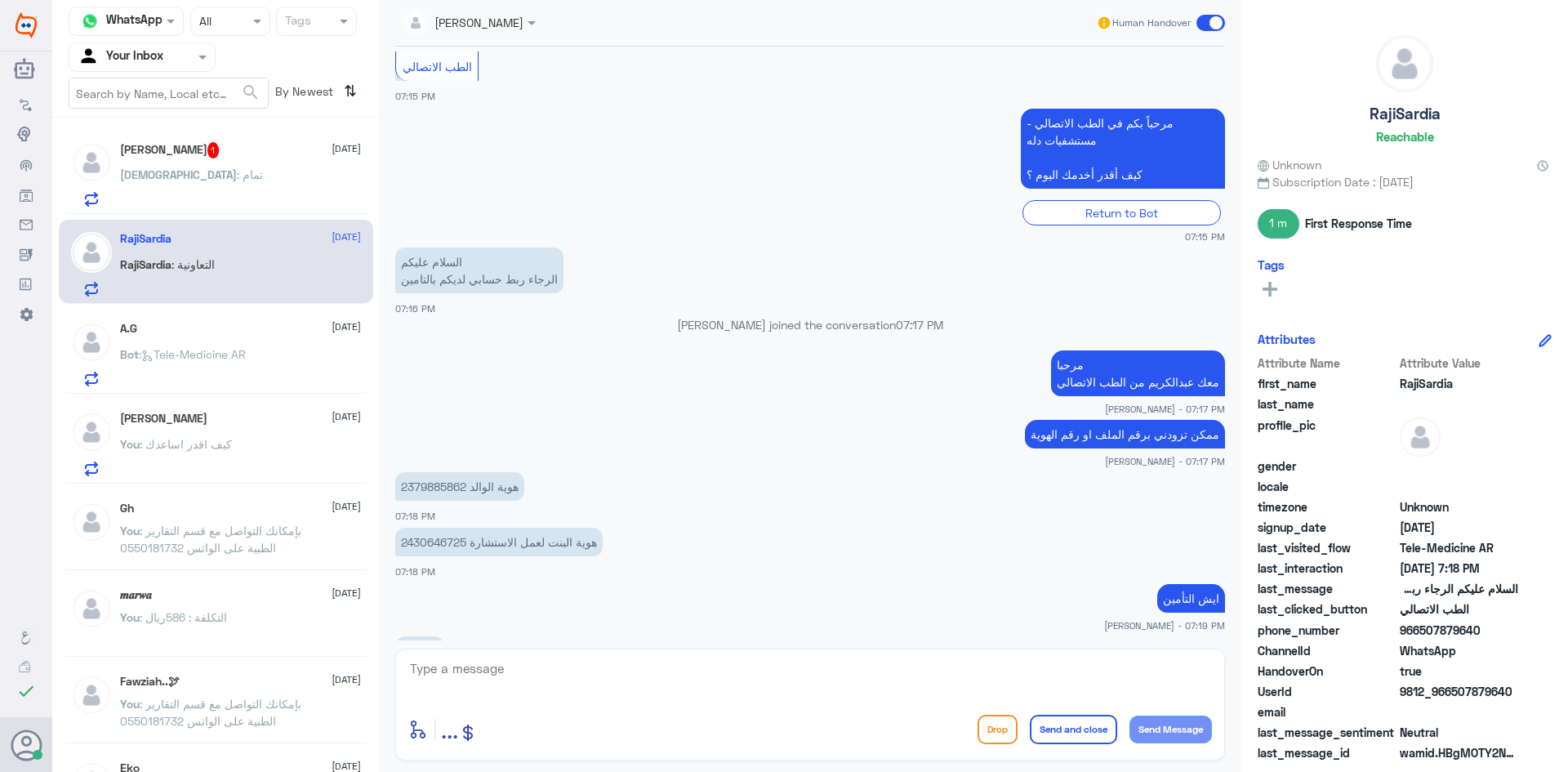
scroll to position [382, 0]
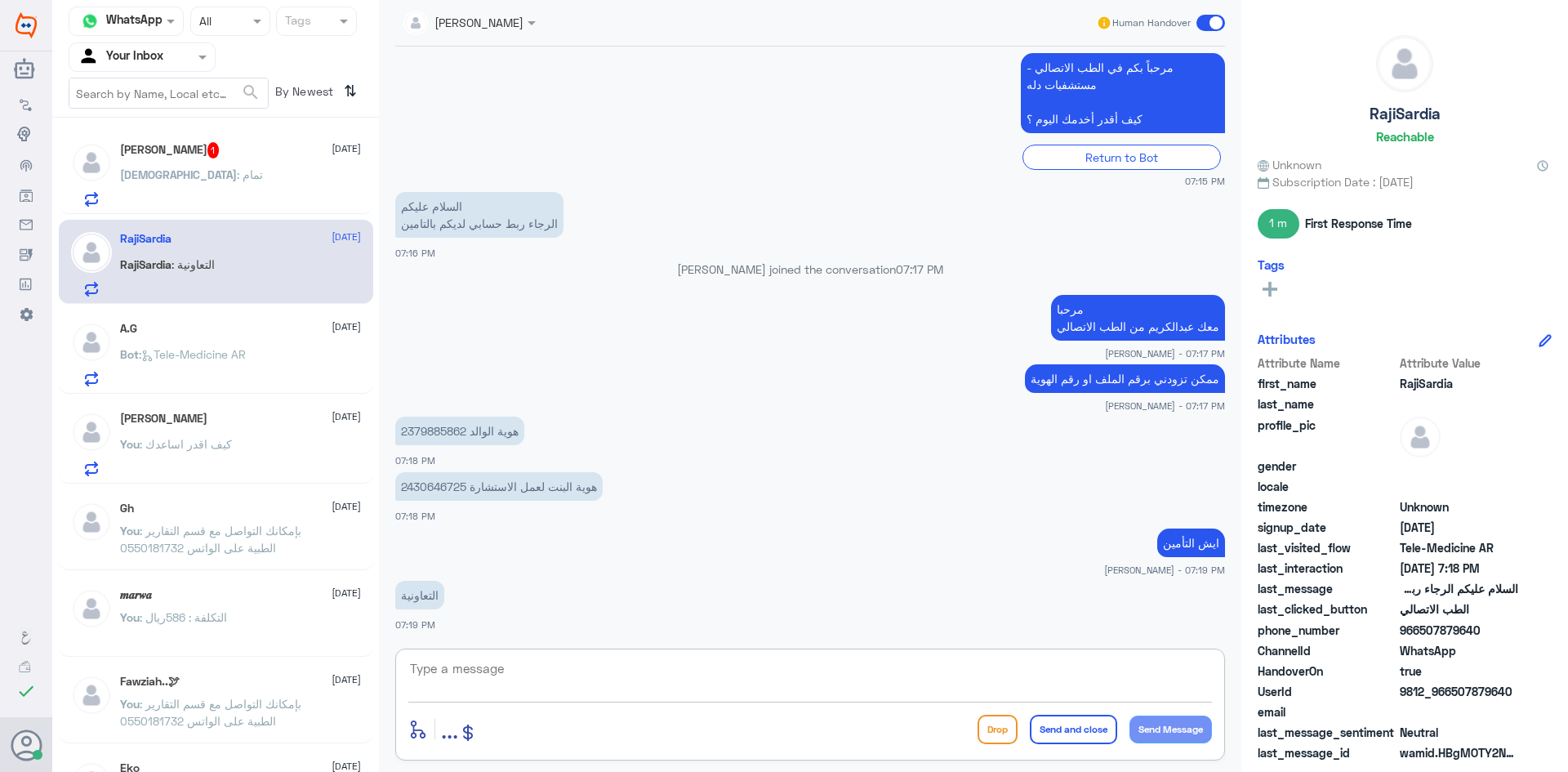
click at [962, 668] on textarea at bounding box center [809, 677] width 803 height 40
type textarea "ابشر الان اشوفها"
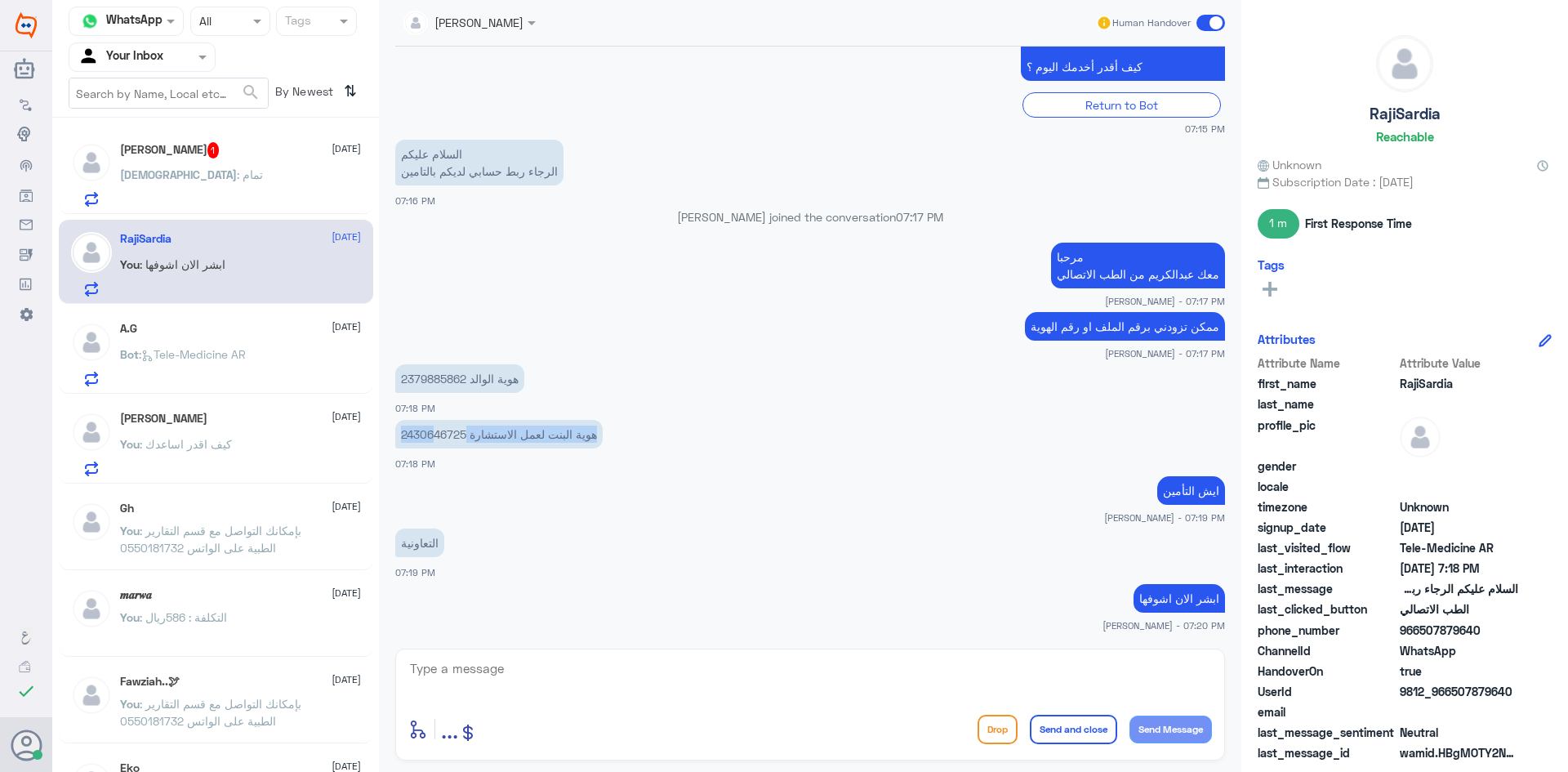
drag, startPoint x: 466, startPoint y: 432, endPoint x: 433, endPoint y: 435, distance: 33.1
click at [433, 435] on p "هوية البنت لعمل الاستشارة 2430646725" at bounding box center [499, 434] width 208 height 28
click at [433, 434] on p "هوية البنت لعمل الاستشارة 2430646725" at bounding box center [499, 434] width 208 height 28
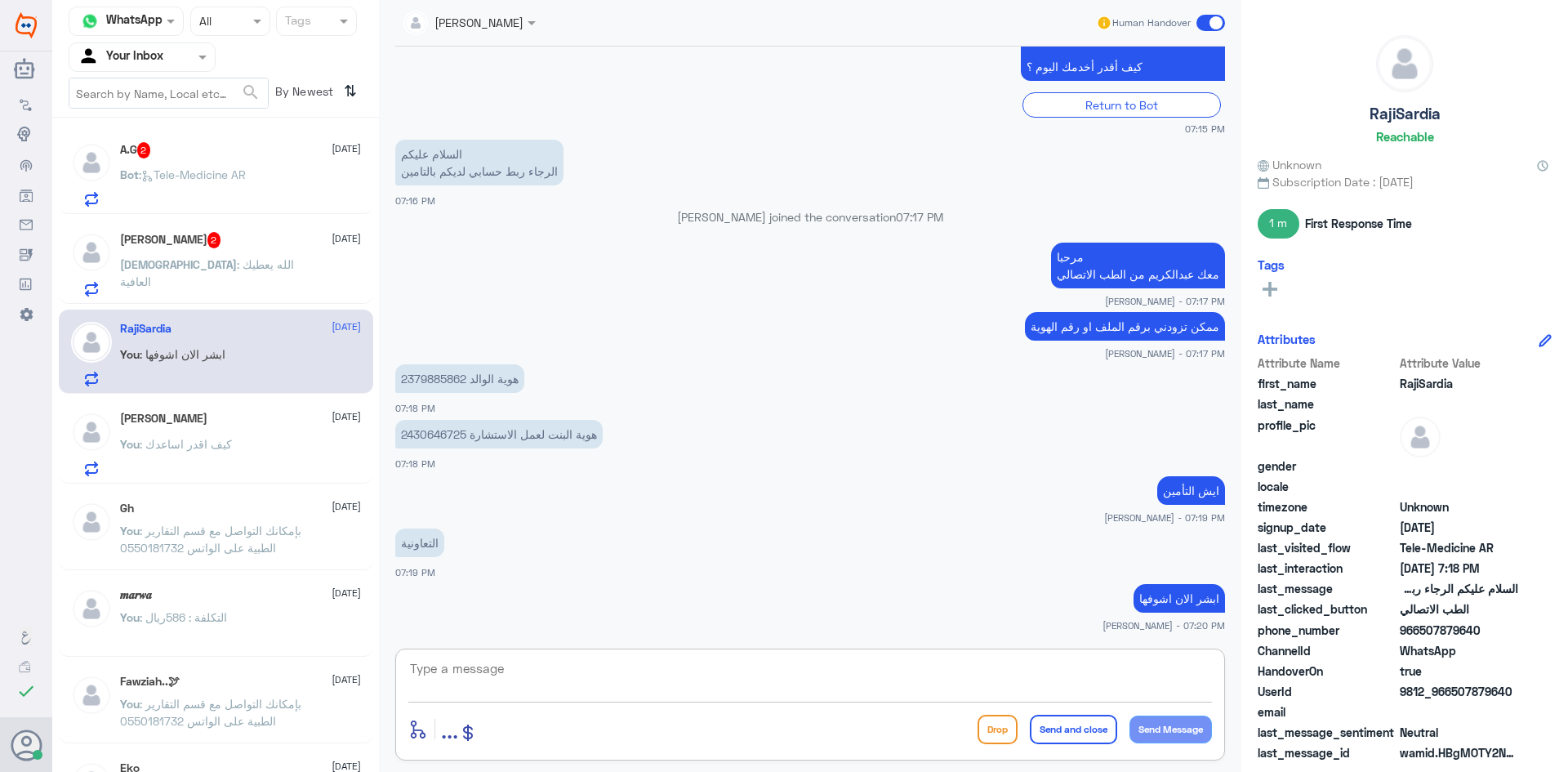
click at [566, 671] on textarea at bounding box center [809, 677] width 803 height 40
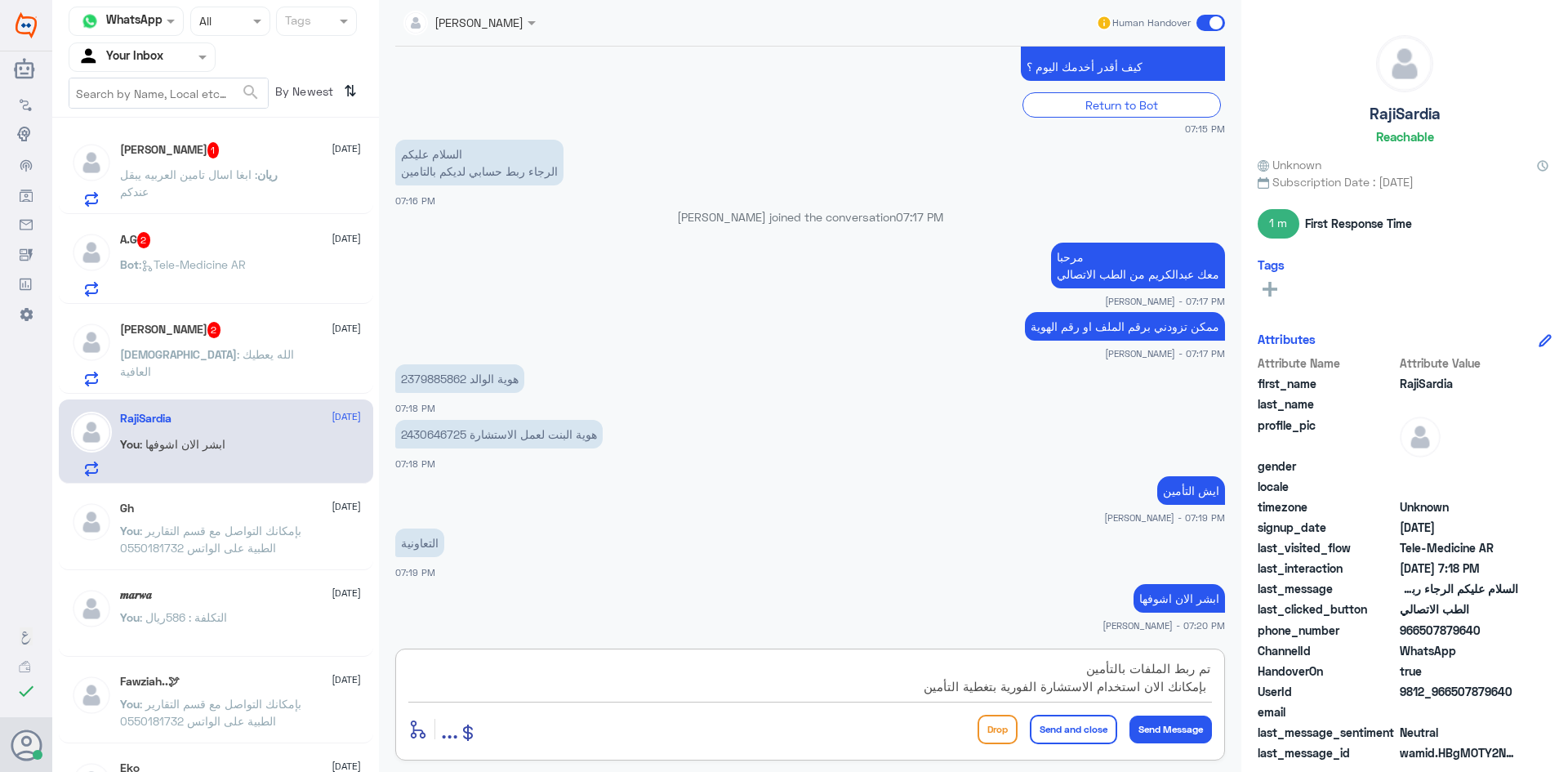
type textarea "تم ربط الملفات بالتأمين بإمكانك الان استخدام الاستشارة الفورية بتغطية التأمين"
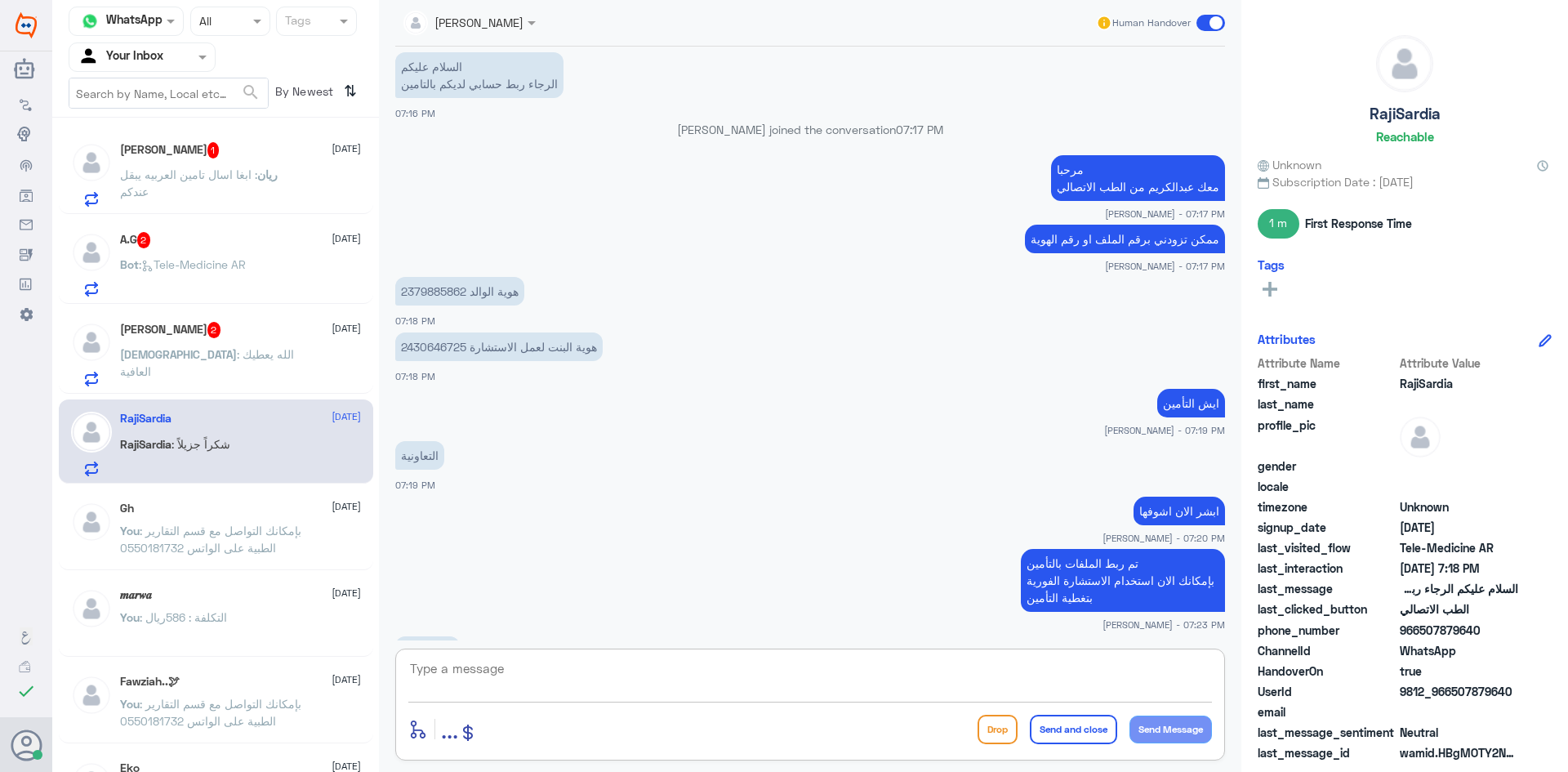
scroll to position [578, 0]
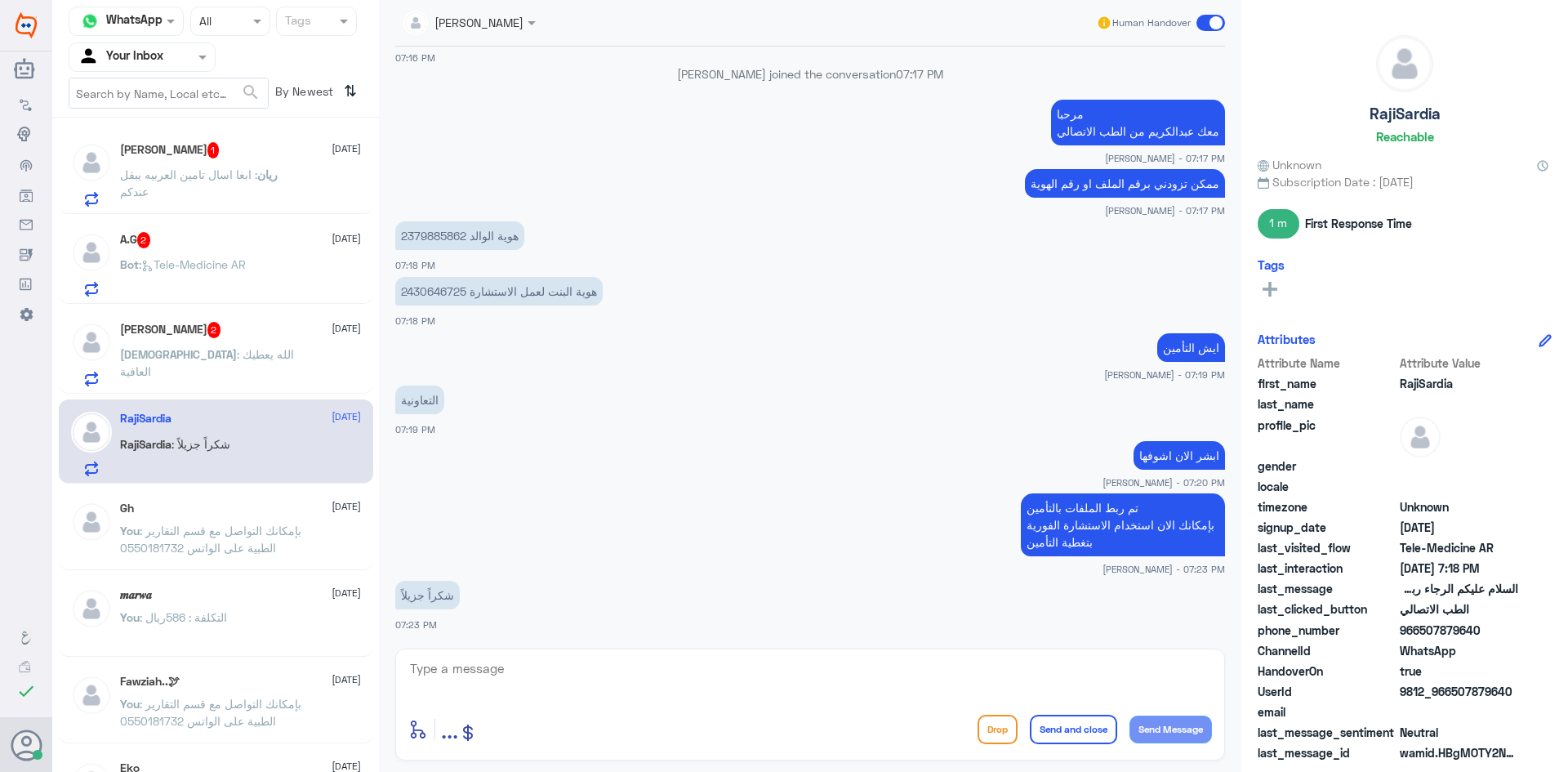
click at [299, 377] on div "Mohammed : الله يعطيك العافية" at bounding box center [241, 367] width 241 height 37
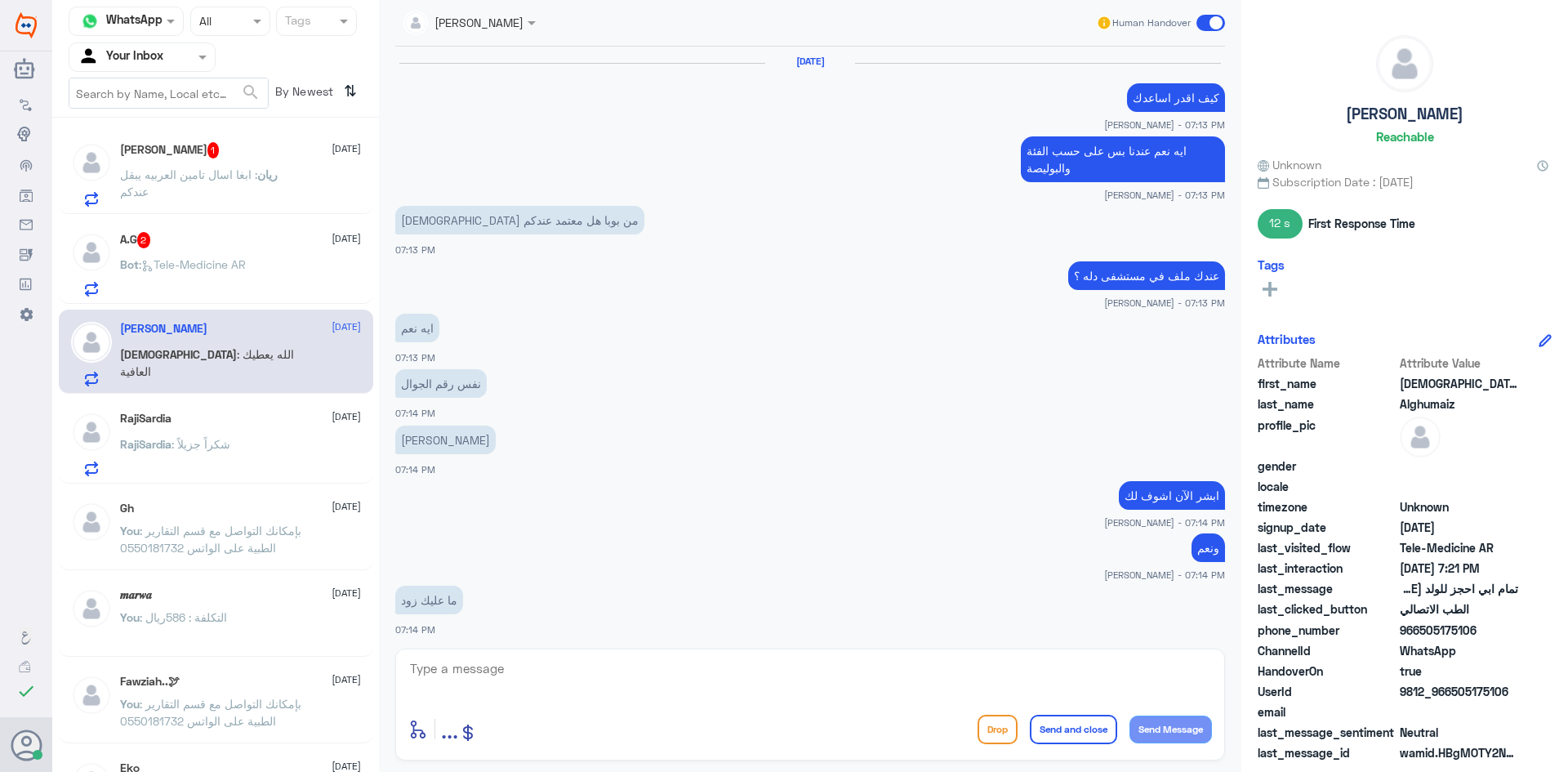
scroll to position [597, 0]
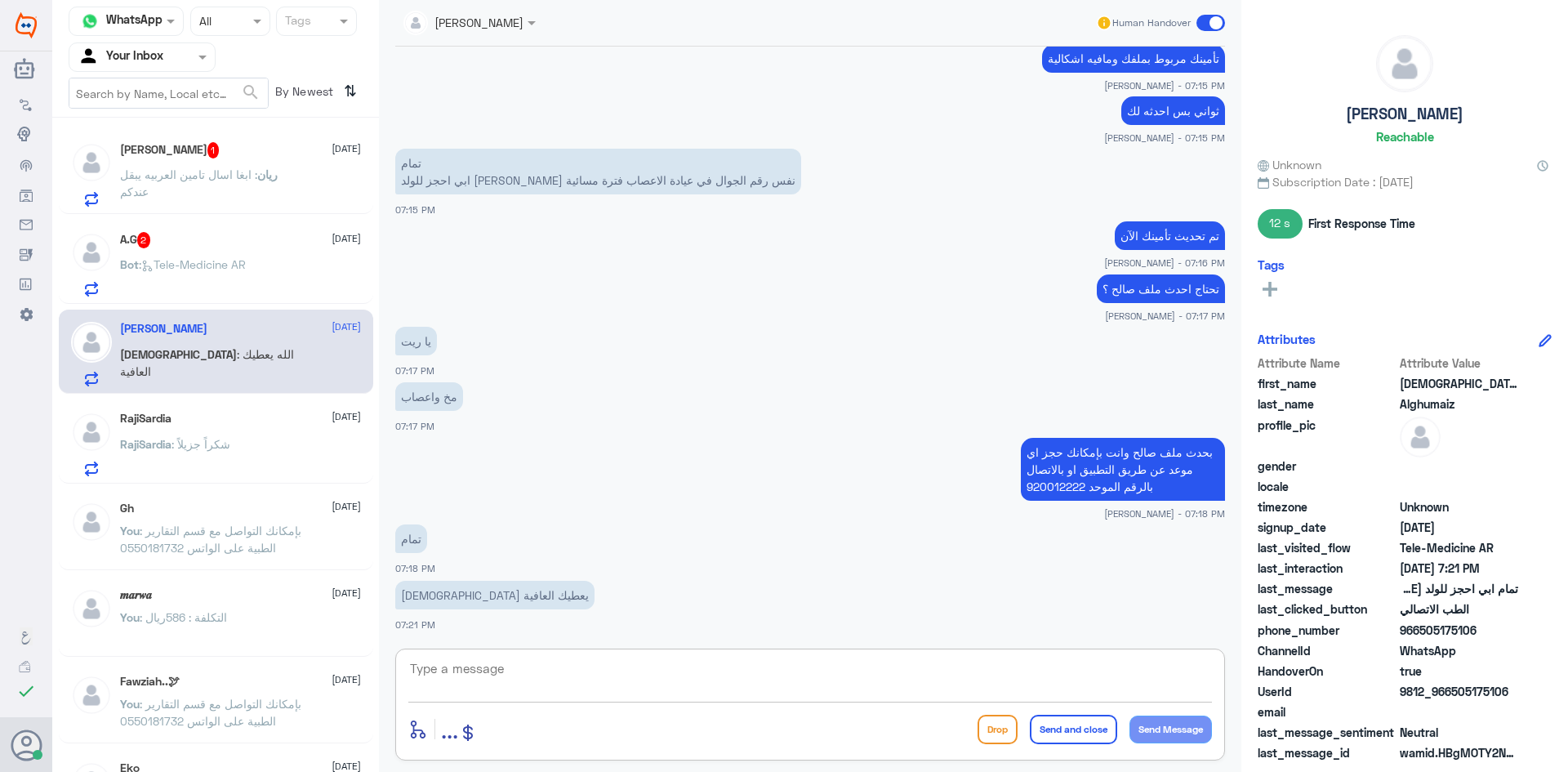
click at [655, 660] on textarea at bounding box center [809, 677] width 803 height 40
drag, startPoint x: 1510, startPoint y: 691, endPoint x: 1454, endPoint y: 700, distance: 56.7
click at [1454, 700] on span "9812_966505175106" at bounding box center [1459, 691] width 119 height 17
copy span "505175106"
click at [937, 689] on textarea at bounding box center [809, 677] width 803 height 40
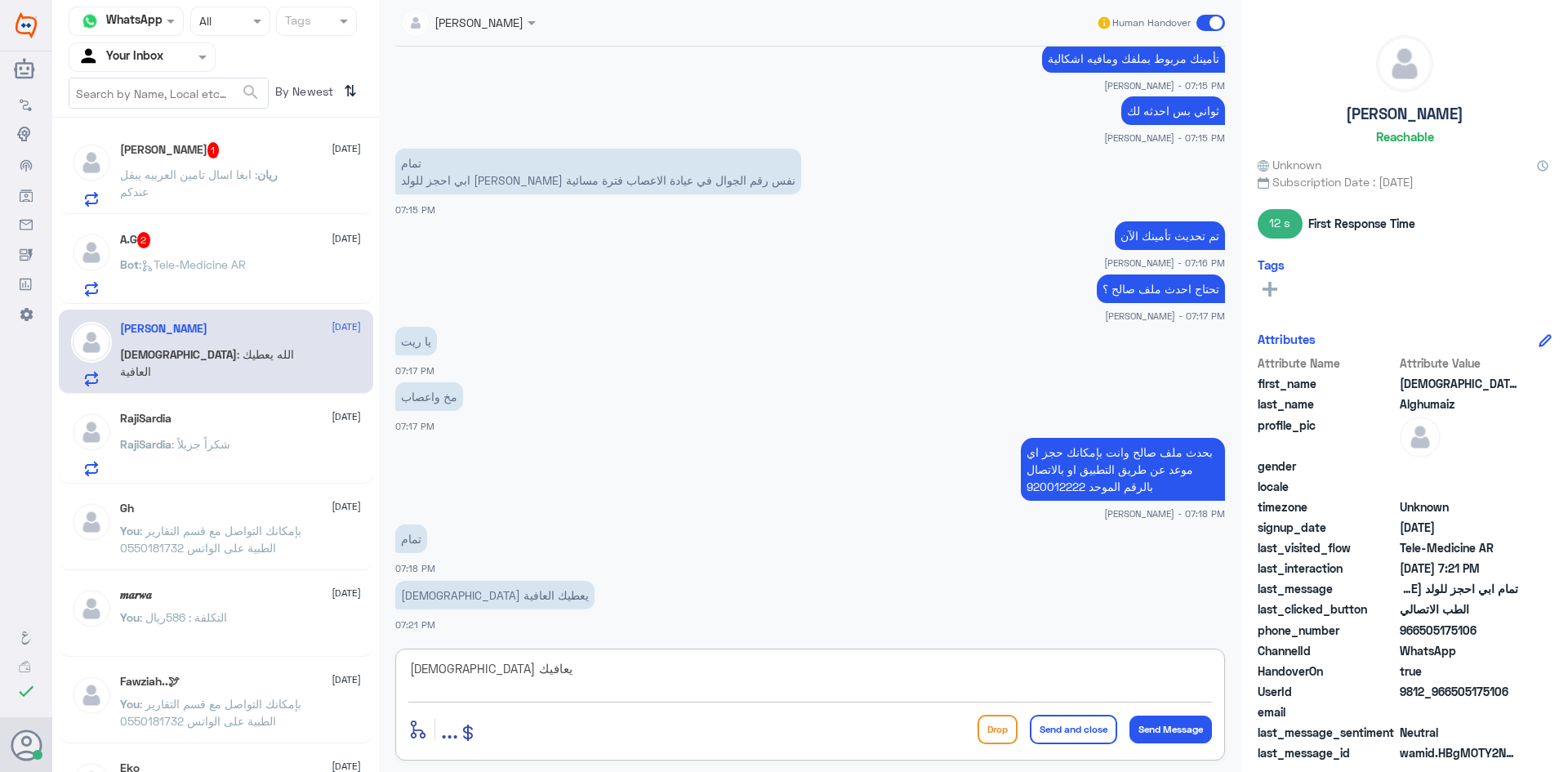
type textarea "الله يعافيك"
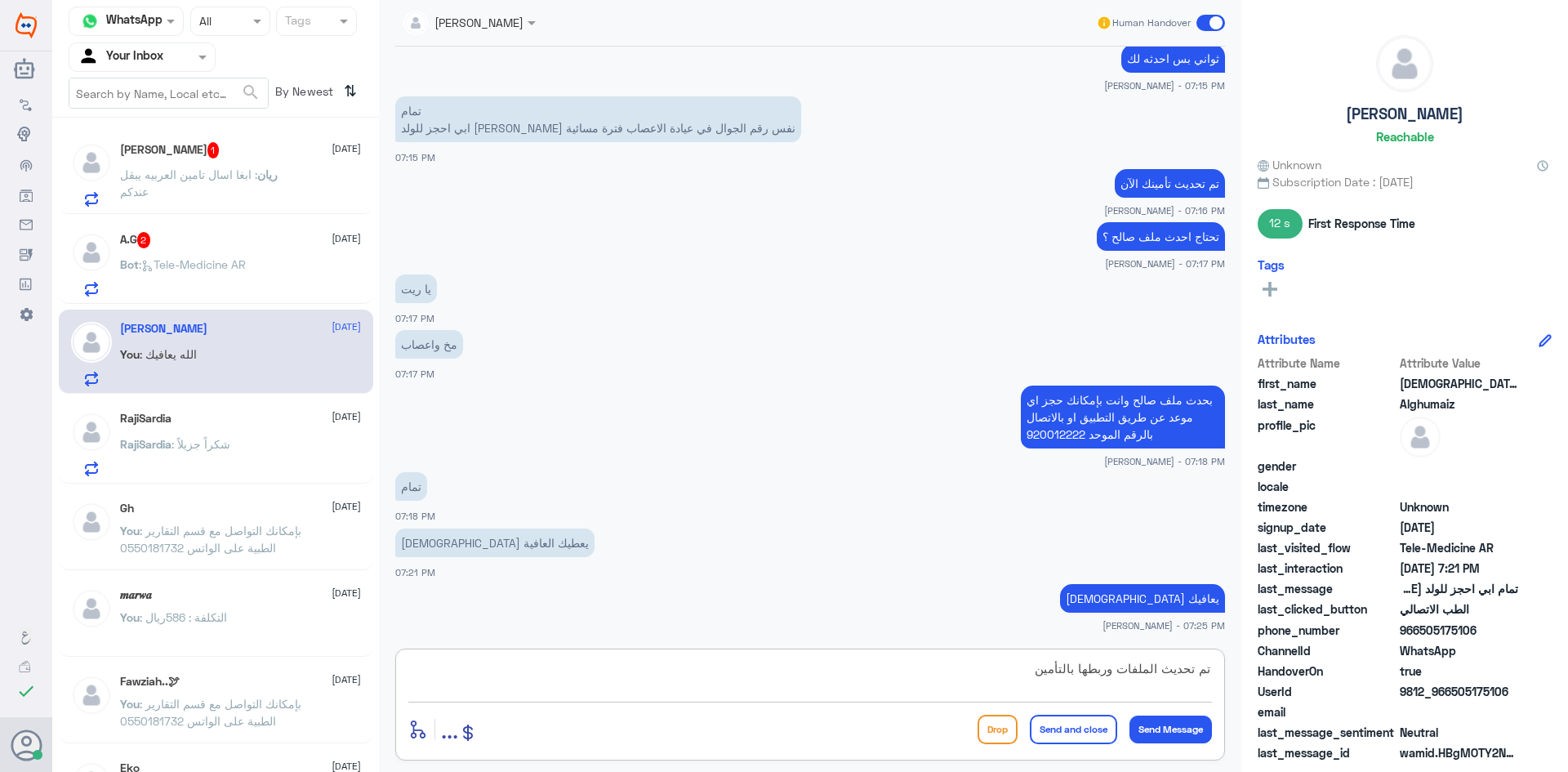
type textarea "تم تحديث الملفات وربطها بالتأمين"
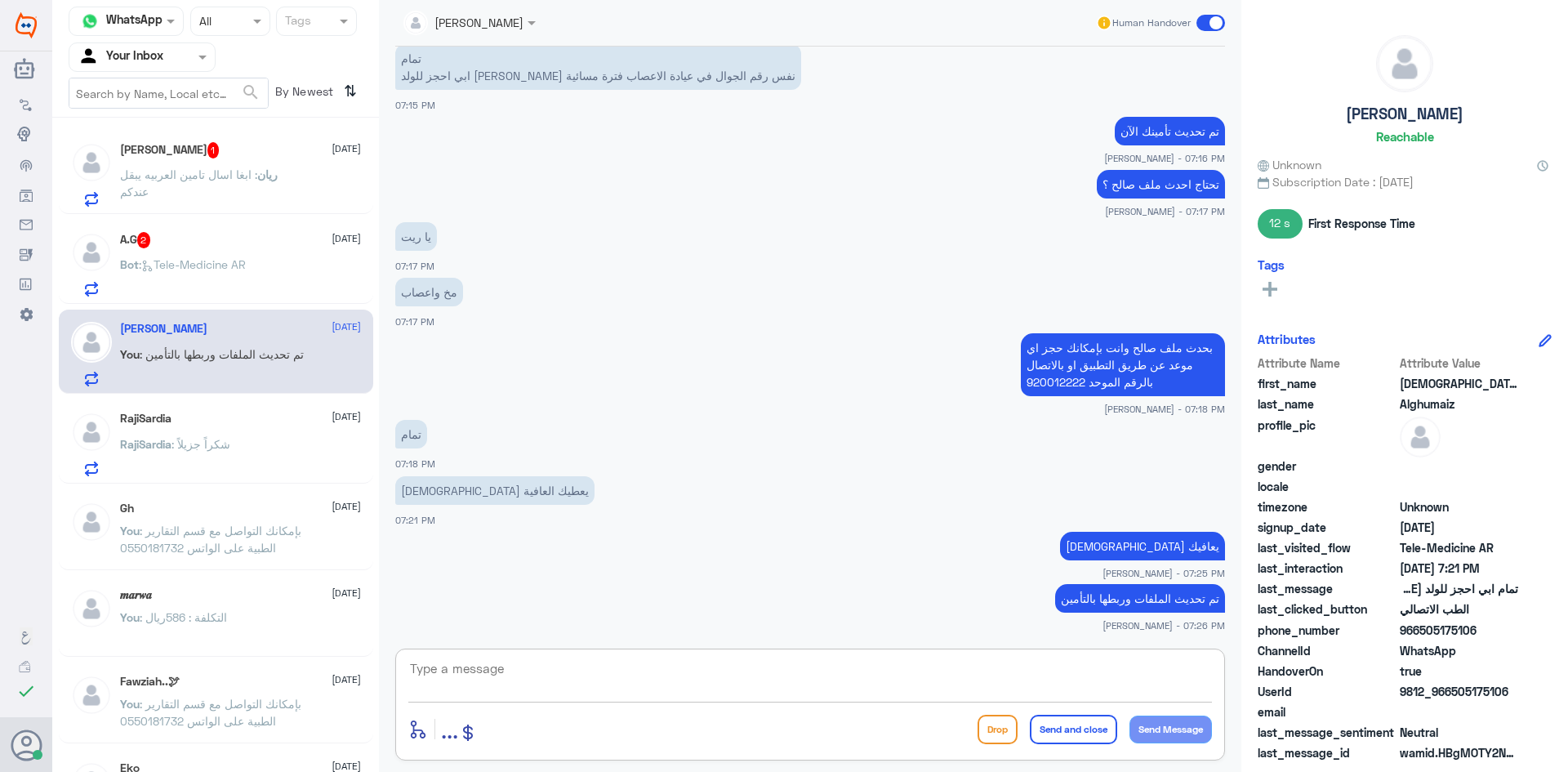
click at [999, 682] on textarea at bounding box center [809, 677] width 803 height 40
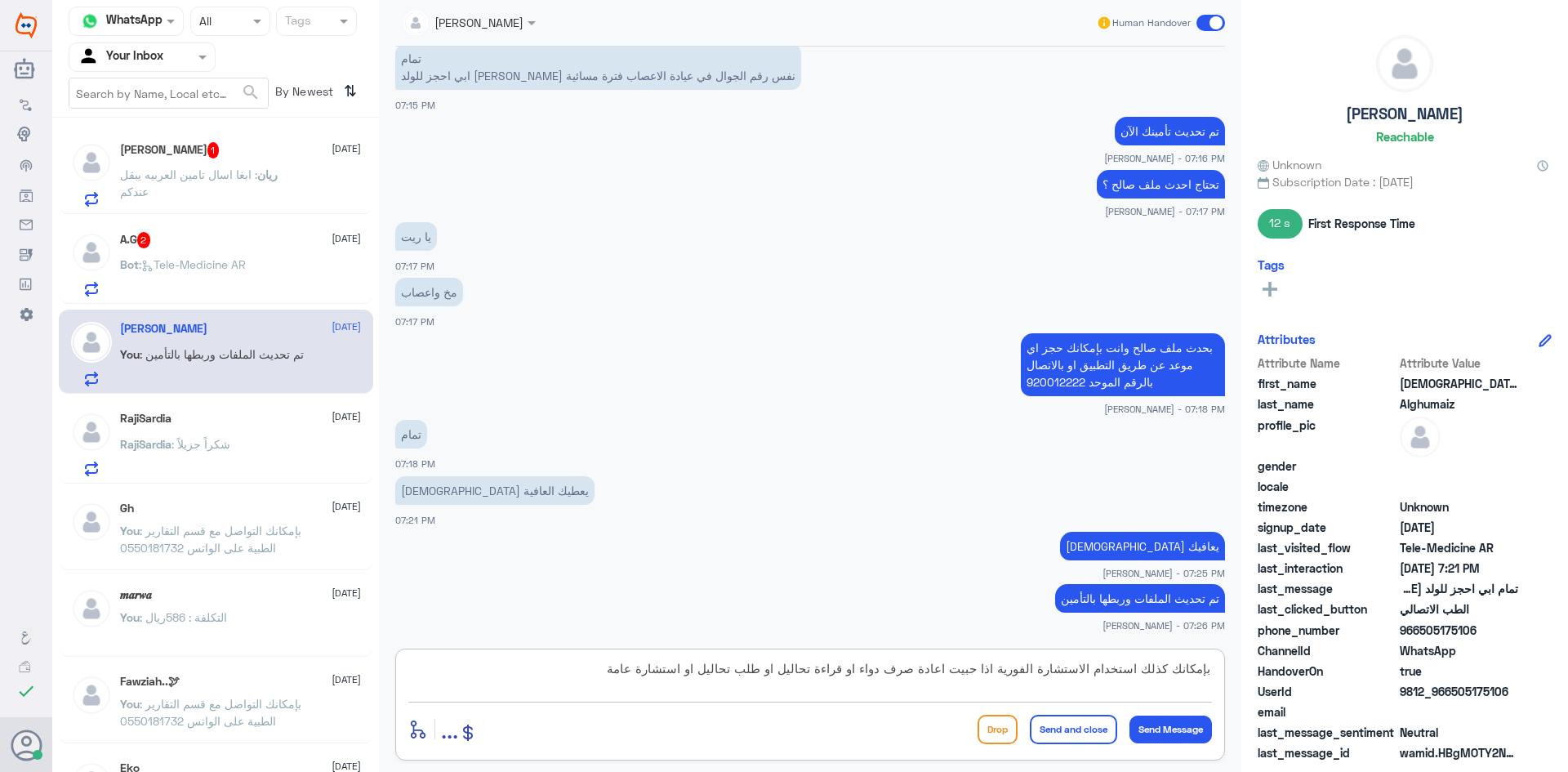
type textarea "بإمكانك كذلك استخدام الاستشارة الفورية اذا حبيت اعادة صرف دواء او قراءة تحاليل …"
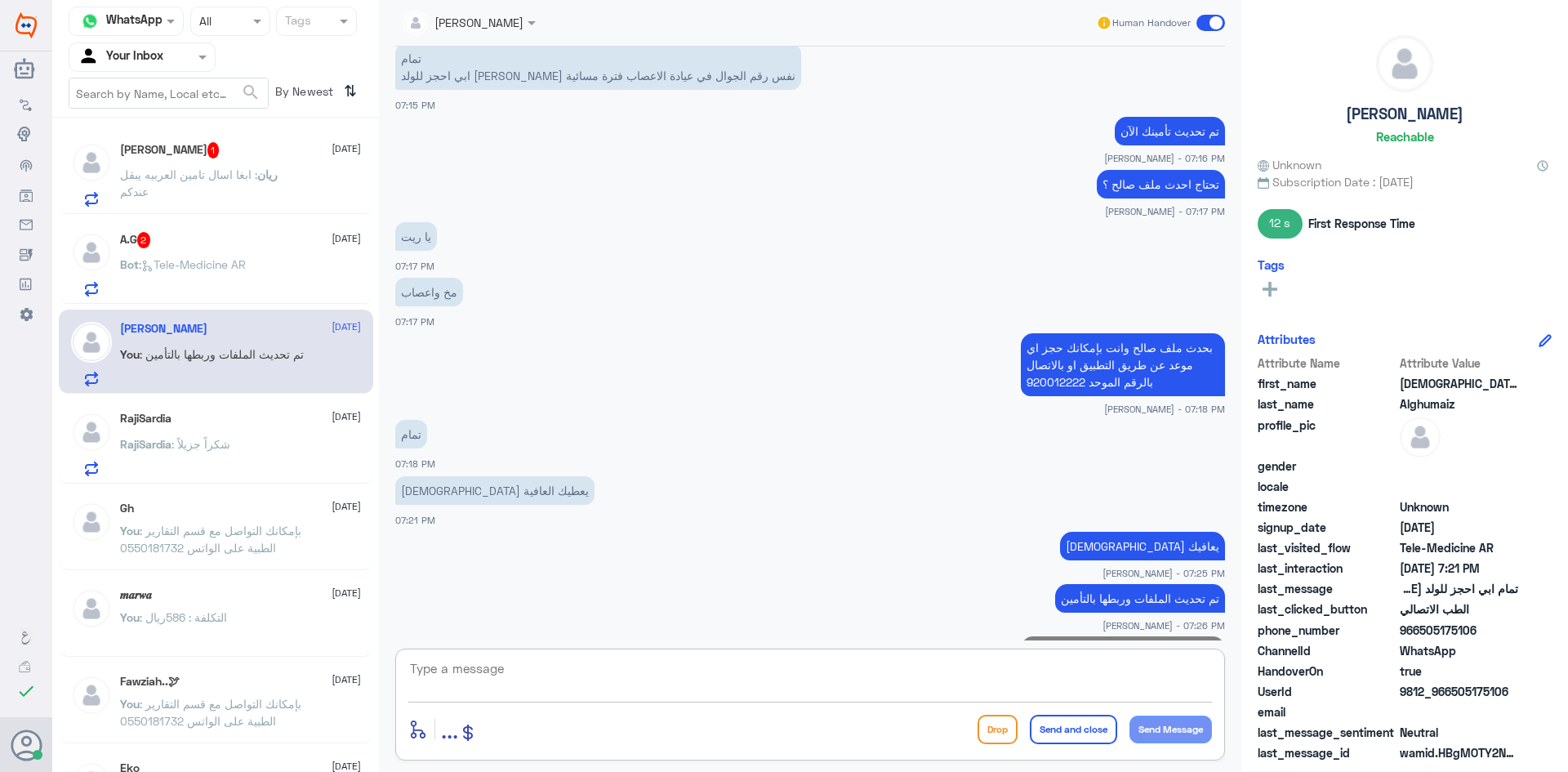
scroll to position [807, 0]
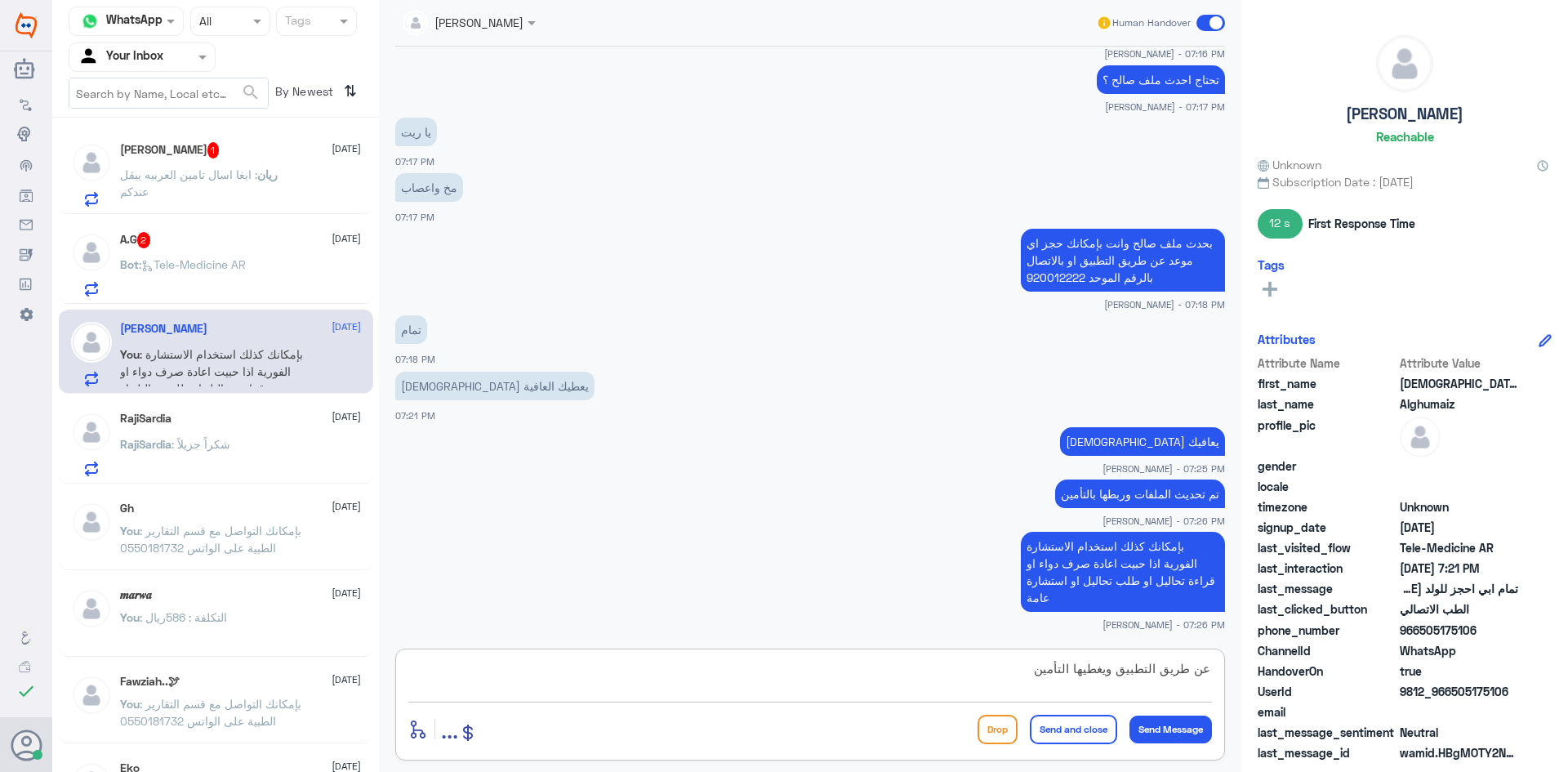
type textarea "عن طريق التطبيق ويغطيها التأمين"
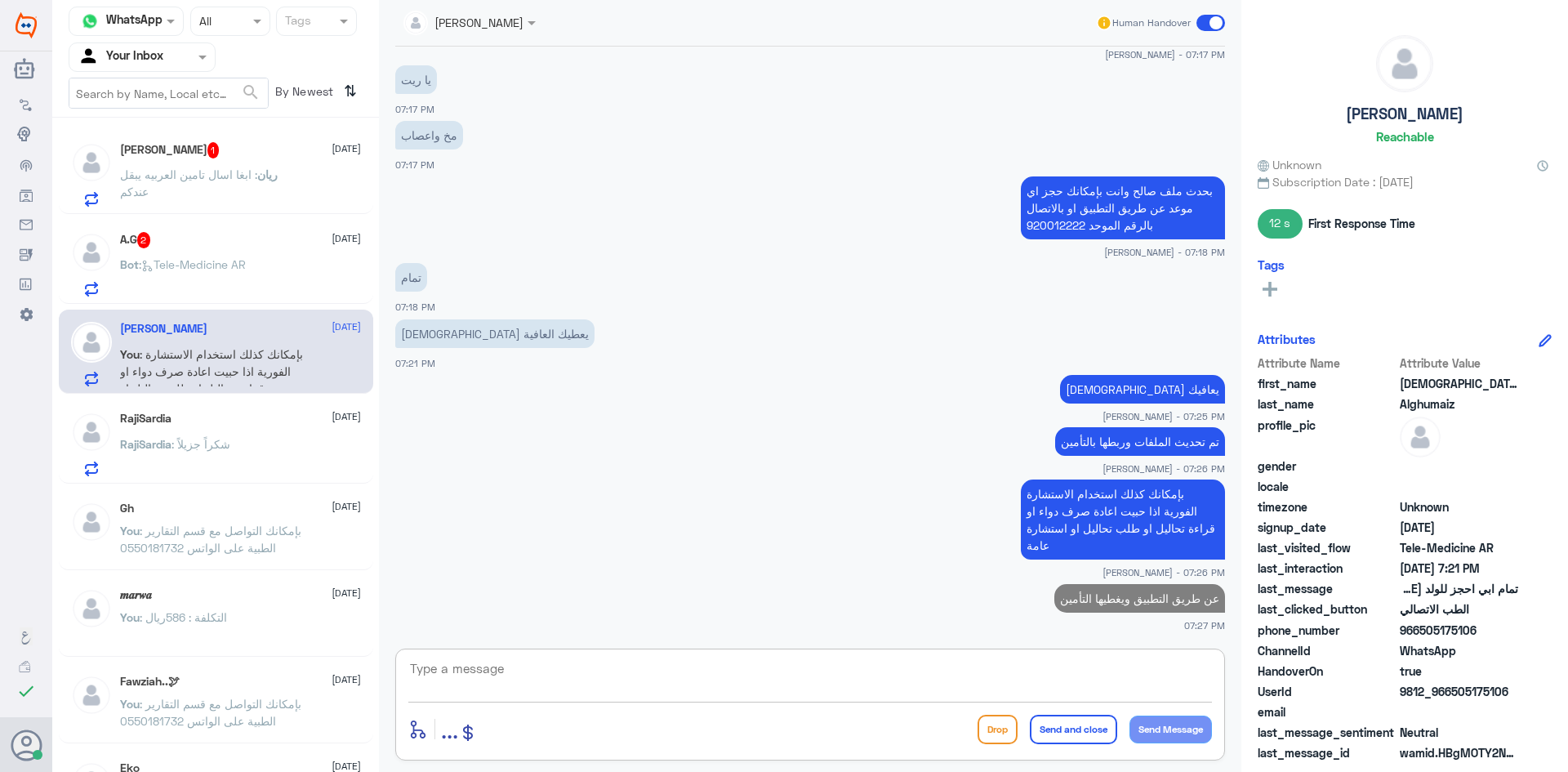
click at [227, 251] on div "A.G 2 30 September Bot : Tele-Medicine AR" at bounding box center [241, 265] width 241 height 64
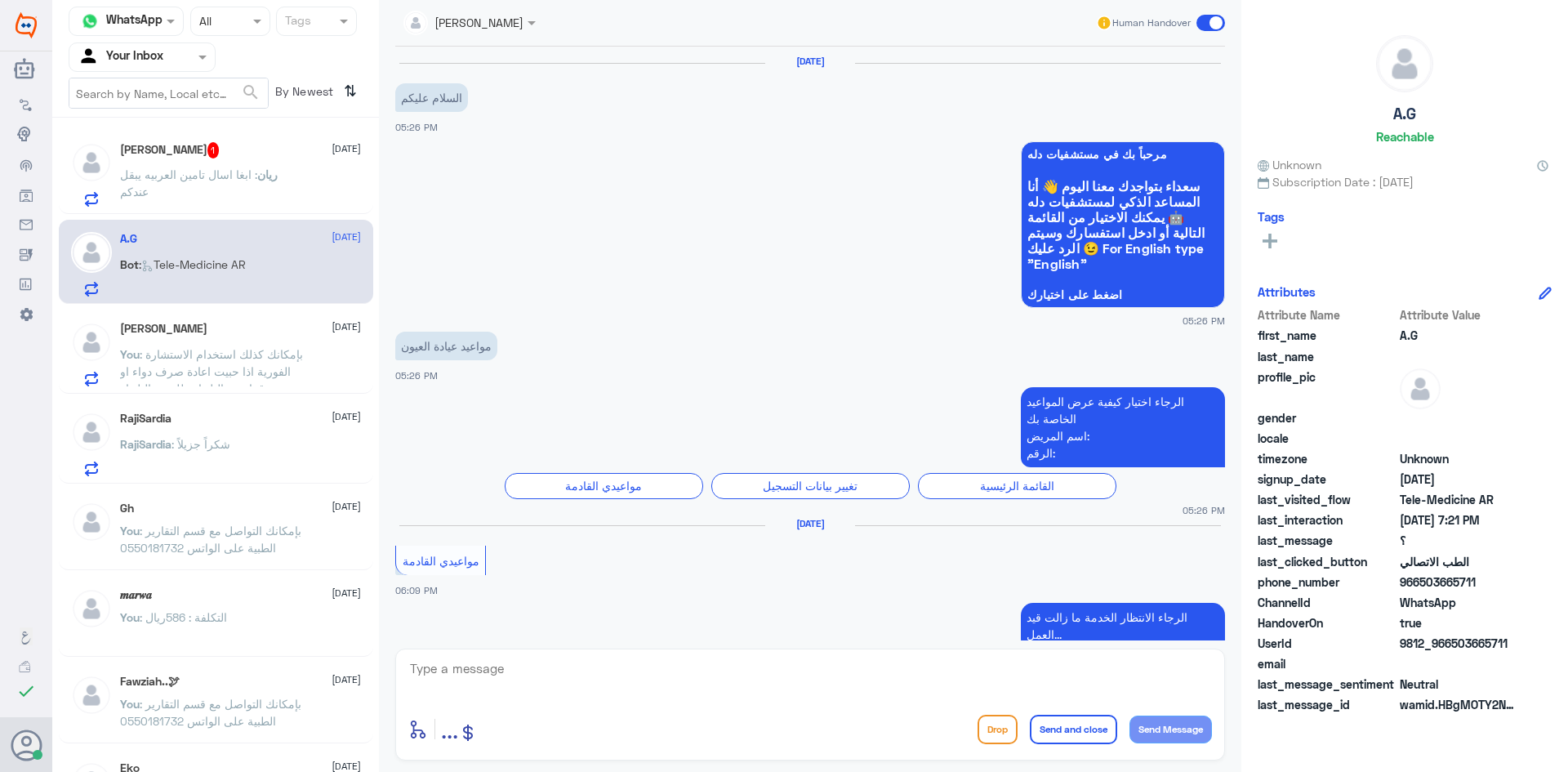
scroll to position [927, 0]
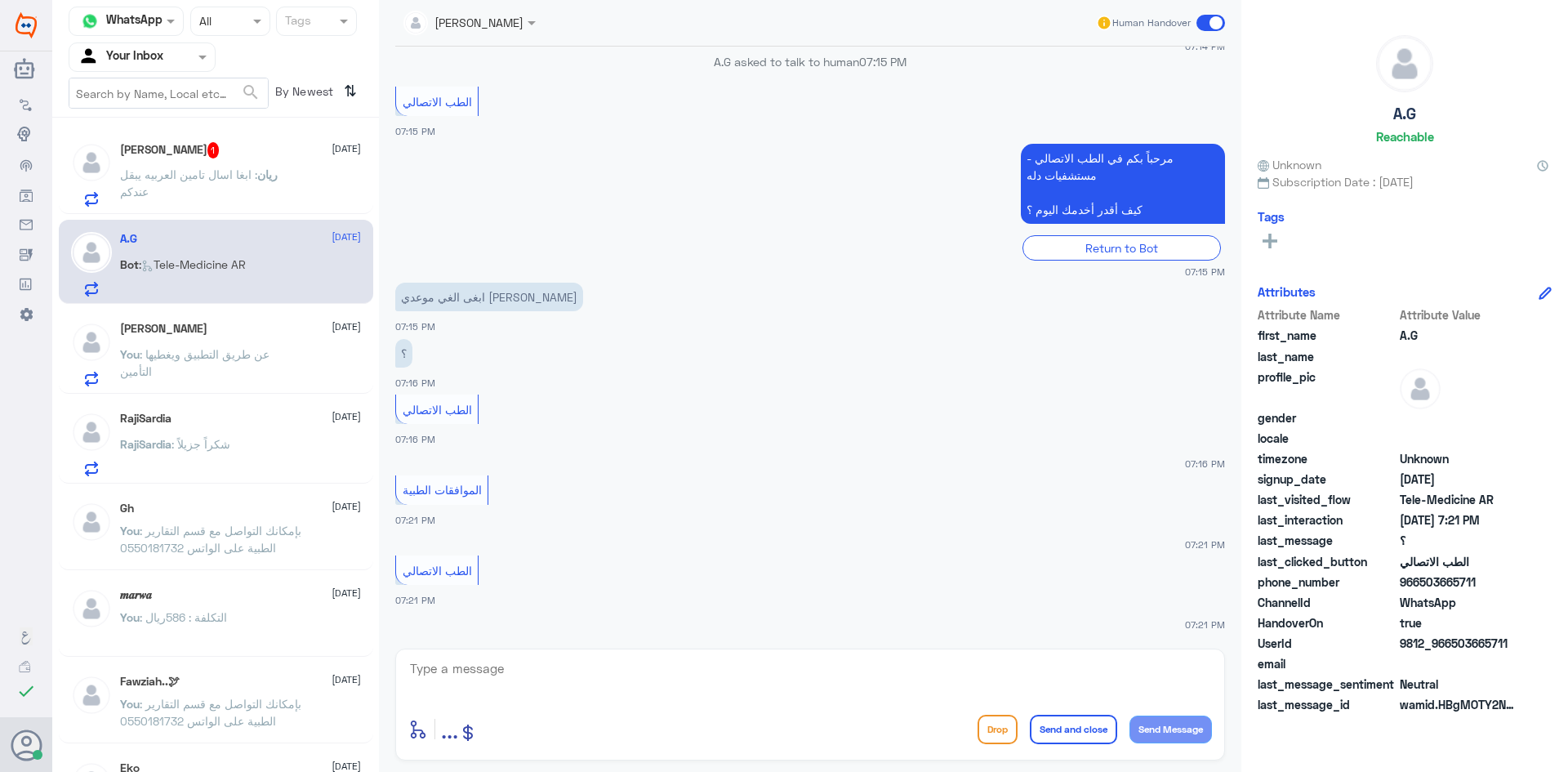
click at [549, 678] on textarea at bounding box center [809, 677] width 803 height 40
paste textarea "مرحبا معك عبدالكريم من الطب الاتصالي"
type textarea "مرحبا معك عبدالكريم من الطب الاتصالي"
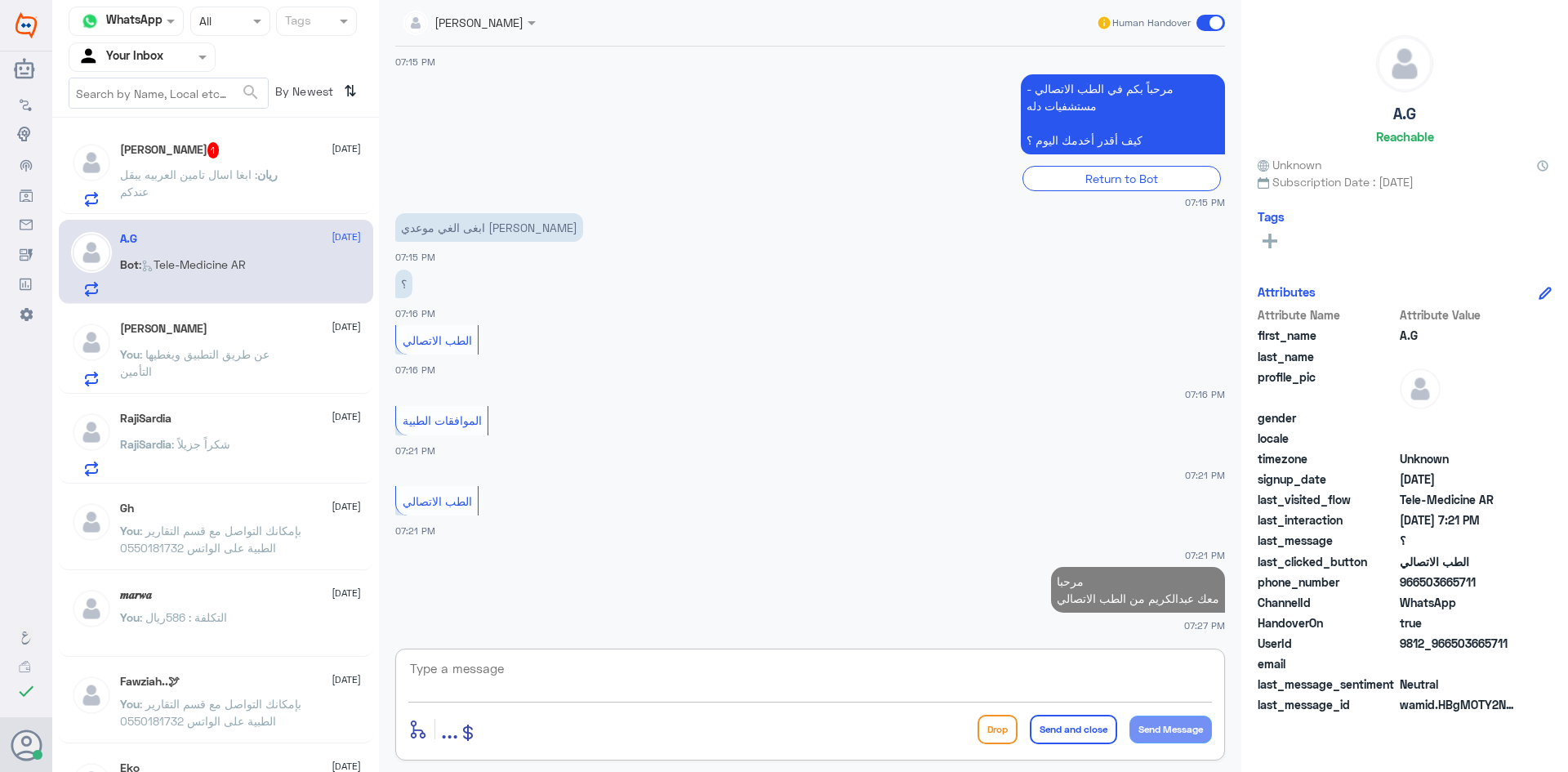
click at [643, 660] on textarea at bounding box center [809, 677] width 803 height 40
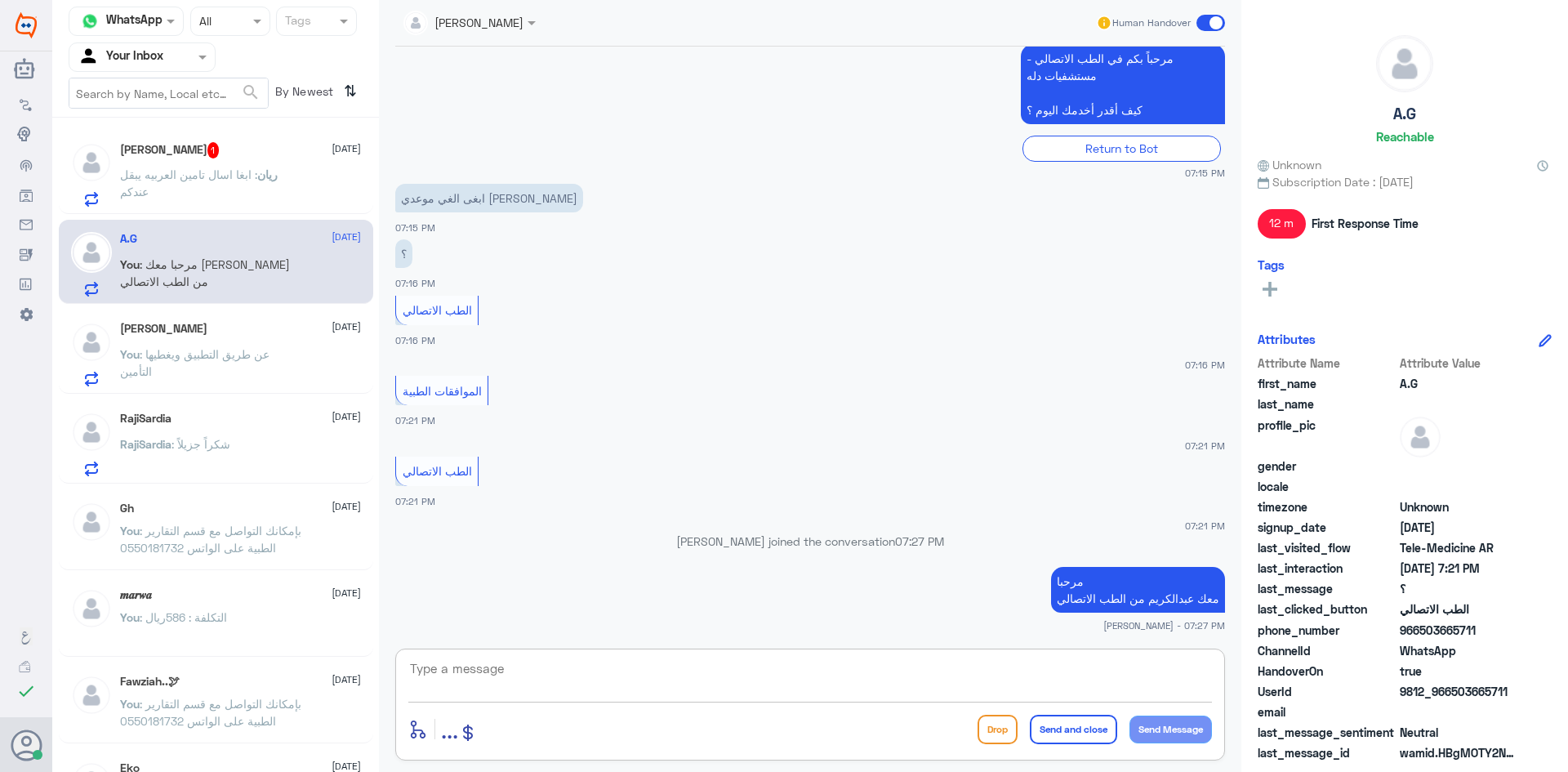
paste textarea "بإمكانك حجز موعد عن طريق التطبيق أو بالاتصال على الرقم الموحد 920012222"
click at [1143, 672] on textarea "بإمكانك حجز موعد عن طريق التطبيق أو بالاتصال على الرقم الموحد 920012222" at bounding box center [809, 677] width 803 height 40
type textarea "بإمكانك حجز أو إلغاء موعد عن طريق التطبيق أو بالاتصال على الرقم الموحد 920012222"
click at [1083, 732] on button "Send and close" at bounding box center [1074, 728] width 87 height 29
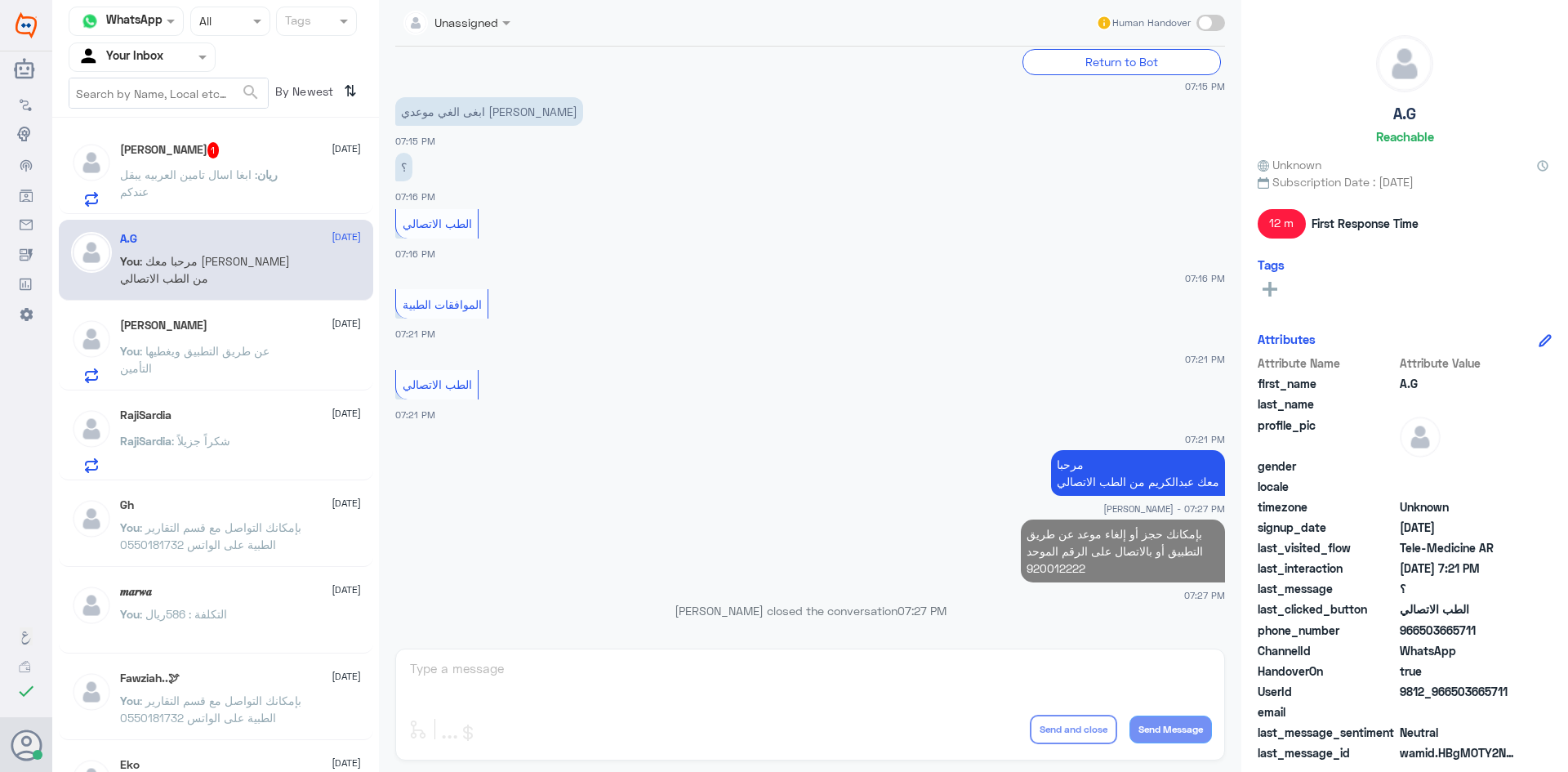
click at [299, 172] on p "ريان : ابغا اسال تامين العربيه يبقل عندكم" at bounding box center [212, 186] width 184 height 41
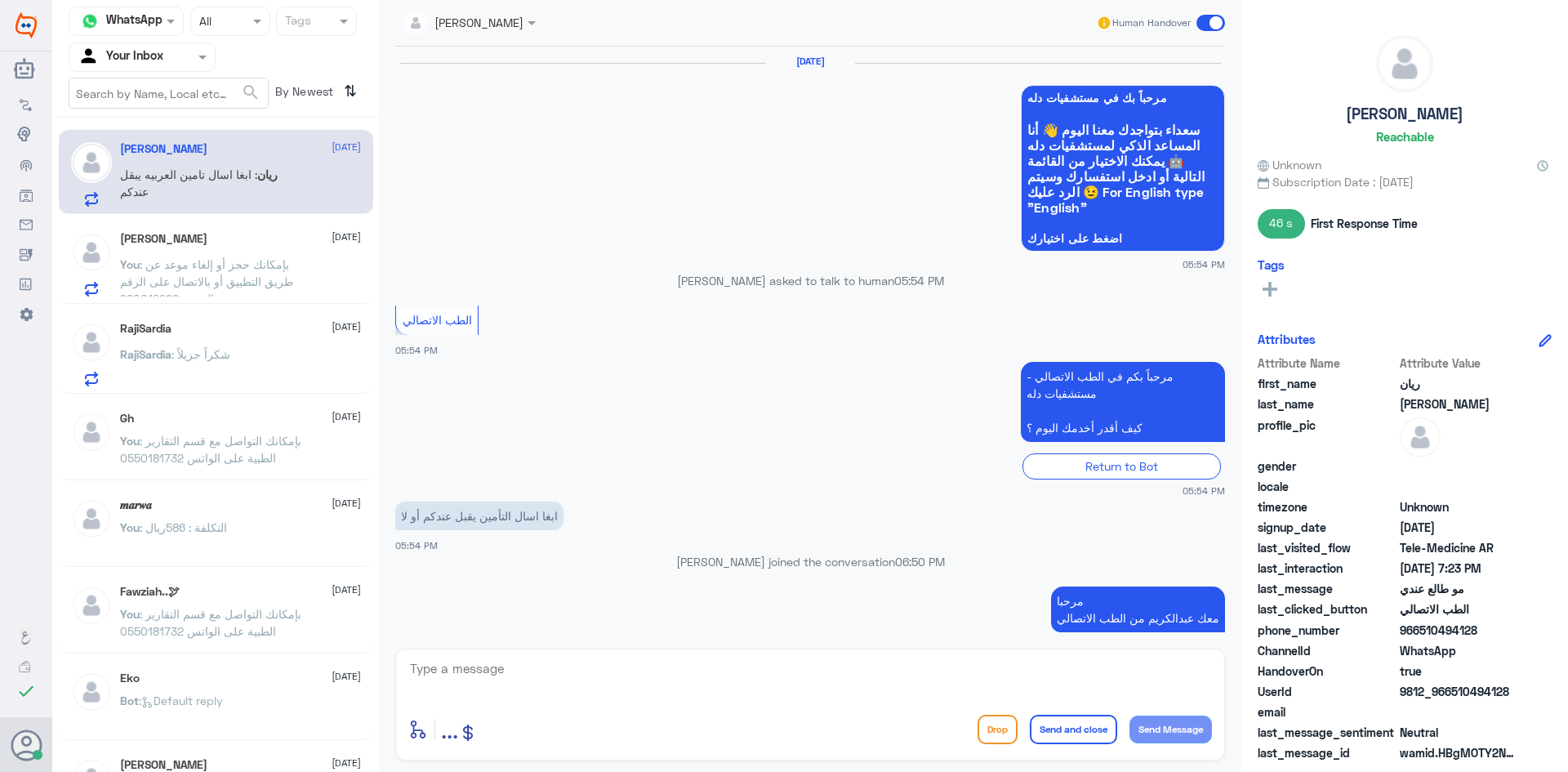
scroll to position [800, 0]
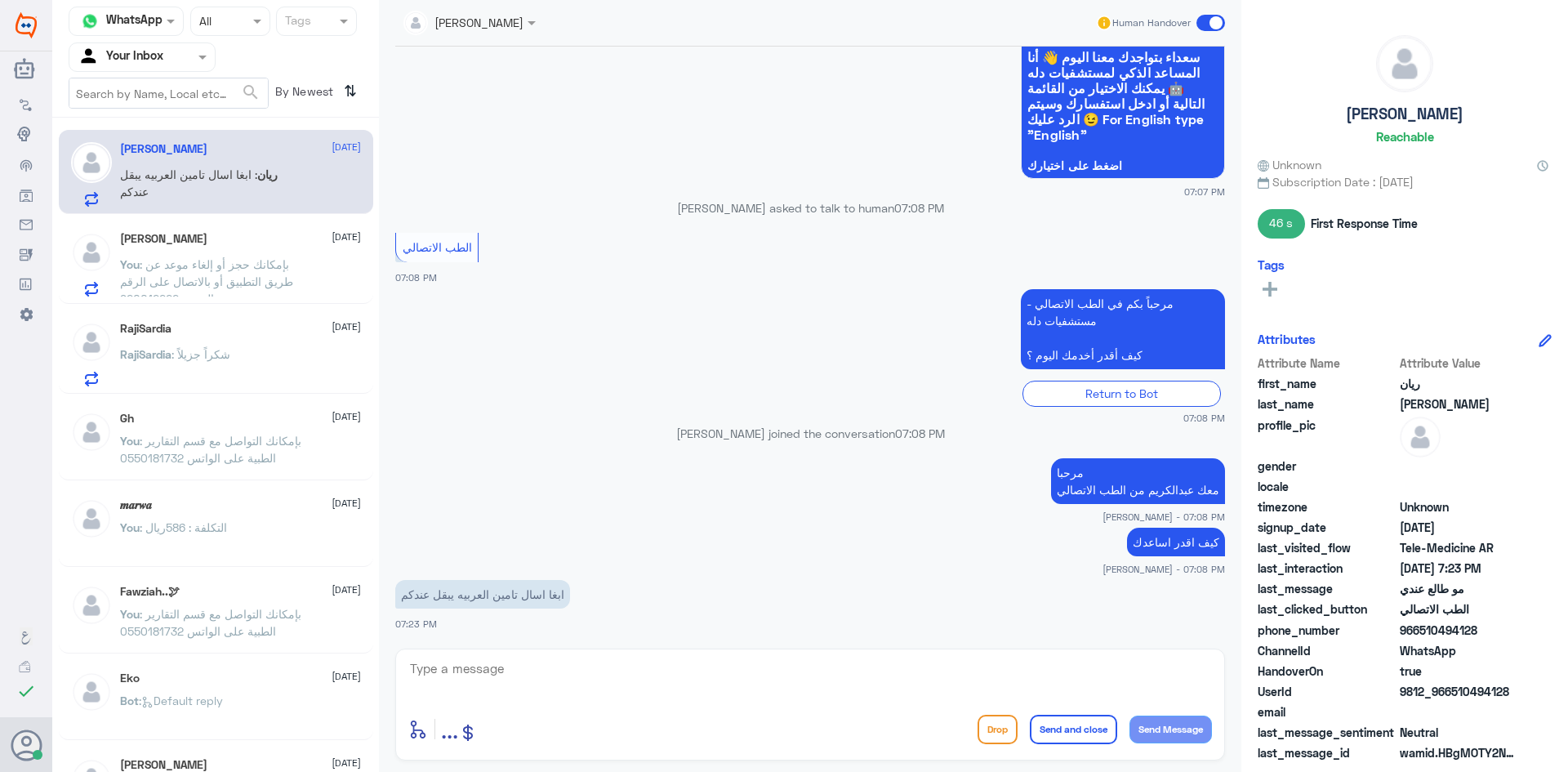
click at [707, 675] on textarea at bounding box center [809, 677] width 803 height 40
type textarea "ا"
paste textarea "مرحبا معك عبدالكريم من الطب الاتصالي"
type textarea "مرحبا معك عبدالكريم من الطب الاتصالي"
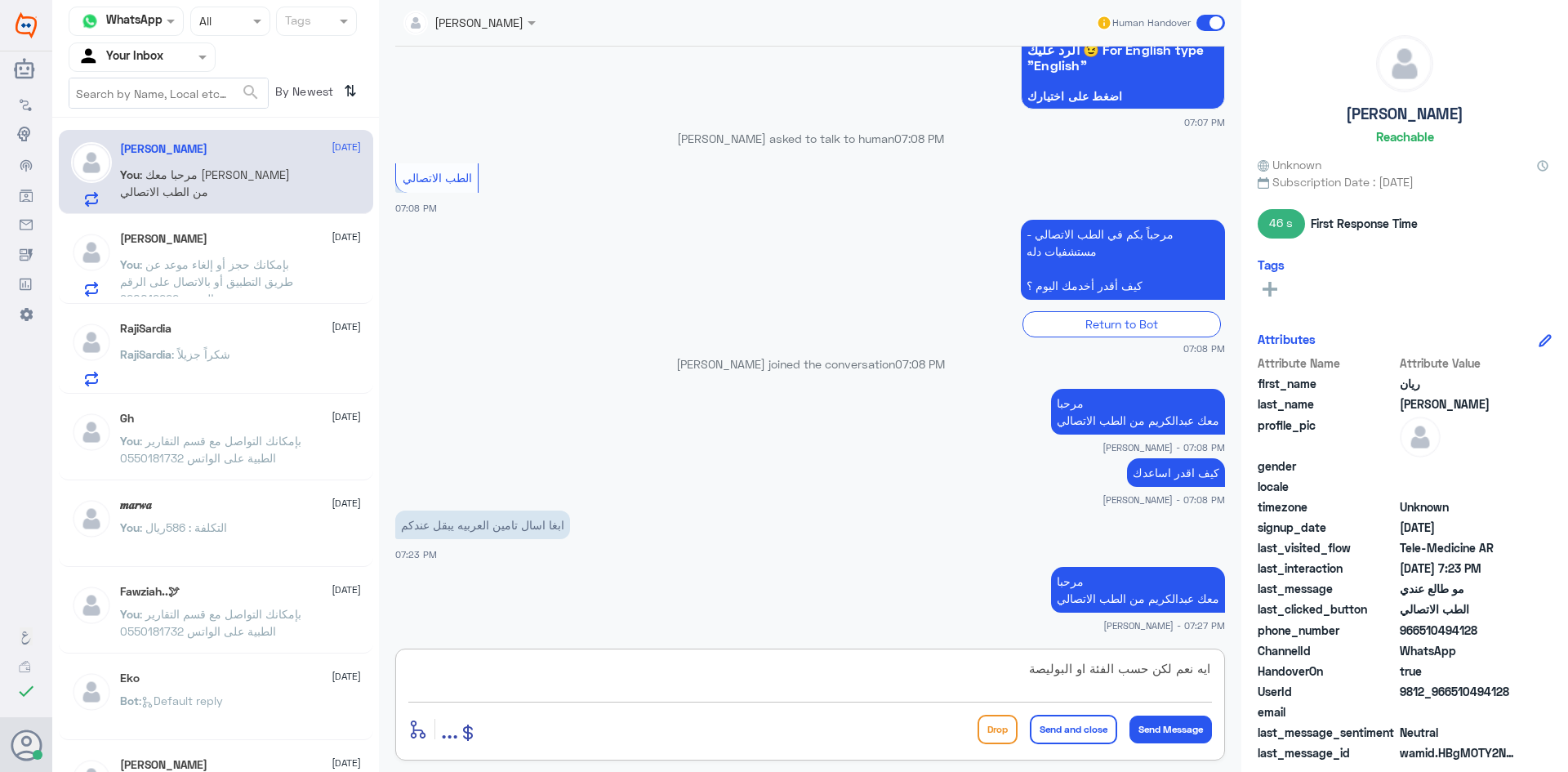
type textarea "ايه نعم لكن حسب الفئة او البوليصة"
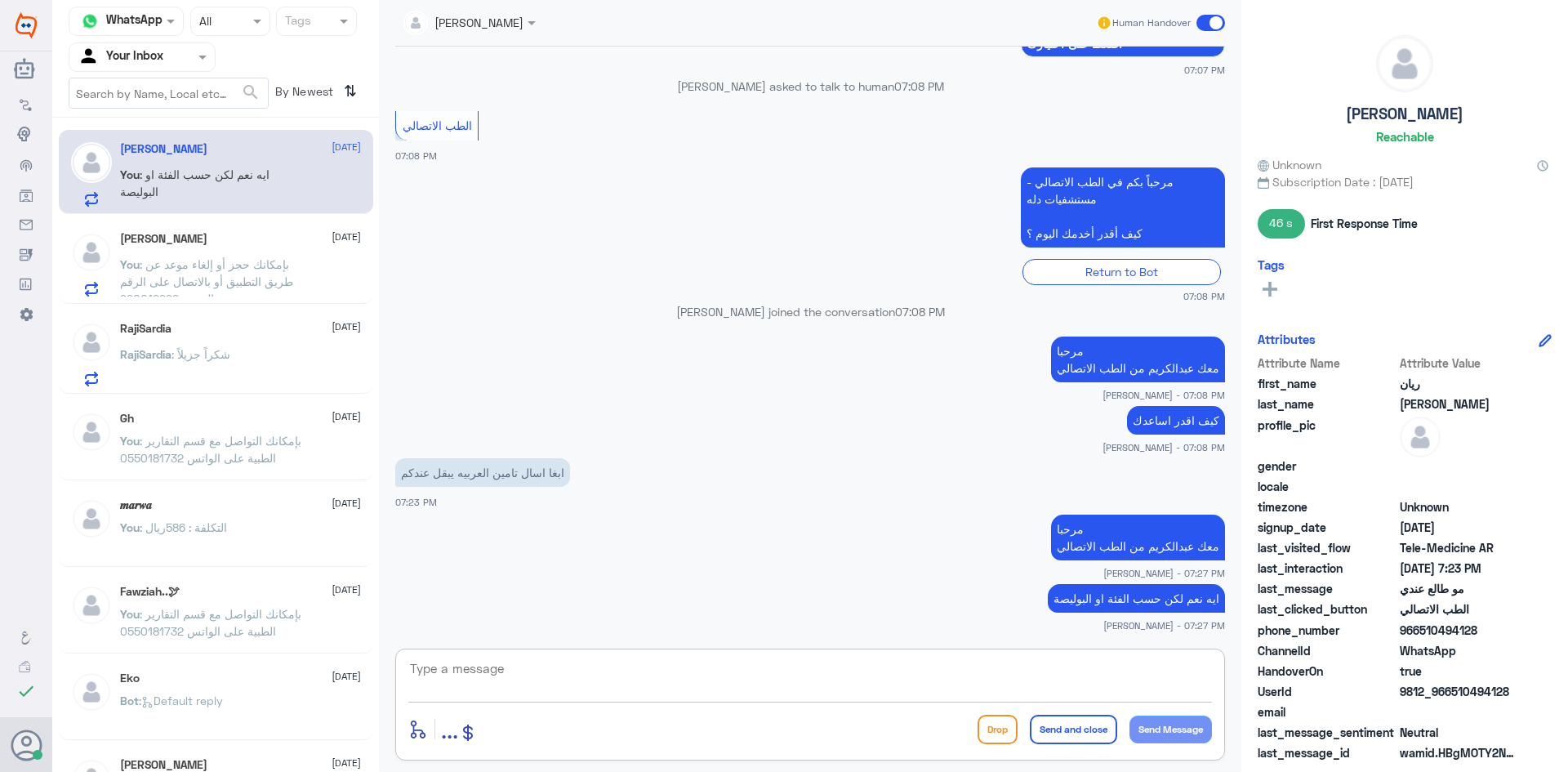
type textarea "ب"
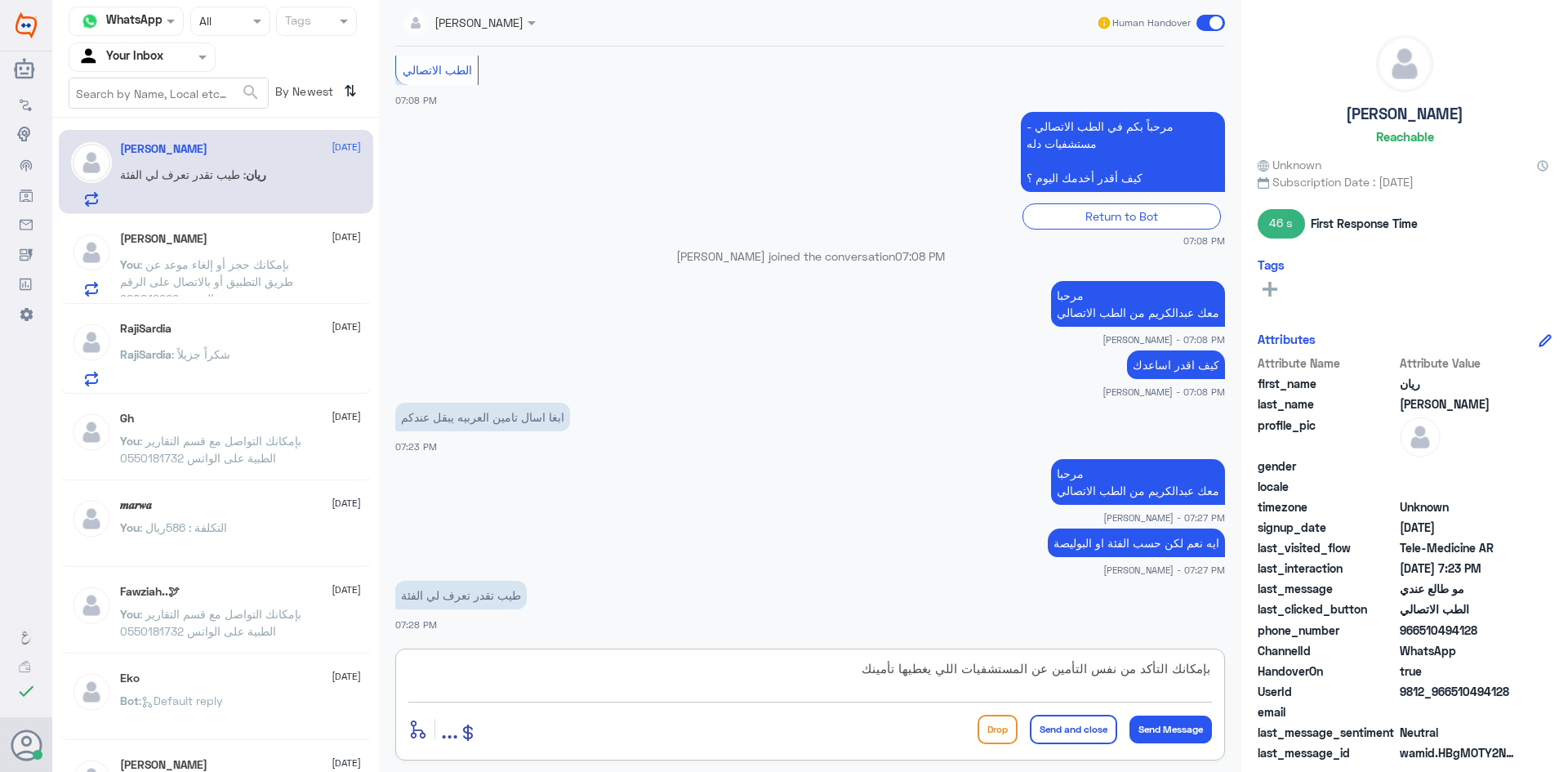
type textarea "بإمكانك التأكد من نفس التأمين عن المستشفيات اللي يغطيها تأمينك"
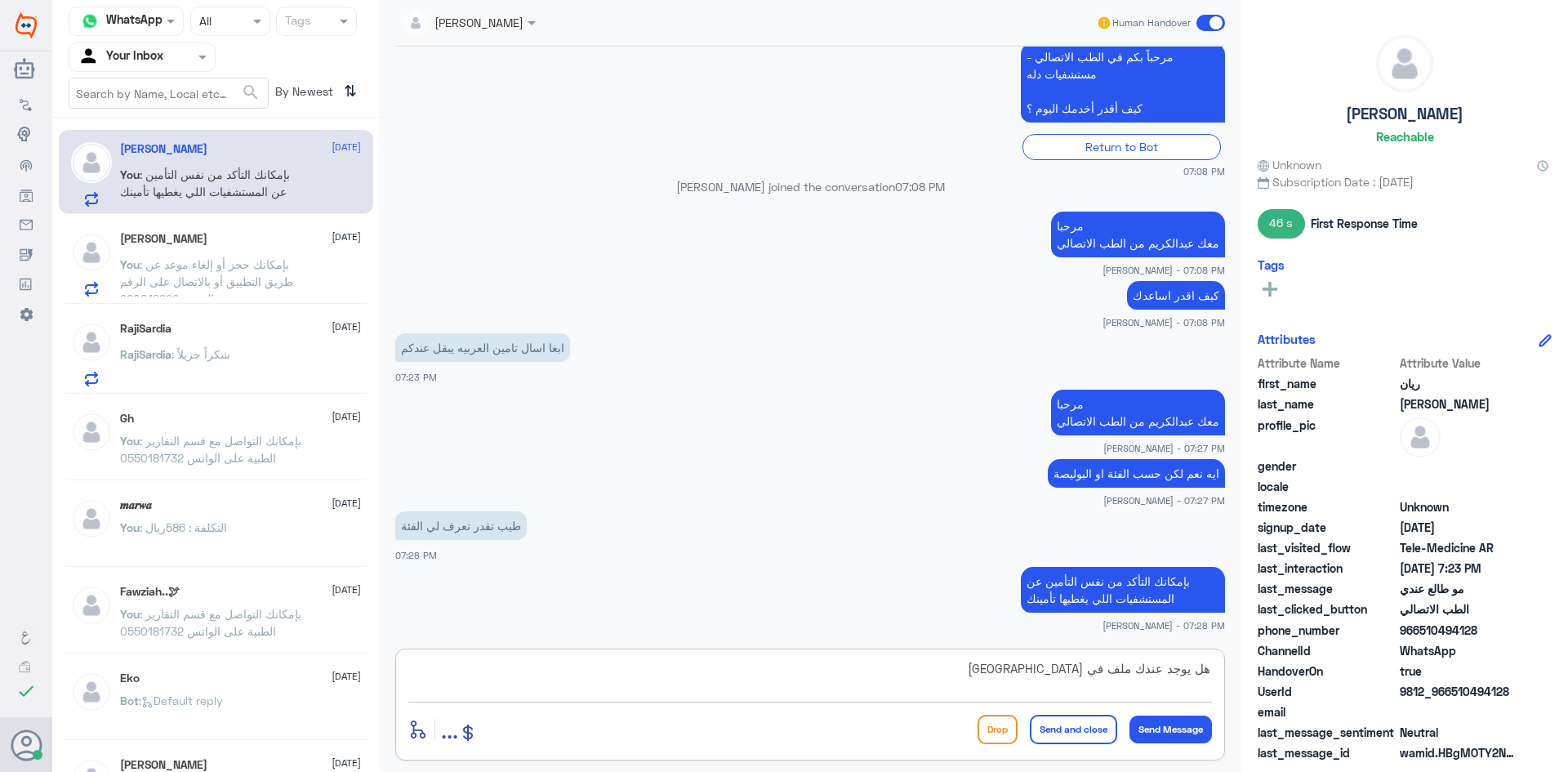
type textarea "هل يوجد عندك ملف في ددله ؟"
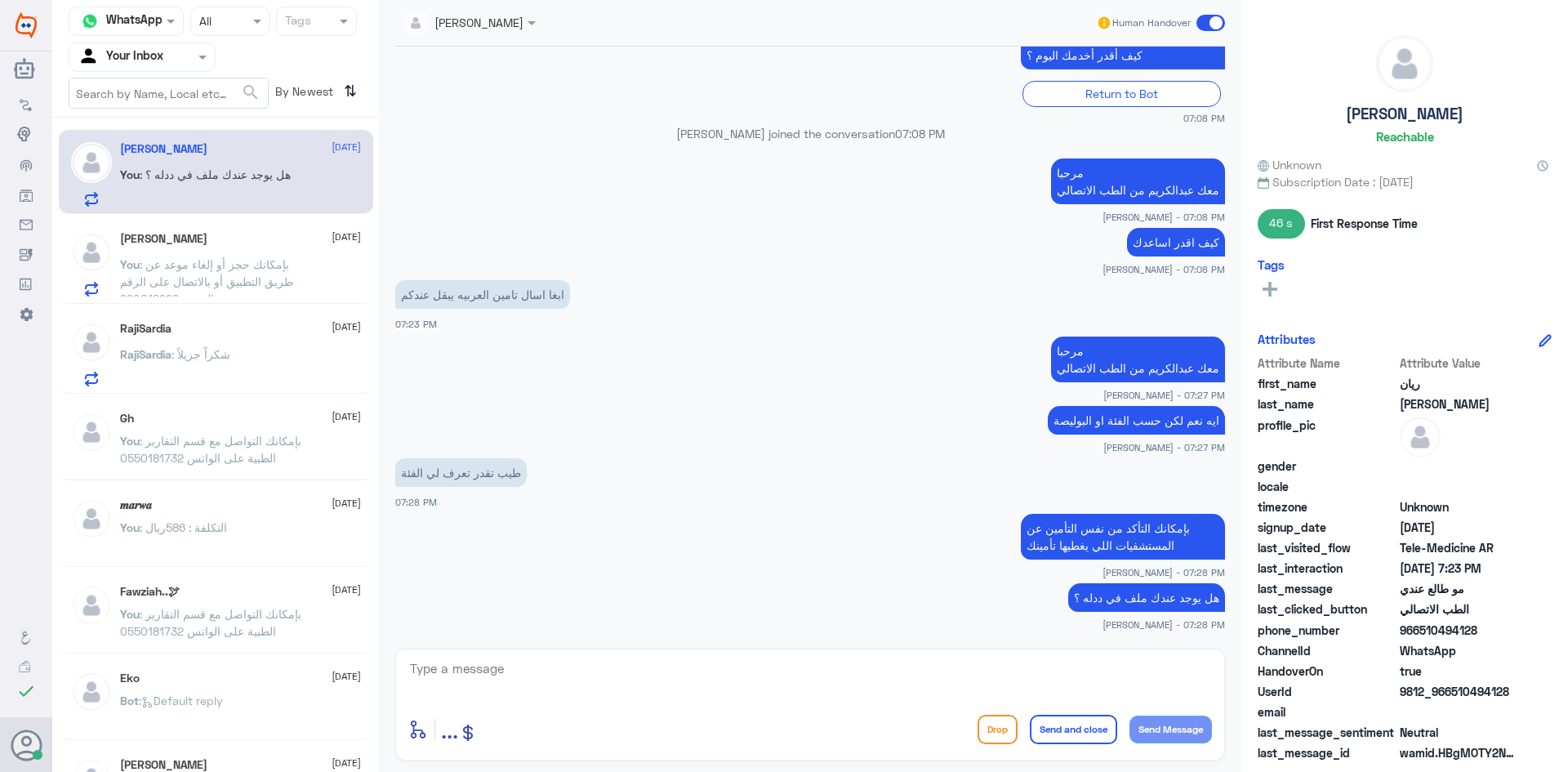
click at [208, 238] on h5 "Mohammed Alghumaiz" at bounding box center [164, 239] width 87 height 14
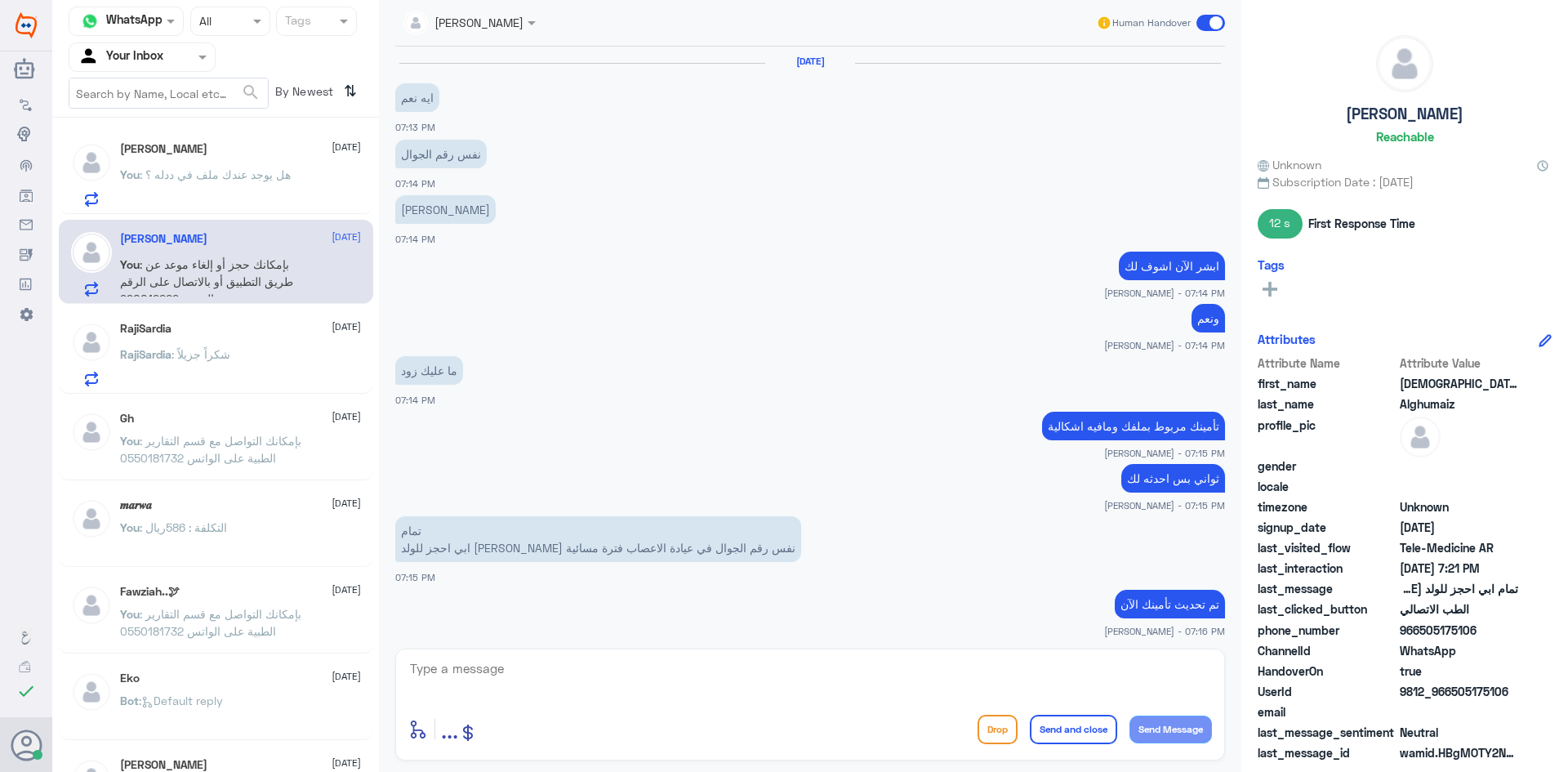
scroll to position [629, 0]
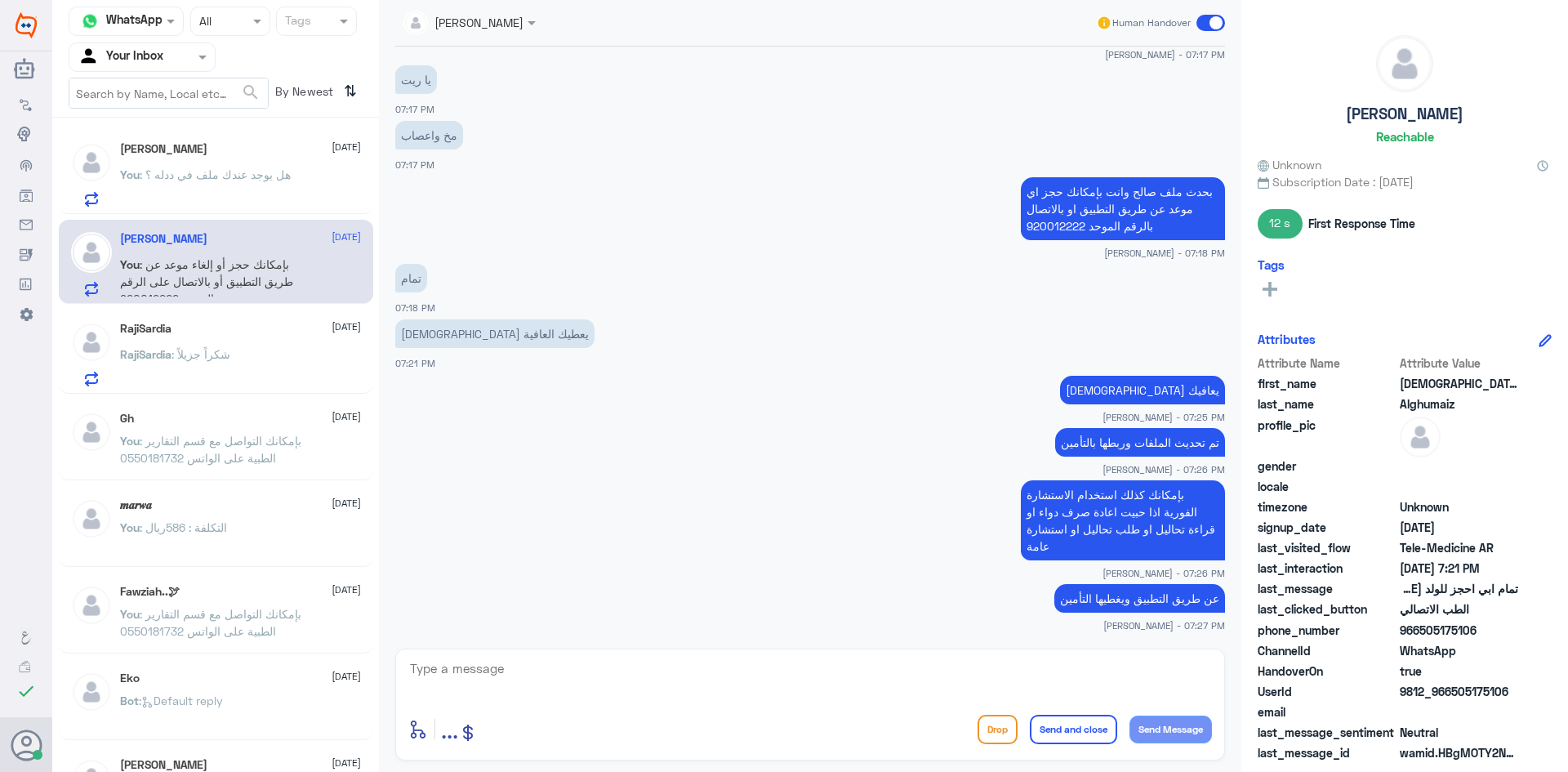
click at [216, 347] on span ": شكراً جزيلاً" at bounding box center [201, 354] width 59 height 14
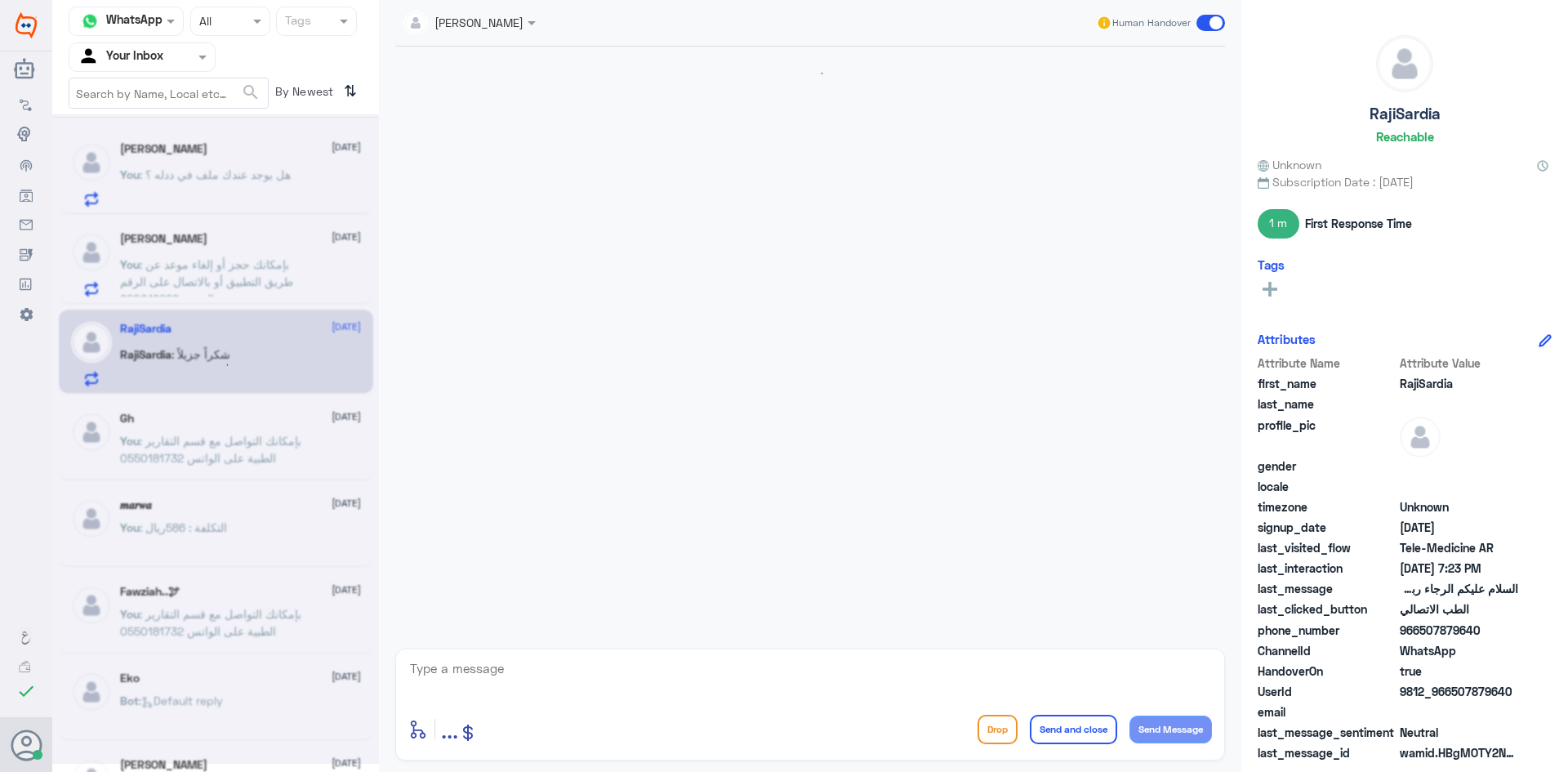
scroll to position [578, 0]
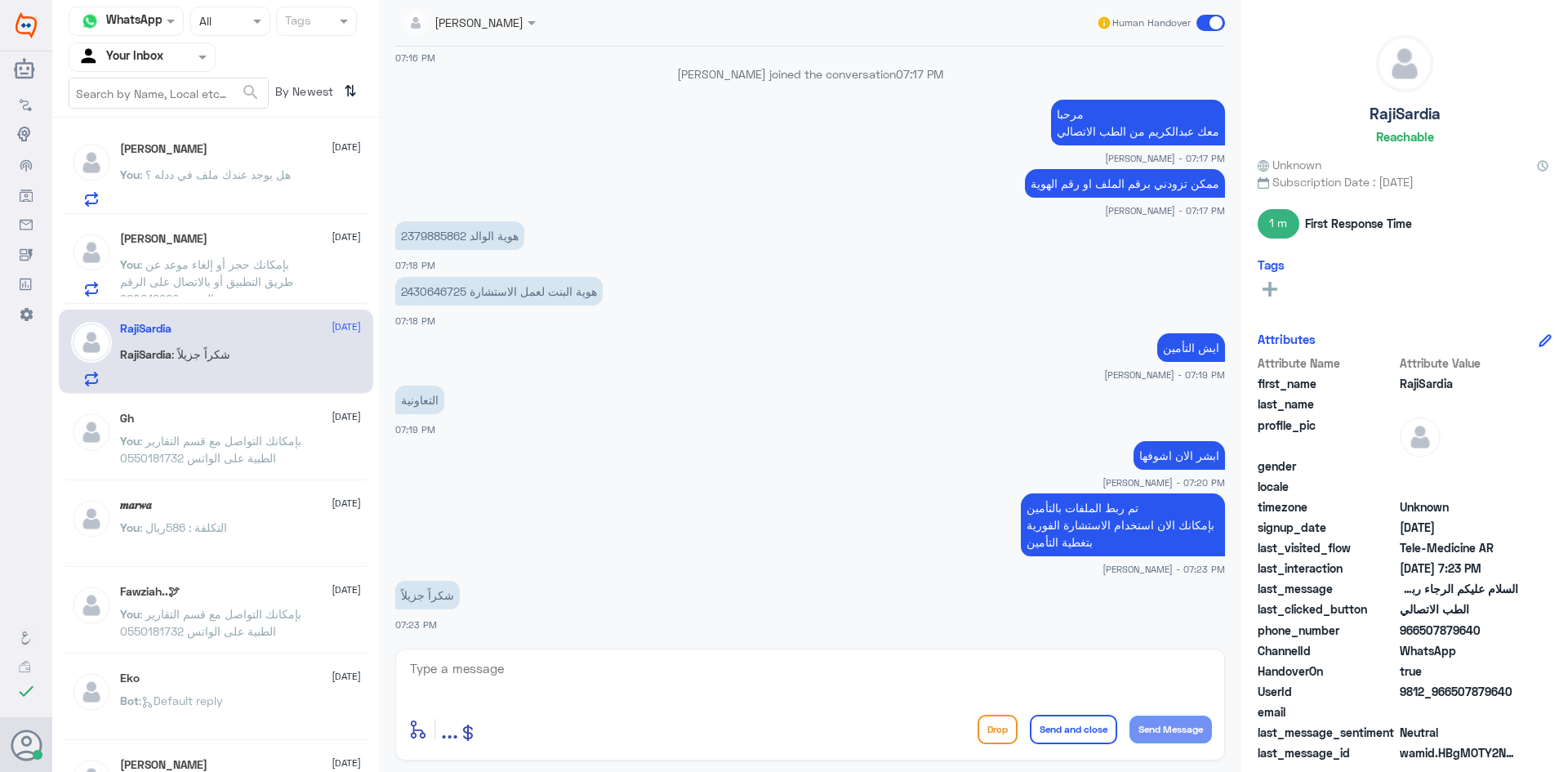
click at [690, 671] on textarea at bounding box center [809, 677] width 803 height 40
type textarea "العفو وتمنياتنا لك بدوام الصحة والعافية"
click at [1090, 714] on button "Send and close" at bounding box center [1074, 728] width 87 height 29
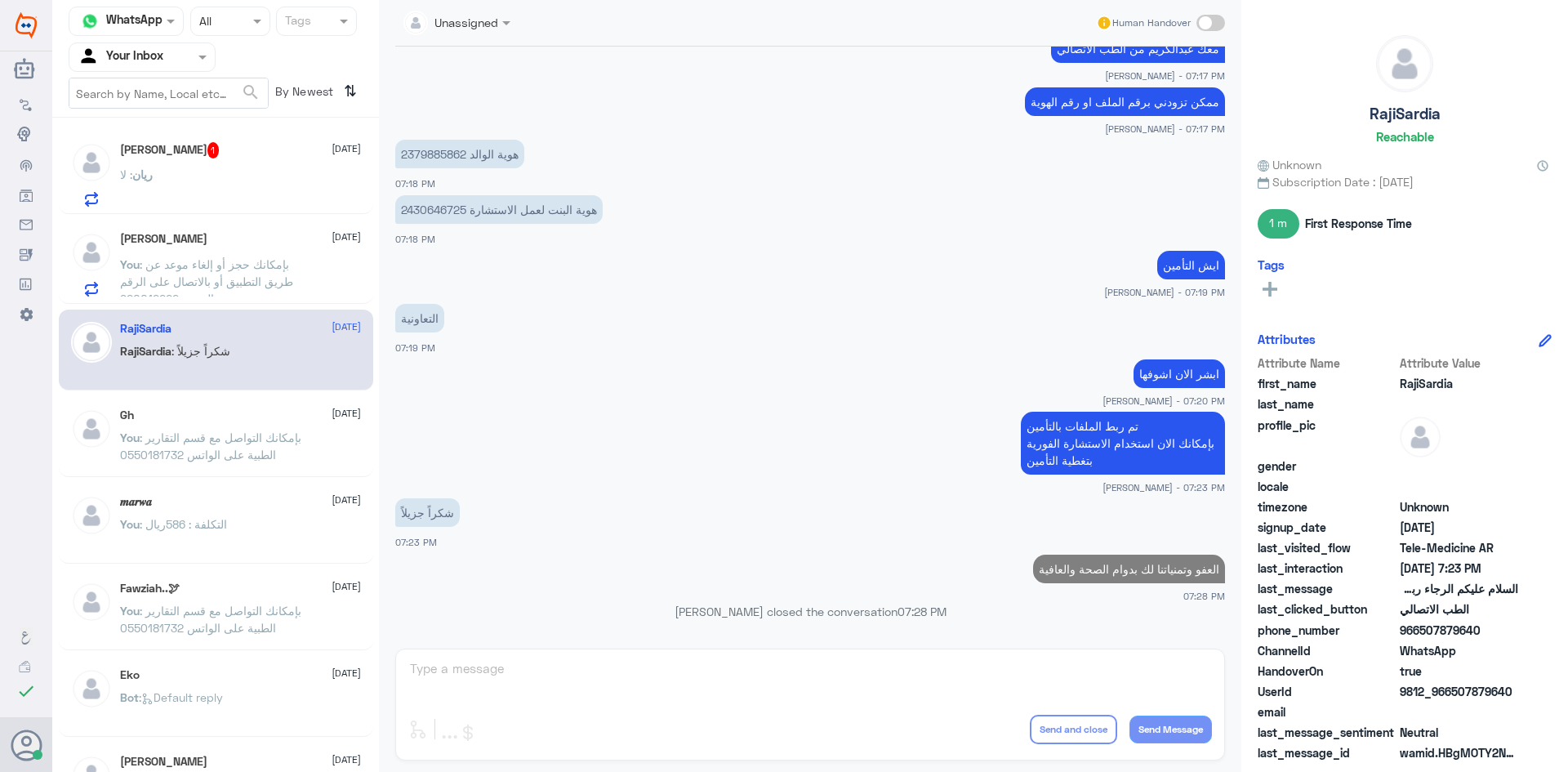
click at [244, 178] on div "ريان : لا" at bounding box center [241, 188] width 241 height 37
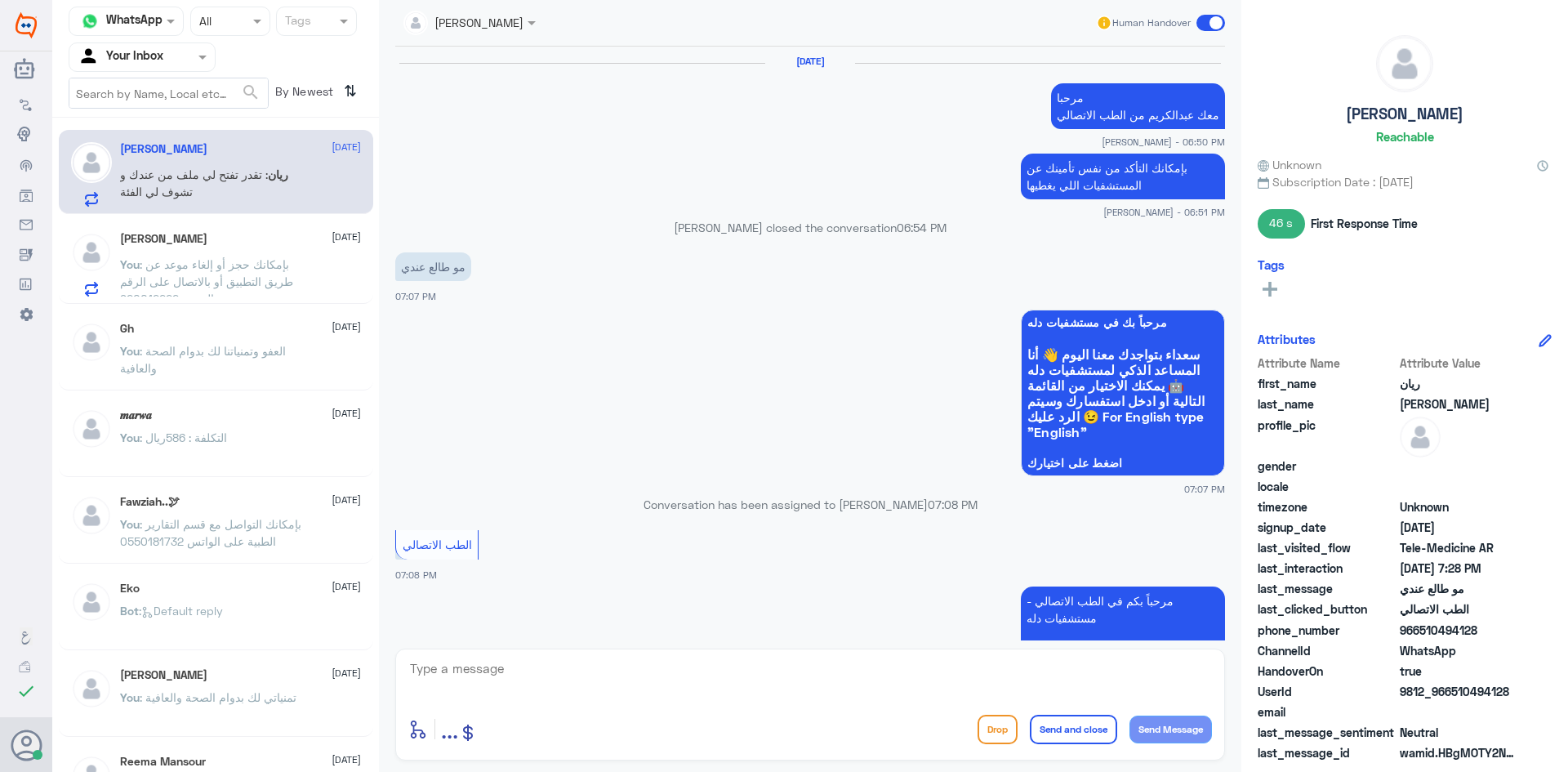
scroll to position [708, 0]
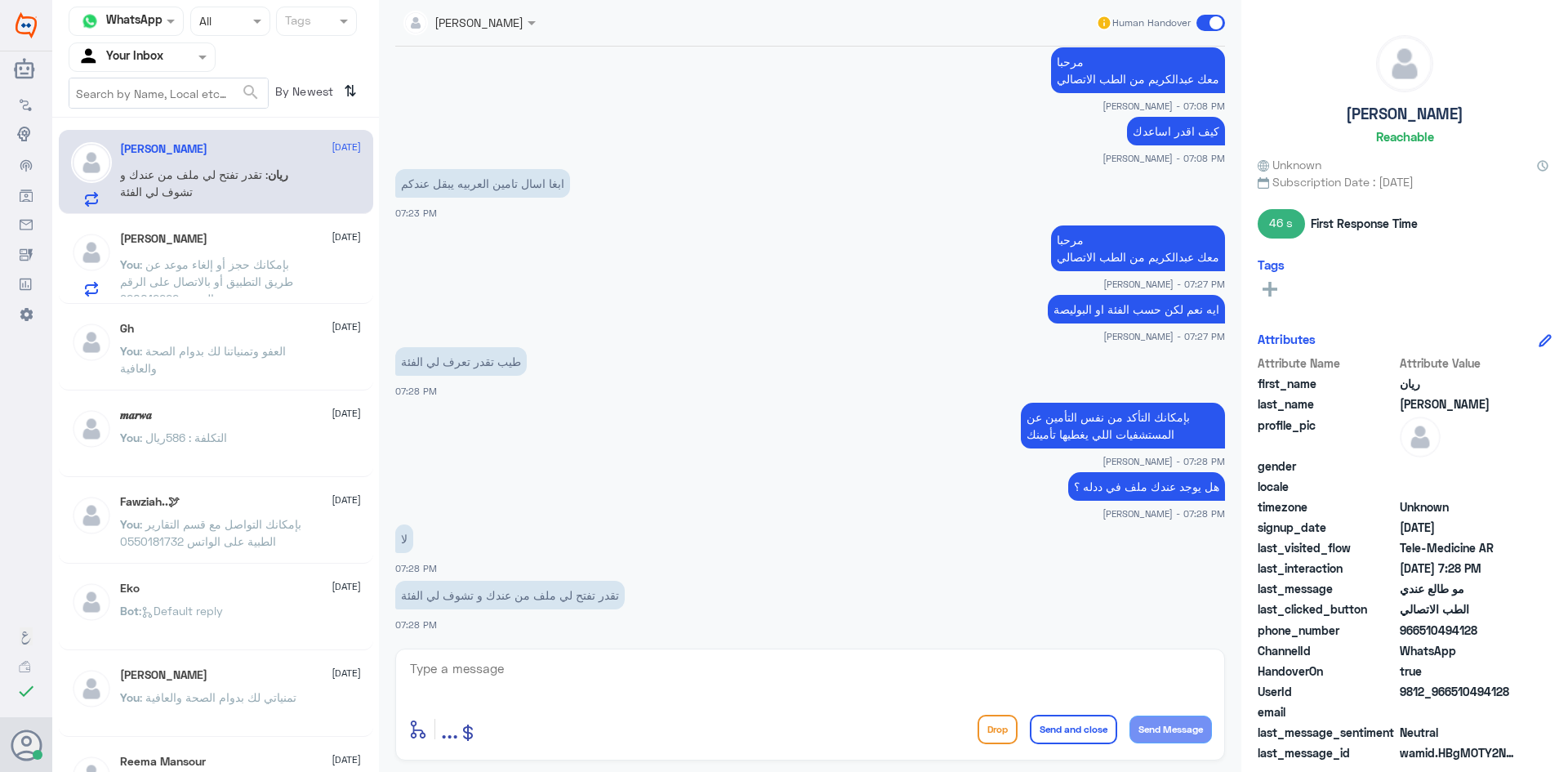
click at [584, 676] on textarea at bounding box center [809, 677] width 803 height 40
type textarea "للأٍف هذا ليس من اختصاصي"
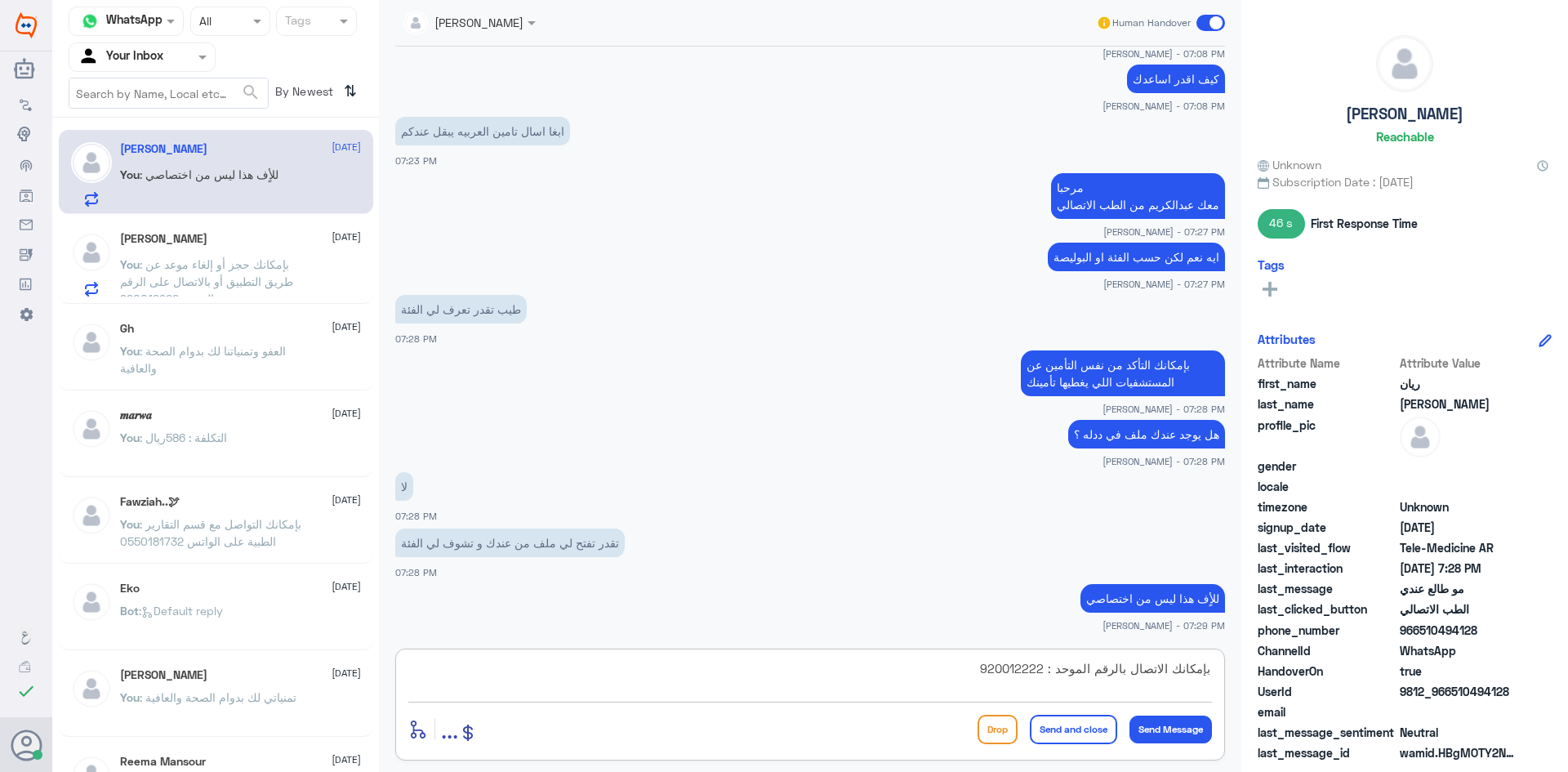
type textarea "بإمكانك الاتصال بالرقم الموحد : 920012222"
click at [1087, 738] on button "Send and close" at bounding box center [1074, 728] width 87 height 29
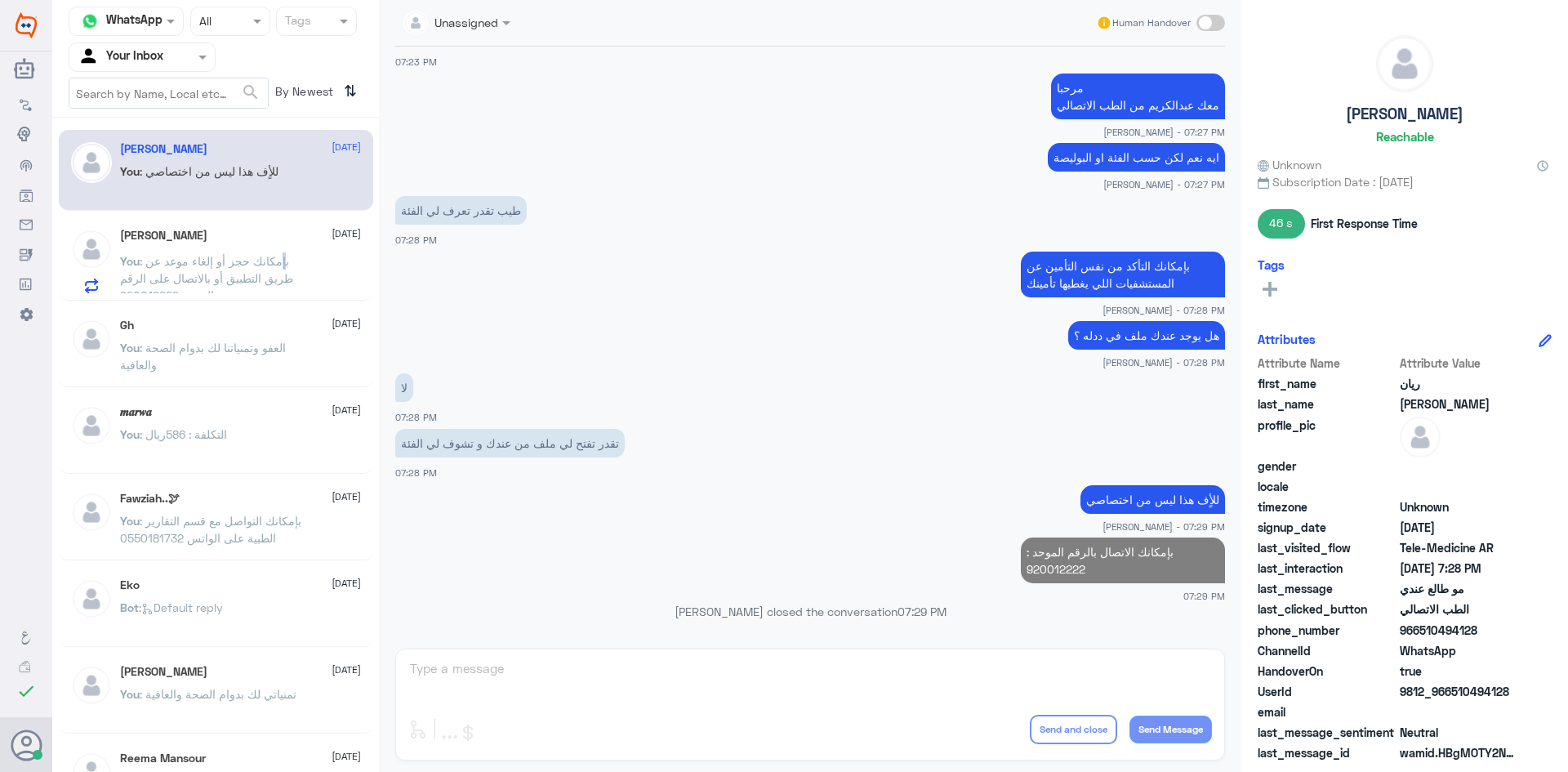
click at [287, 260] on span ": بإمكانك حجز أو إلغاء موعد عن طريق التطبيق أو بالاتصال على الرقم الموحد 920012…" at bounding box center [207, 278] width 174 height 48
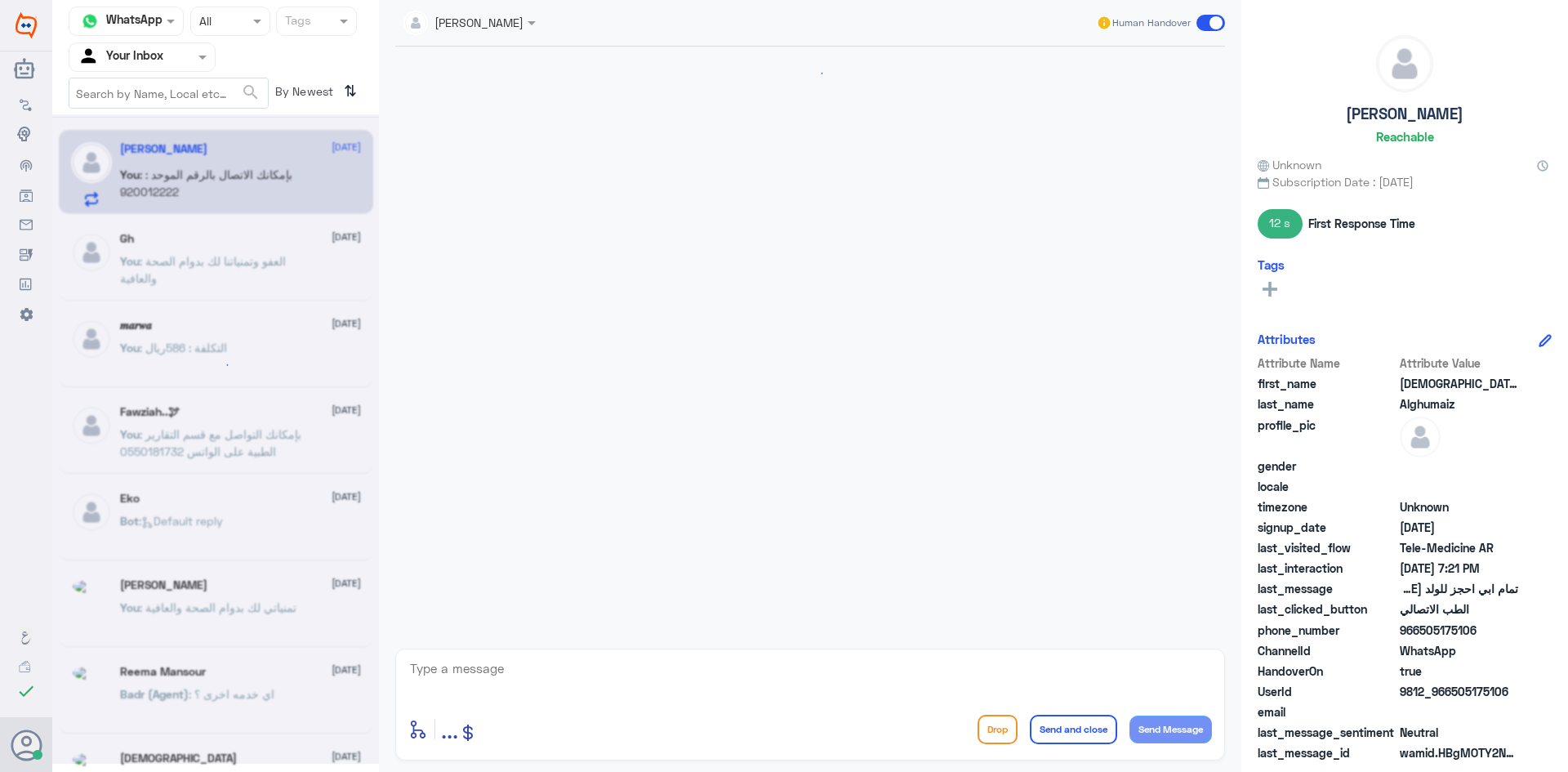
scroll to position [629, 0]
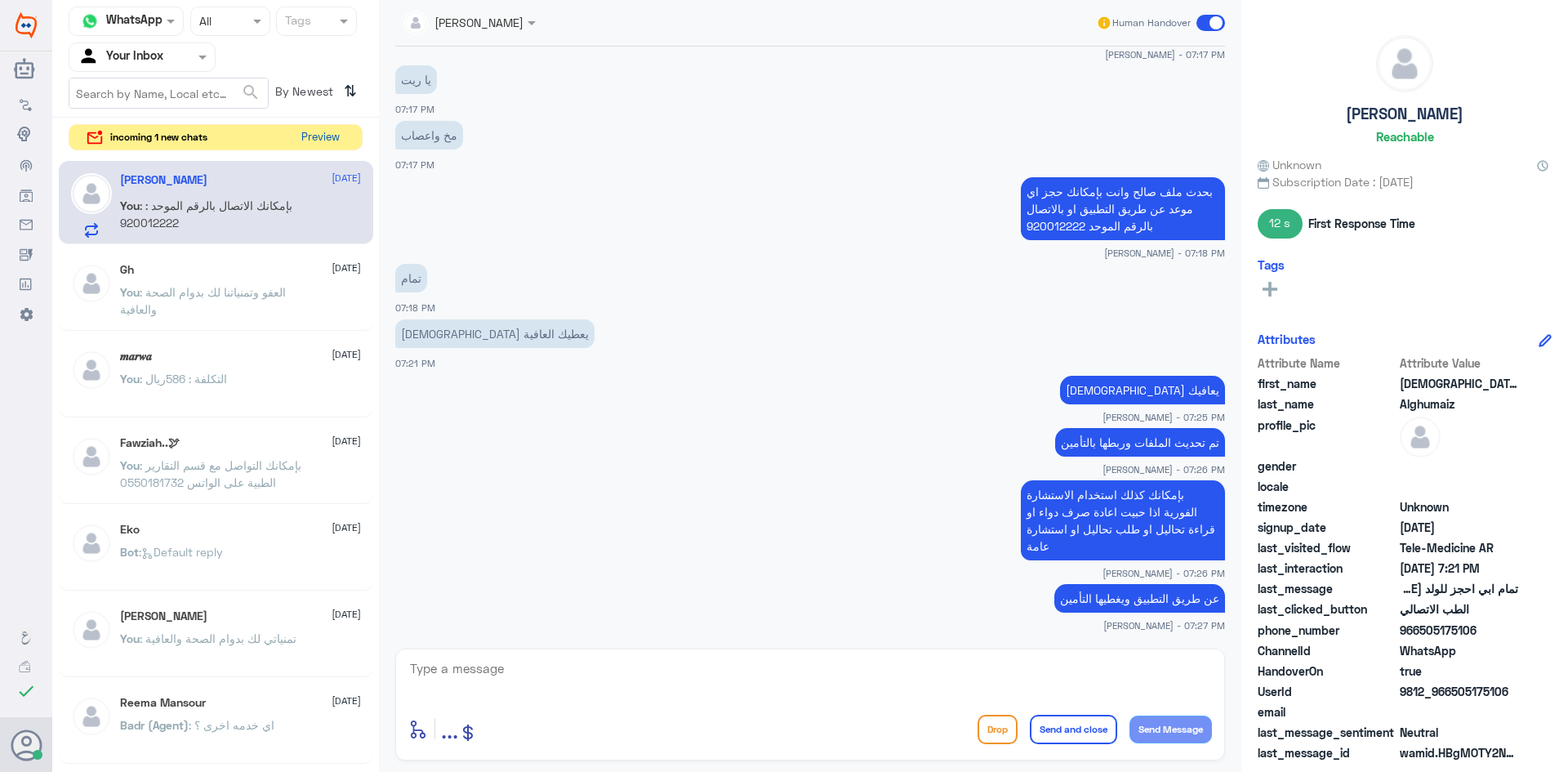
click at [314, 135] on button "Preview" at bounding box center [320, 138] width 50 height 26
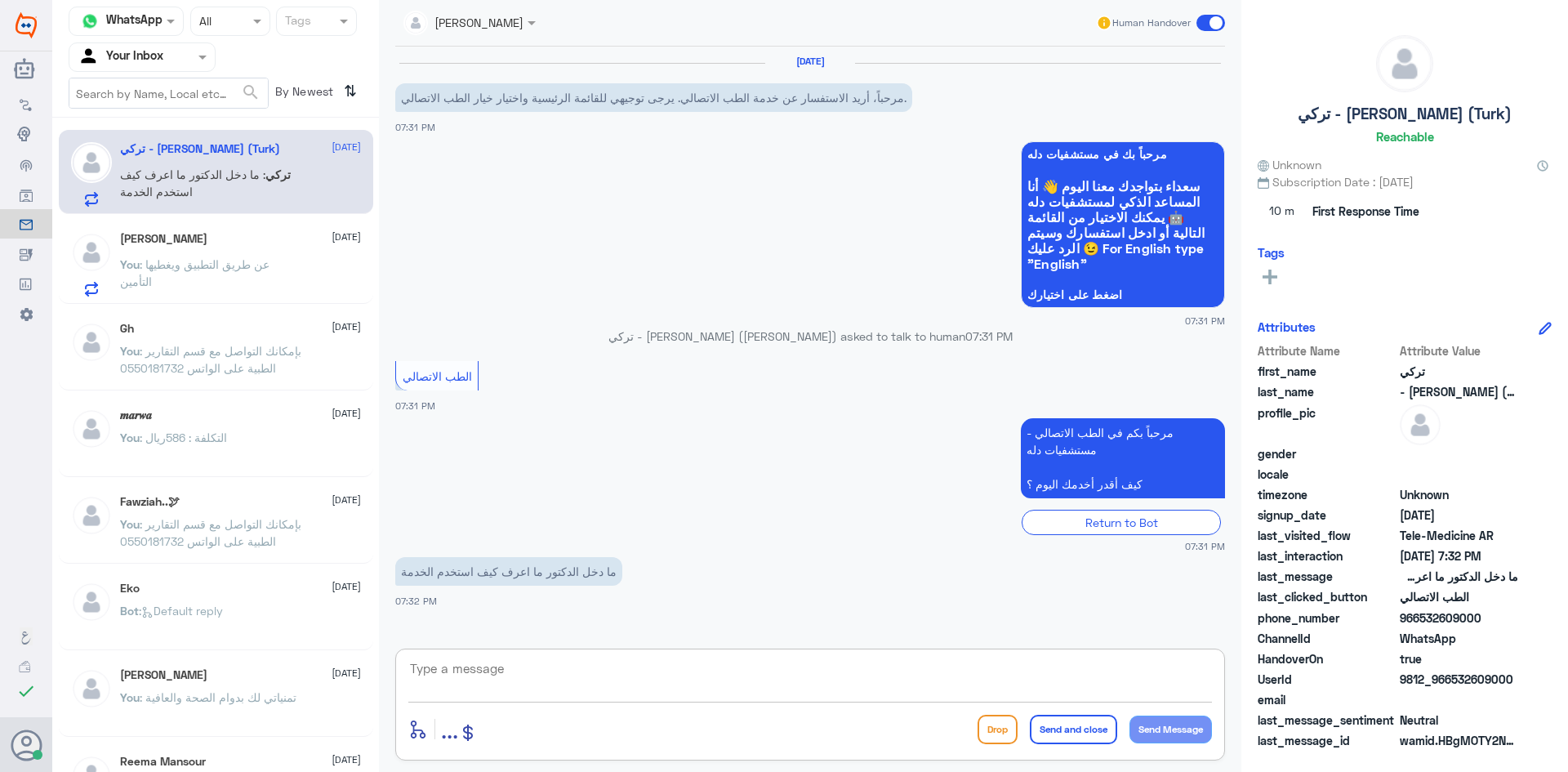
click at [548, 678] on textarea at bounding box center [809, 677] width 803 height 40
click at [519, 659] on textarea at bounding box center [809, 677] width 803 height 40
type textarea "هل عندك موعد عن بعد او استشارة فورية ؟"
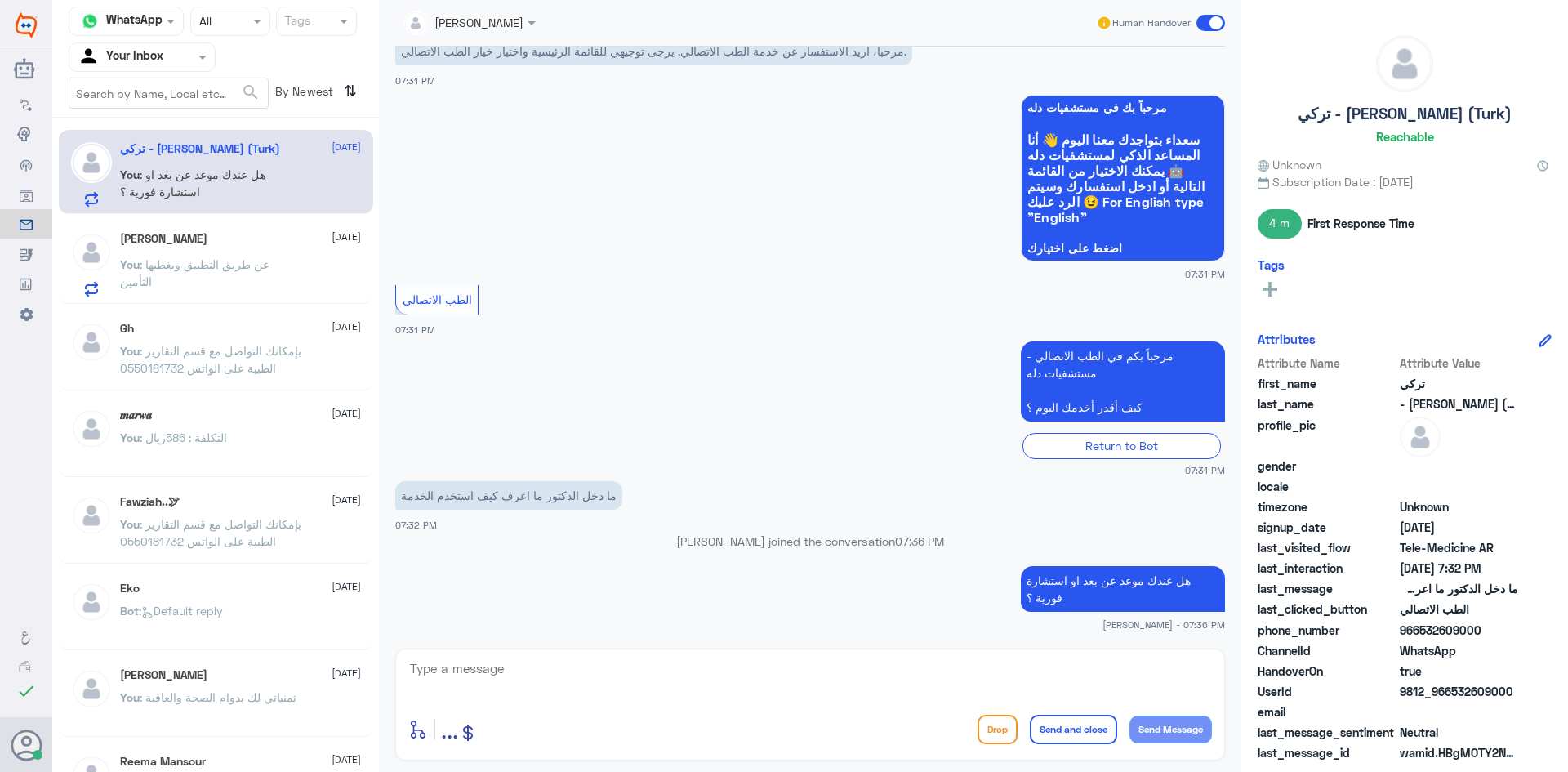
drag, startPoint x: 1513, startPoint y: 689, endPoint x: 1450, endPoint y: 695, distance: 63.3
click at [1450, 695] on span "9812_966532609000" at bounding box center [1459, 691] width 119 height 17
copy span "532609000"
click at [923, 676] on textarea at bounding box center [809, 677] width 803 height 40
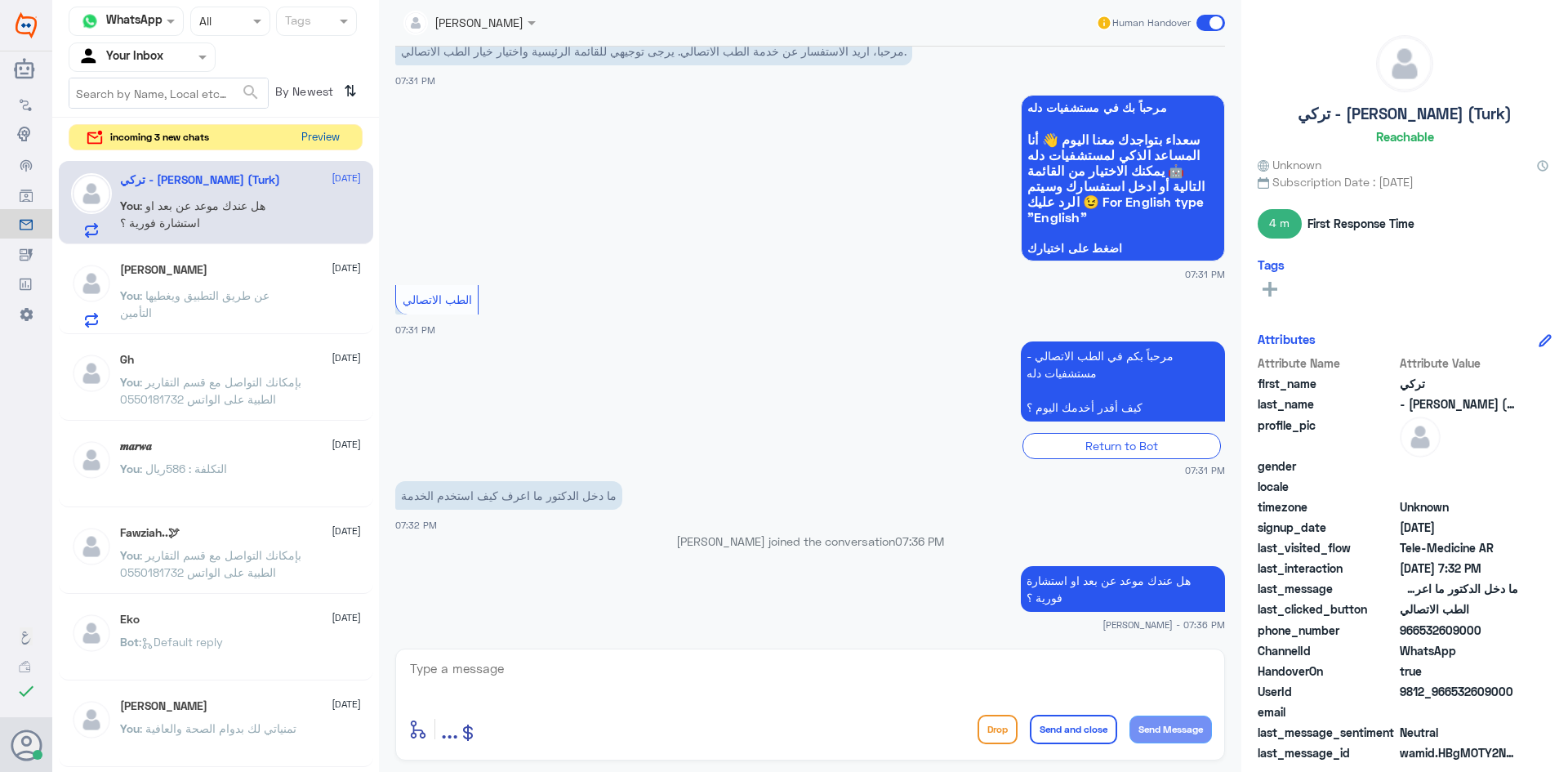
click at [322, 143] on button "Preview" at bounding box center [320, 138] width 50 height 26
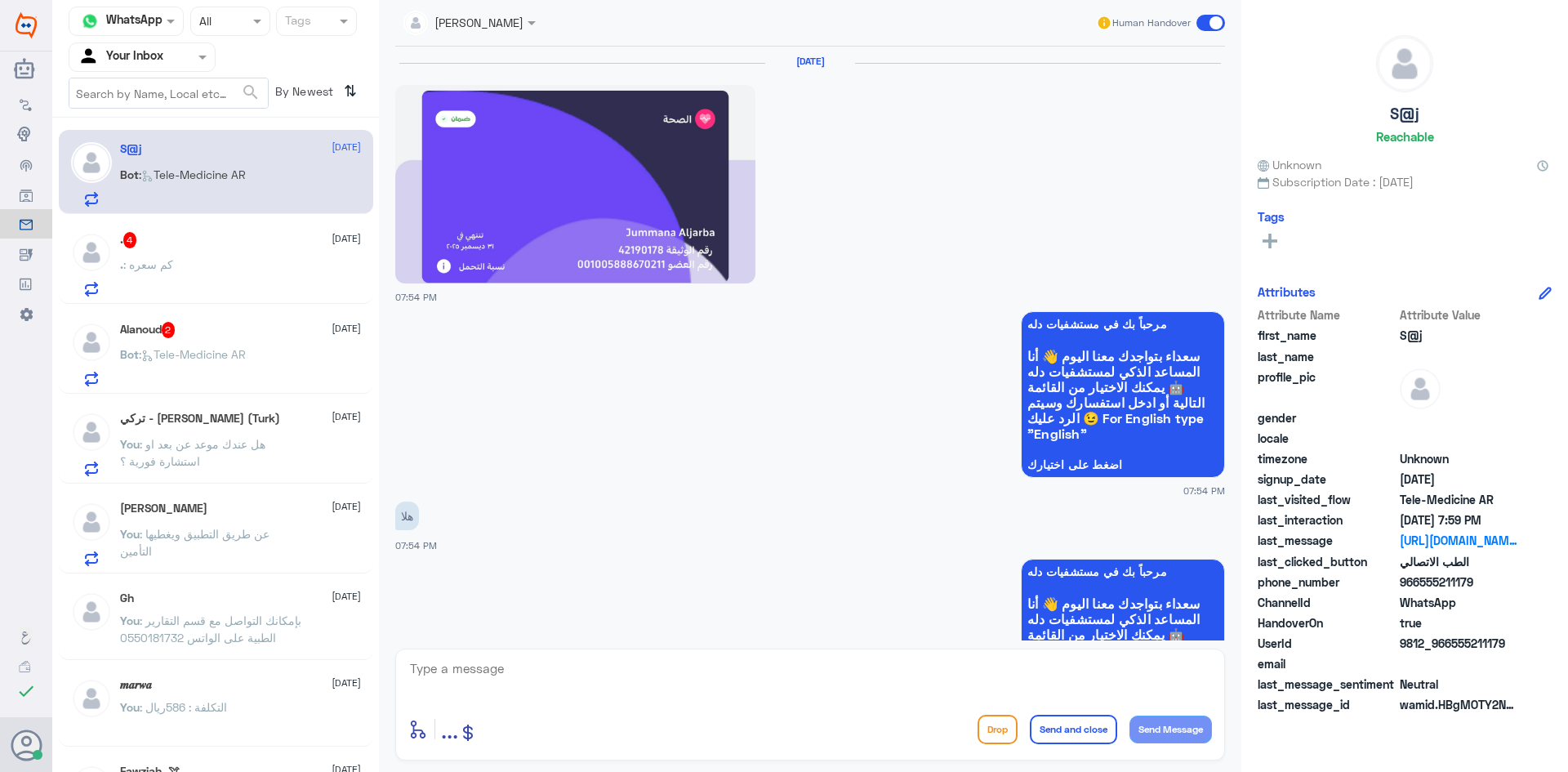
scroll to position [701, 0]
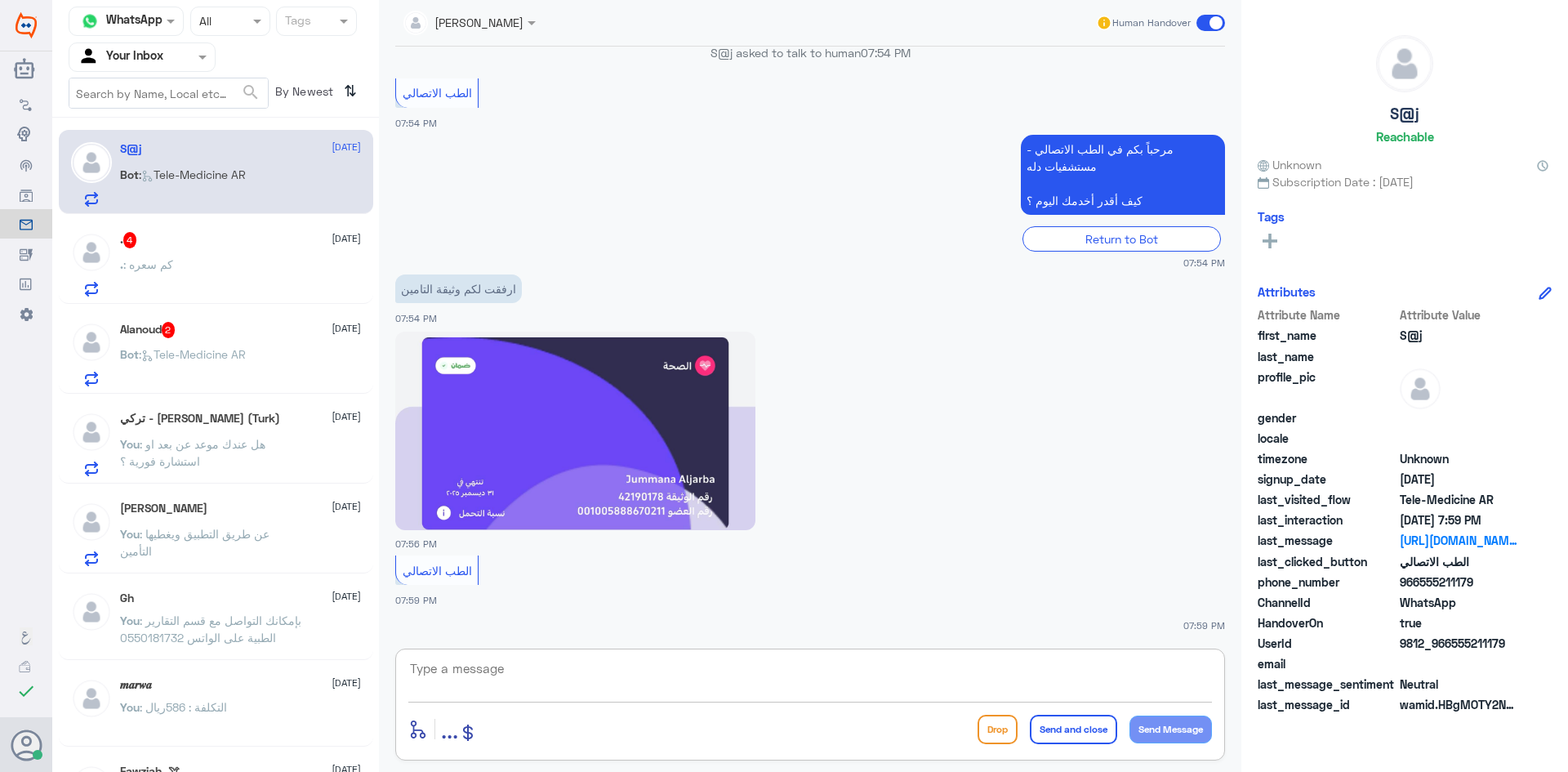
click at [680, 677] on textarea at bounding box center [809, 677] width 803 height 40
paste textarea "مرحبا معك عبدالكريم من الطب الاتصالي"
type textarea "مرحبا معك عبدالكريم من الطب الاتصالي"
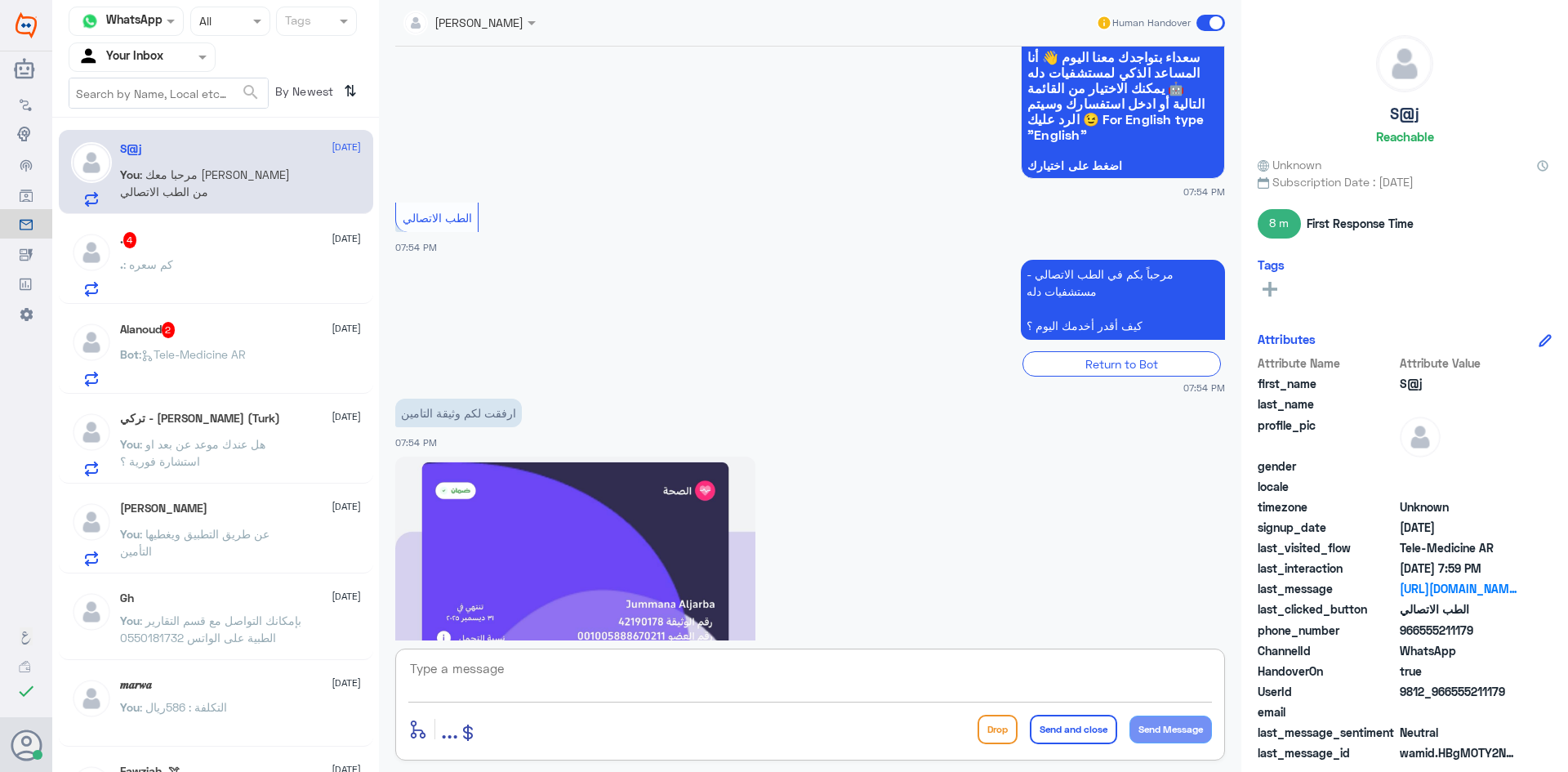
scroll to position [770, 0]
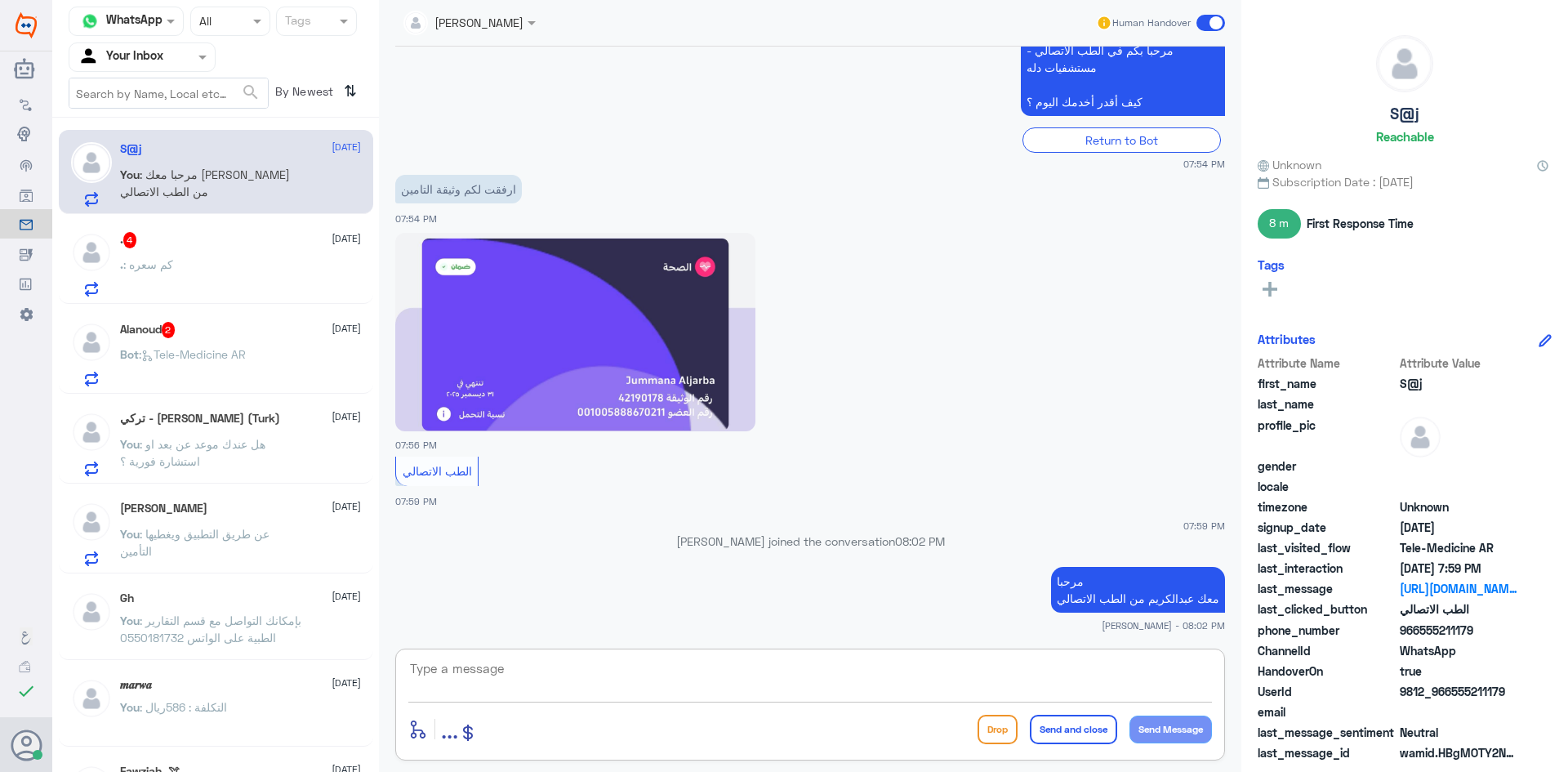
click at [710, 665] on textarea at bounding box center [809, 677] width 803 height 40
click at [262, 267] on div ". : كم سعره" at bounding box center [241, 278] width 241 height 37
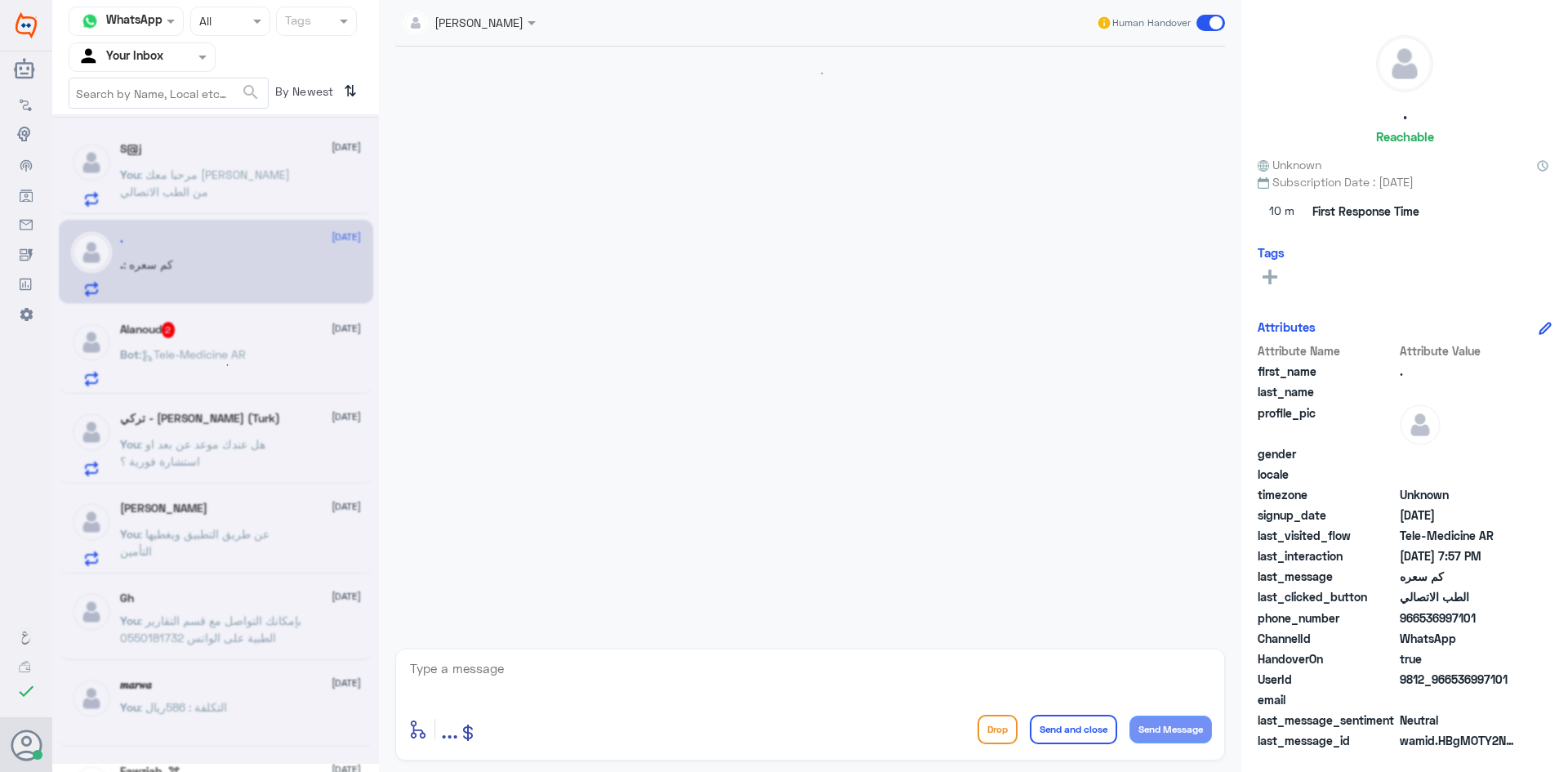
scroll to position [32, 0]
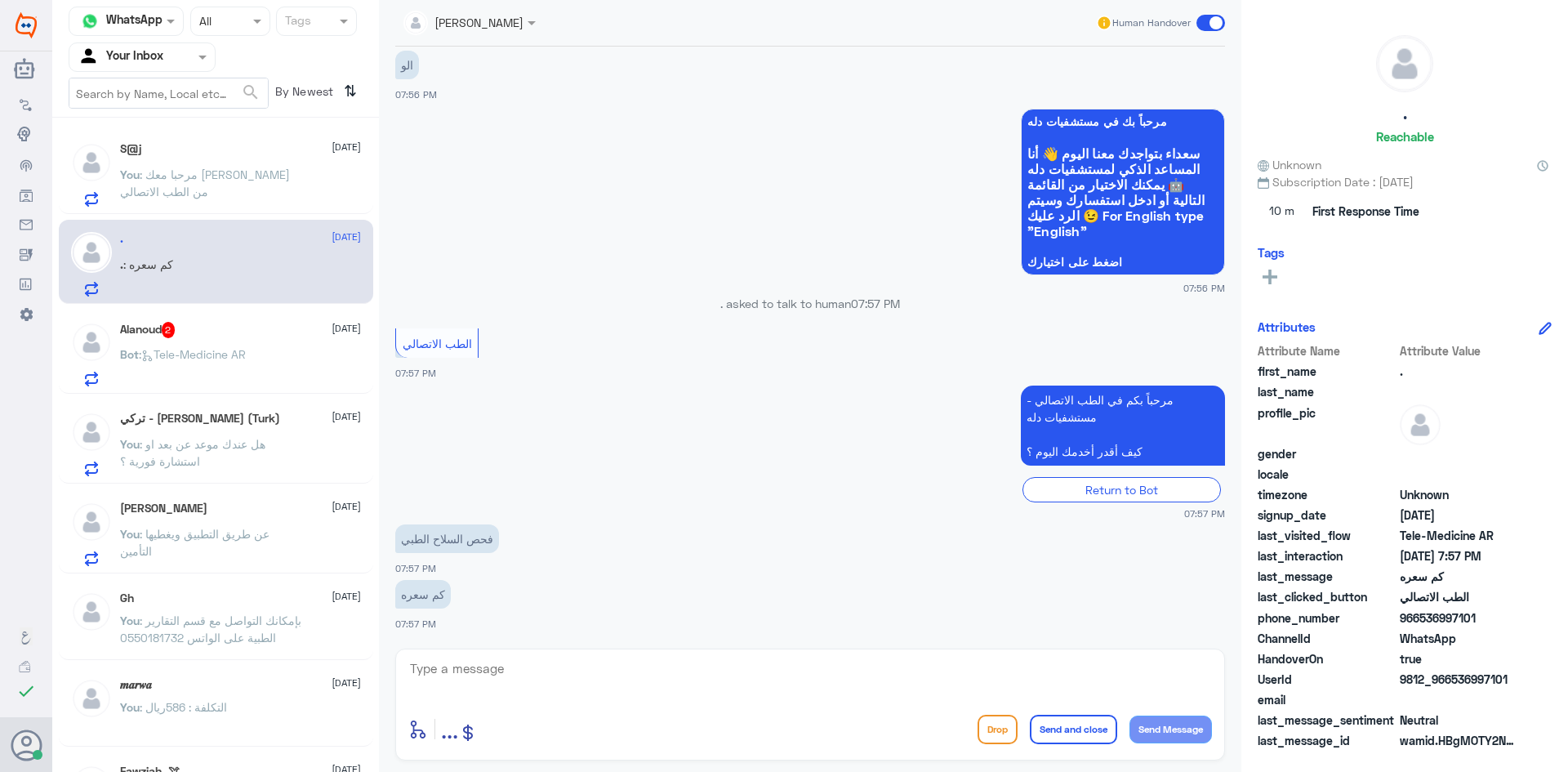
click at [523, 669] on textarea at bounding box center [809, 677] width 803 height 40
paste textarea "مرحبا معك عبدالكريم من الطب الاتصالي"
type textarea "مرحبا معك عبدالكريم من الطب الاتصالي"
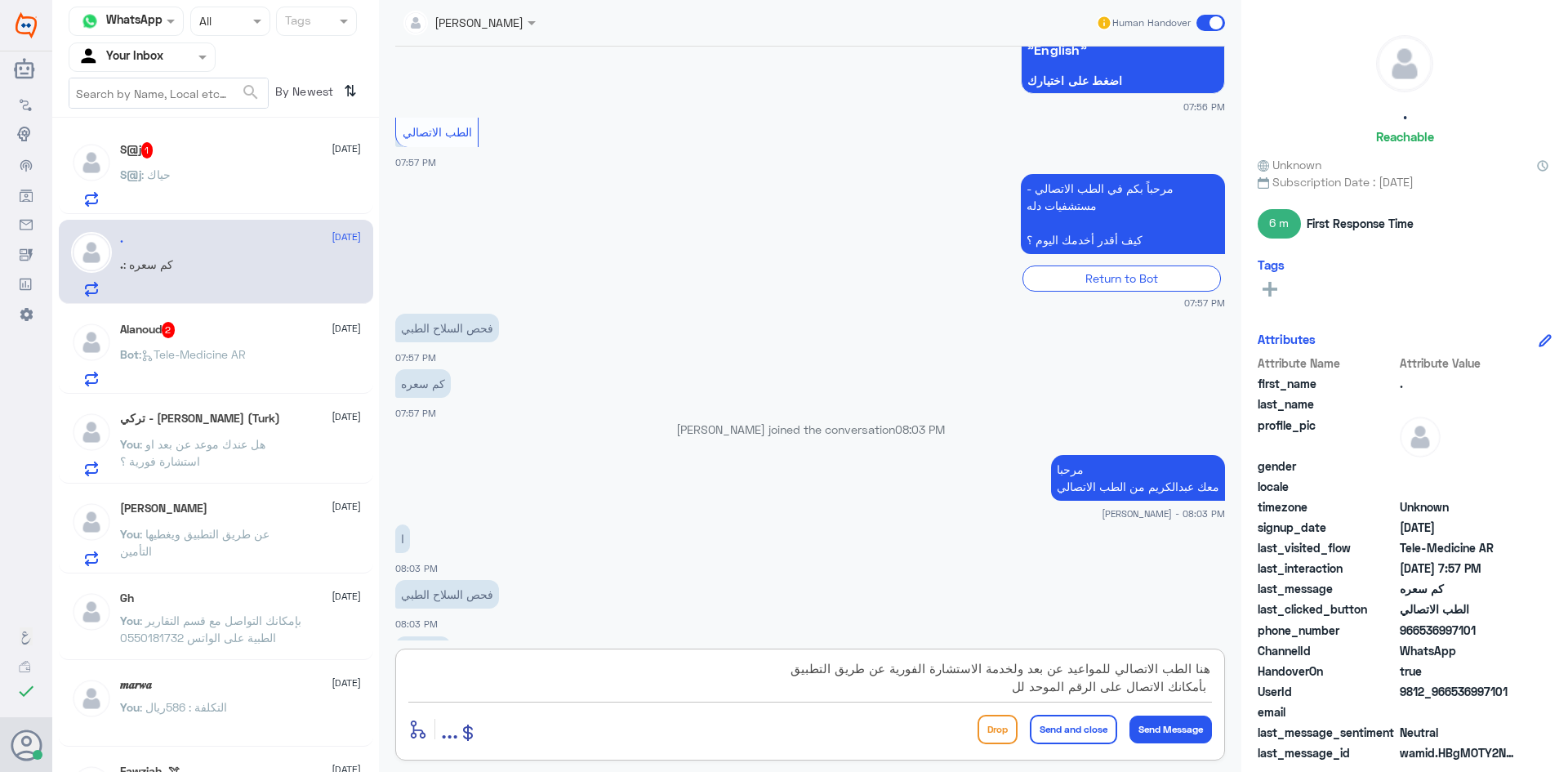
scroll to position [269, 0]
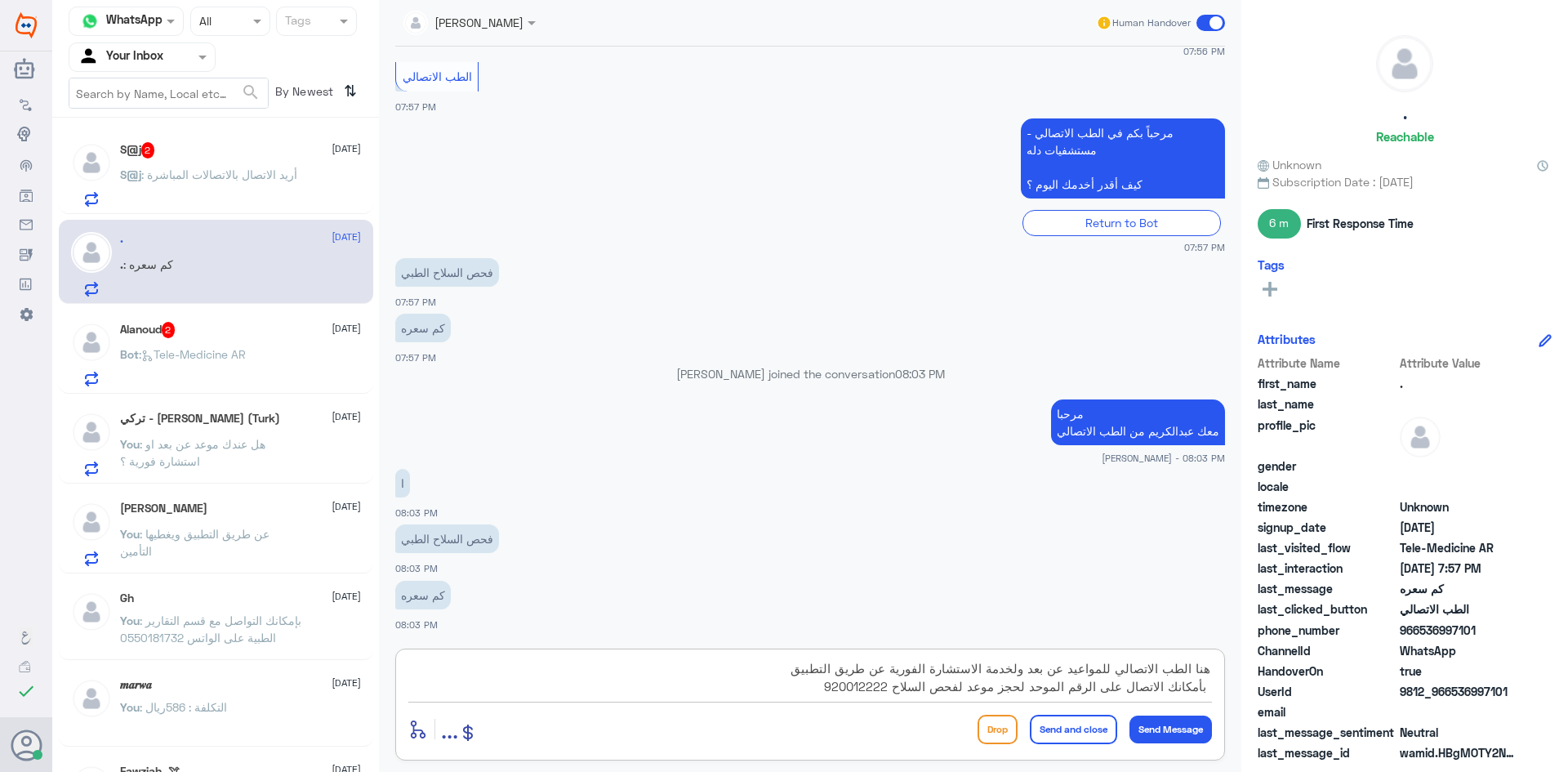
type textarea "هنا الطب الاتصالي للمواعيد عن بعد ولخدمة الاستشارة الفورية عن طريق التطبيق بأمك…"
click at [1050, 737] on button "Send and close" at bounding box center [1074, 728] width 87 height 29
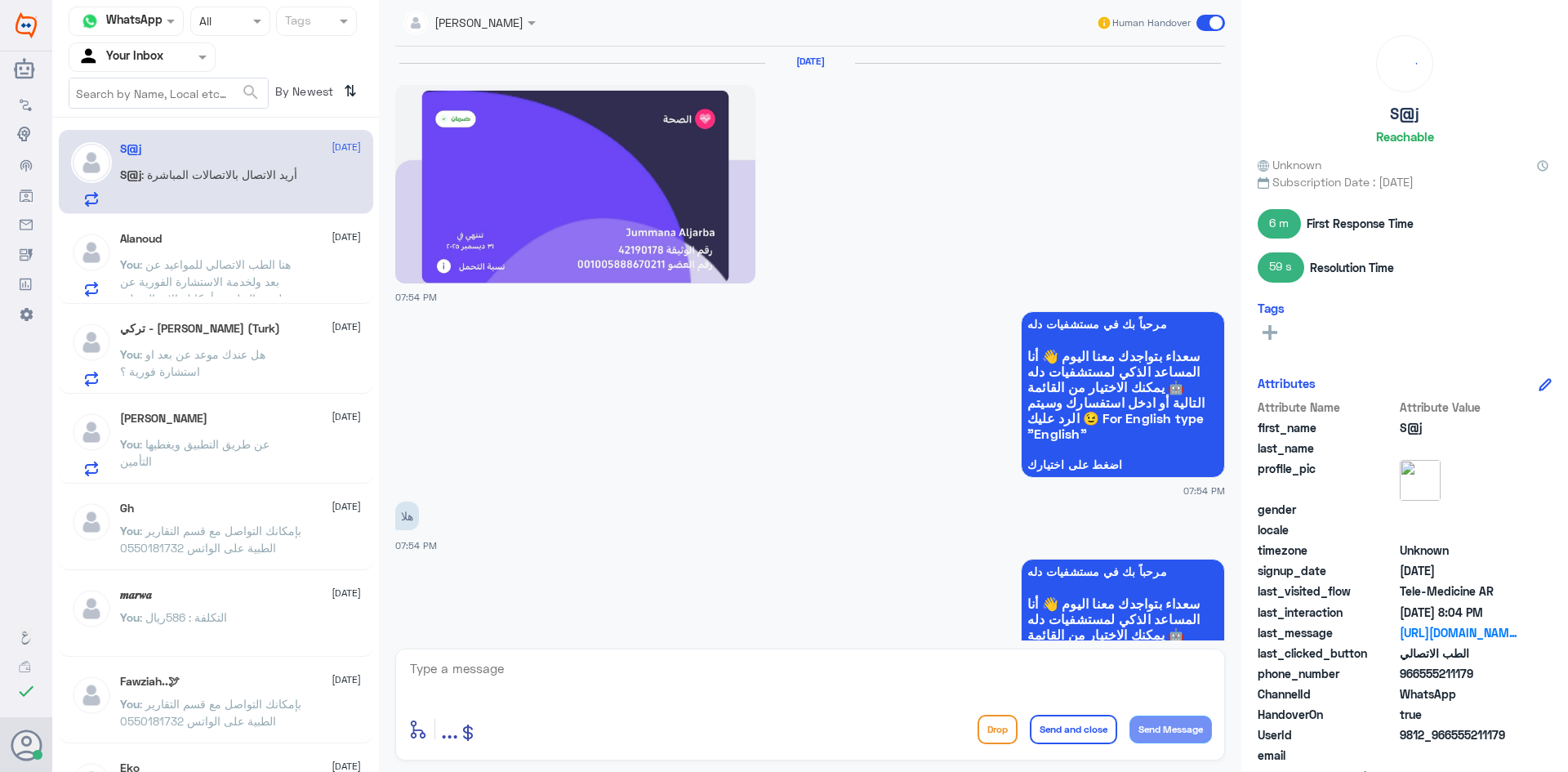
scroll to position [911, 0]
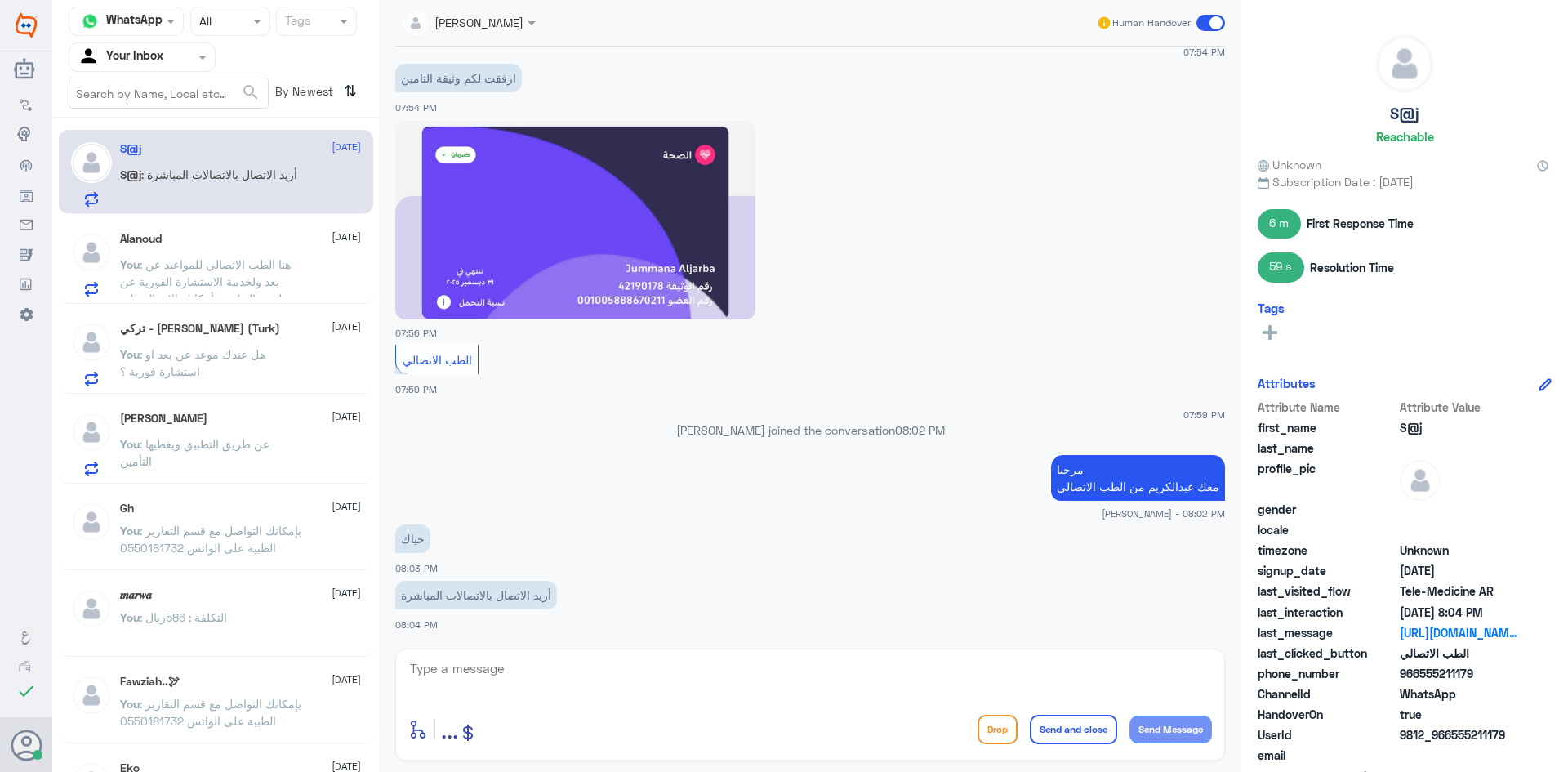
click at [570, 662] on textarea at bounding box center [809, 677] width 803 height 40
type textarea "ممكن تزودني برقم الهوية او رقم الملف"
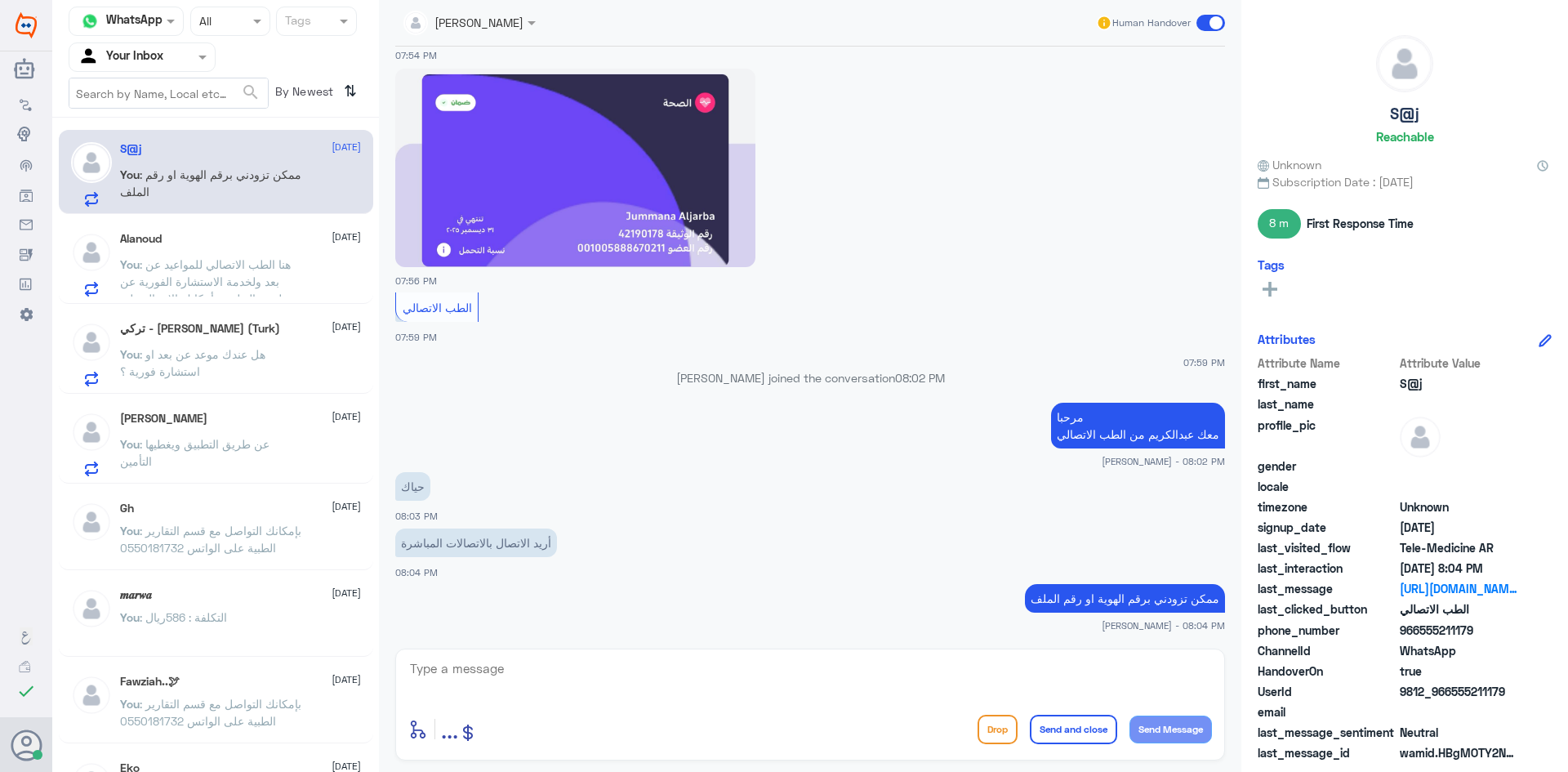
drag, startPoint x: 1475, startPoint y: 628, endPoint x: 1421, endPoint y: 635, distance: 54.5
click at [1421, 635] on span "966555211179" at bounding box center [1459, 630] width 119 height 17
copy span "555211179"
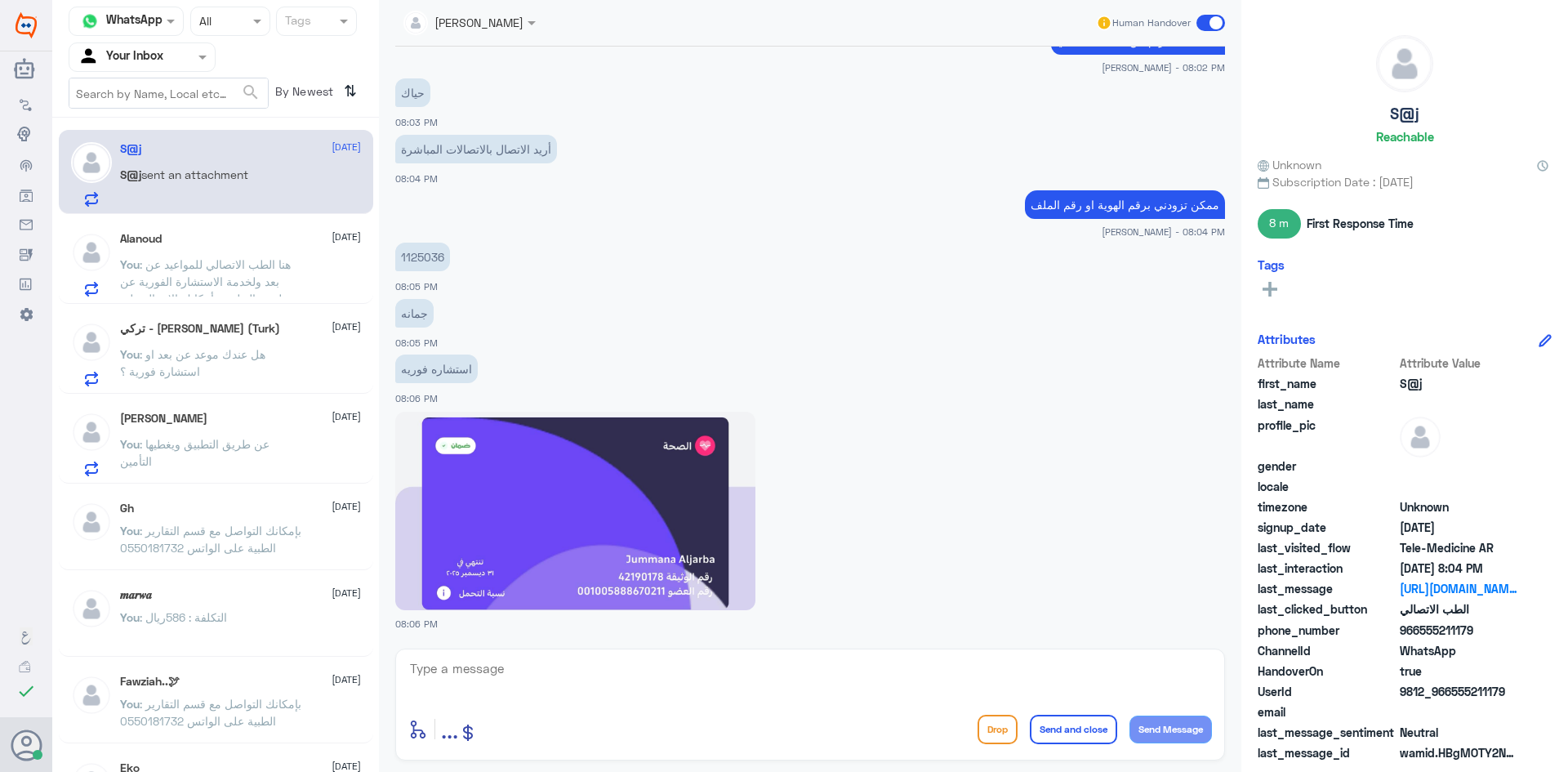
click at [654, 684] on textarea at bounding box center [809, 677] width 803 height 40
drag, startPoint x: 633, startPoint y: 701, endPoint x: 630, endPoint y: 682, distance: 19.2
click at [632, 691] on div at bounding box center [809, 679] width 803 height 44
click at [630, 682] on textarea at bounding box center [809, 677] width 803 height 40
click at [633, 681] on textarea at bounding box center [809, 677] width 803 height 40
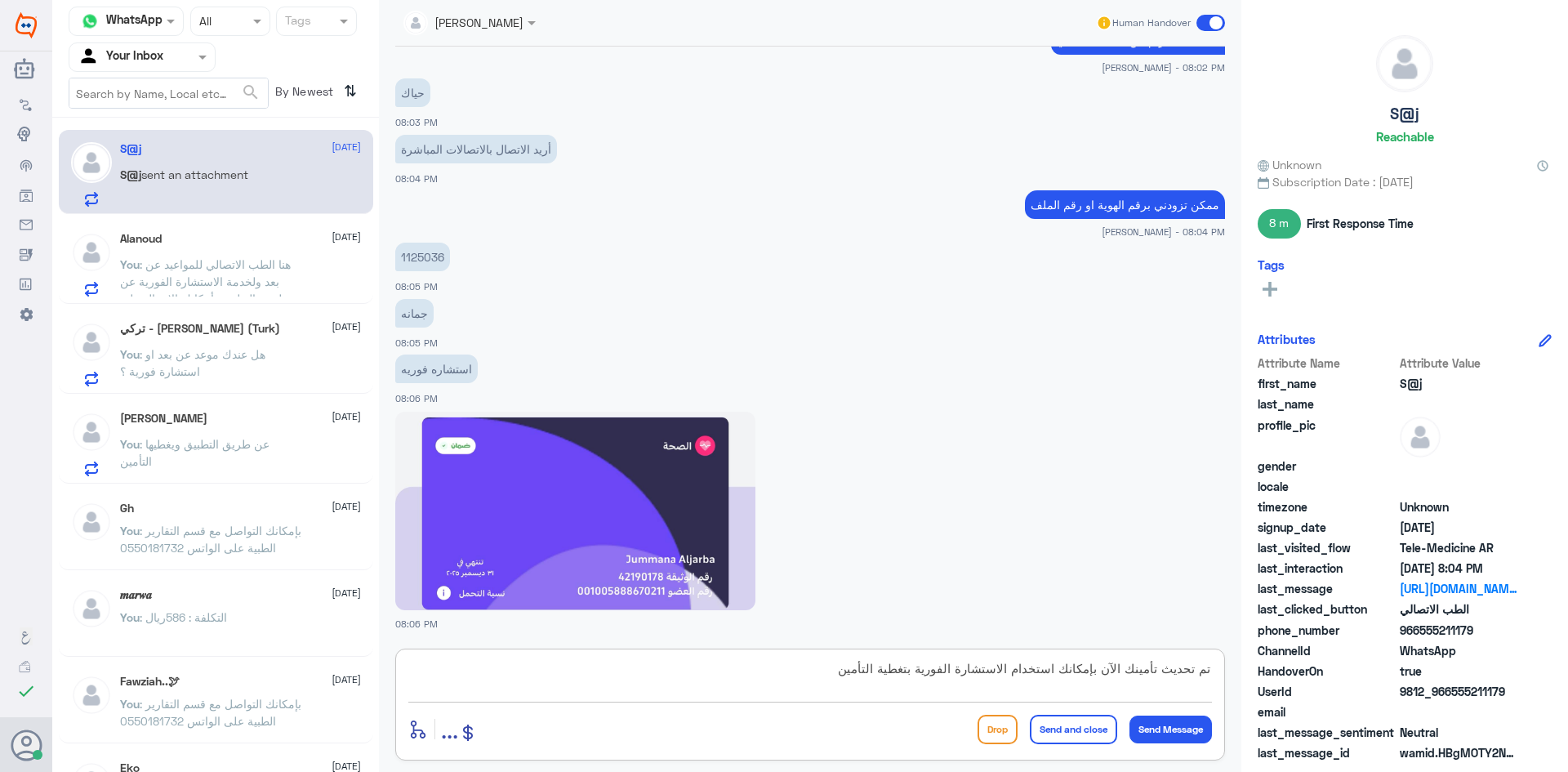
type textarea "تم تحديث تأمينك الآن بإمكانك استخدام الاستشارة الفورية بتغطية التأمين"
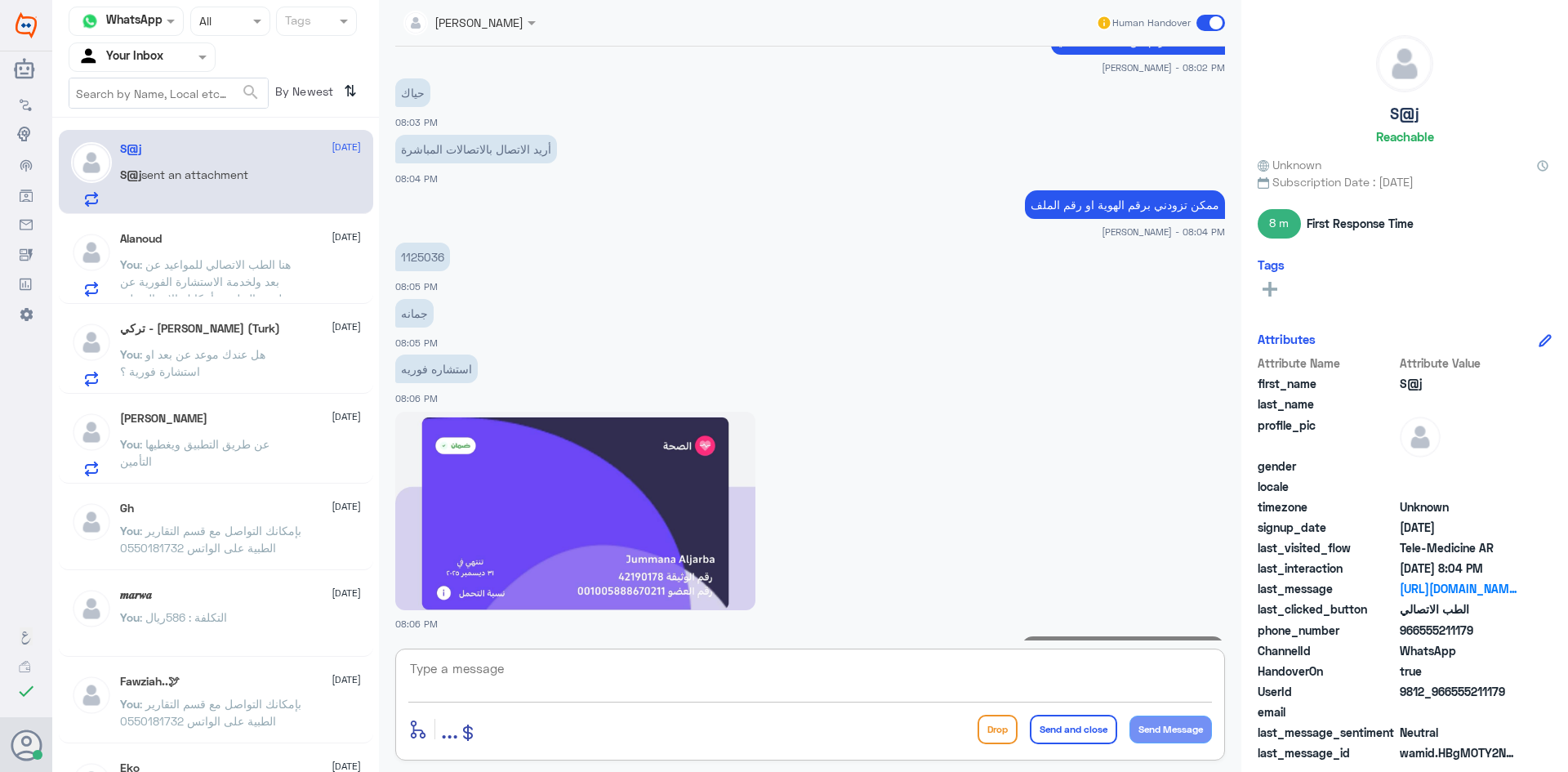
scroll to position [1426, 0]
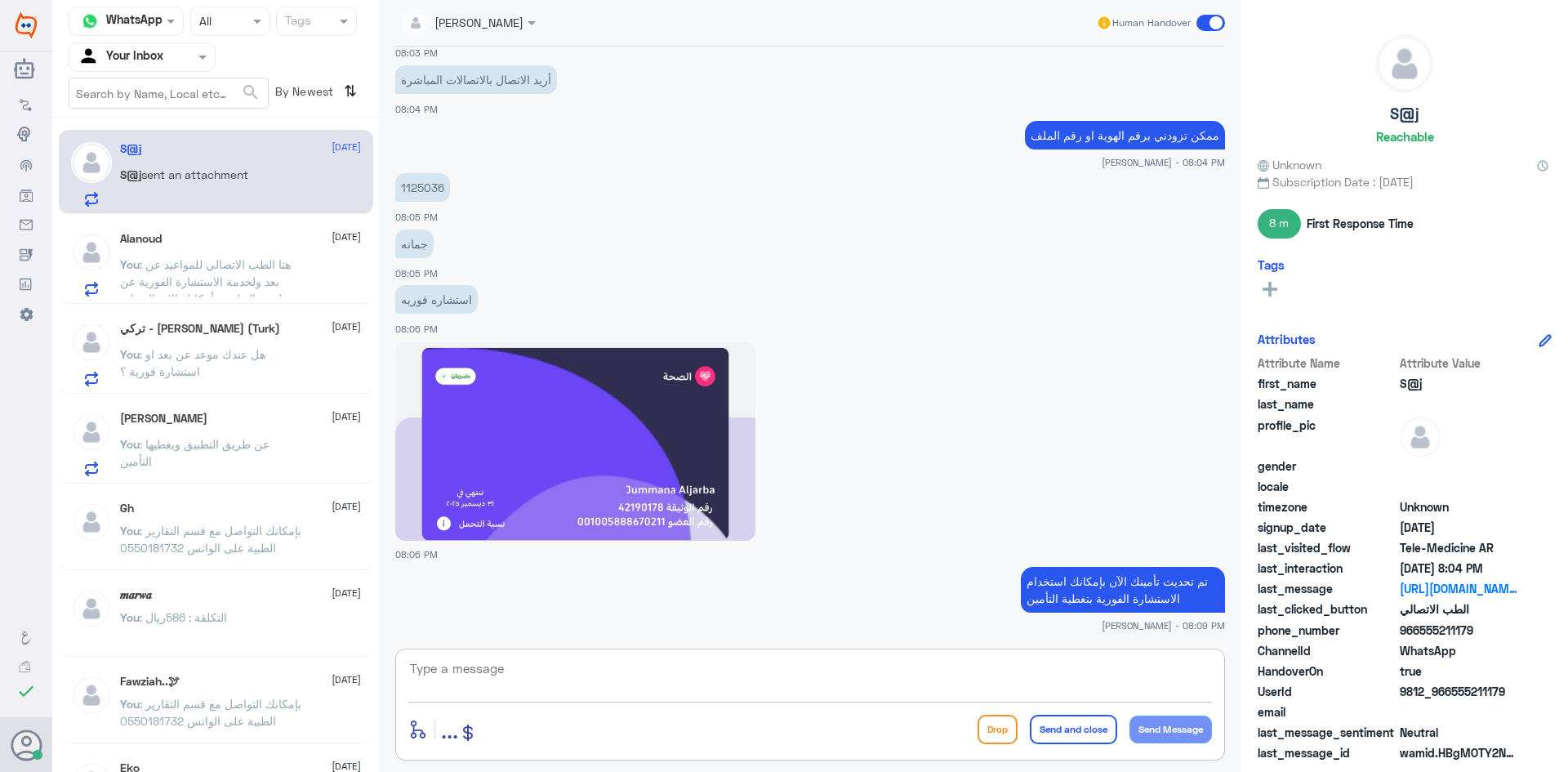
click at [1071, 671] on textarea at bounding box center [809, 677] width 803 height 40
click at [249, 227] on div "Alanoud 30 September You : هنا الطب الاتصالي للمواعيد عن بعد ولخدمة الاستشارة ا…" at bounding box center [215, 262] width 314 height 84
click at [251, 247] on div "Alanoud 30 September You : هنا الطب الاتصالي للمواعيد عن بعد ولخدمة الاستشارة ا…" at bounding box center [241, 265] width 241 height 64
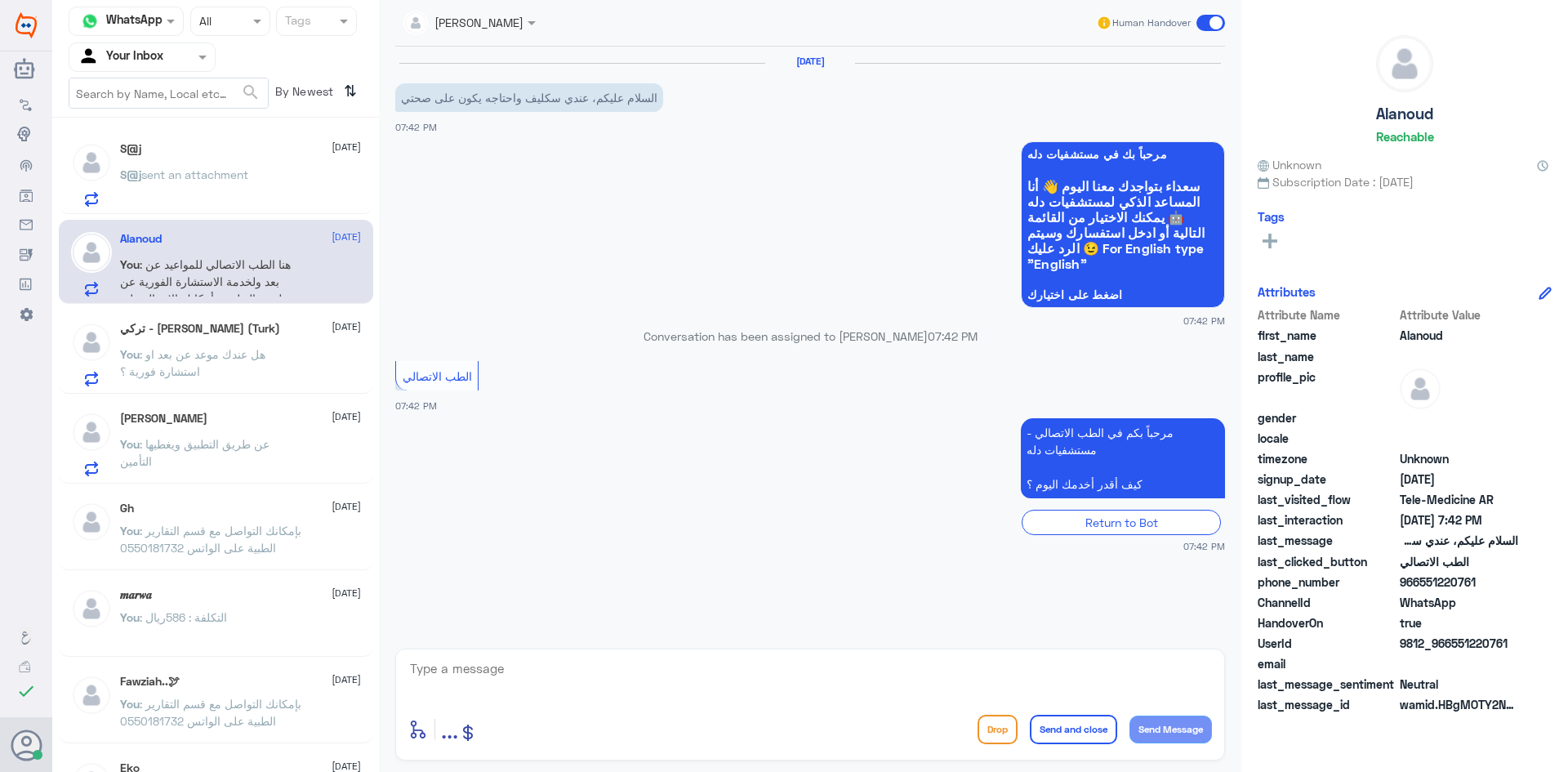
click at [946, 657] on textarea at bounding box center [809, 677] width 803 height 40
paste textarea "مرحبا معك عبدالكريم من الطب الاتصالي"
type textarea "مرحبا معك عبدالكريم من الطب الاتصالي"
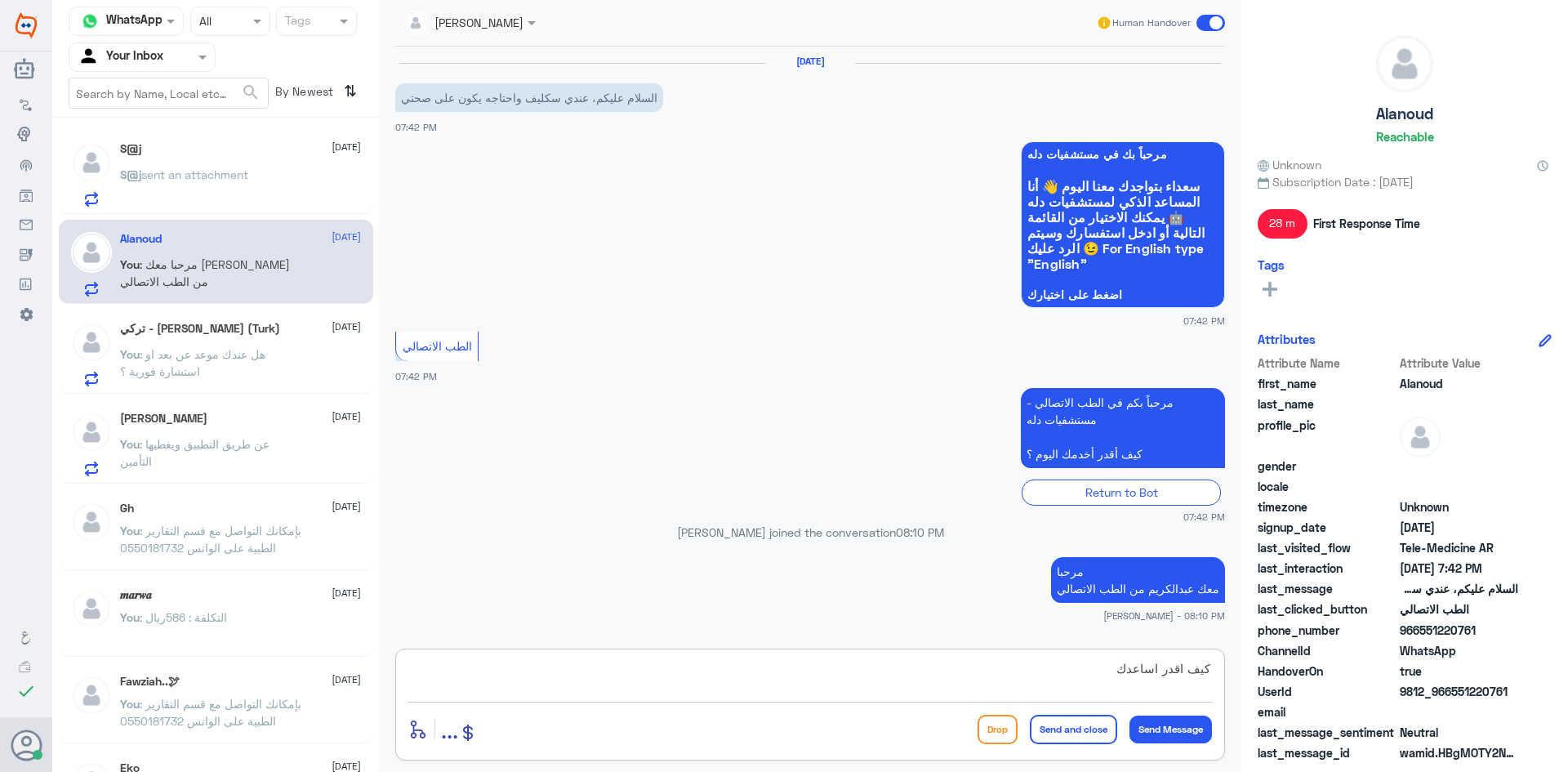
type textarea "كيف اقدر اساعدك"
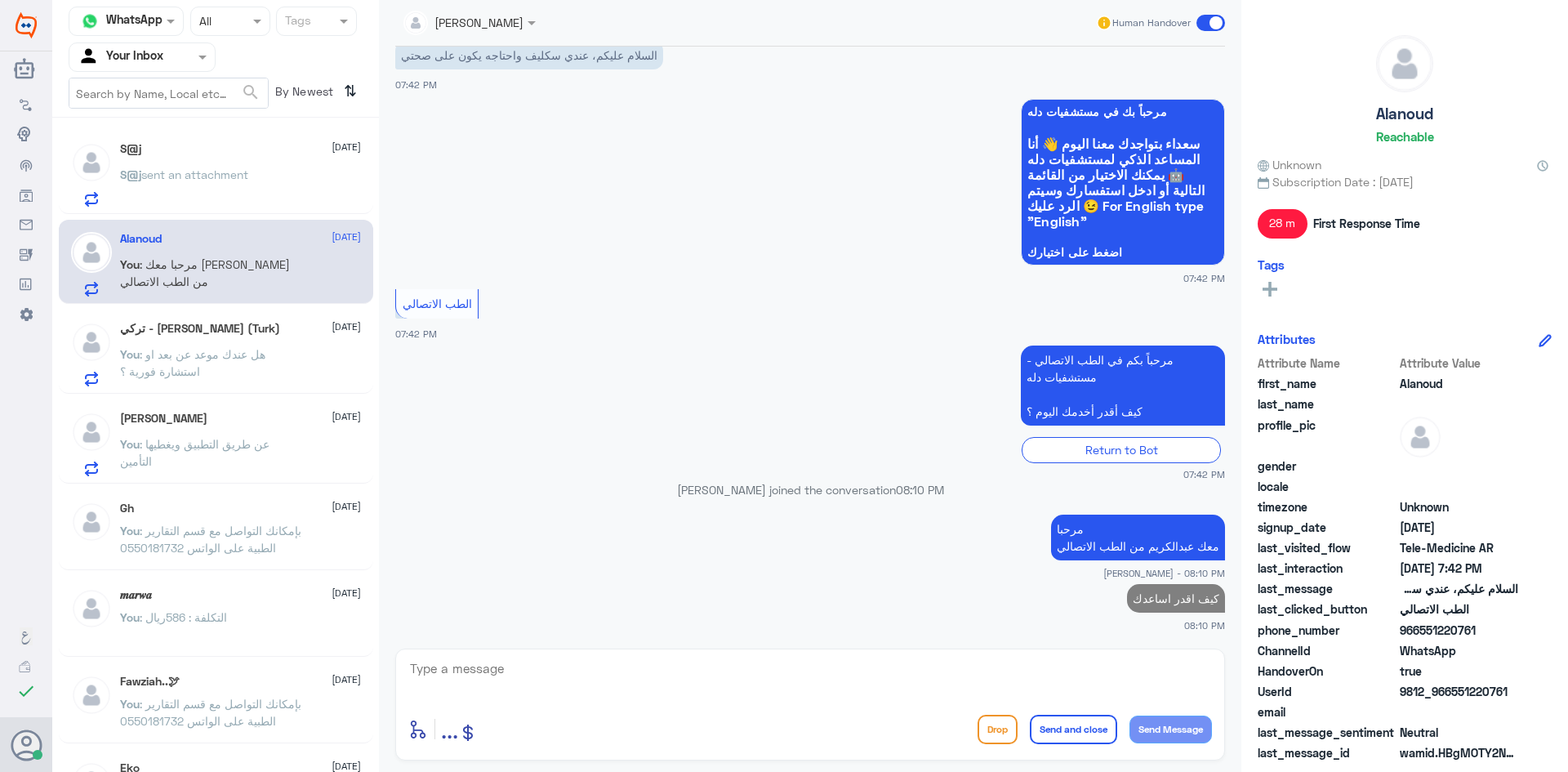
click at [275, 332] on div "تركي - ابو هاشم (Turk) 30 September" at bounding box center [241, 328] width 241 height 14
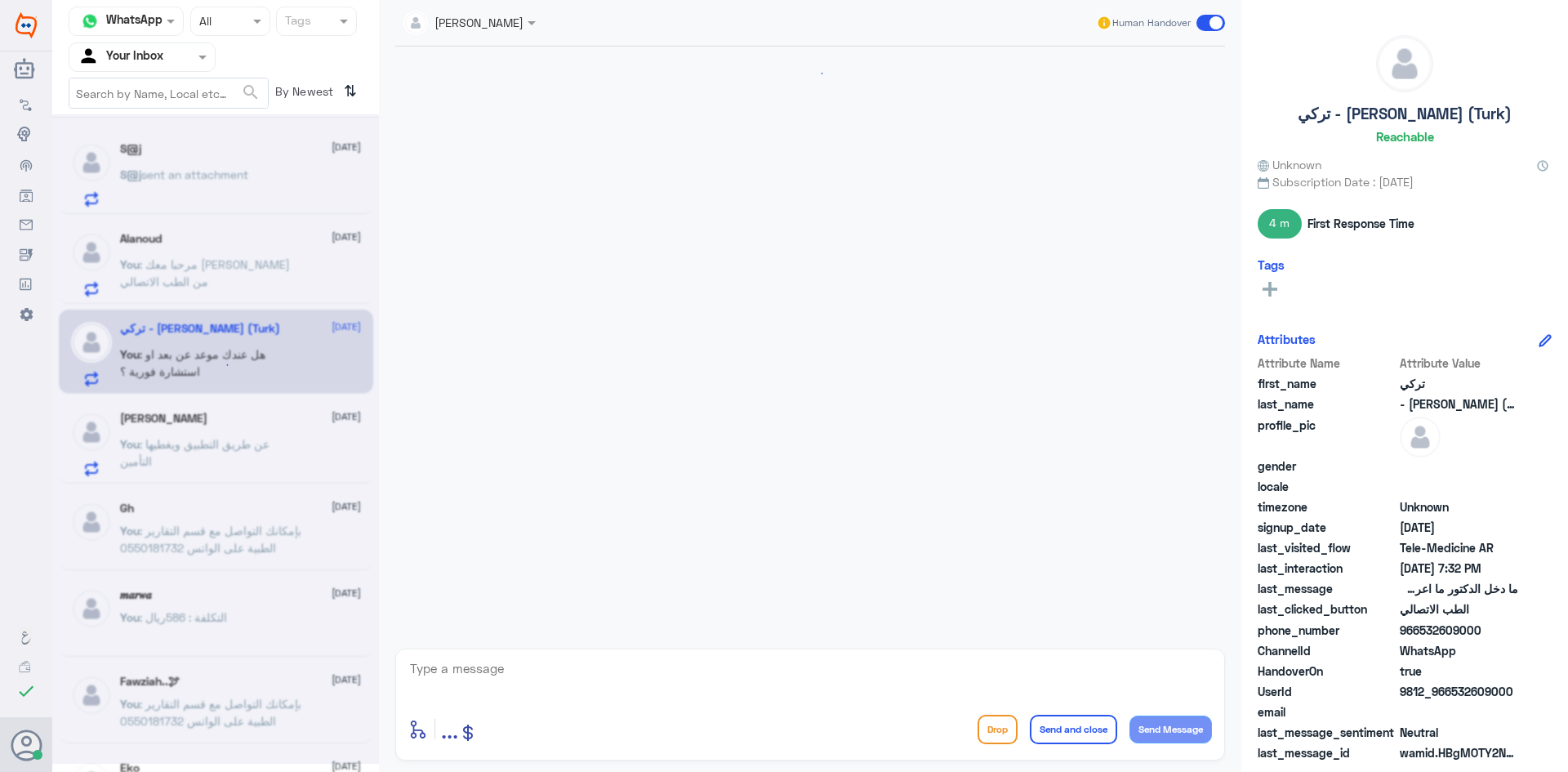
scroll to position [76, 0]
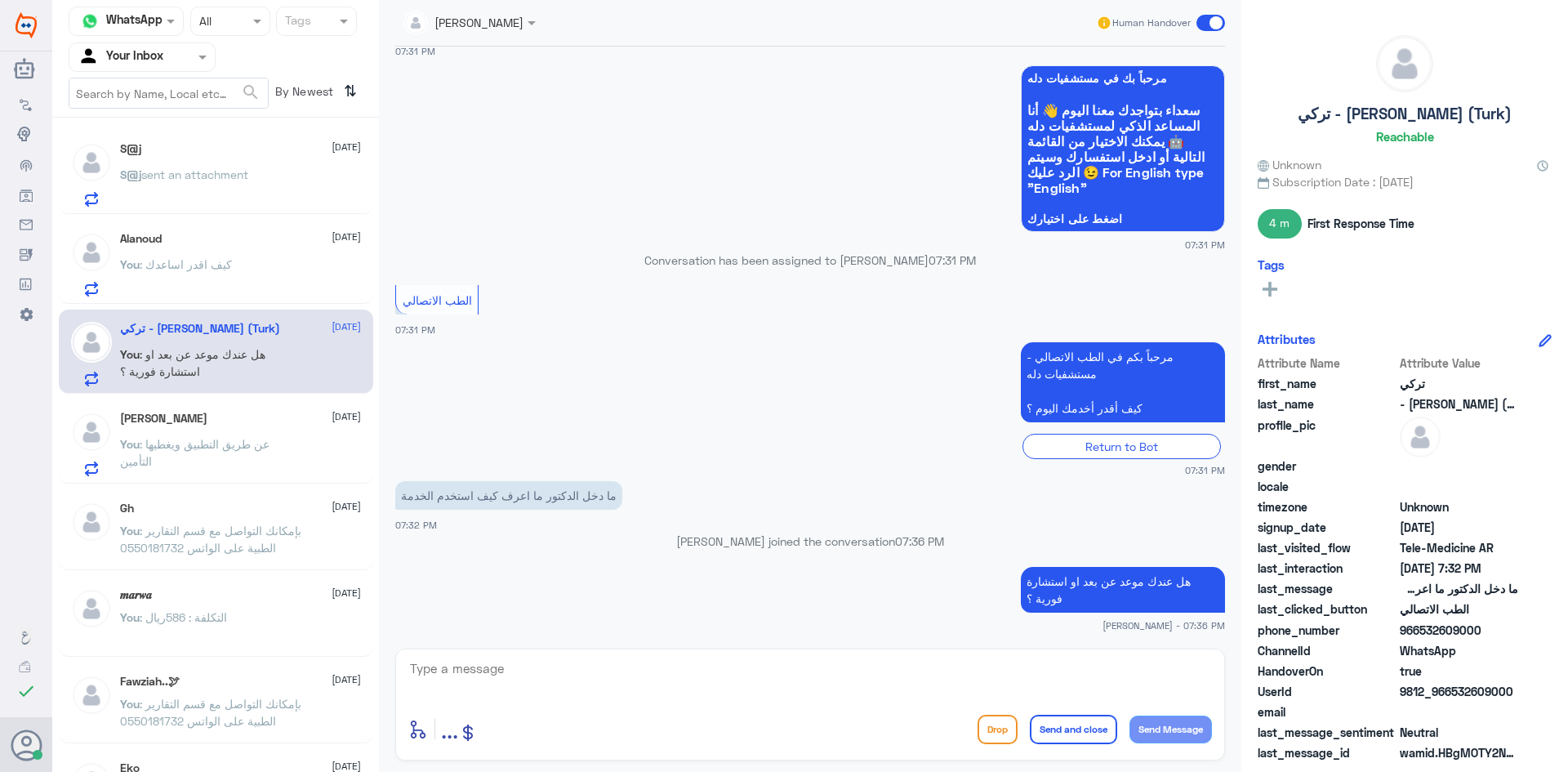
click at [1205, 17] on span at bounding box center [1210, 22] width 28 height 16
click at [0, 0] on input "checkbox" at bounding box center [0, 0] width 0 height 0
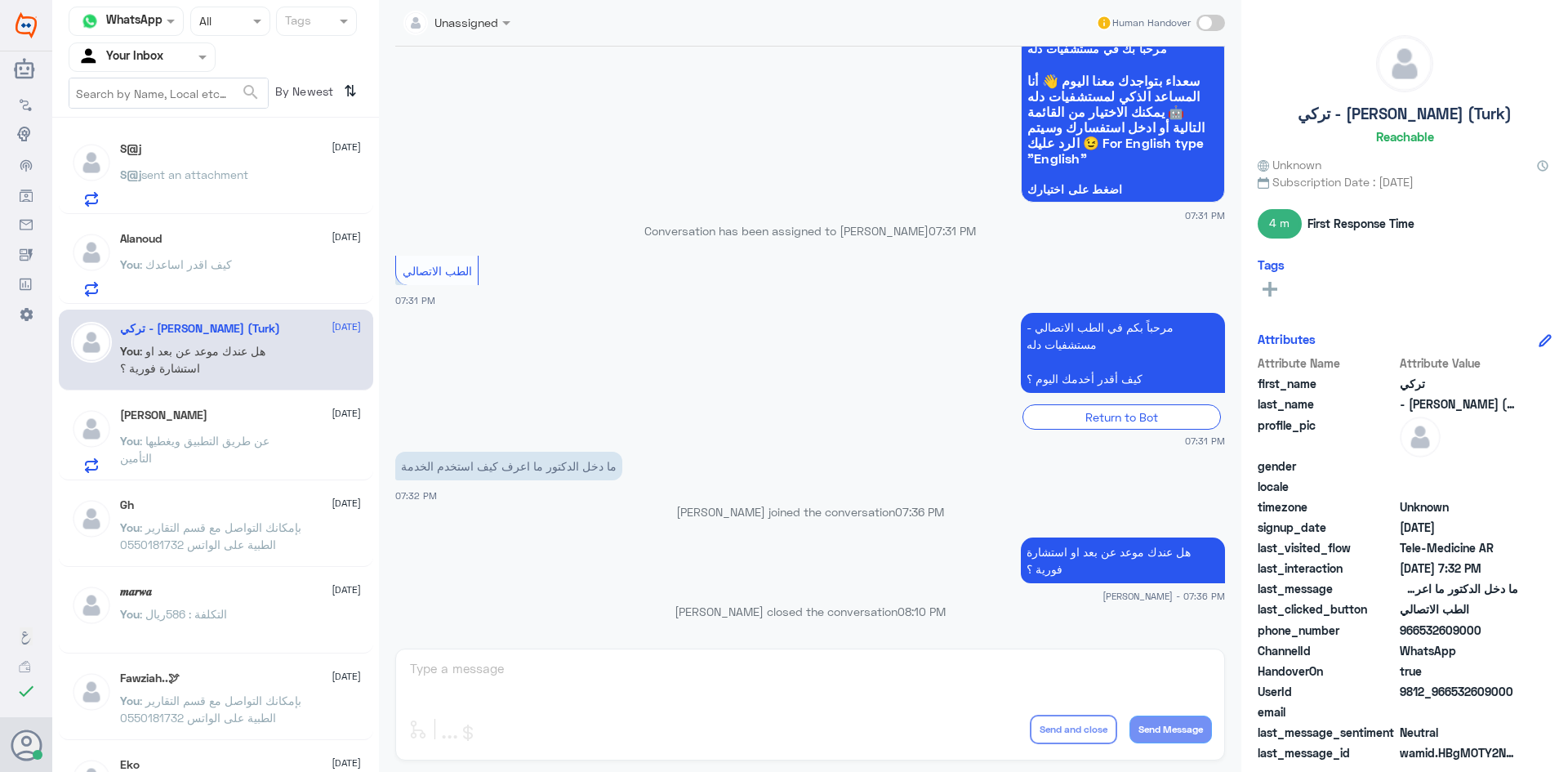
click at [294, 432] on div "Mohammed Alghumaiz 30 September You : عن طريق التطبيق ويغطيها التأمين" at bounding box center [241, 440] width 241 height 64
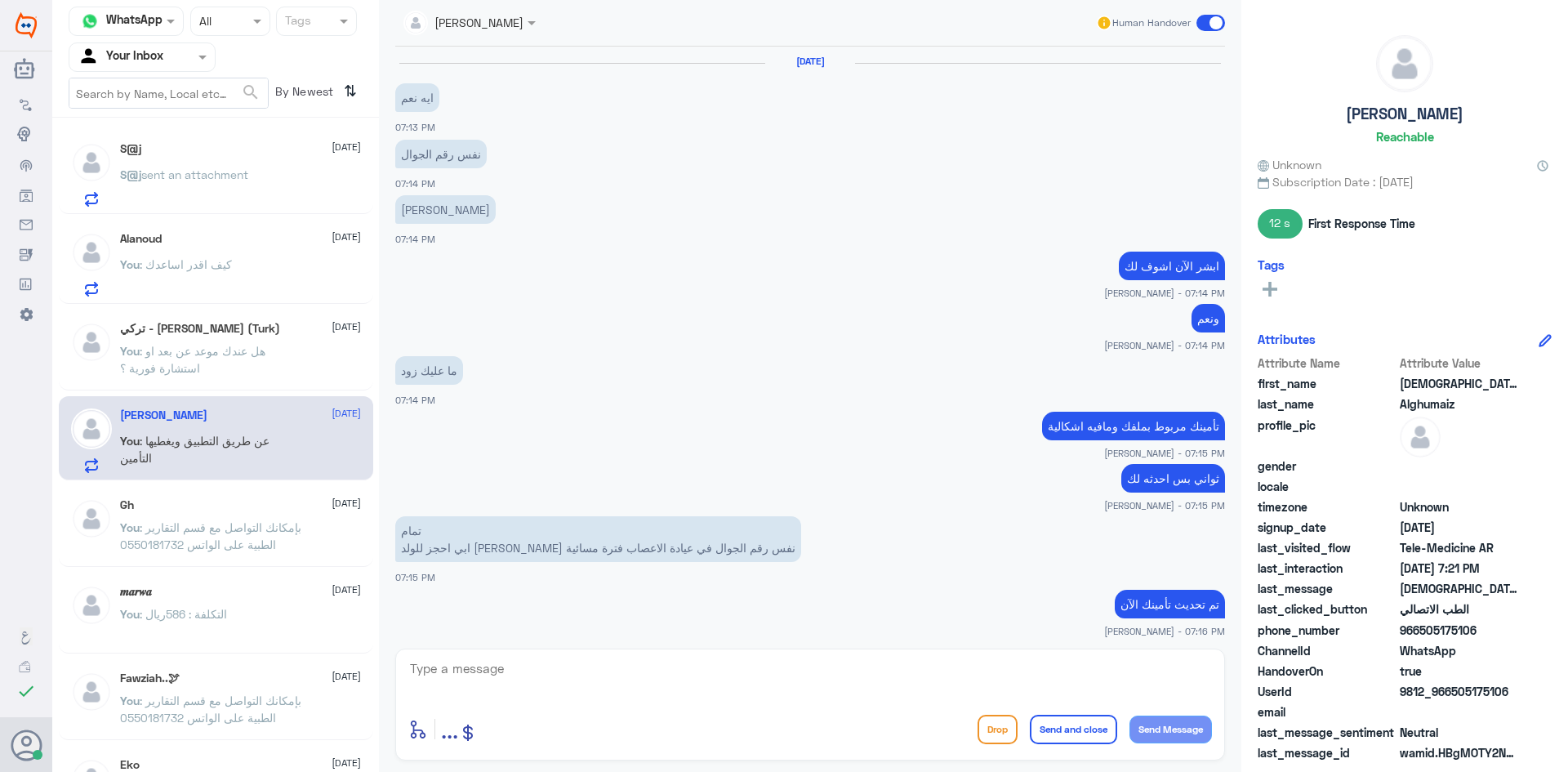
scroll to position [629, 0]
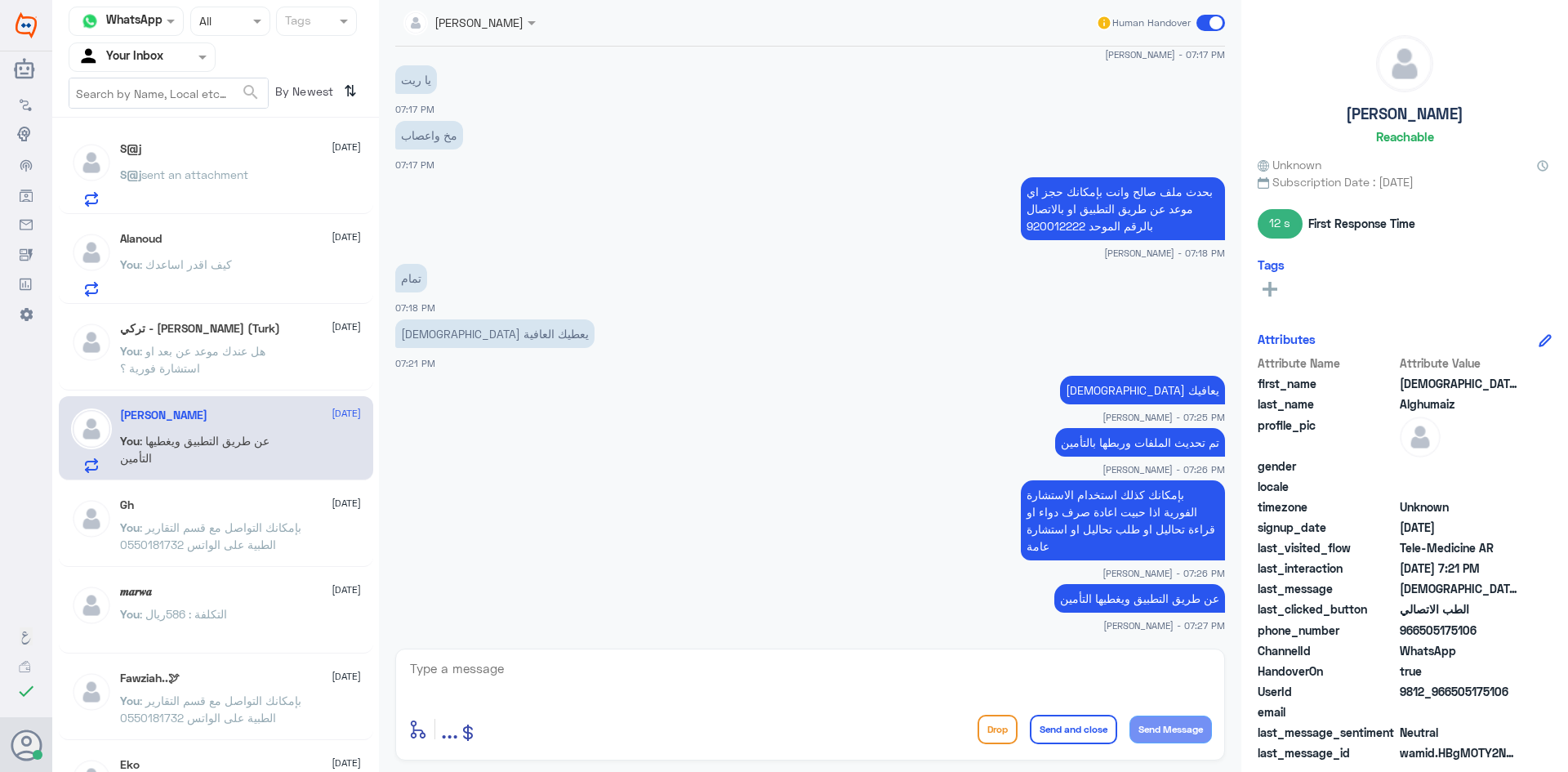
click at [1202, 25] on span at bounding box center [1210, 22] width 28 height 16
click at [0, 0] on input "checkbox" at bounding box center [0, 0] width 0 height 0
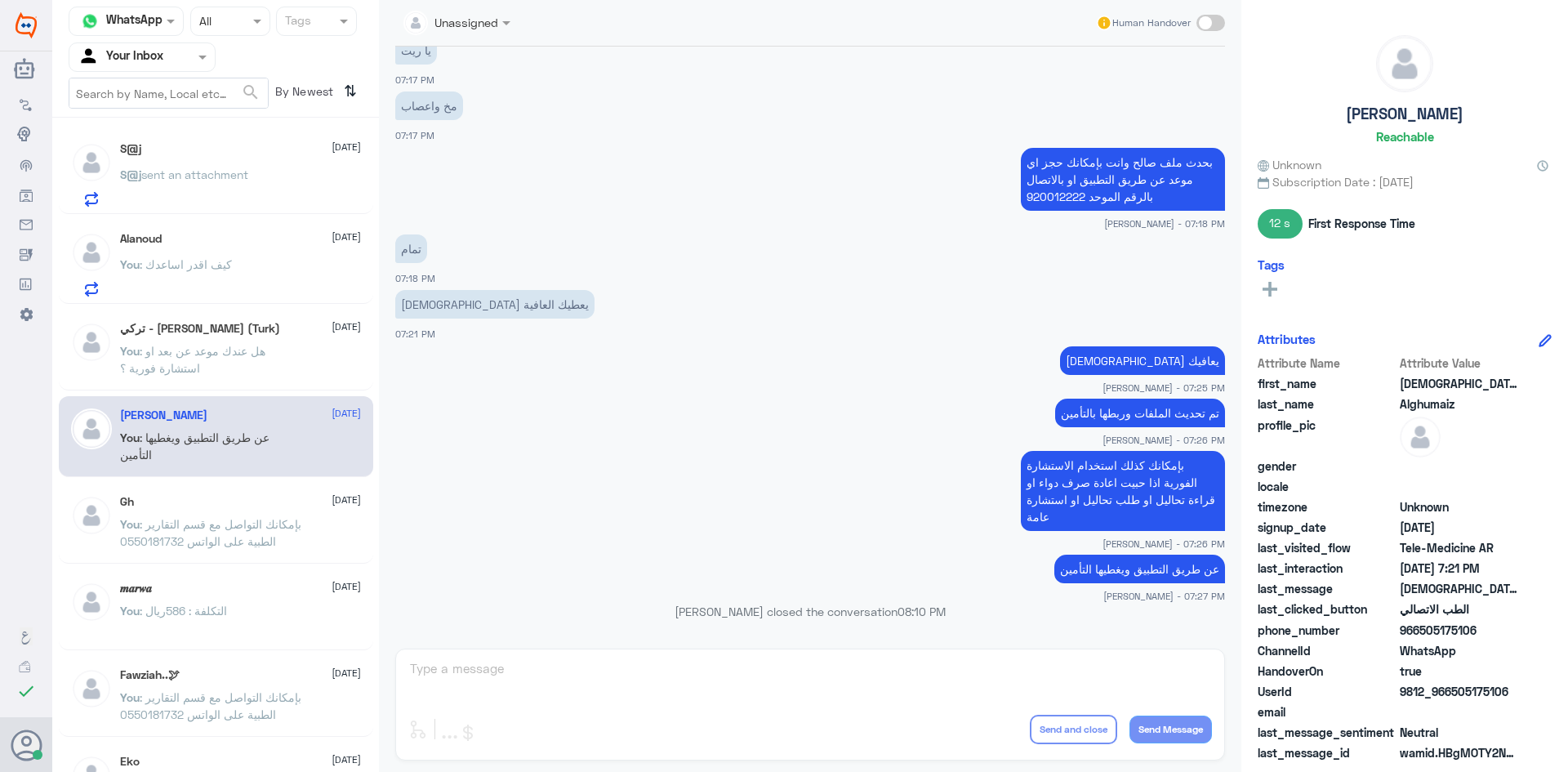
click at [255, 157] on div "S@j 30 September S@j sent an attachment" at bounding box center [241, 175] width 241 height 64
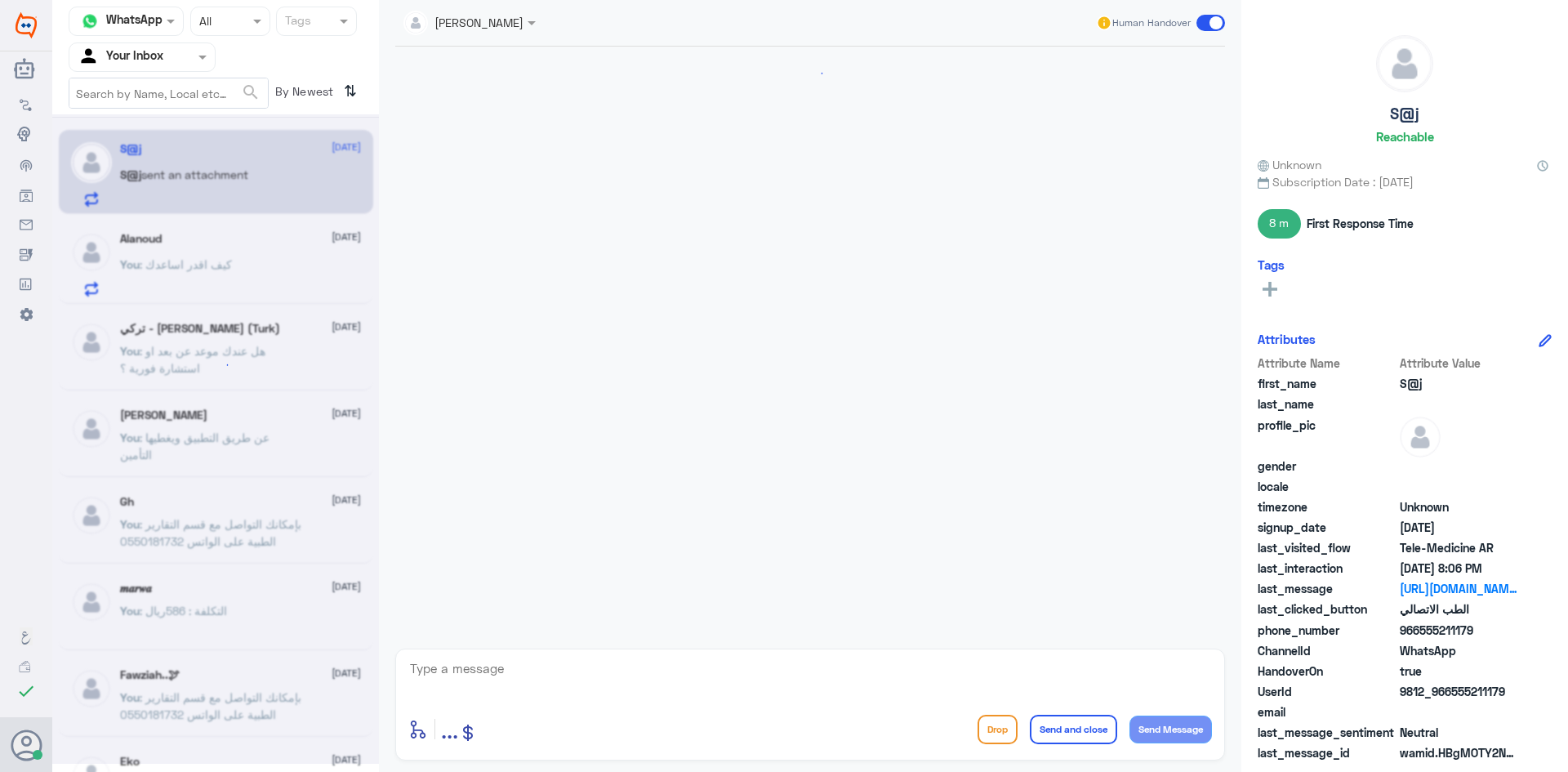
scroll to position [1008, 0]
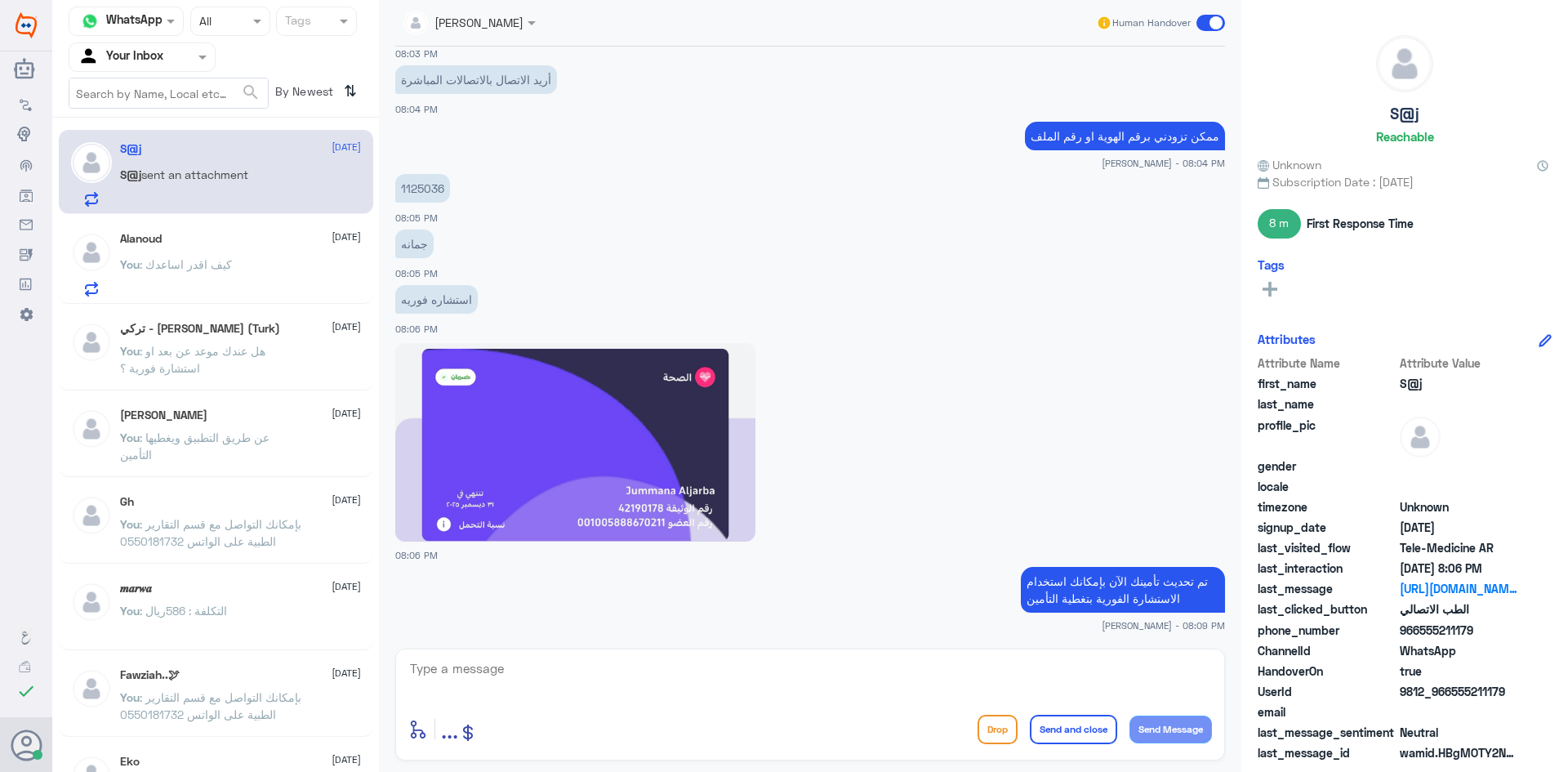
click at [215, 252] on div "Alanoud 30 September You : كيف اقدر اساعدك" at bounding box center [241, 265] width 241 height 64
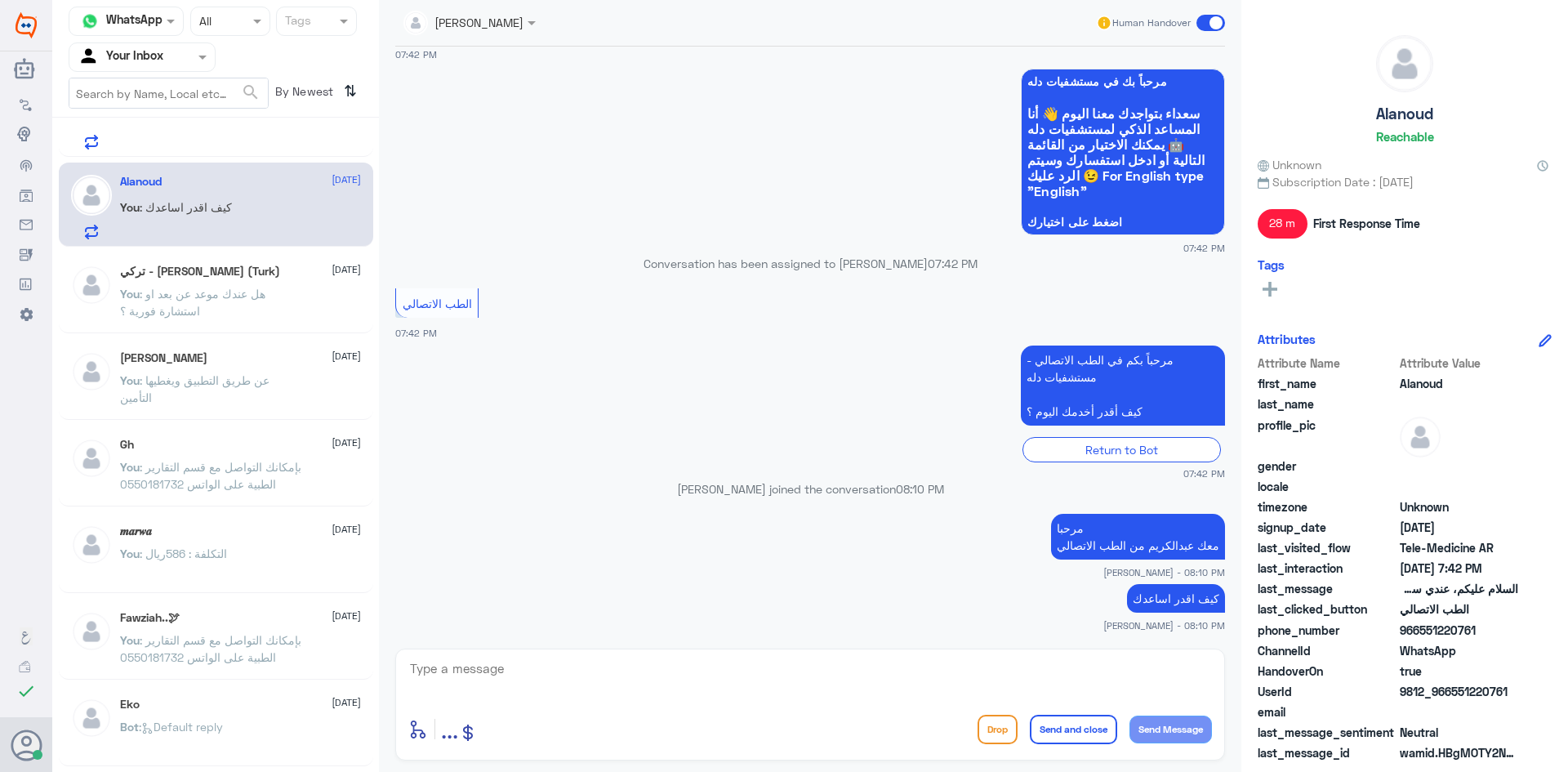
scroll to position [82, 0]
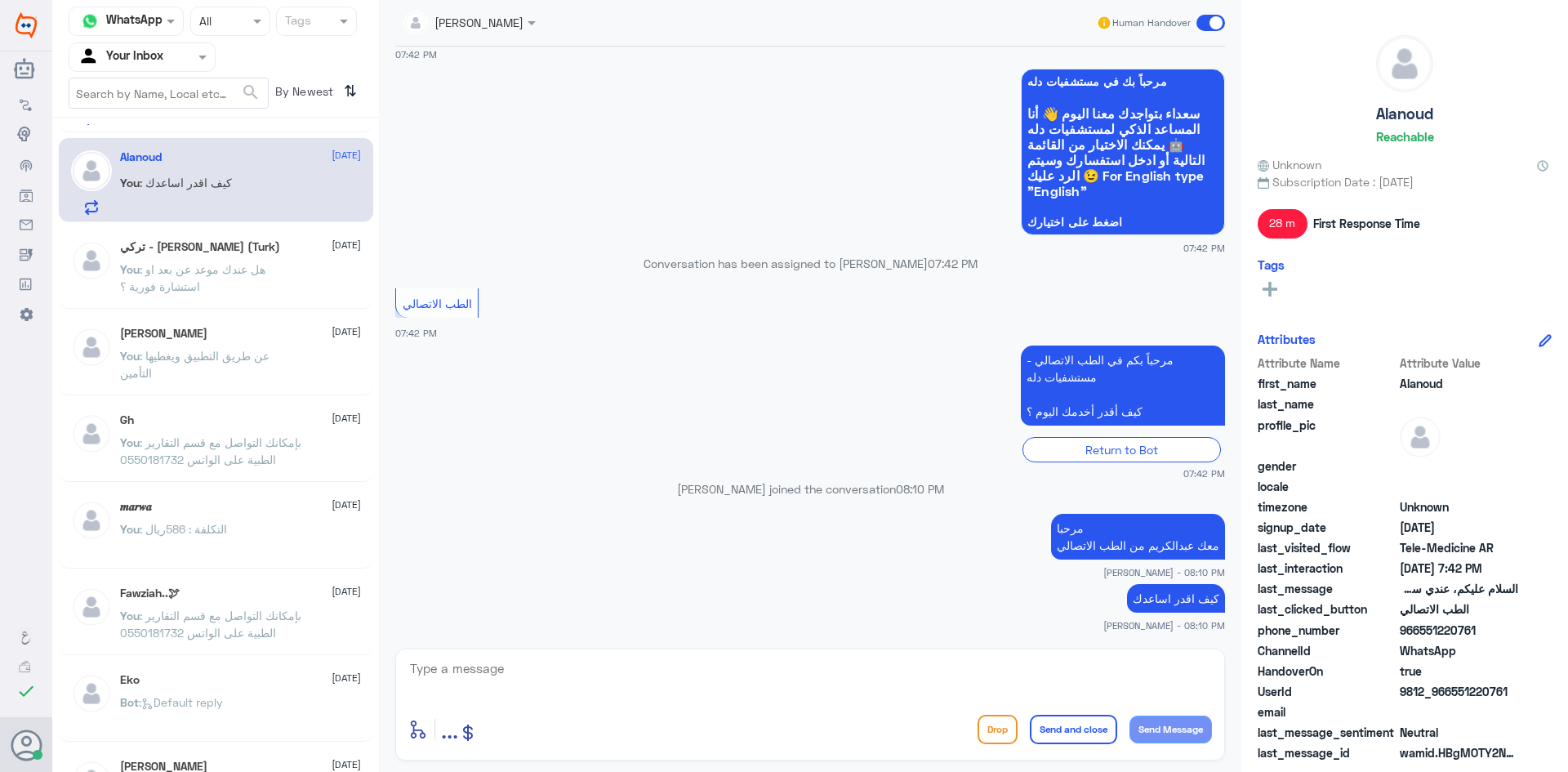
click at [293, 367] on p "You : عن طريق التطبيق ويغطيها التأمين" at bounding box center [212, 367] width 184 height 41
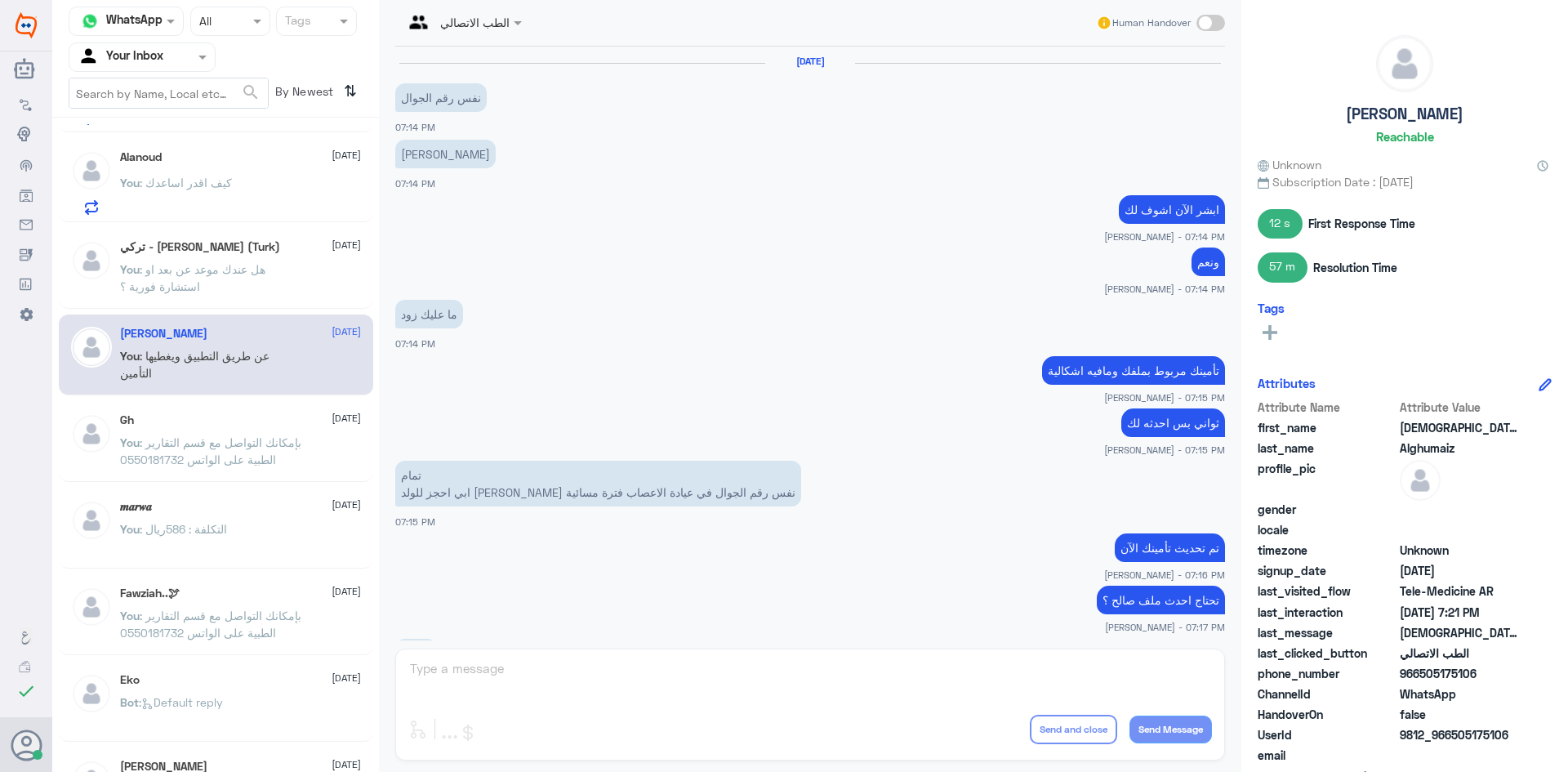
scroll to position [602, 0]
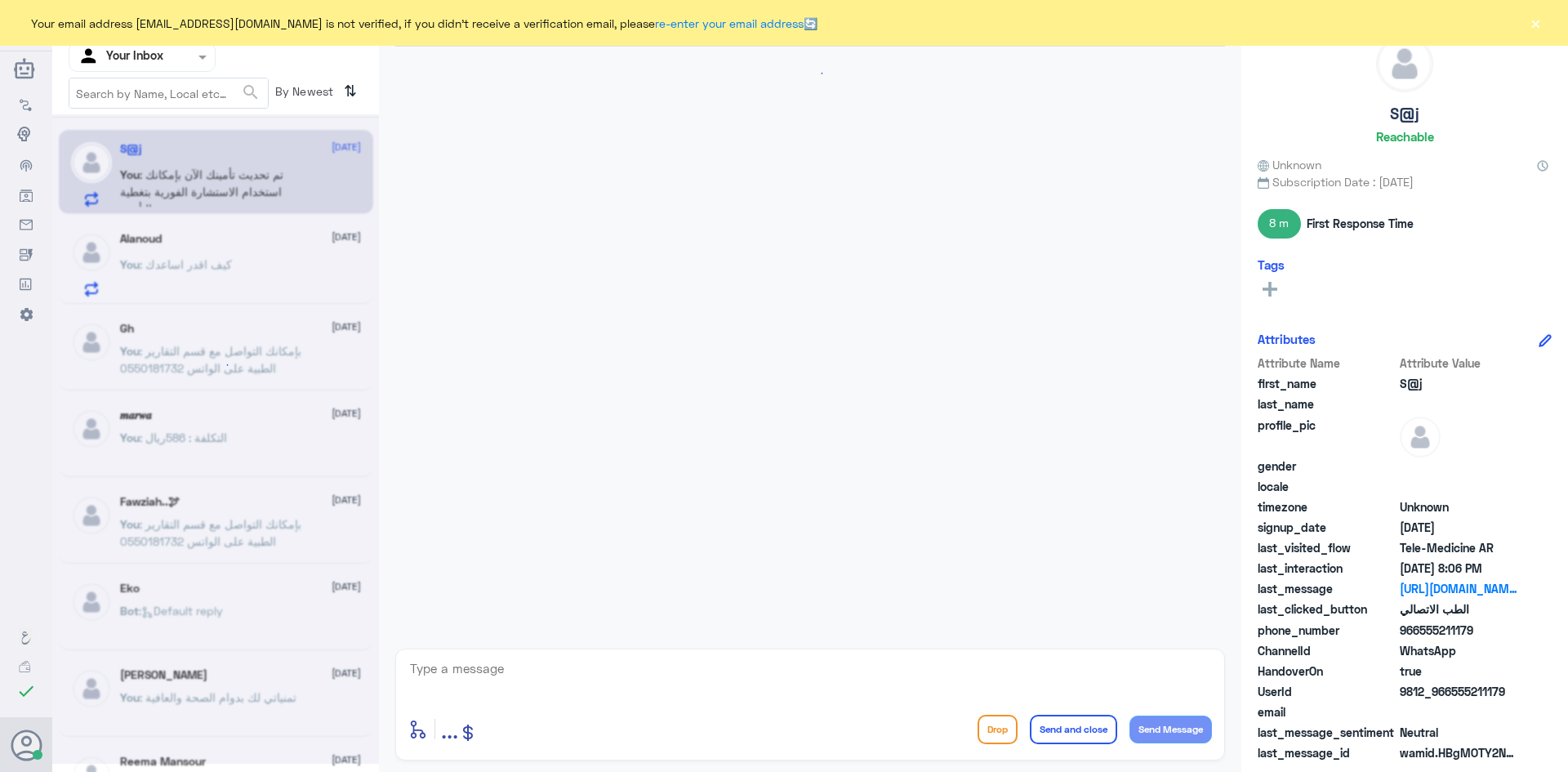
scroll to position [1008, 0]
